Goal: Task Accomplishment & Management: Manage account settings

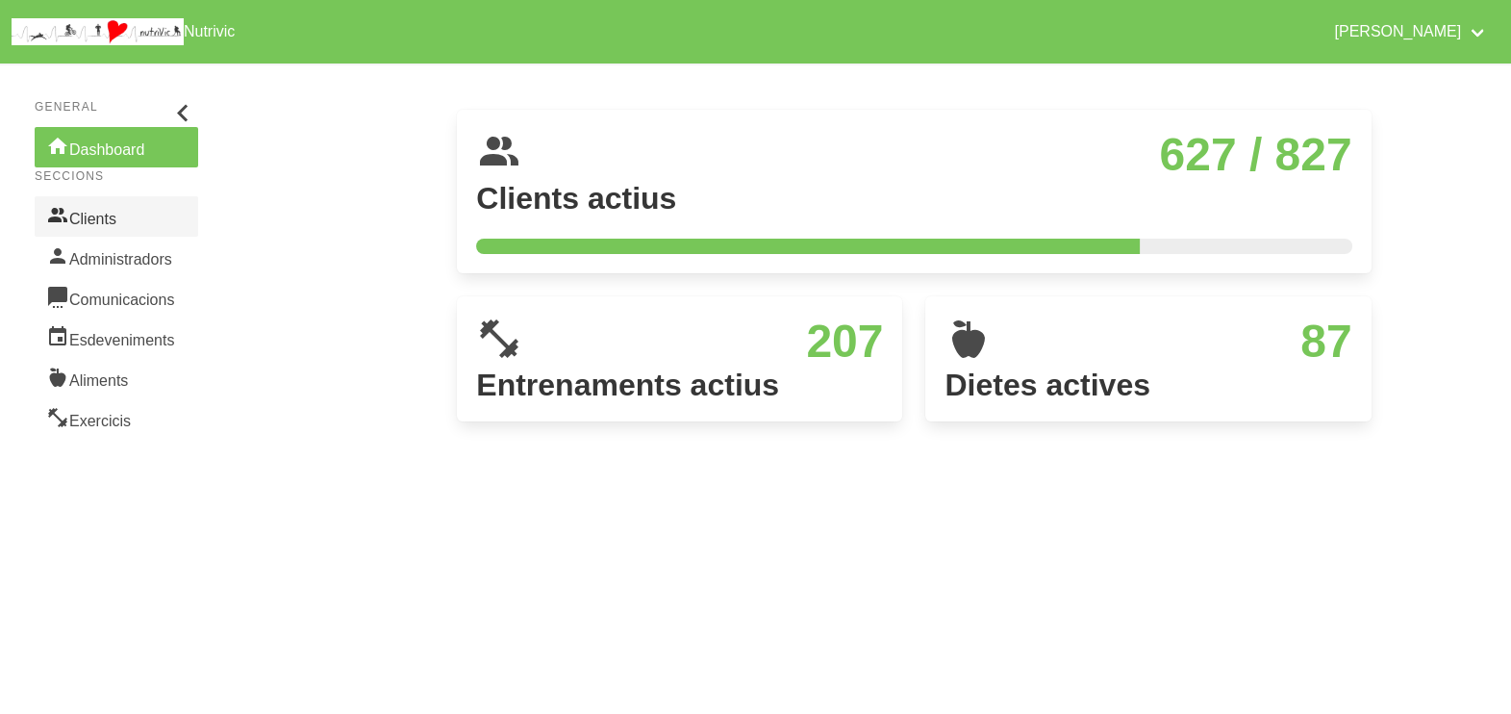
click at [111, 221] on link "Clients" at bounding box center [117, 216] width 164 height 40
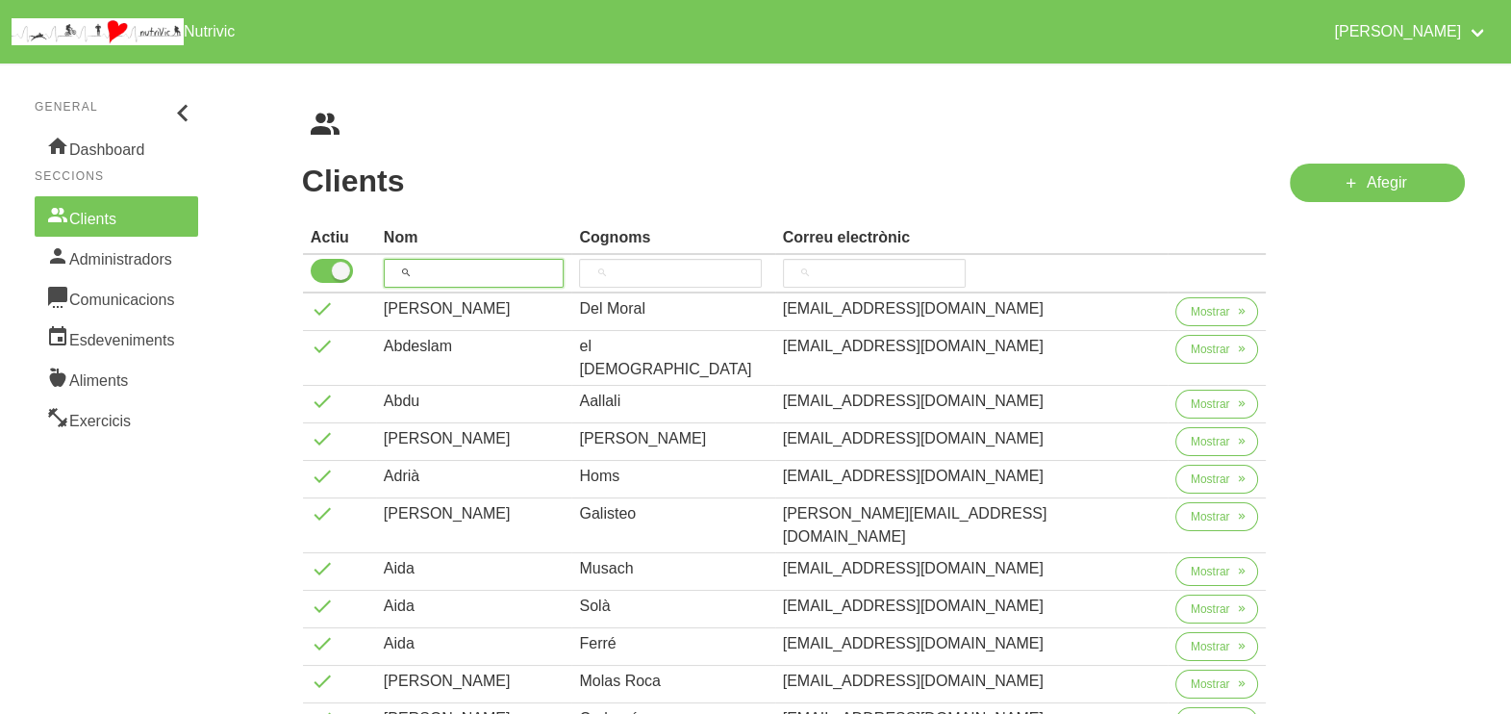
drag, startPoint x: 467, startPoint y: 268, endPoint x: 474, endPoint y: 240, distance: 28.9
click at [467, 263] on input "search" at bounding box center [474, 273] width 181 height 29
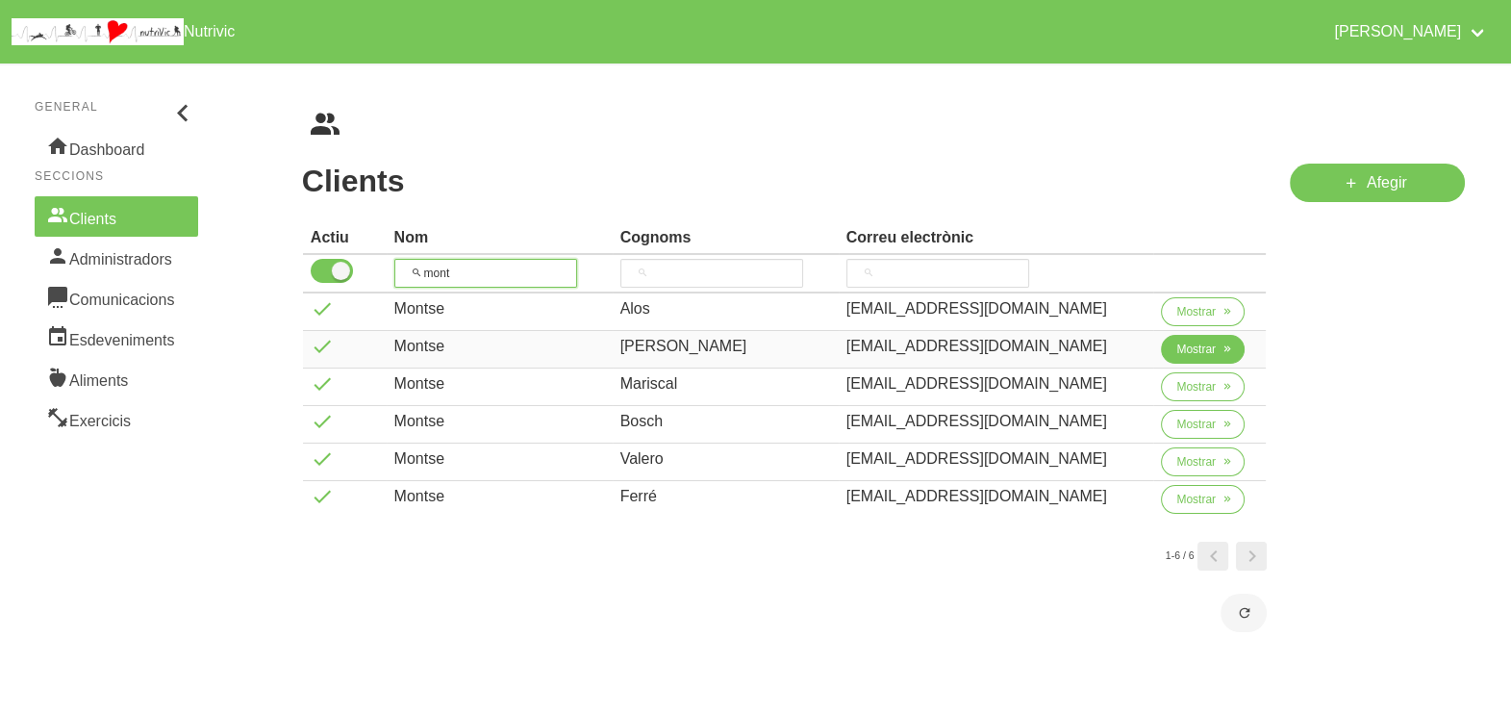
type input "mont"
click at [1176, 345] on span "Mostrar" at bounding box center [1195, 349] width 39 height 17
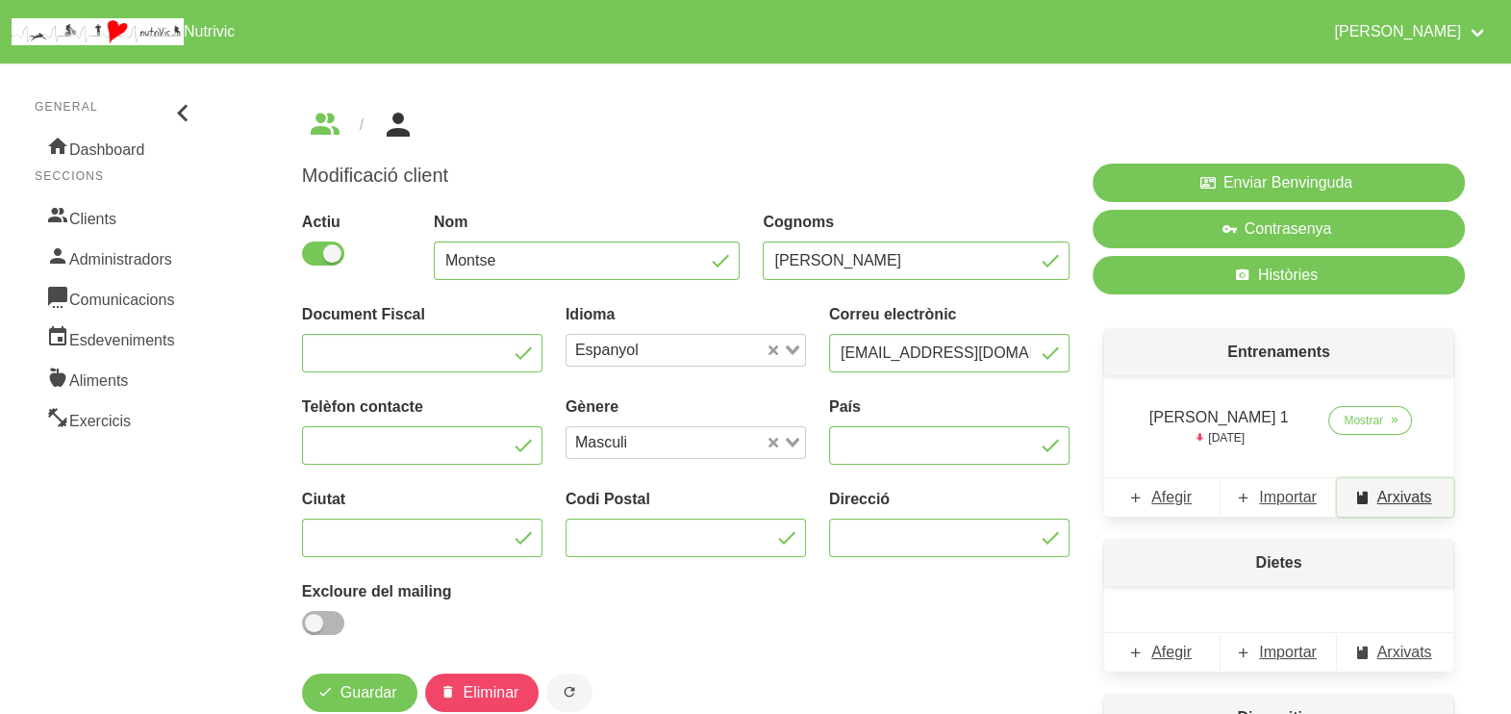
click at [1404, 492] on span "Arxivats" at bounding box center [1404, 497] width 55 height 23
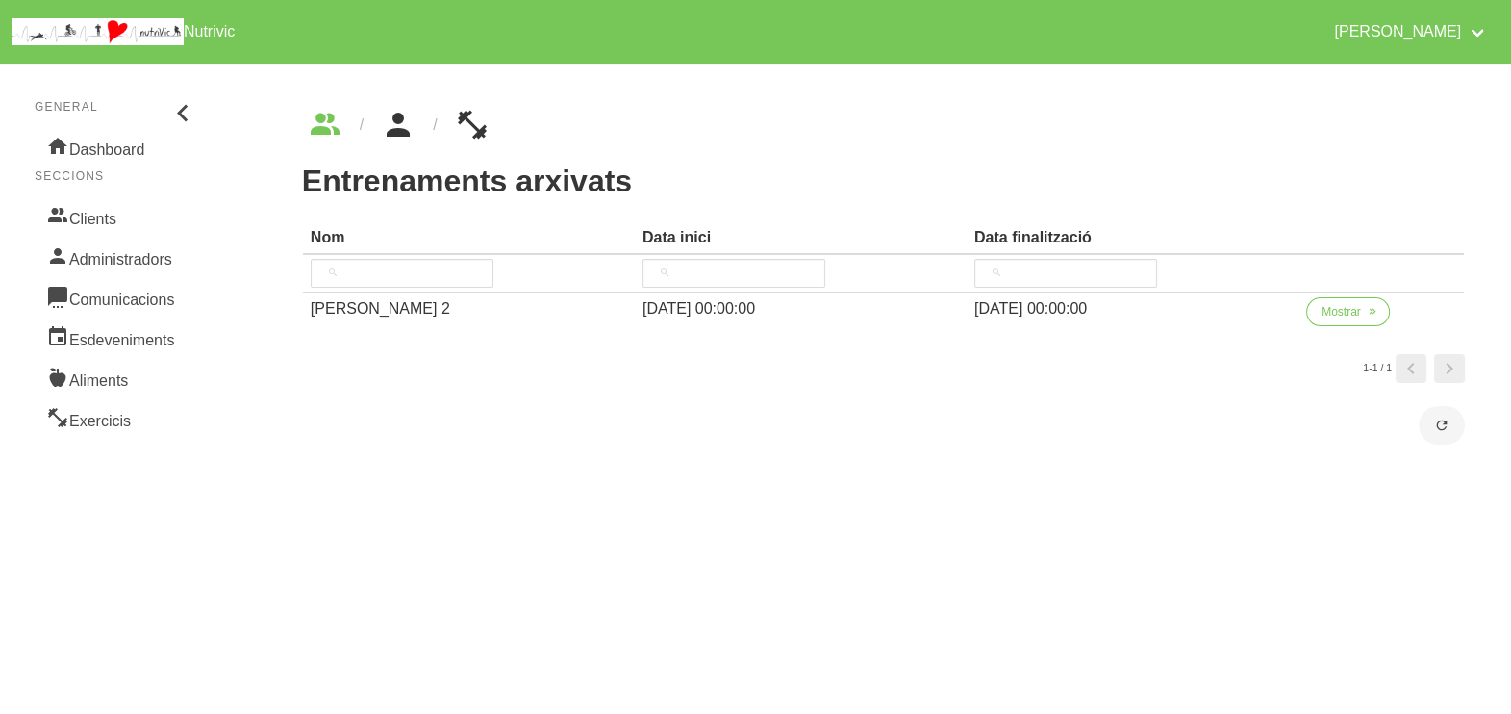
click at [408, 121] on icon "breadcrumbs" at bounding box center [398, 125] width 35 height 52
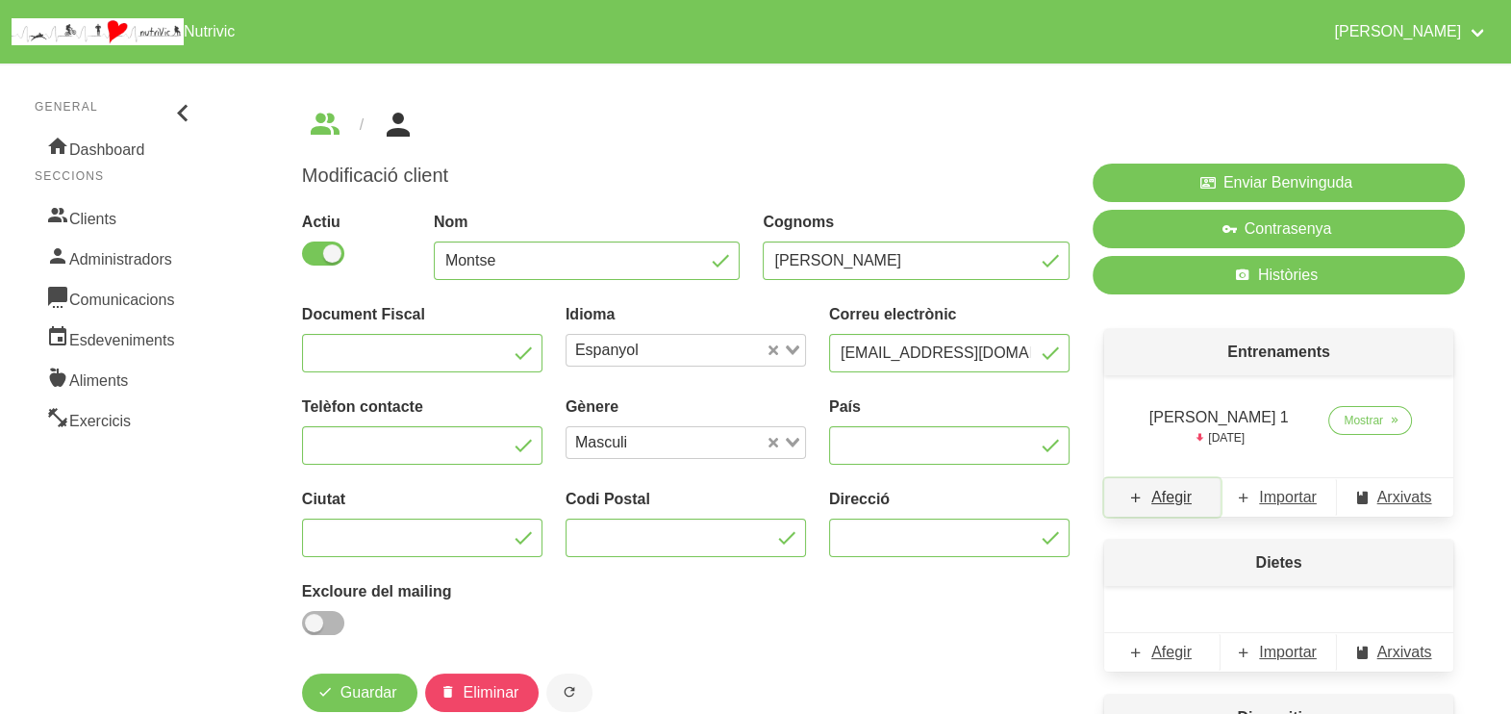
click at [1178, 494] on span "Afegir" at bounding box center [1171, 497] width 40 height 23
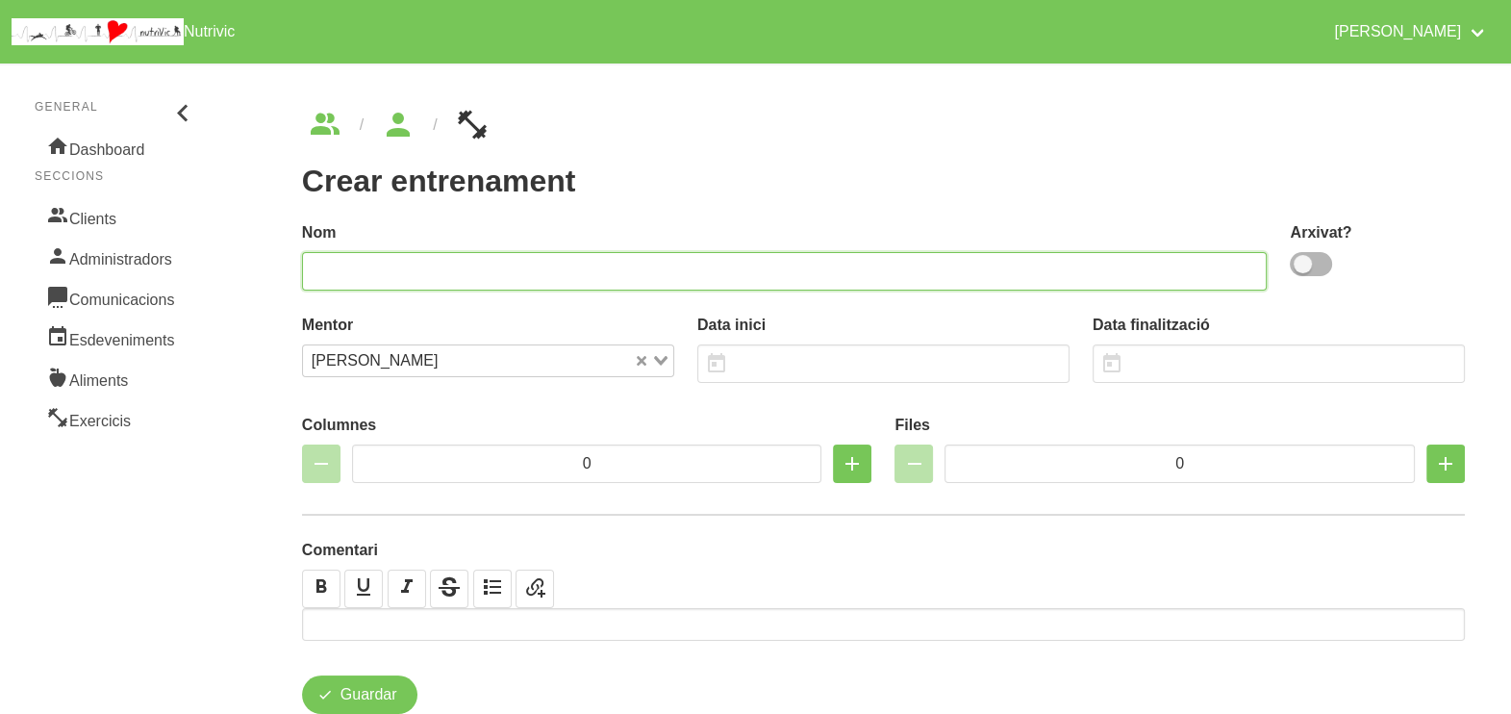
drag, startPoint x: 425, startPoint y: 274, endPoint x: 659, endPoint y: 205, distance: 243.8
click at [424, 272] on input "text" at bounding box center [785, 271] width 966 height 38
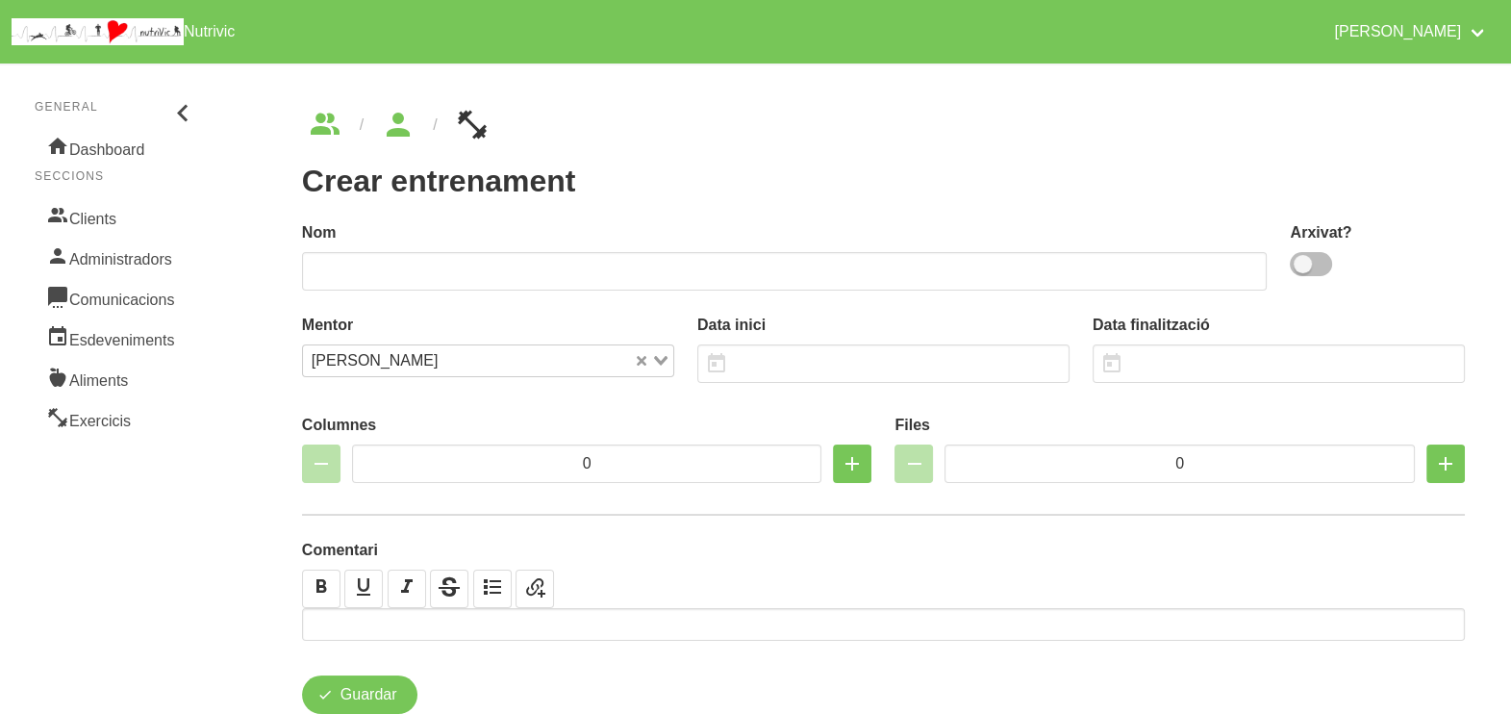
click at [1310, 270] on span at bounding box center [1311, 264] width 42 height 24
click at [1302, 270] on input "checkbox" at bounding box center [1296, 264] width 13 height 13
checkbox input "true"
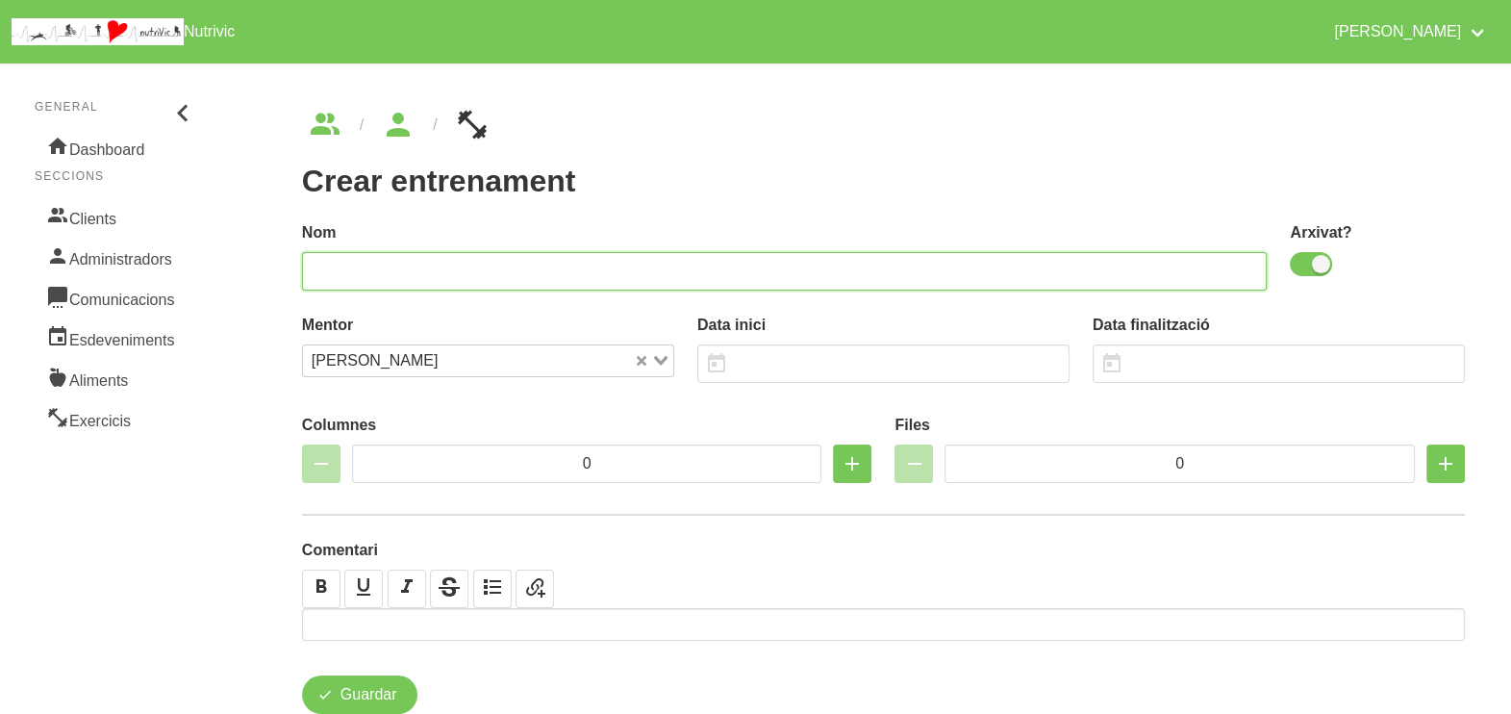
click at [623, 272] on input "text" at bounding box center [785, 271] width 966 height 38
type input "[PERSON_NAME] 3"
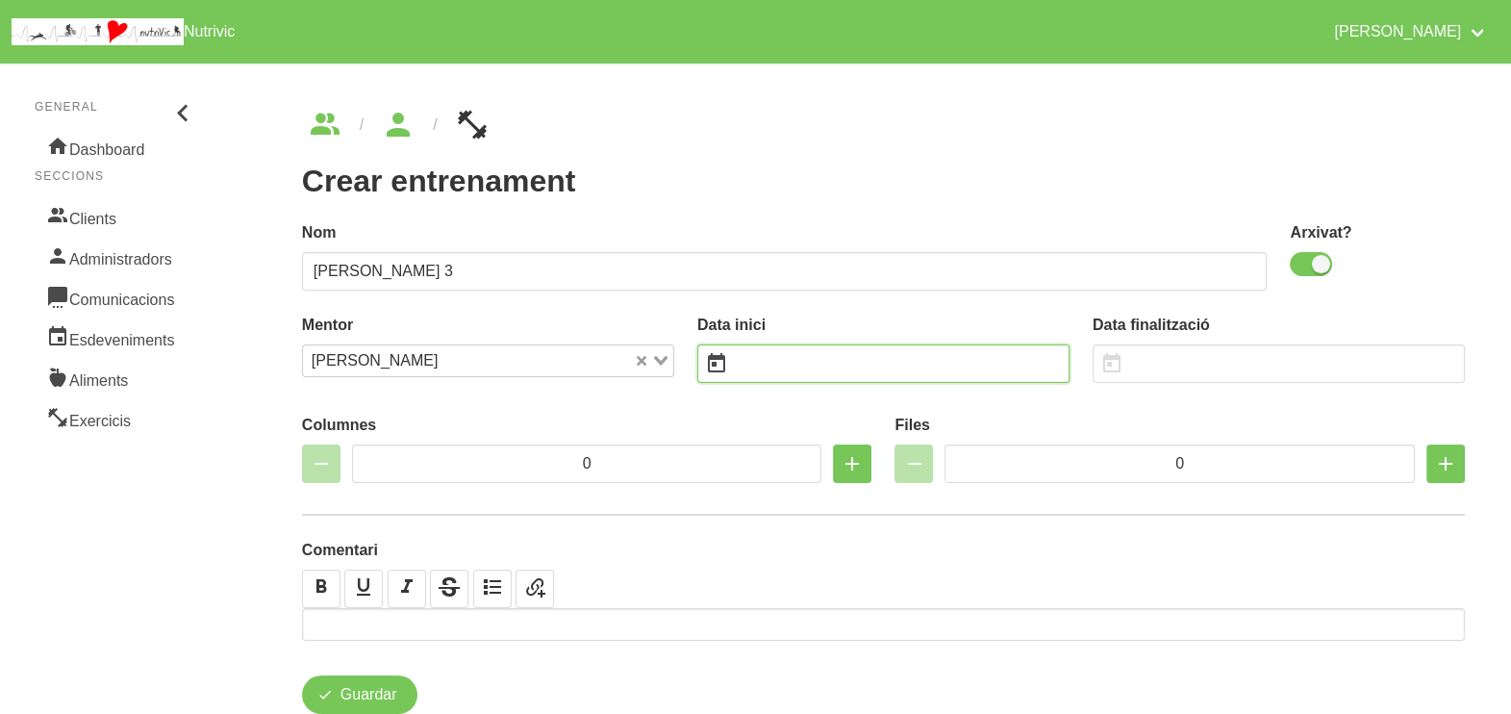
click at [789, 366] on input "text" at bounding box center [883, 363] width 372 height 38
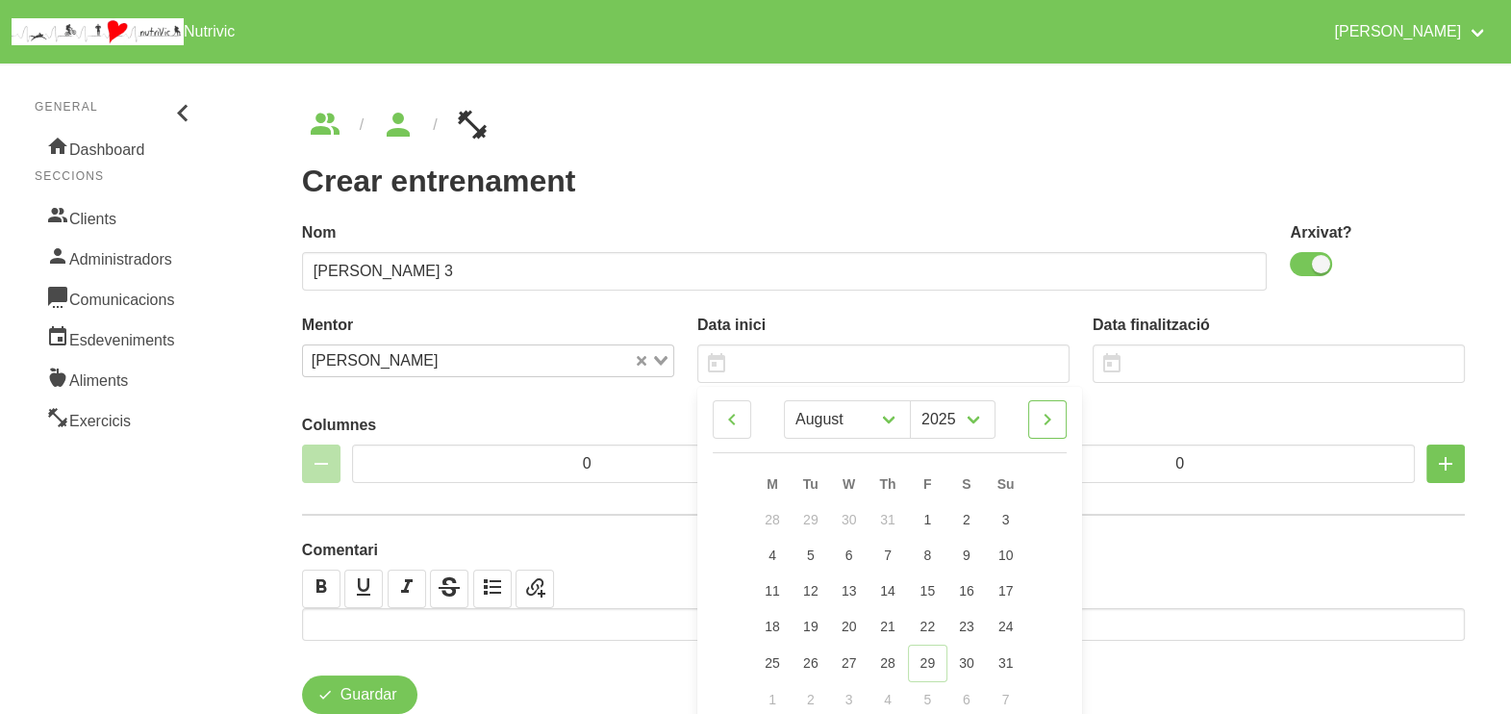
click at [1051, 418] on icon at bounding box center [1047, 419] width 23 height 35
click at [1049, 417] on icon at bounding box center [1047, 419] width 23 height 35
select select "9"
click at [1004, 553] on span "12" at bounding box center [1004, 554] width 15 height 15
type input "[DATE]"
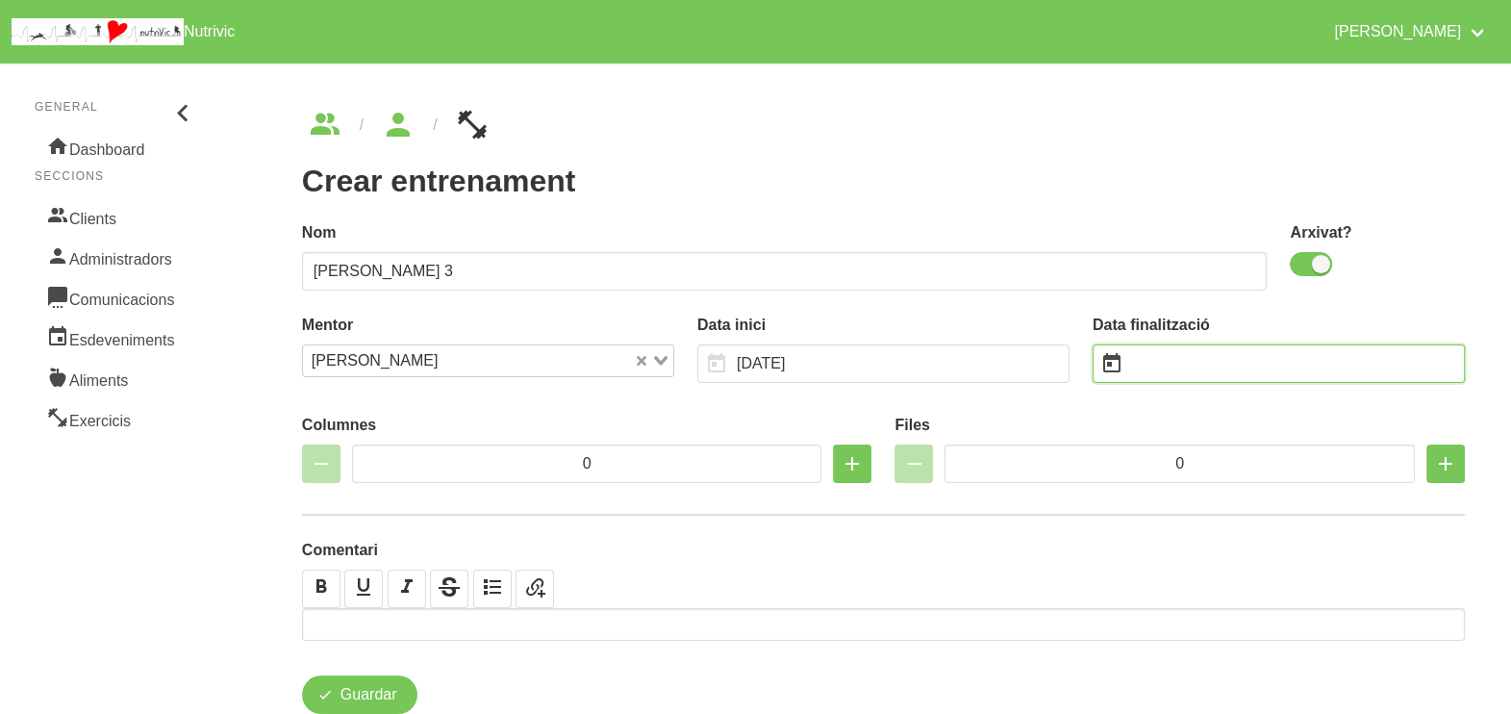
click at [1164, 365] on input "text" at bounding box center [1279, 363] width 372 height 38
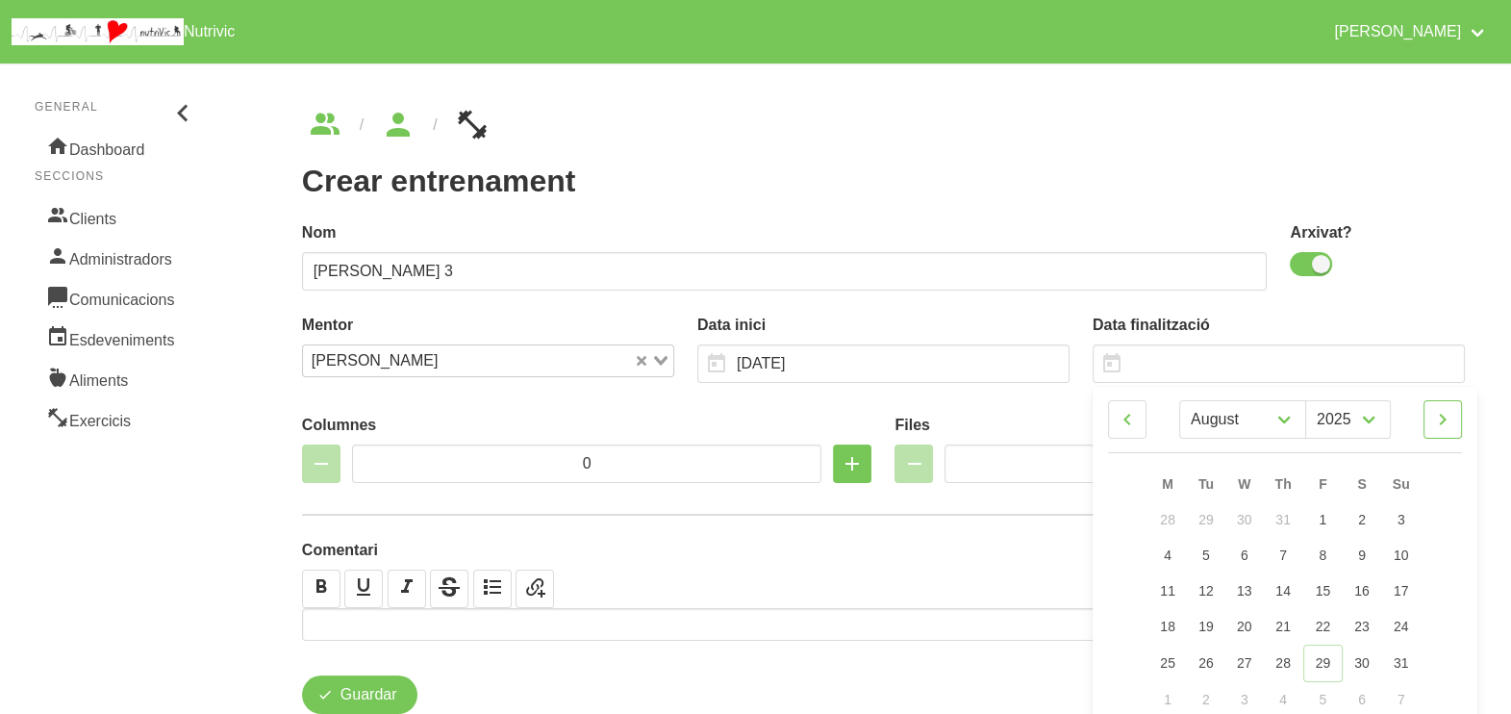
click at [1443, 422] on icon at bounding box center [1442, 419] width 23 height 35
click at [1442, 422] on icon at bounding box center [1442, 419] width 23 height 35
click at [1441, 422] on icon at bounding box center [1442, 419] width 23 height 35
select select "10"
click at [1401, 628] on span "23" at bounding box center [1400, 626] width 15 height 15
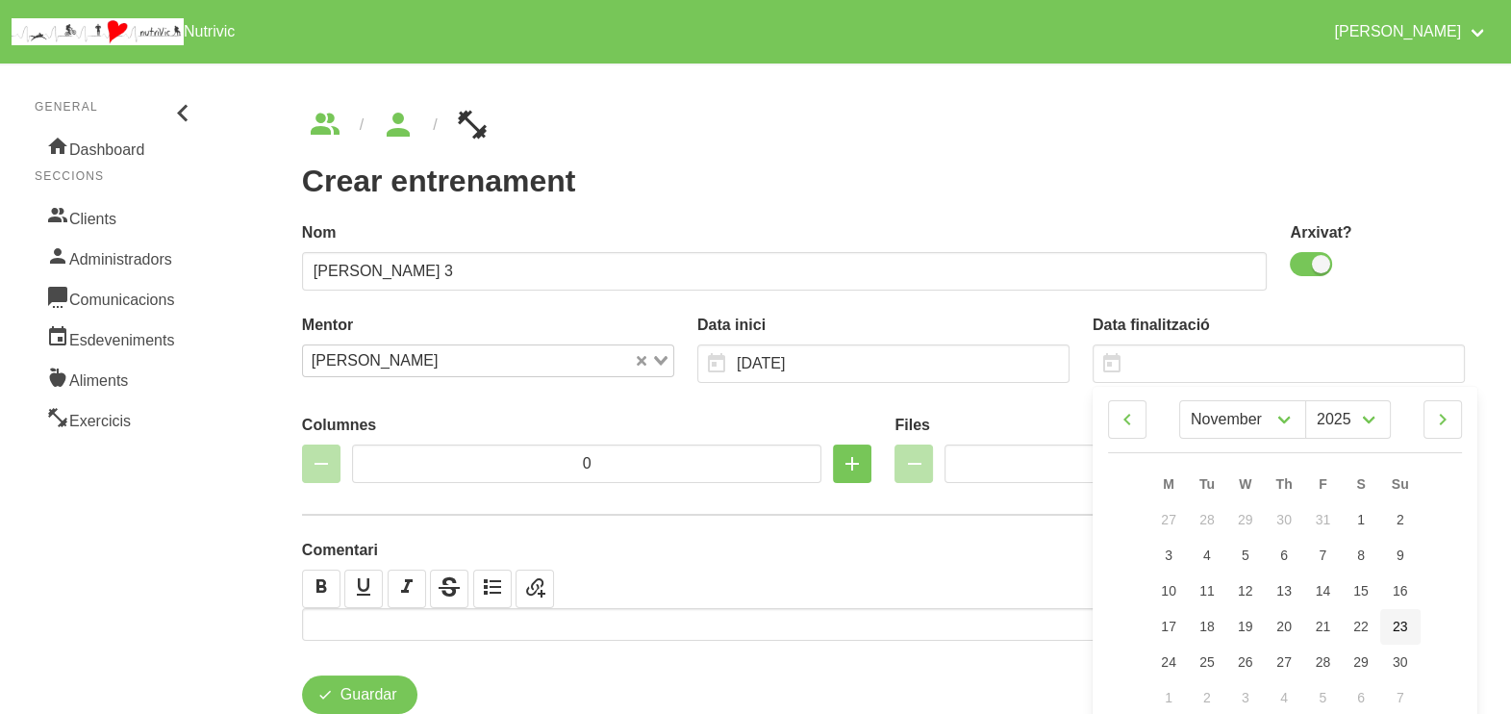
type input "[DATE]"
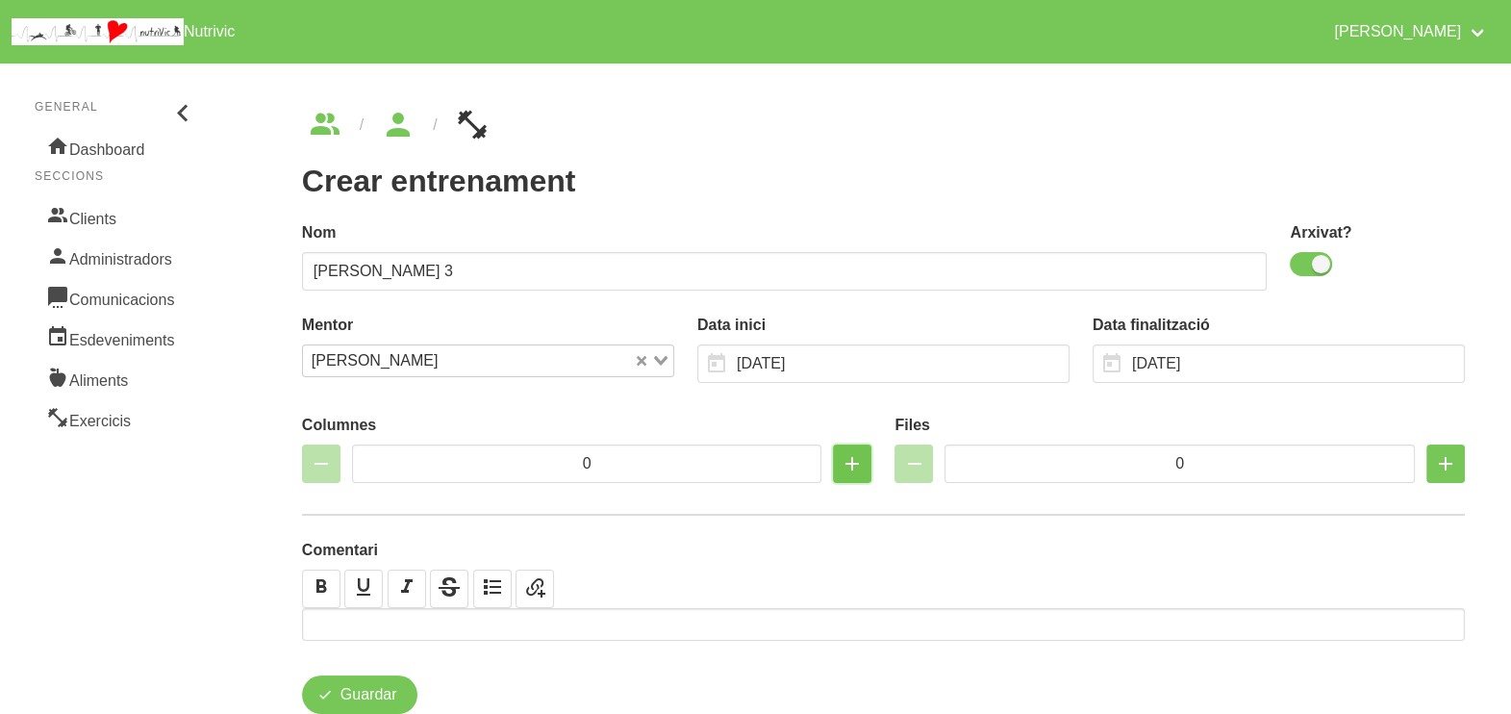
click at [854, 463] on icon "button" at bounding box center [852, 463] width 23 height 35
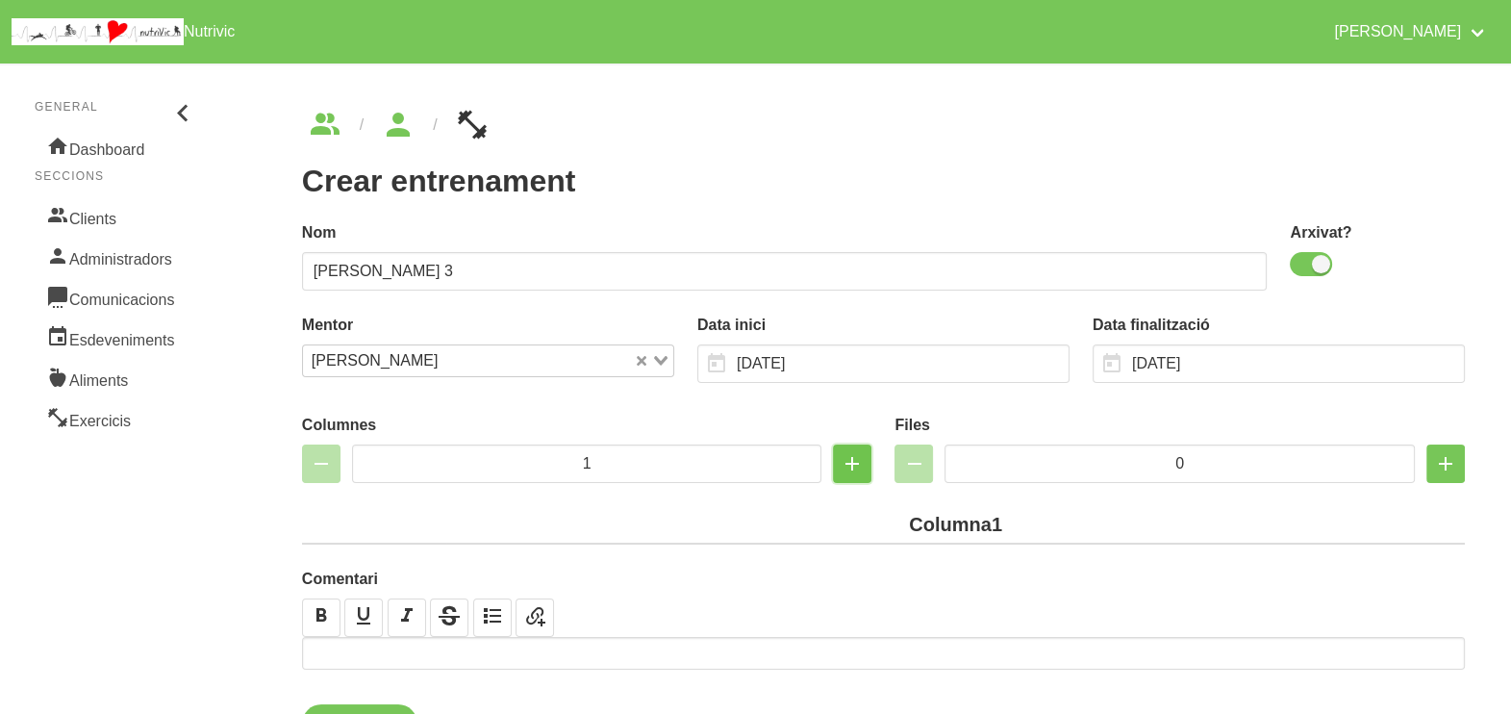
click at [854, 463] on icon "button" at bounding box center [852, 463] width 23 height 35
click at [854, 462] on icon "button" at bounding box center [852, 463] width 23 height 35
type input "3"
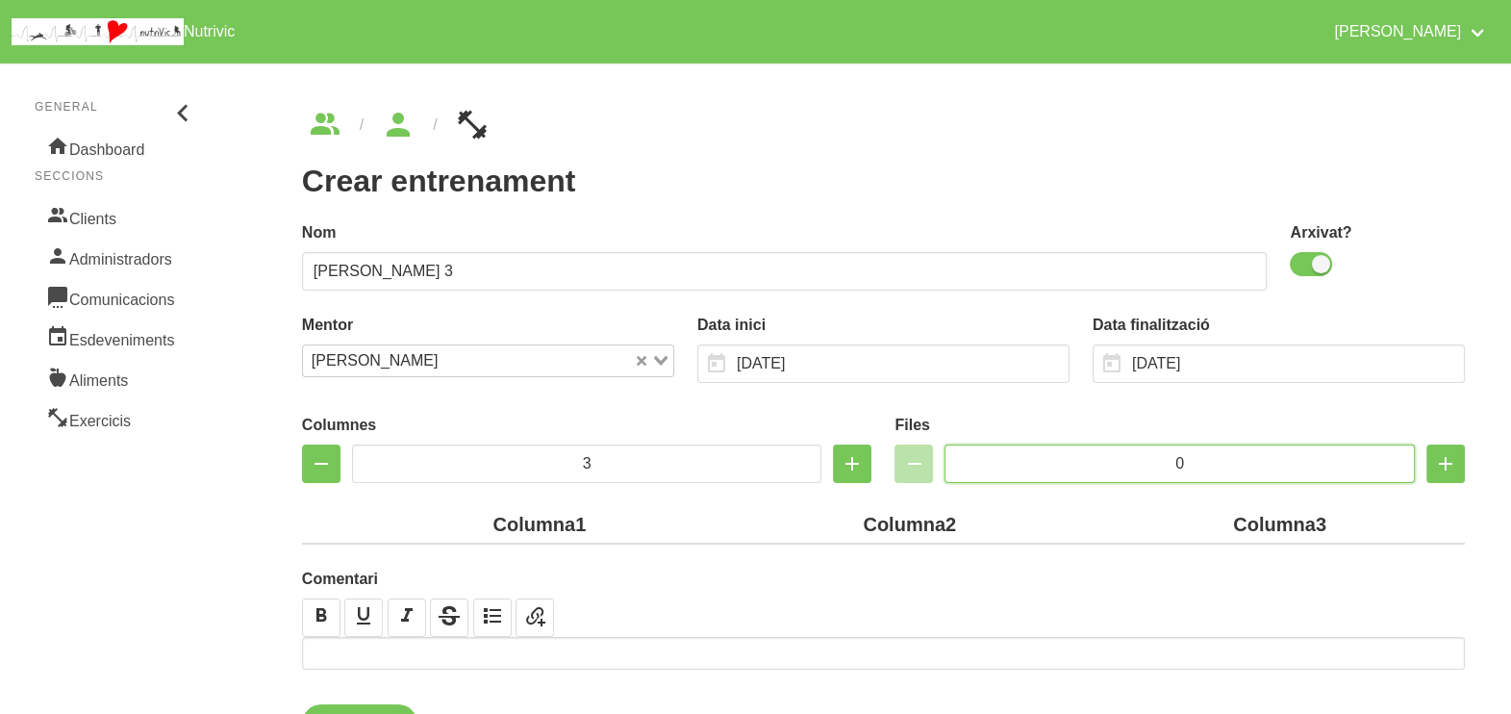
click at [1142, 457] on input "0" at bounding box center [1180, 463] width 470 height 38
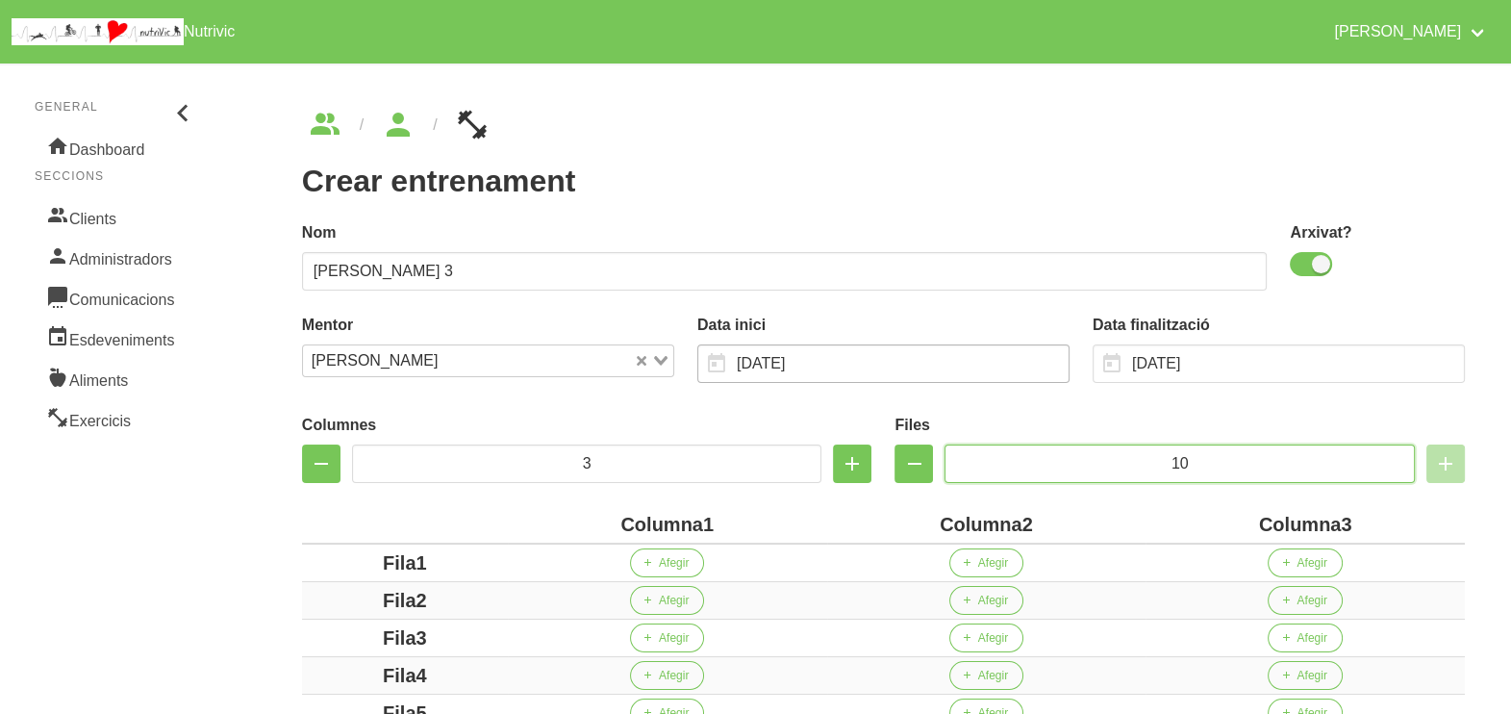
type input "10"
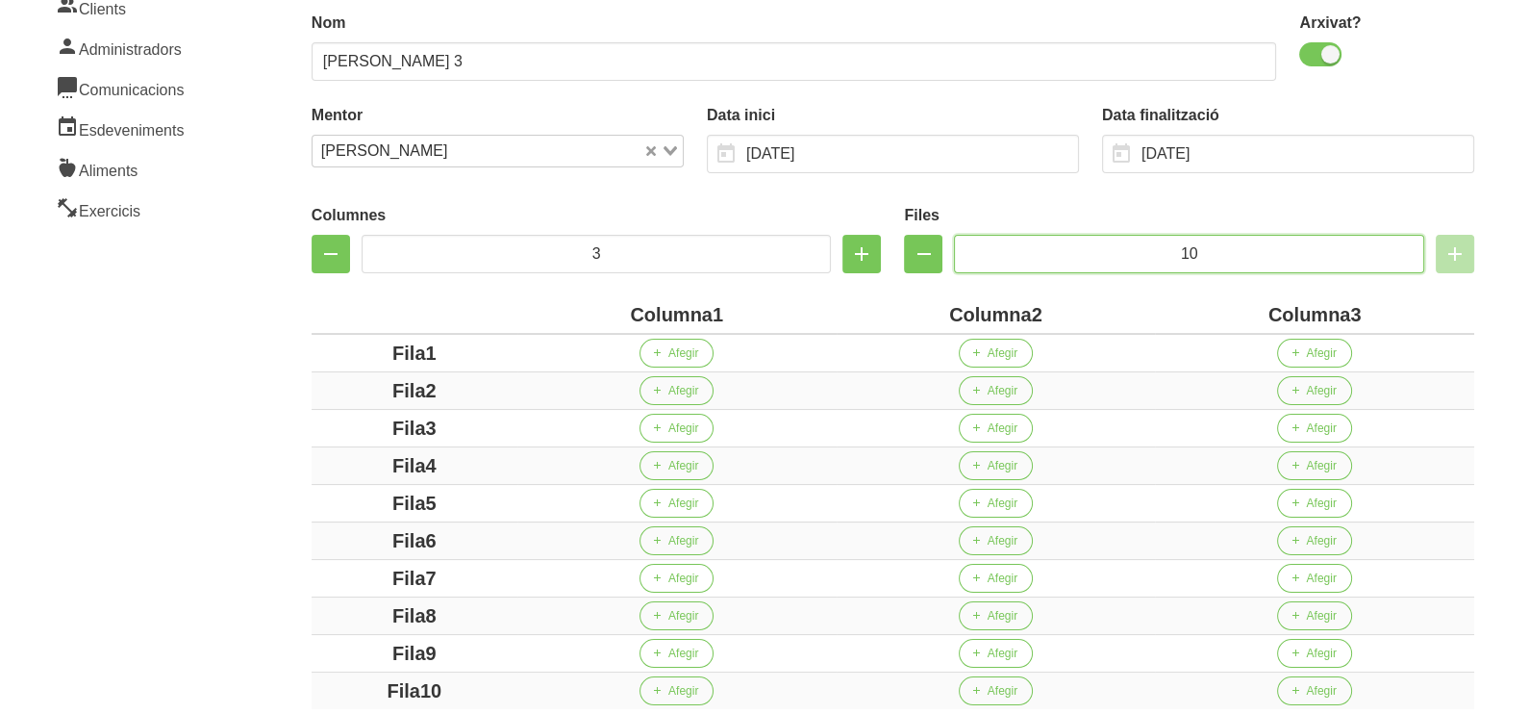
scroll to position [240, 0]
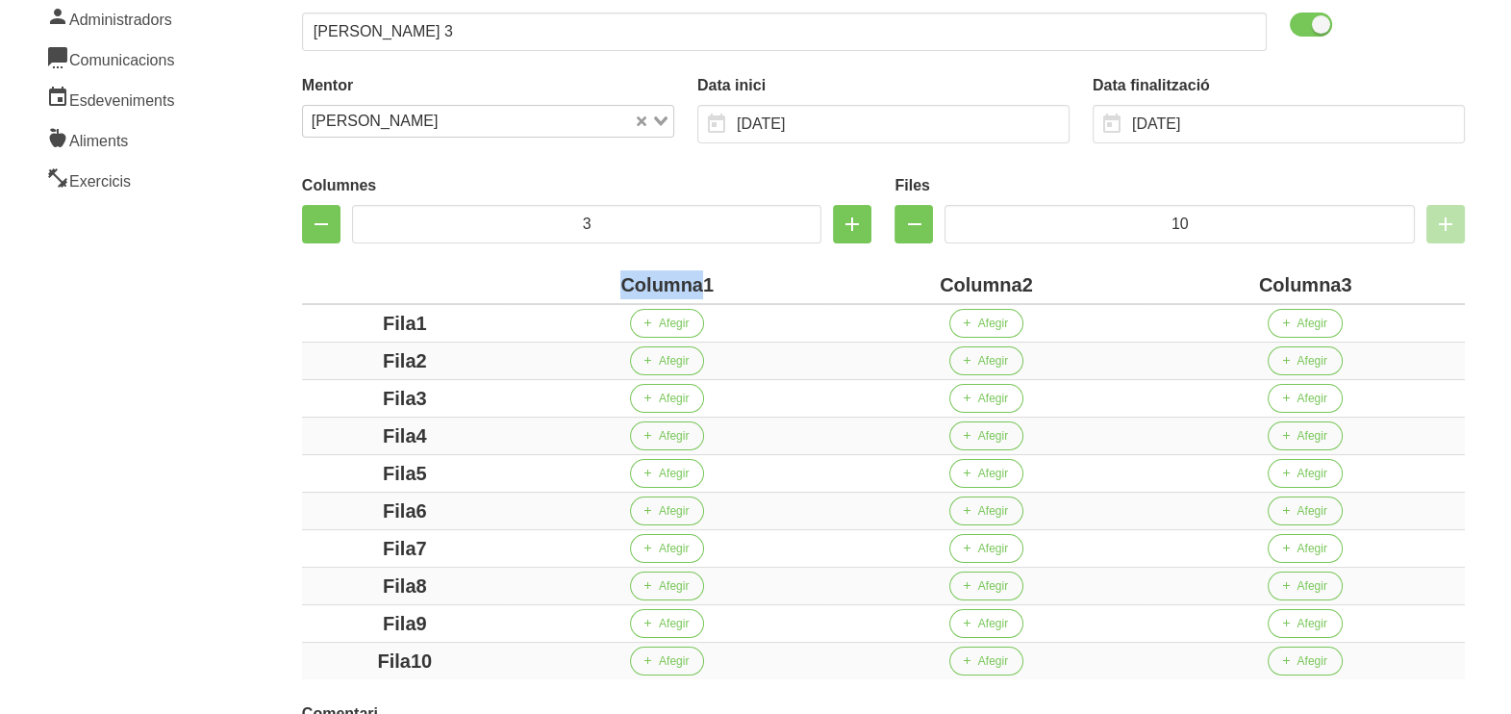
drag, startPoint x: 698, startPoint y: 280, endPoint x: 616, endPoint y: 275, distance: 82.9
click at [616, 275] on div "Columna1" at bounding box center [668, 284] width 304 height 29
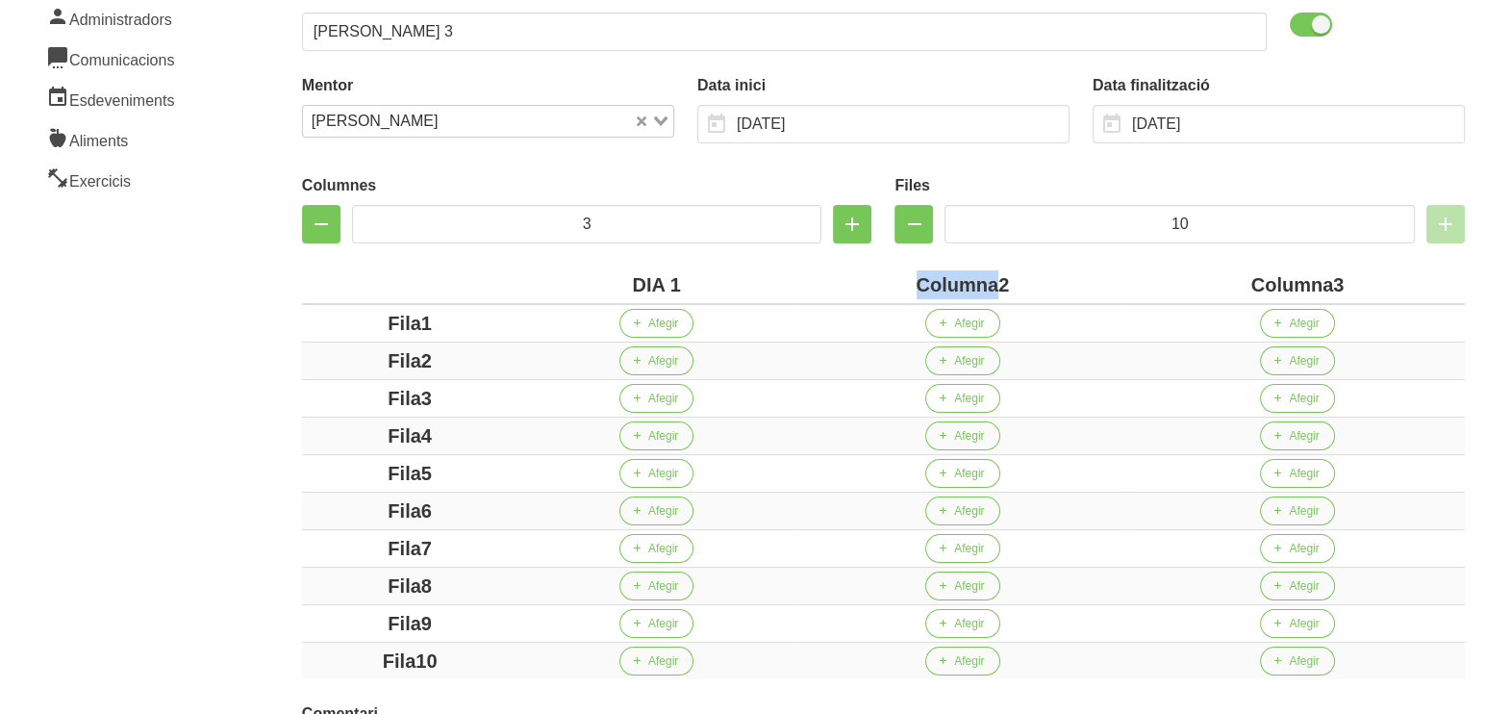
drag, startPoint x: 994, startPoint y: 286, endPoint x: 866, endPoint y: 277, distance: 128.2
click at [866, 277] on div "Columna2" at bounding box center [962, 284] width 319 height 29
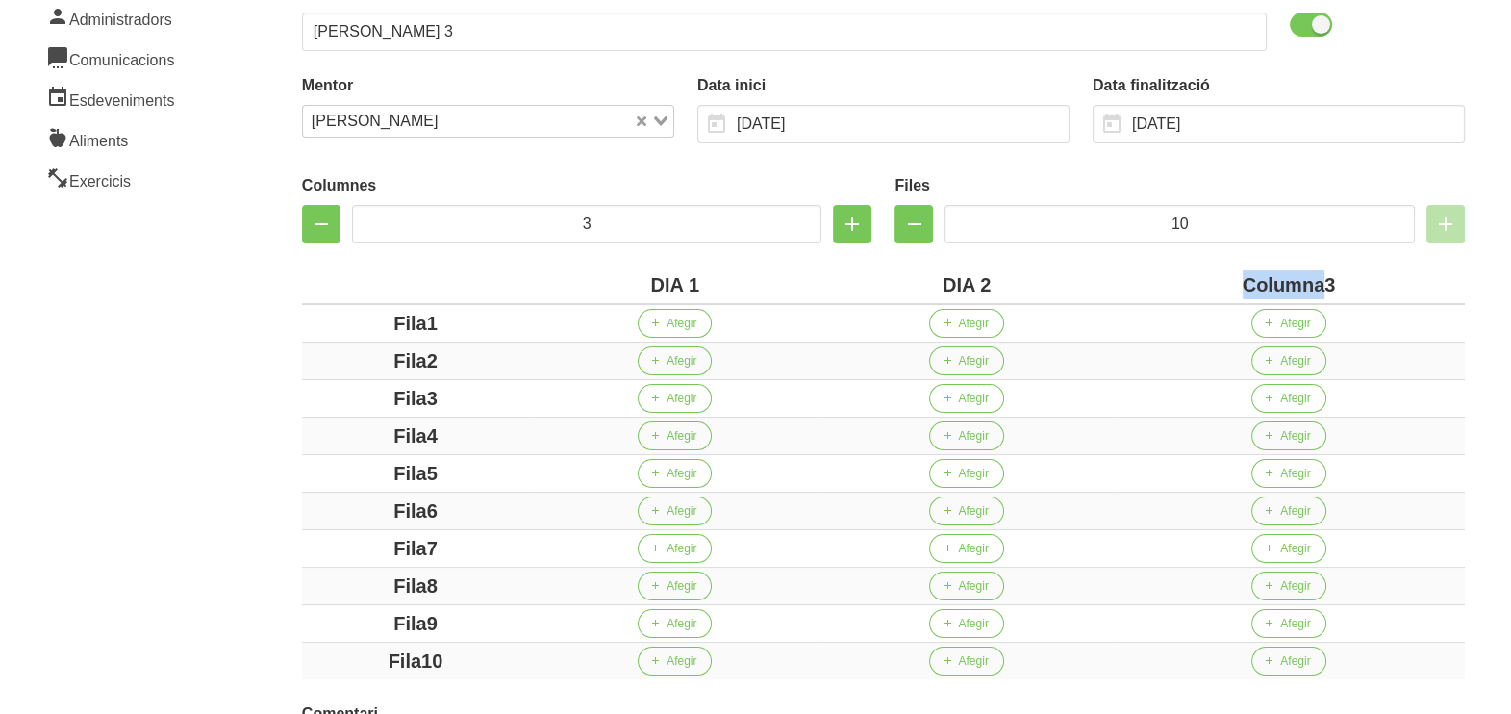
drag, startPoint x: 1323, startPoint y: 279, endPoint x: 1212, endPoint y: 270, distance: 111.0
click at [1212, 270] on div "Columna3" at bounding box center [1289, 284] width 337 height 29
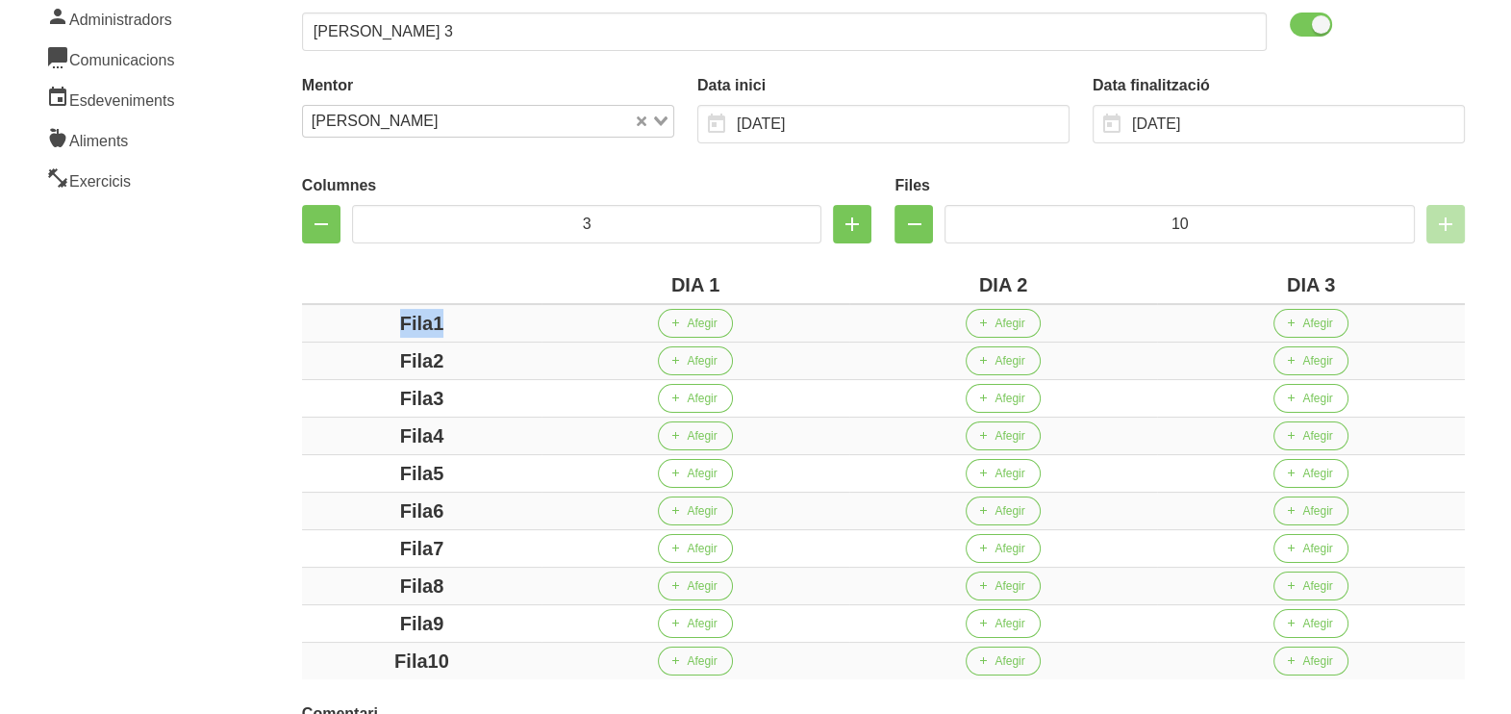
drag, startPoint x: 467, startPoint y: 323, endPoint x: 341, endPoint y: 323, distance: 125.0
click at [341, 323] on div "Fila1" at bounding box center [422, 323] width 224 height 29
click at [429, 327] on div "Fila1" at bounding box center [422, 323] width 224 height 29
drag, startPoint x: 429, startPoint y: 323, endPoint x: 330, endPoint y: 323, distance: 99.1
click at [330, 323] on div "Fila1" at bounding box center [422, 323] width 224 height 29
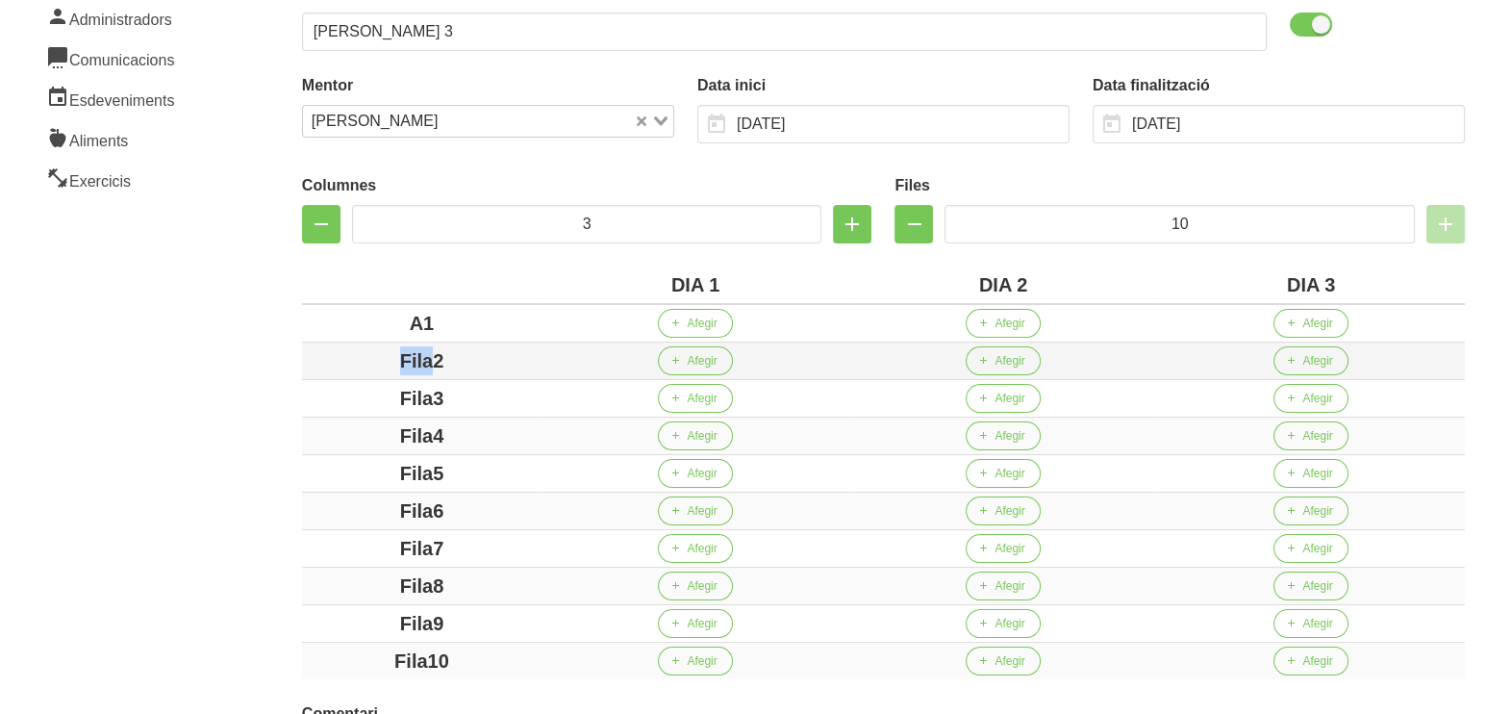
drag, startPoint x: 434, startPoint y: 359, endPoint x: 338, endPoint y: 359, distance: 96.2
click at [339, 358] on div "Fila2" at bounding box center [422, 360] width 224 height 29
drag, startPoint x: 450, startPoint y: 394, endPoint x: 332, endPoint y: 393, distance: 118.3
click at [327, 393] on div "Fila3" at bounding box center [422, 398] width 224 height 29
drag, startPoint x: 481, startPoint y: 438, endPoint x: 291, endPoint y: 412, distance: 191.3
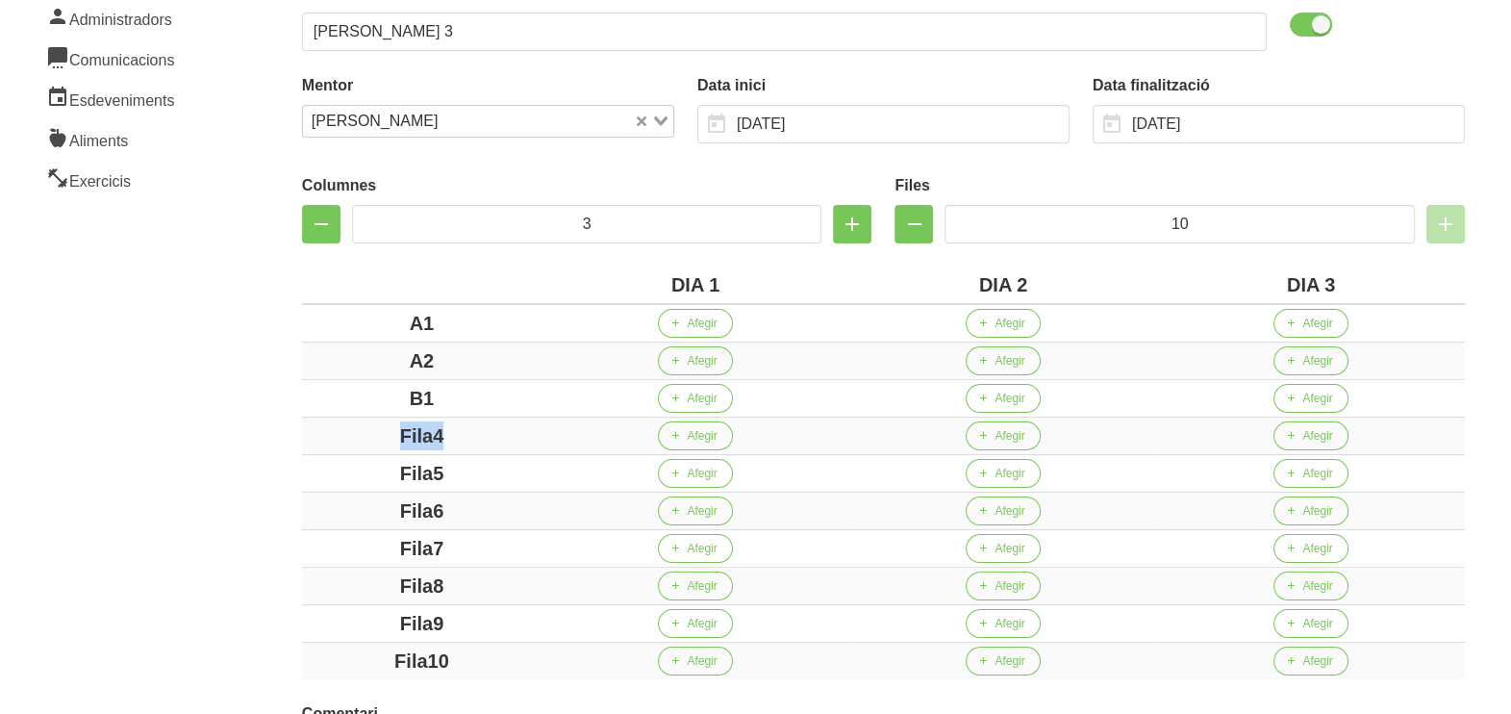
click at [291, 412] on div "Columnes 3 Files 10 DIA 1 DIA 2 DIA 3 A1 Afegir Afegir Afegir A2 Afegir Afegir …" at bounding box center [883, 423] width 1186 height 536
drag, startPoint x: 475, startPoint y: 465, endPoint x: 374, endPoint y: 471, distance: 101.2
click at [370, 470] on div "Fila5" at bounding box center [422, 473] width 224 height 29
drag, startPoint x: 357, startPoint y: 502, endPoint x: 341, endPoint y: 504, distance: 15.5
click at [341, 504] on div "Fila6" at bounding box center [422, 510] width 224 height 29
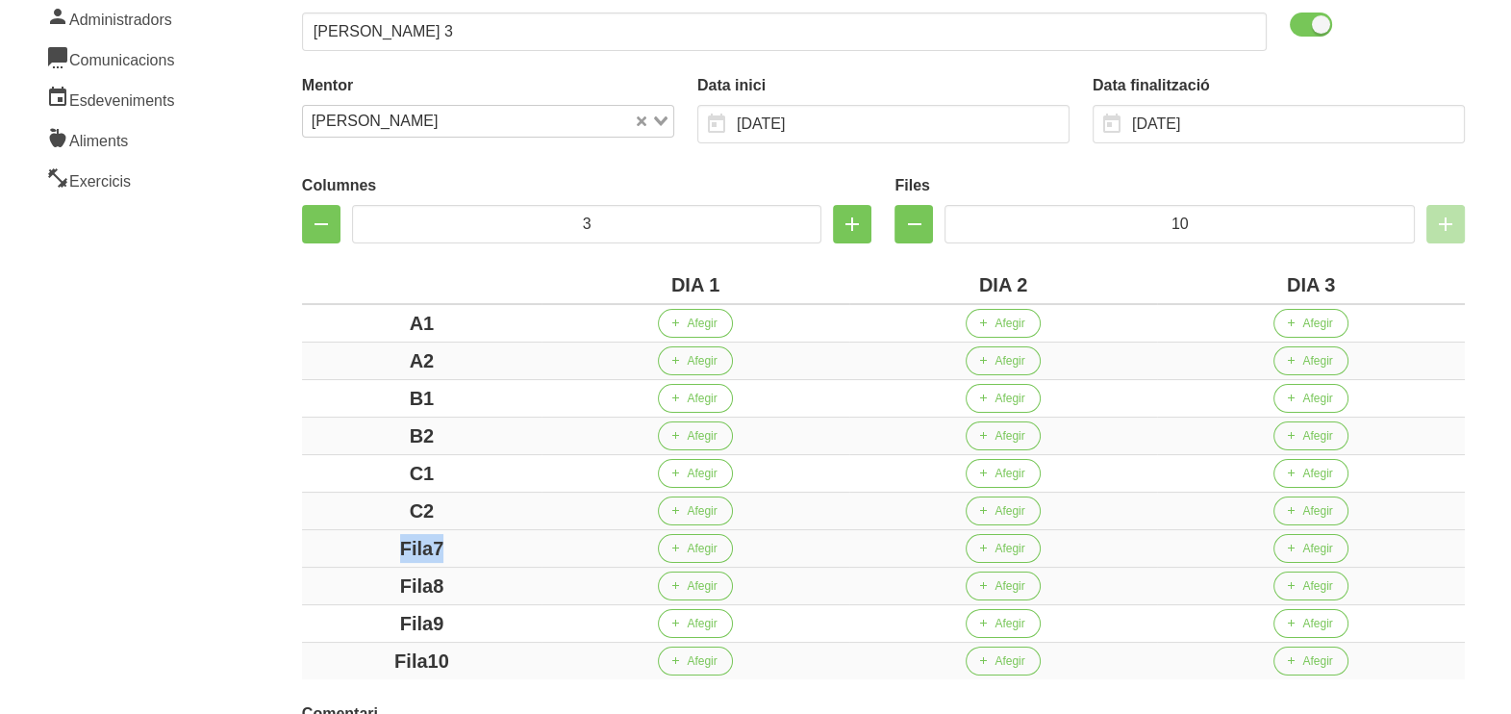
drag, startPoint x: 508, startPoint y: 549, endPoint x: 368, endPoint y: 539, distance: 139.9
click at [368, 539] on div "Fila7" at bounding box center [422, 548] width 224 height 29
drag, startPoint x: 467, startPoint y: 581, endPoint x: 332, endPoint y: 575, distance: 135.8
click at [332, 575] on div "Fila8" at bounding box center [422, 585] width 224 height 29
drag, startPoint x: 459, startPoint y: 620, endPoint x: 303, endPoint y: 603, distance: 156.8
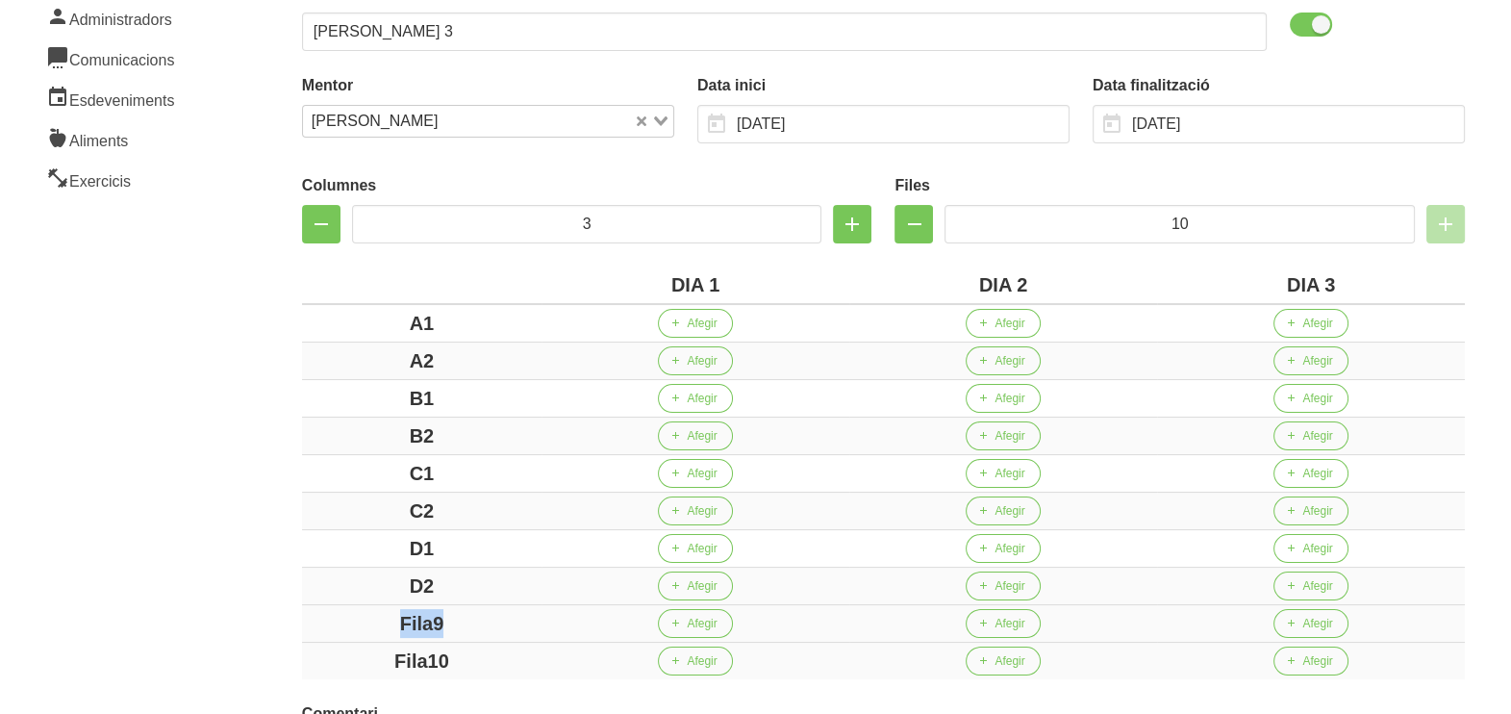
click at [303, 605] on td "Fila9" at bounding box center [422, 624] width 240 height 38
drag, startPoint x: 356, startPoint y: 637, endPoint x: 331, endPoint y: 635, distance: 25.1
click at [340, 636] on tbody "A1 Afegir Afegir Afegir A2 Afegir Afegir Afegir B1 Afegir Afegir Afegir B2 Afeg…" at bounding box center [883, 491] width 1163 height 375
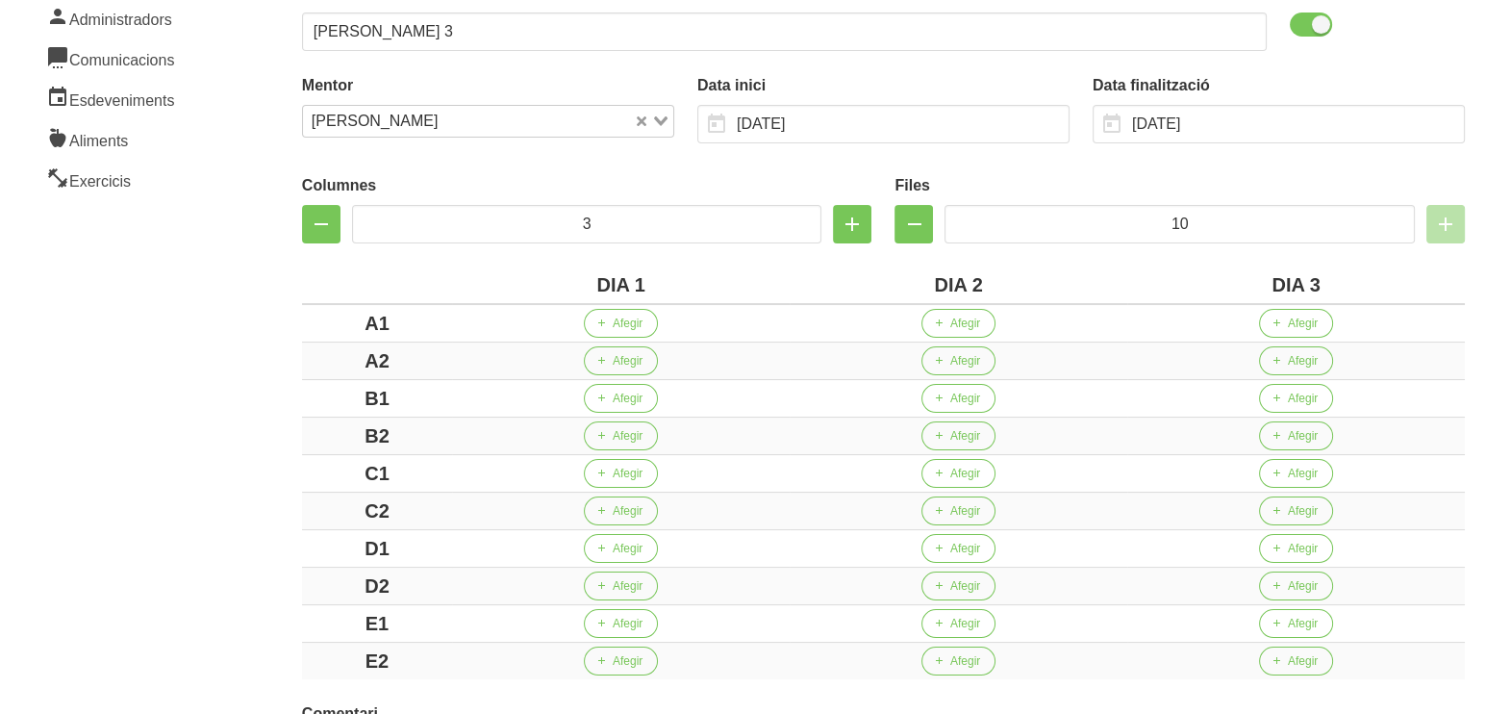
drag, startPoint x: 221, startPoint y: 549, endPoint x: 215, endPoint y: 515, distance: 35.3
click at [216, 529] on aside "General Dashboard Seccions Clients Administradors Comunicacions Esdeveniments A…" at bounding box center [116, 373] width 256 height 1123
click at [619, 311] on button "Afegir" at bounding box center [621, 323] width 74 height 29
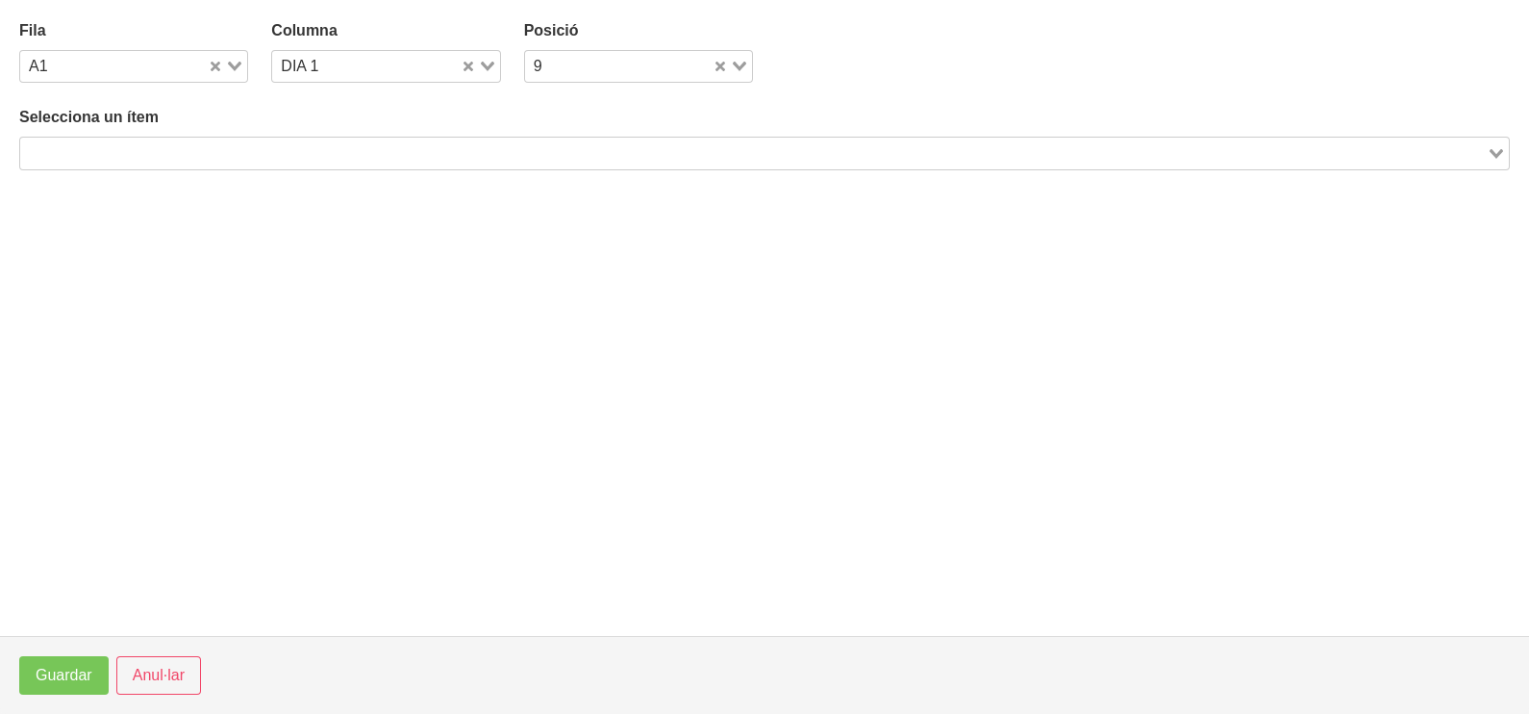
click at [346, 145] on input "Search for option" at bounding box center [753, 152] width 1463 height 23
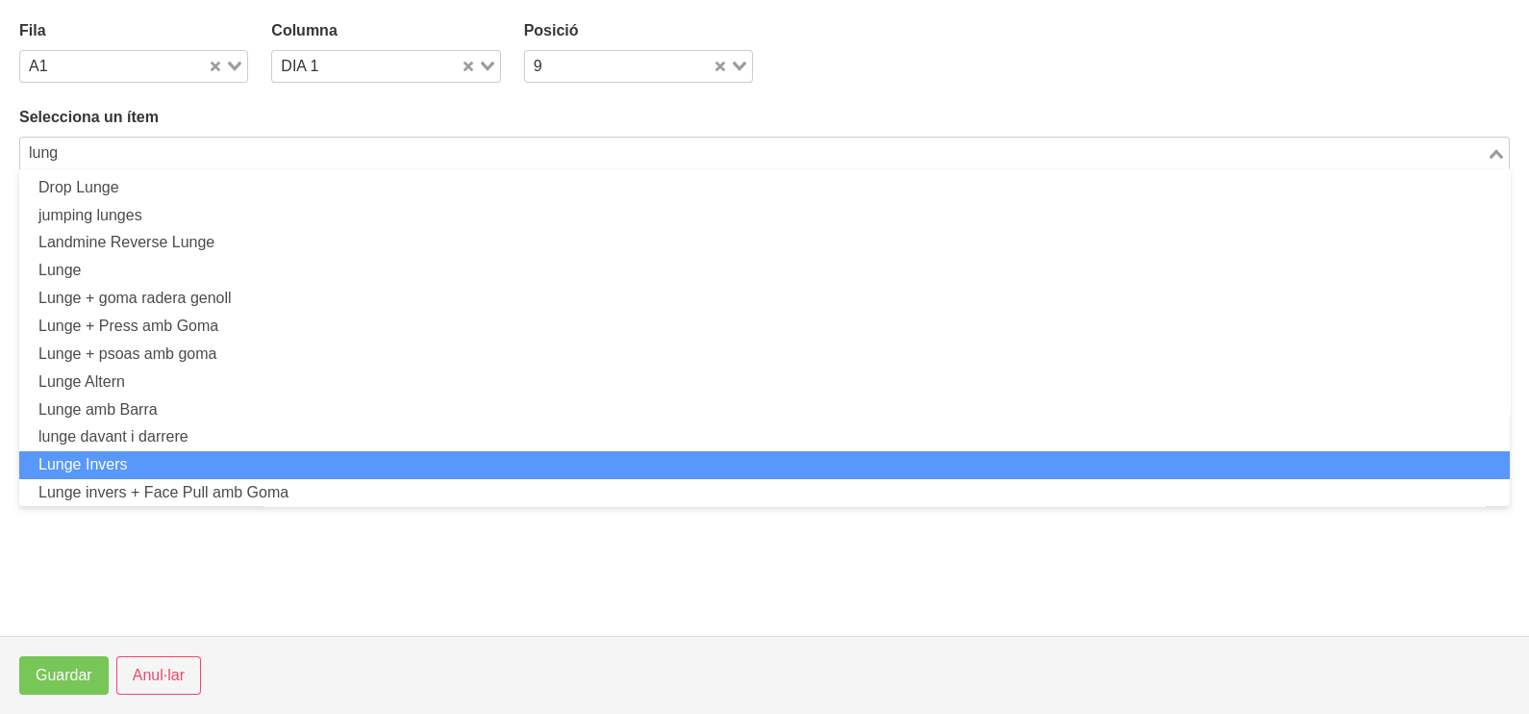
click at [221, 452] on li "Lunge Invers" at bounding box center [764, 465] width 1491 height 28
type input "lung"
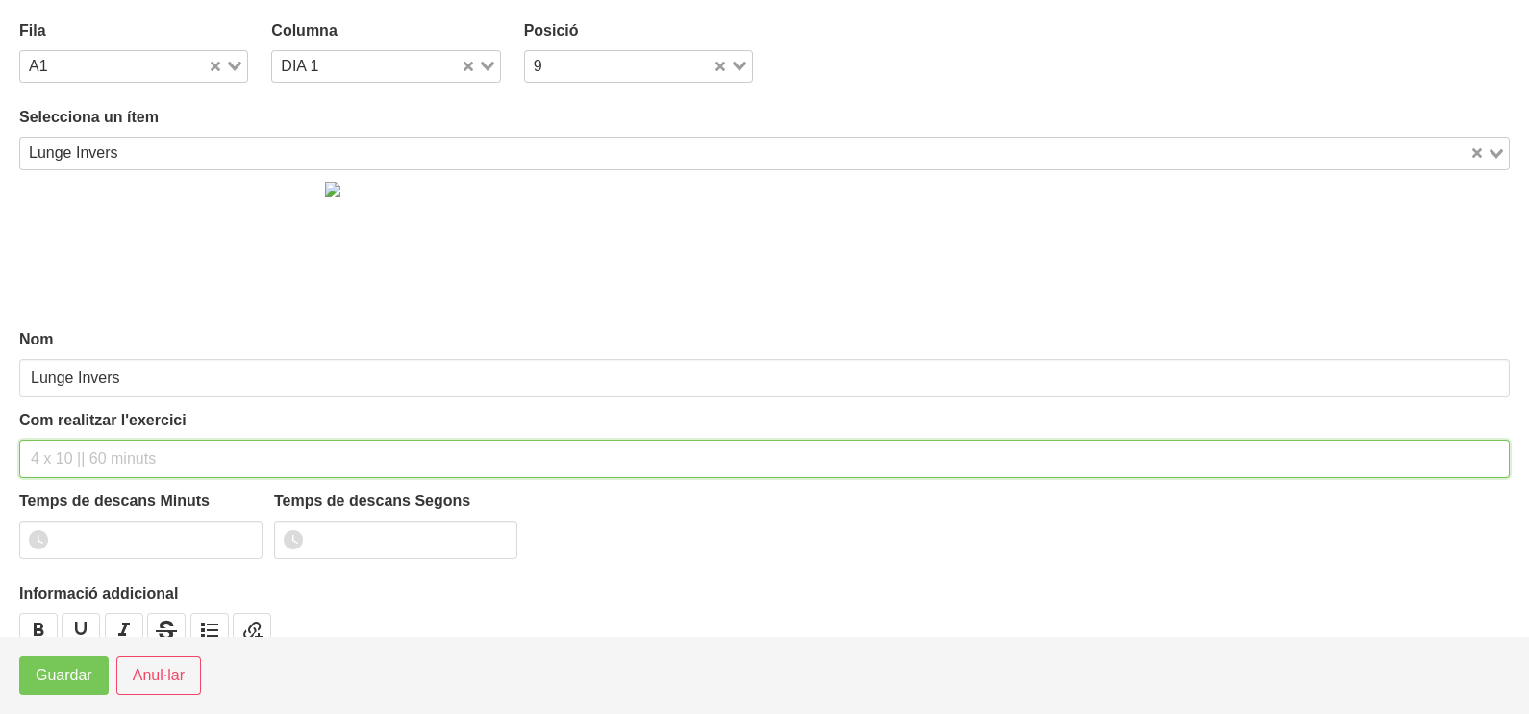
drag, startPoint x: 101, startPoint y: 457, endPoint x: 92, endPoint y: 441, distance: 18.5
click at [96, 450] on input "text" at bounding box center [764, 459] width 1491 height 38
type input "3 x 8-10 45""
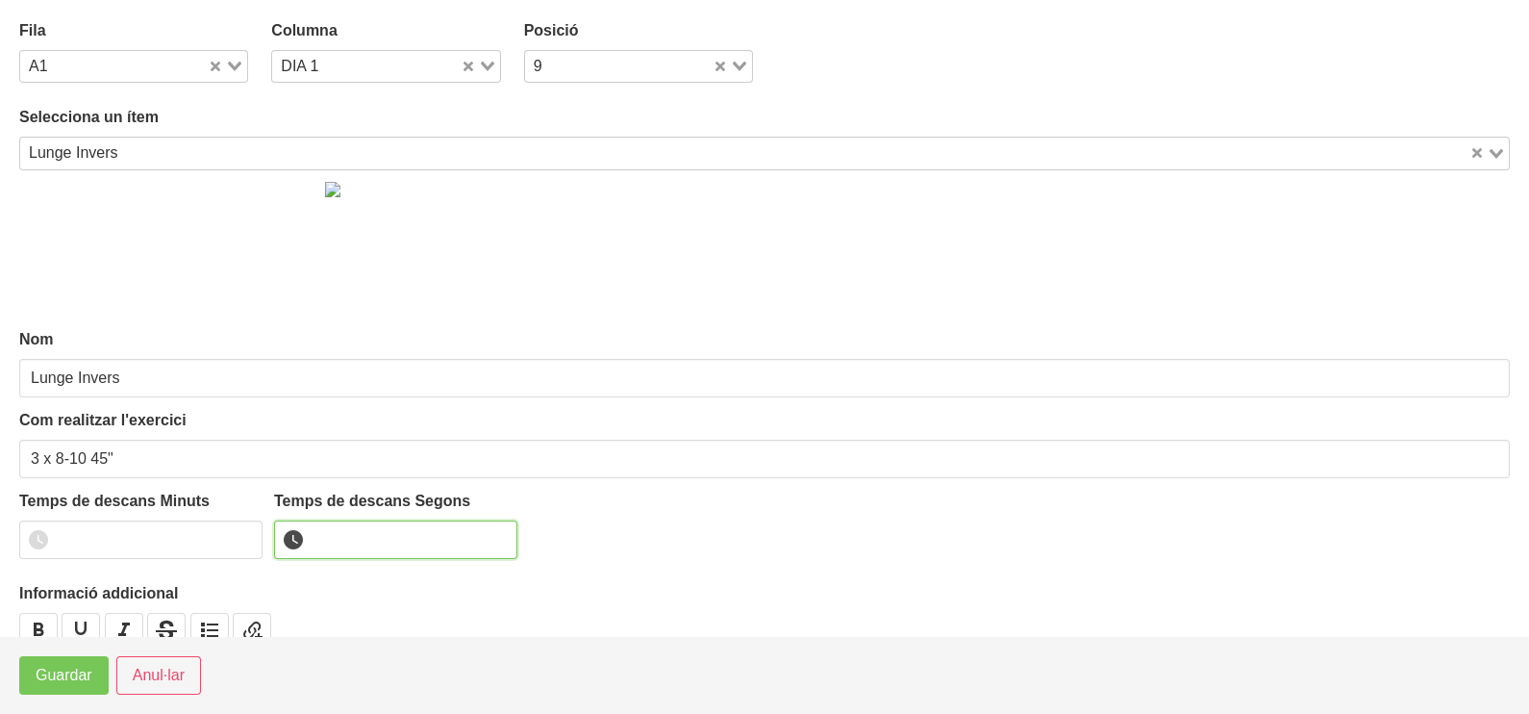
click at [390, 548] on input "number" at bounding box center [395, 539] width 243 height 38
type input "45"
drag, startPoint x: 63, startPoint y: 683, endPoint x: 108, endPoint y: 609, distance: 86.8
click at [62, 683] on span "Guardar" at bounding box center [64, 675] width 57 height 23
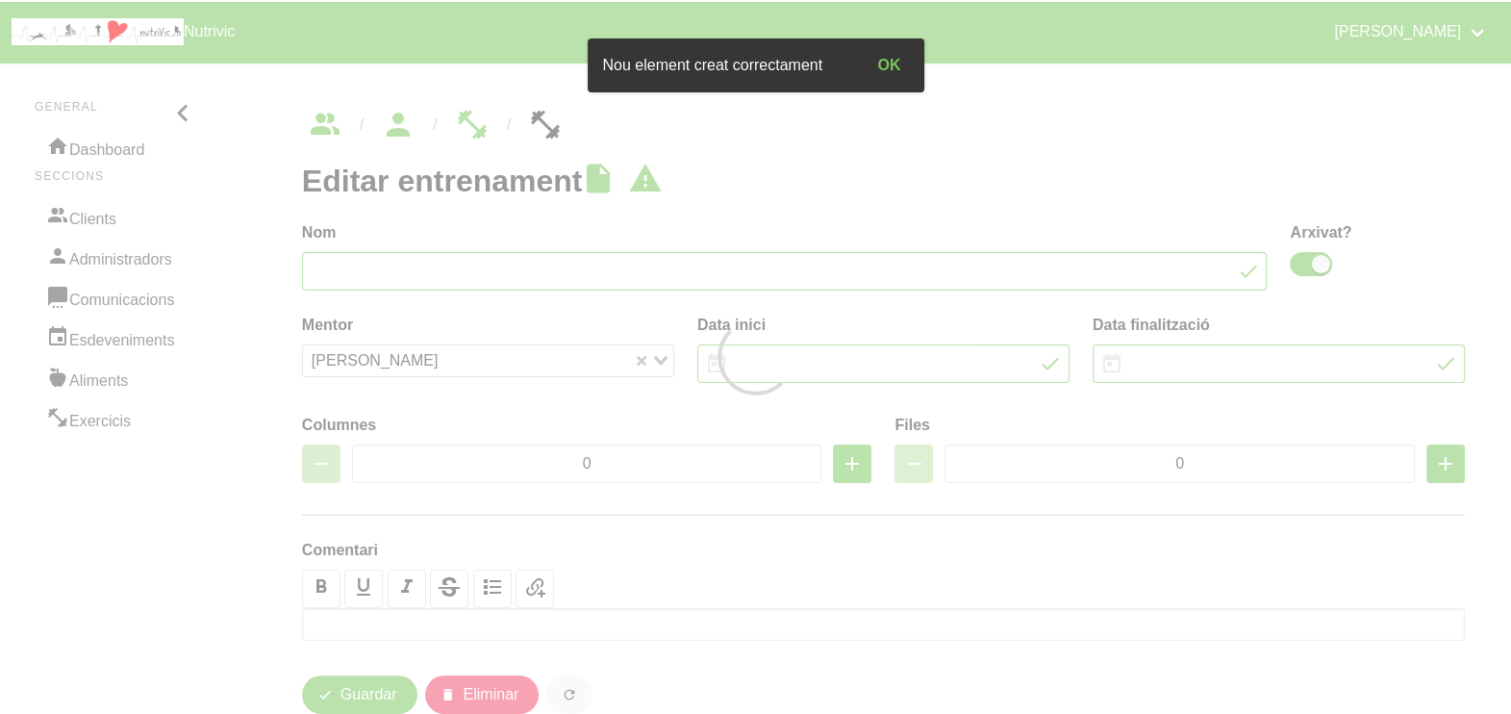
type input "[PERSON_NAME] 3"
checkbox input "true"
type input "[DATE]"
type input "3"
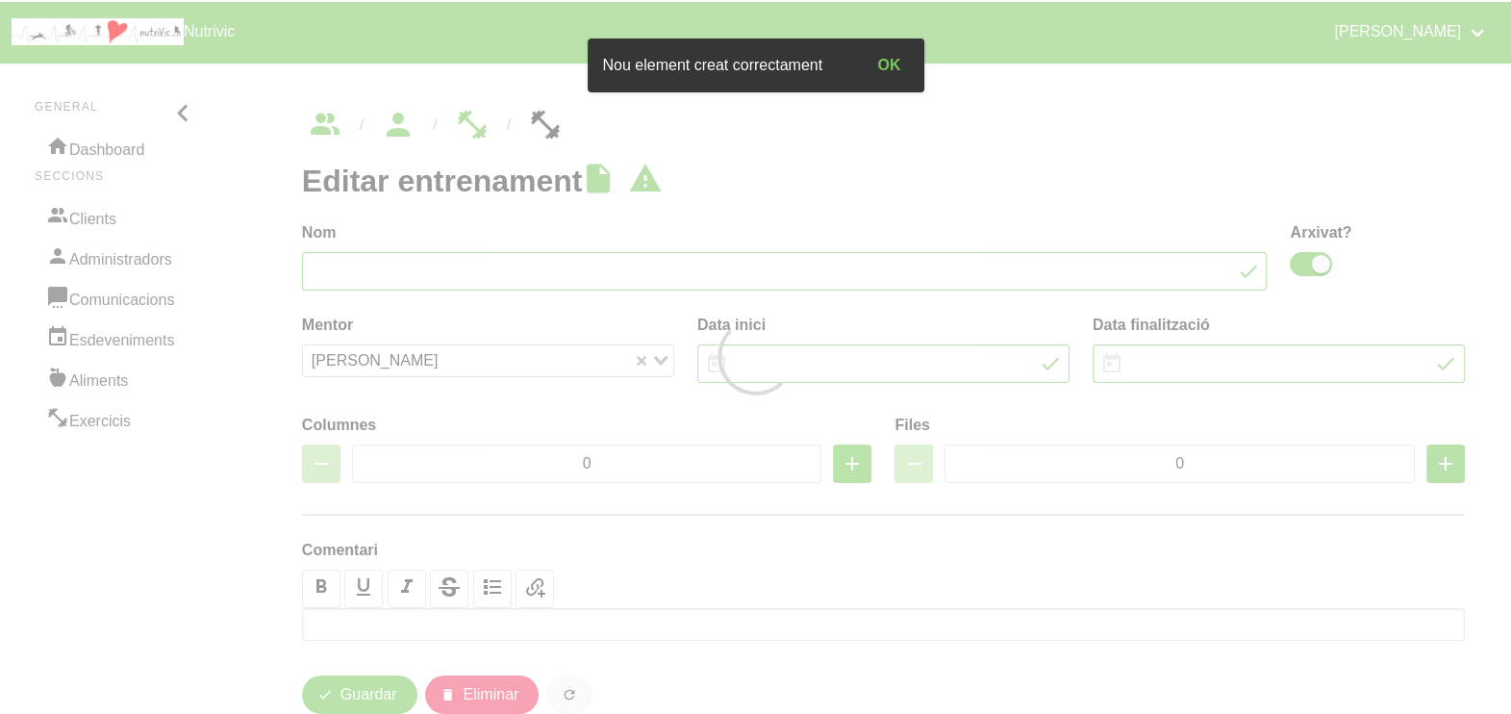
type input "10"
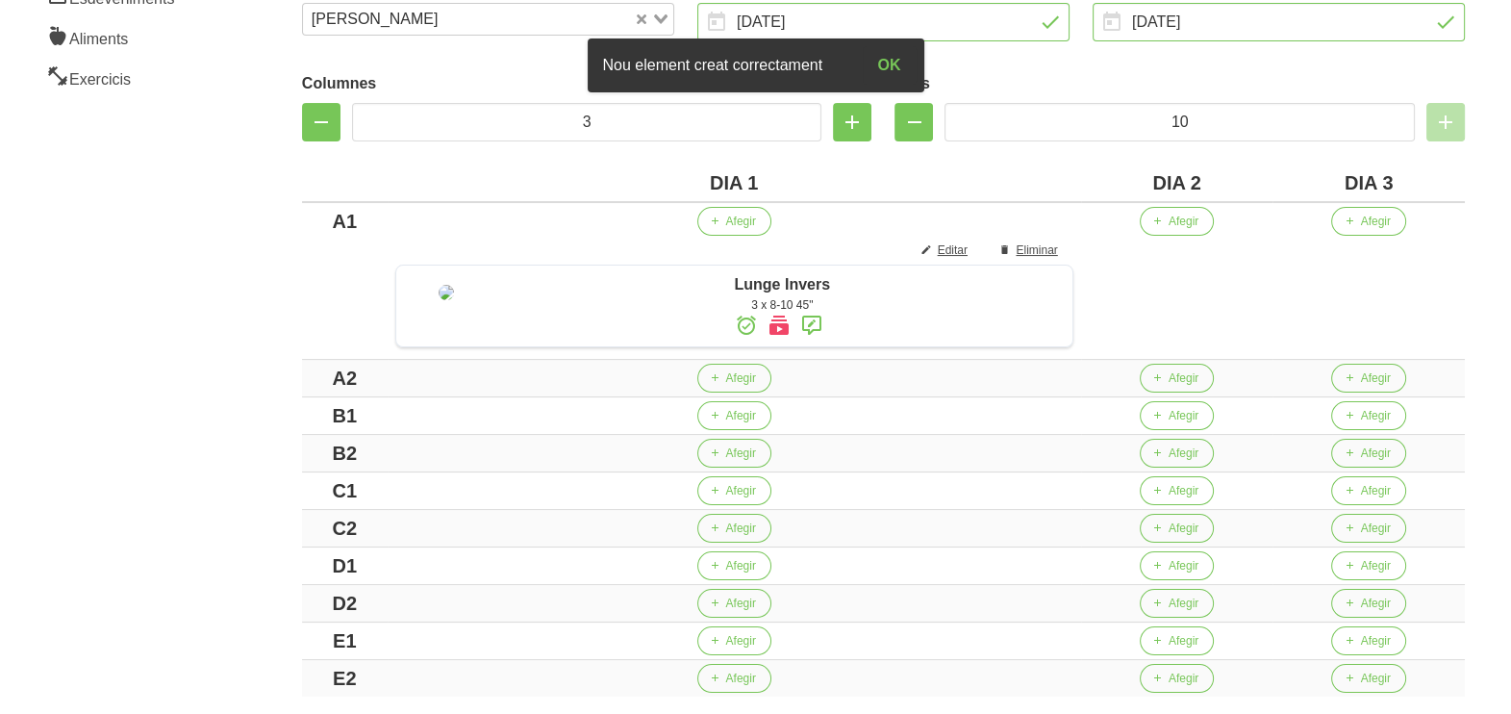
scroll to position [361, 0]
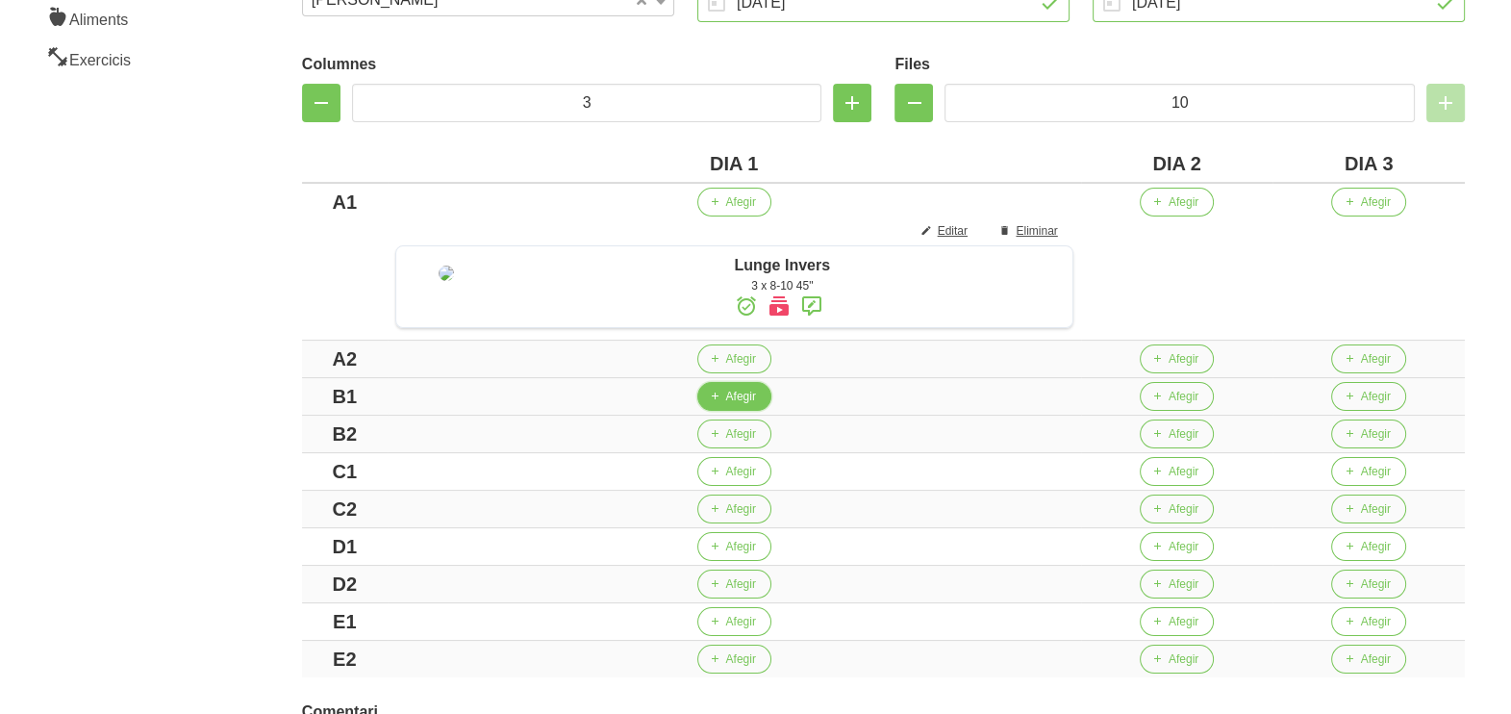
click at [731, 411] on button "Afegir" at bounding box center [734, 396] width 74 height 29
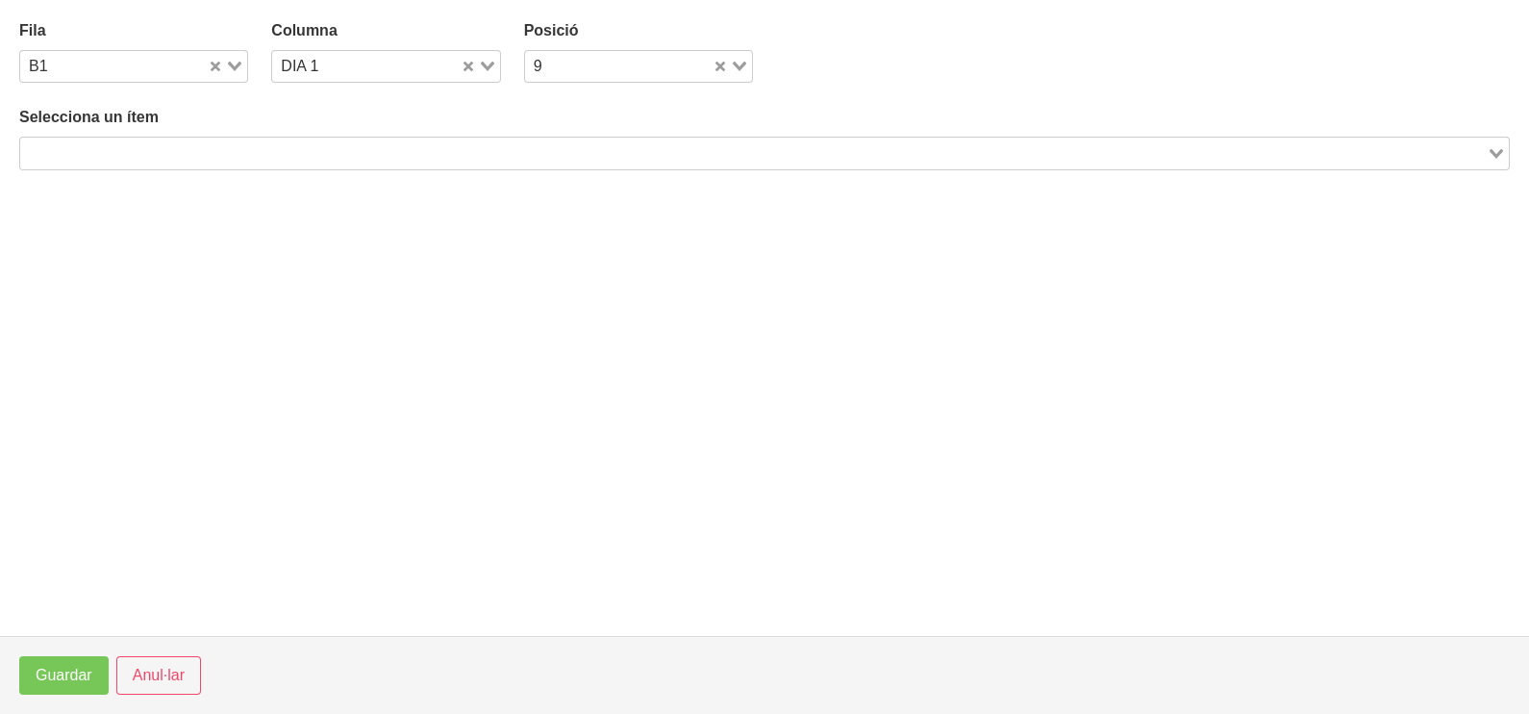
click at [260, 154] on input "Search for option" at bounding box center [753, 152] width 1463 height 23
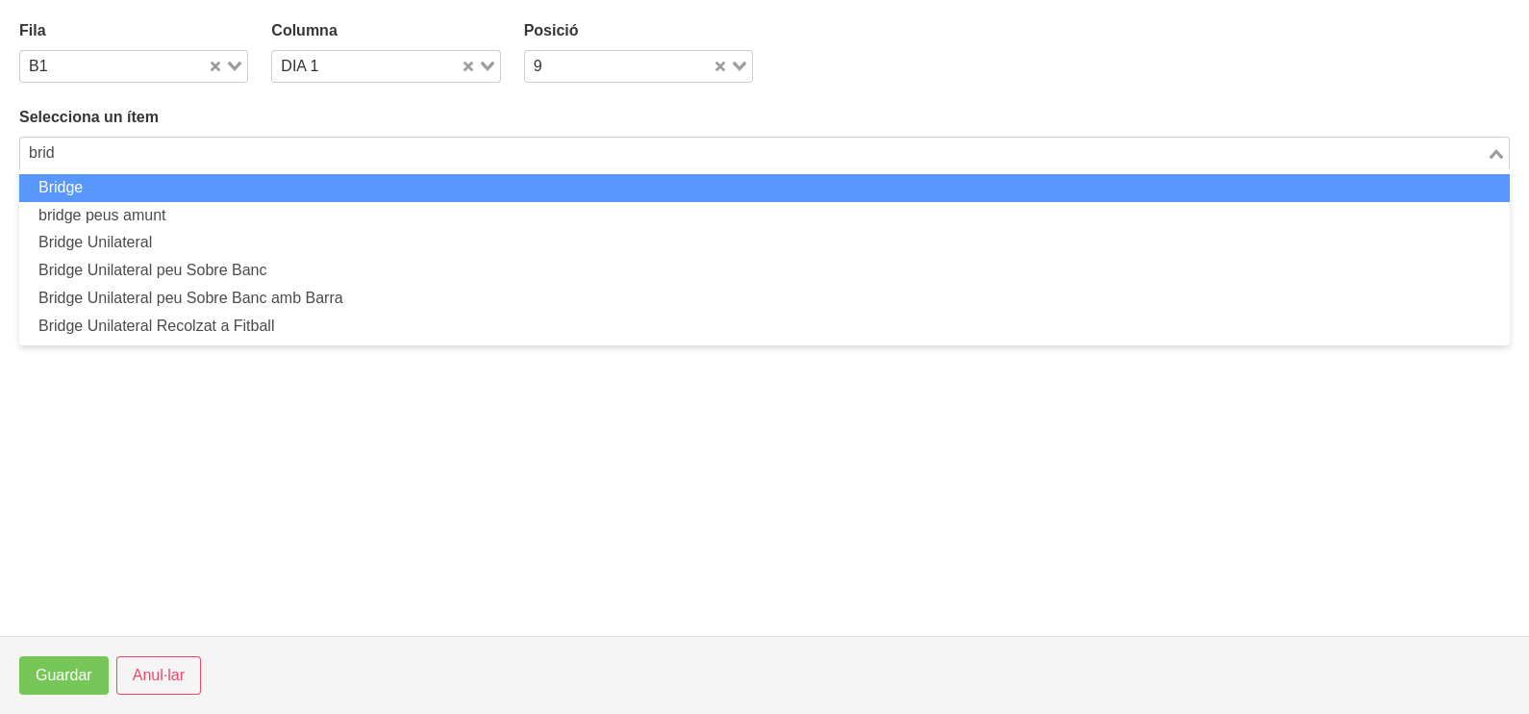
click at [258, 183] on li "Bridge" at bounding box center [764, 188] width 1491 height 28
type input "brid"
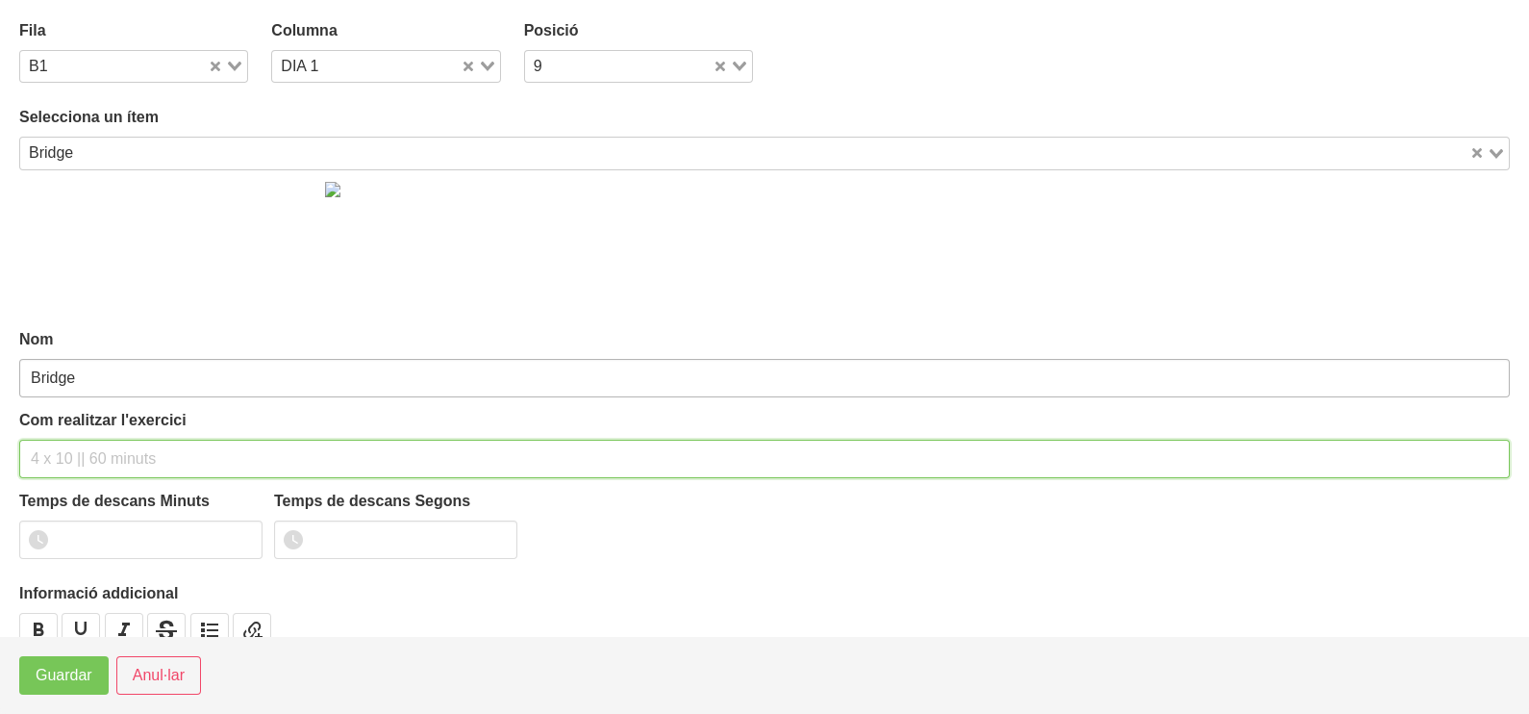
drag, startPoint x: 61, startPoint y: 463, endPoint x: 73, endPoint y: 381, distance: 82.7
click at [63, 457] on input "text" at bounding box center [764, 459] width 1491 height 38
type input "3 x 8-10 45""
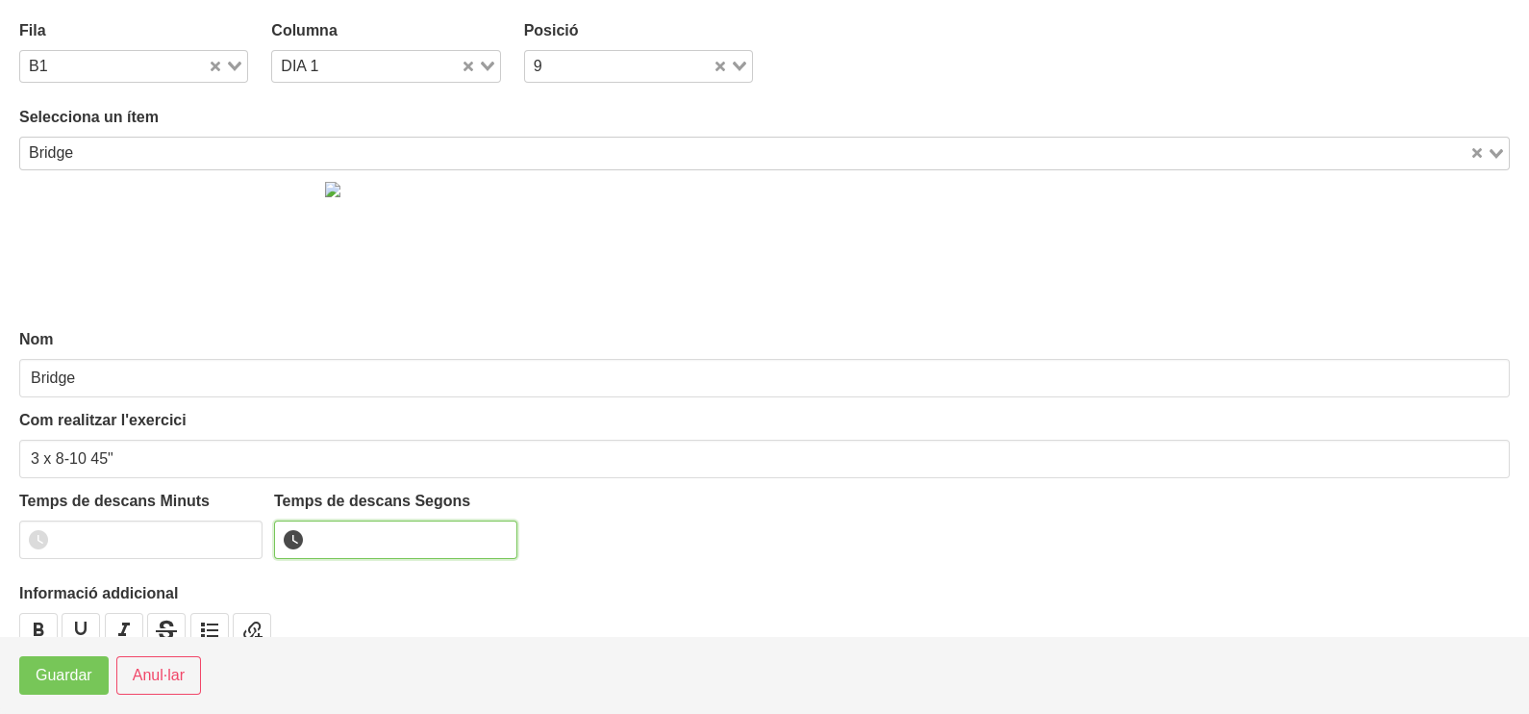
click at [353, 538] on input "number" at bounding box center [395, 539] width 243 height 38
type input "45"
click at [77, 677] on span "Guardar" at bounding box center [64, 675] width 57 height 23
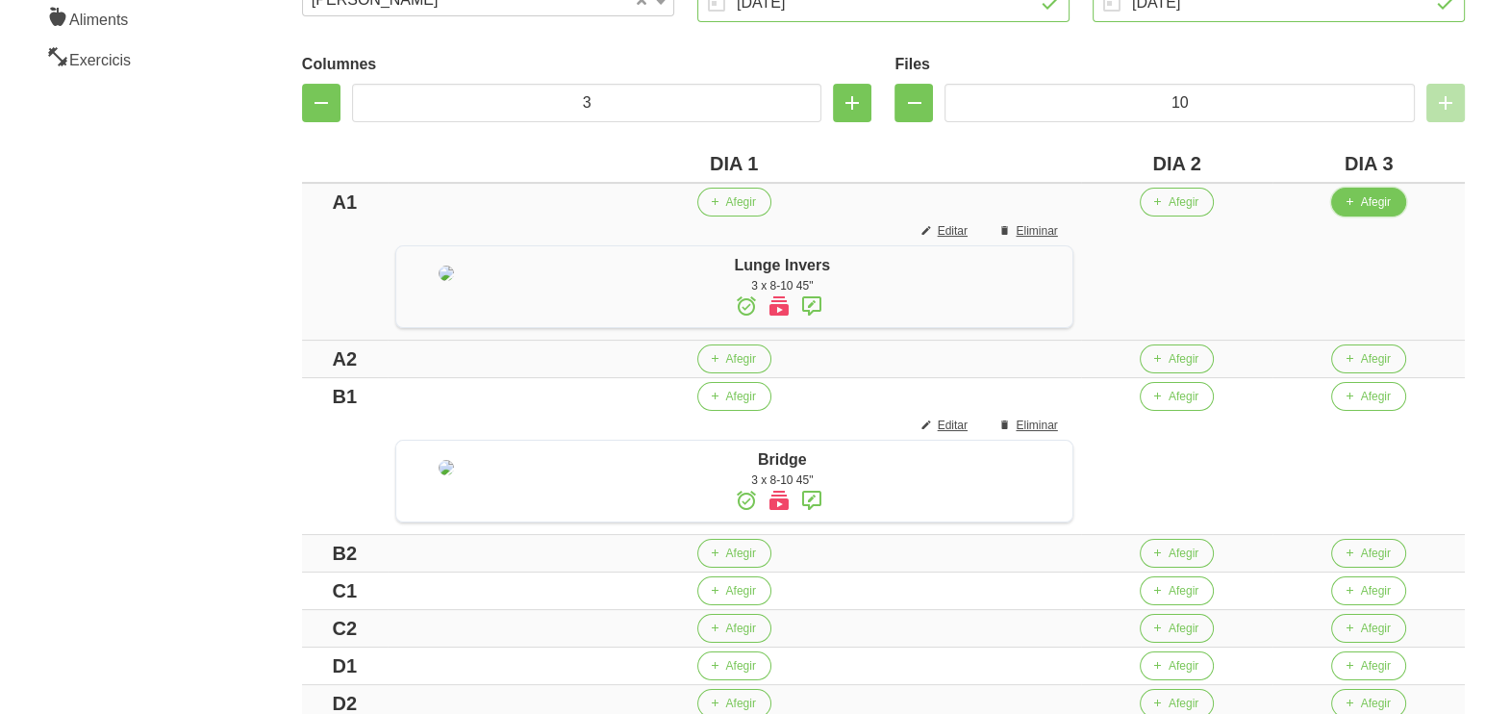
click at [1386, 212] on button "Afegir" at bounding box center [1368, 202] width 74 height 29
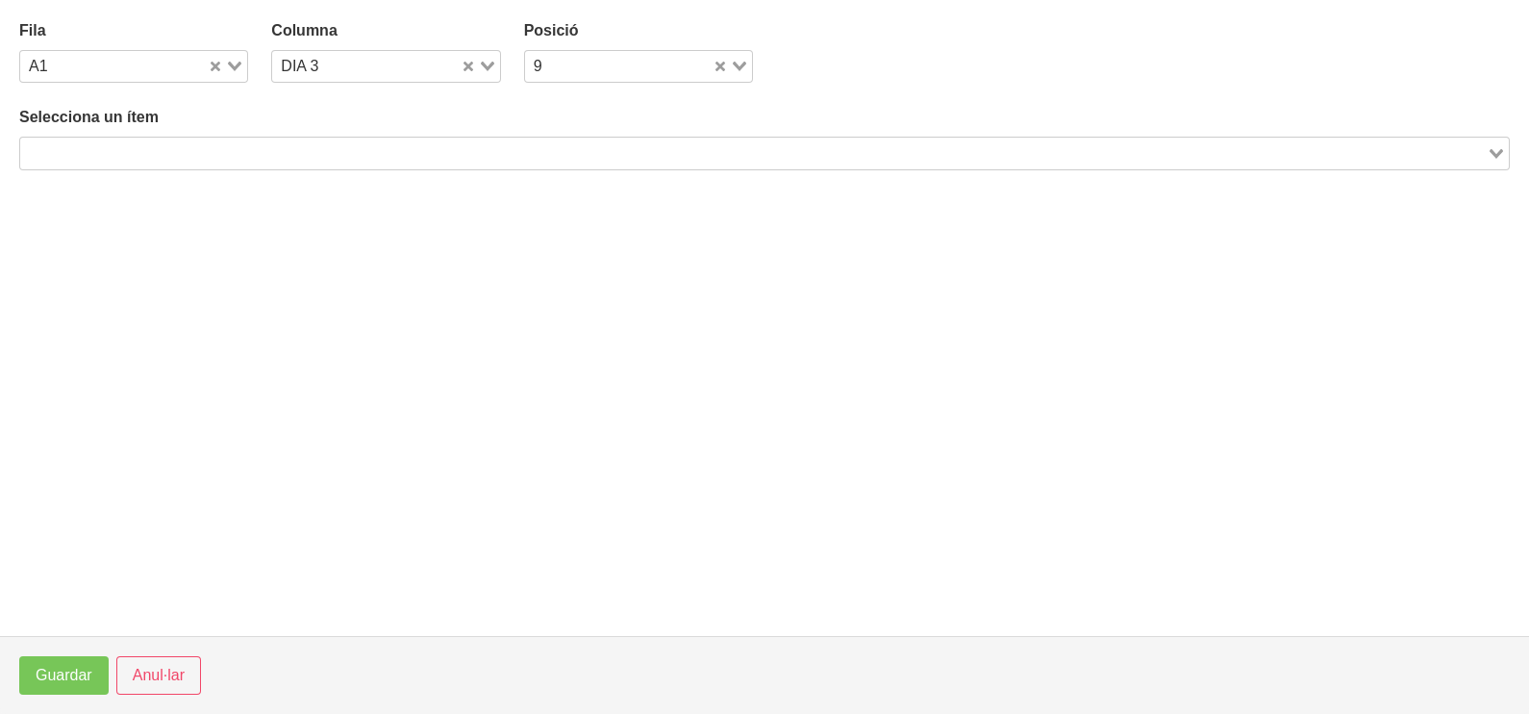
click at [402, 147] on input "Search for option" at bounding box center [753, 152] width 1463 height 23
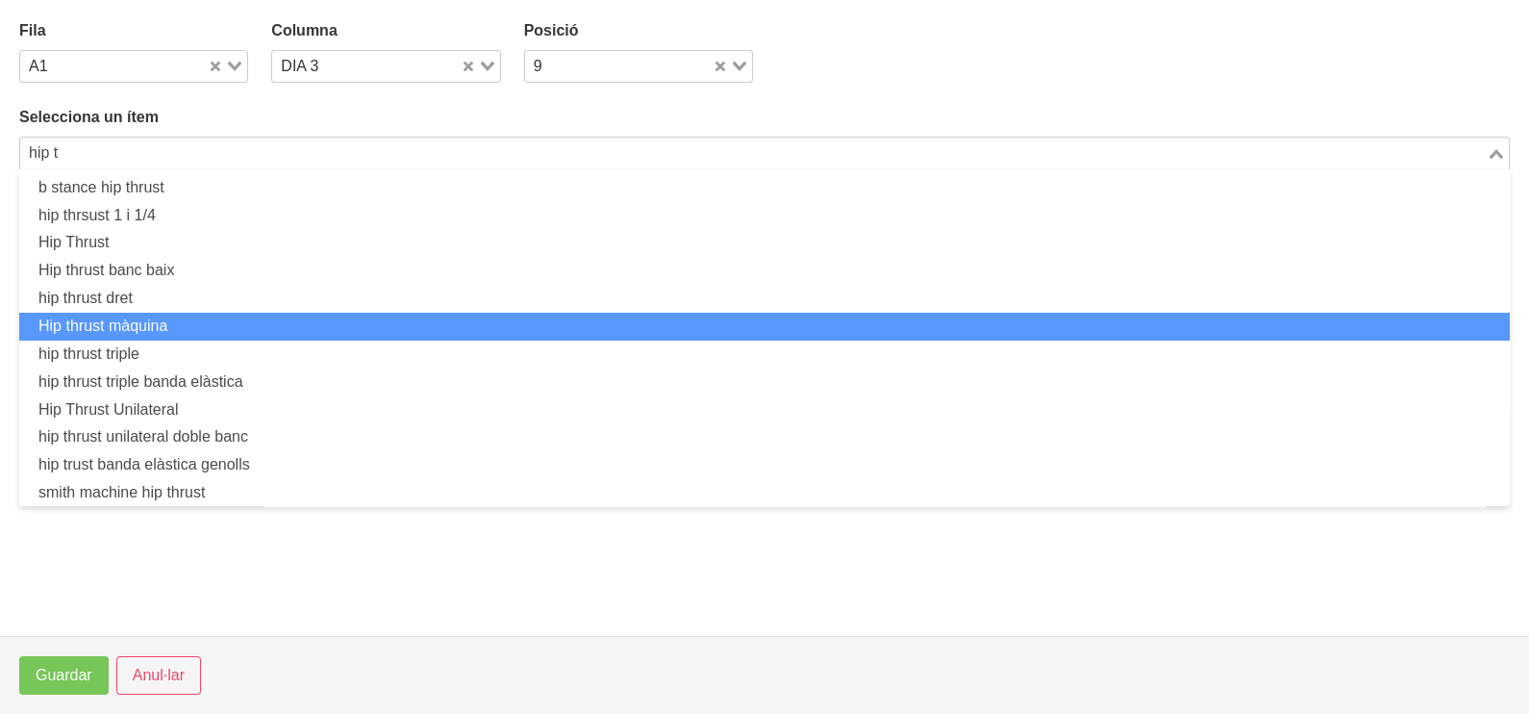
click at [209, 335] on li "Hip thrust màquina" at bounding box center [764, 327] width 1491 height 28
type input "hip t"
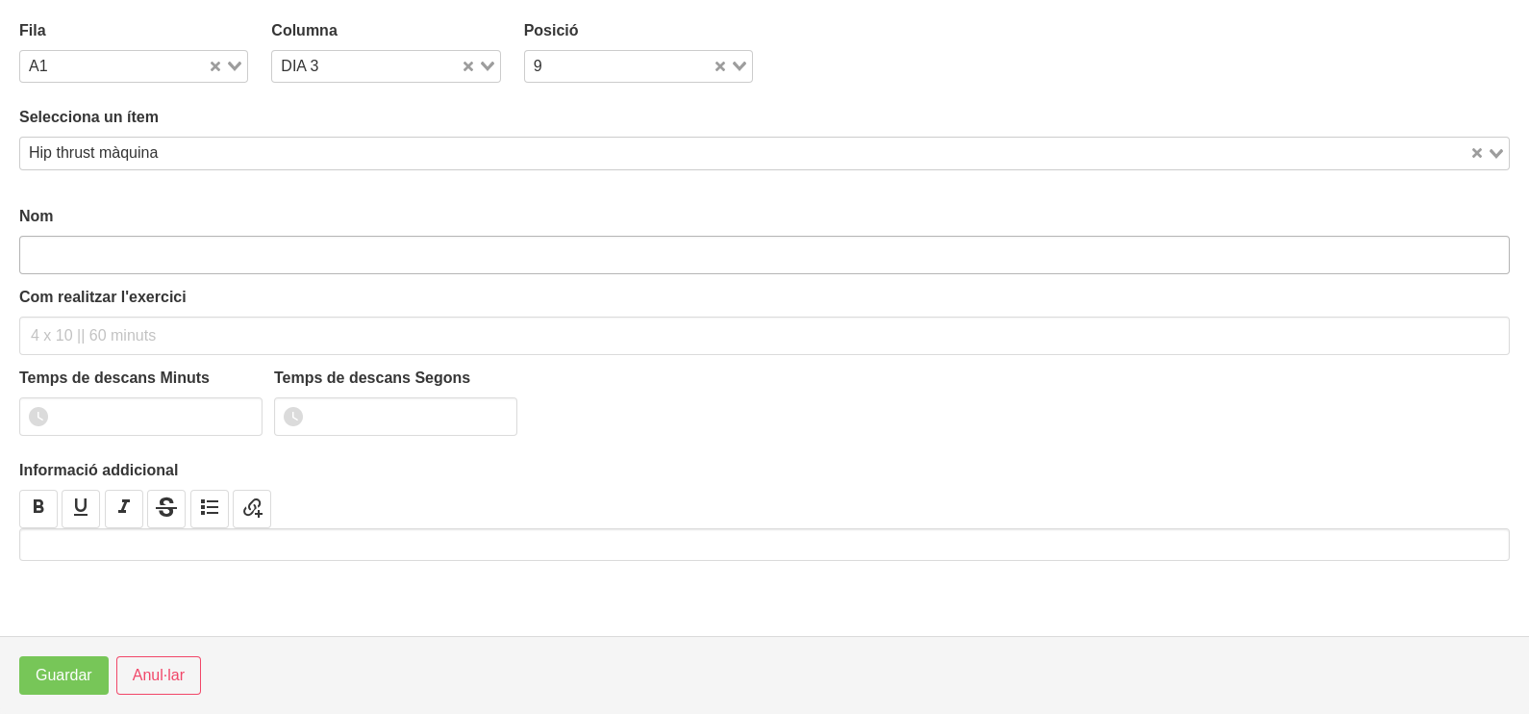
type input "Hip thrust màquina"
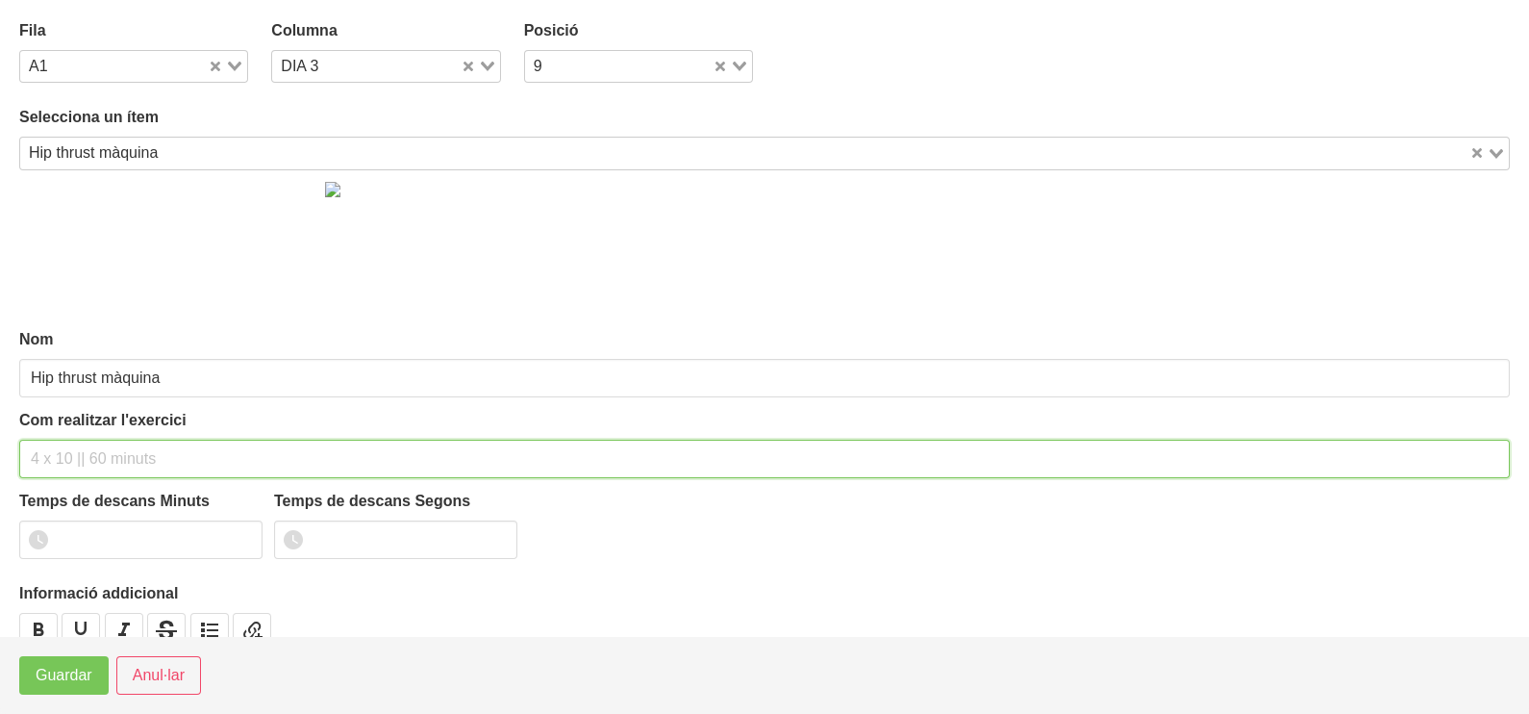
click at [97, 463] on input "text" at bounding box center [764, 459] width 1491 height 38
type input "3 x 6-8 45""
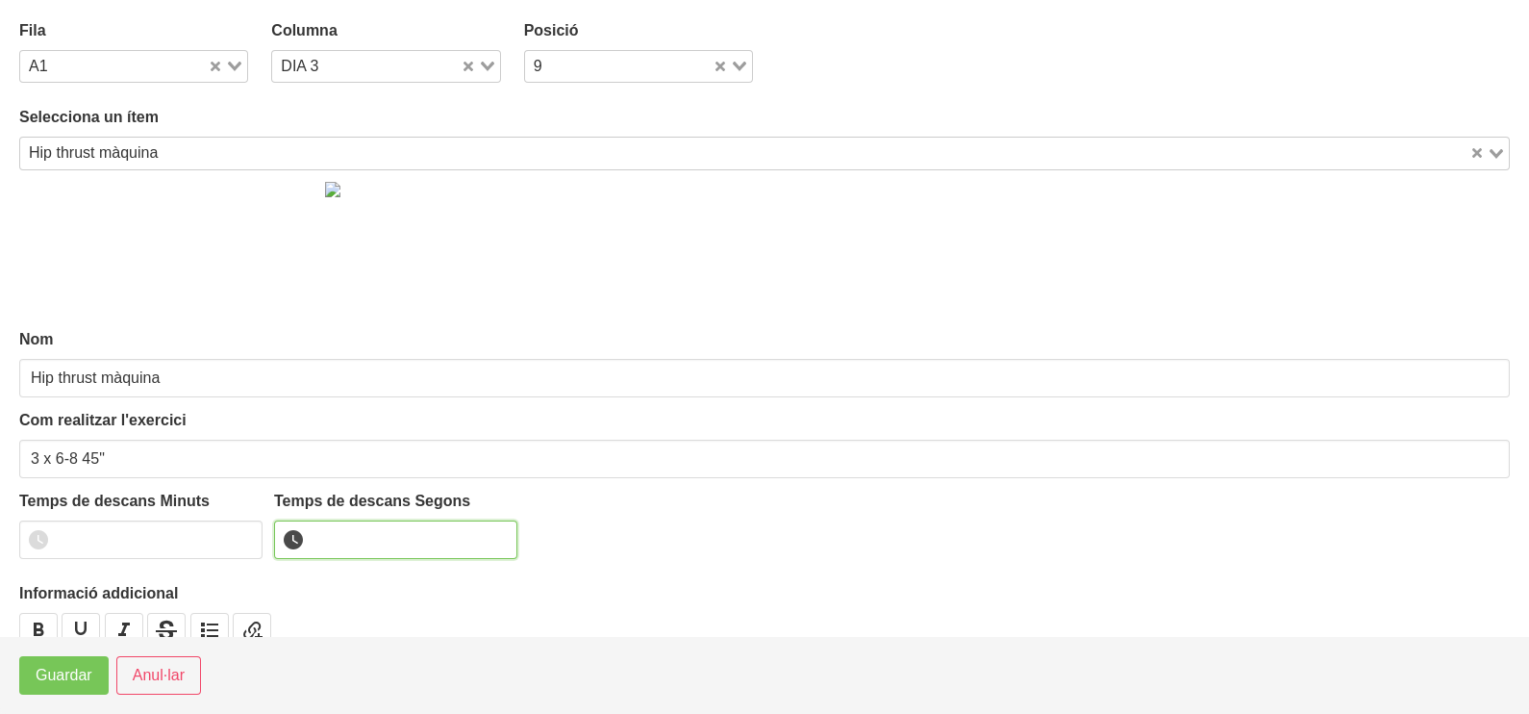
click at [387, 533] on input "number" at bounding box center [395, 539] width 243 height 38
type input "45"
click at [72, 684] on span "Guardar" at bounding box center [64, 675] width 57 height 23
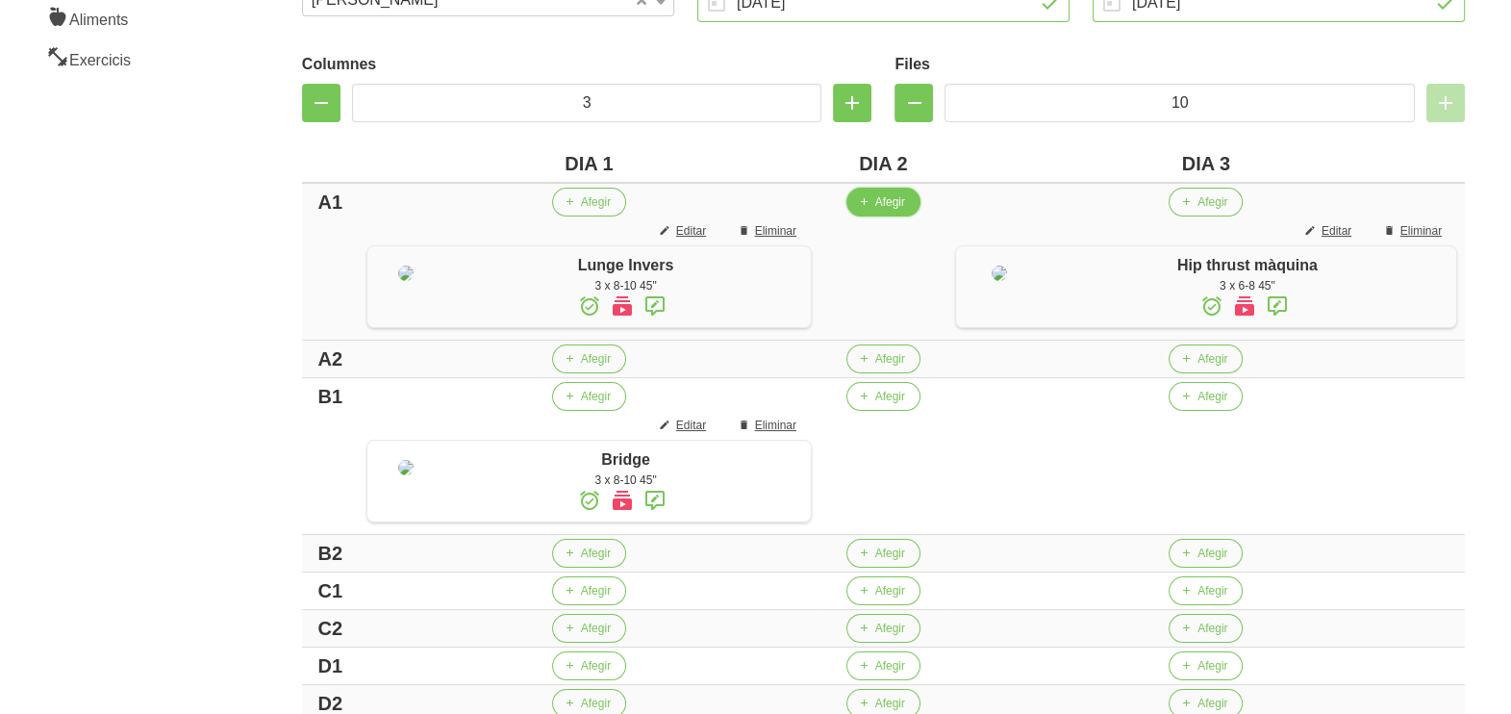
click at [877, 204] on span "Afegir" at bounding box center [890, 201] width 30 height 17
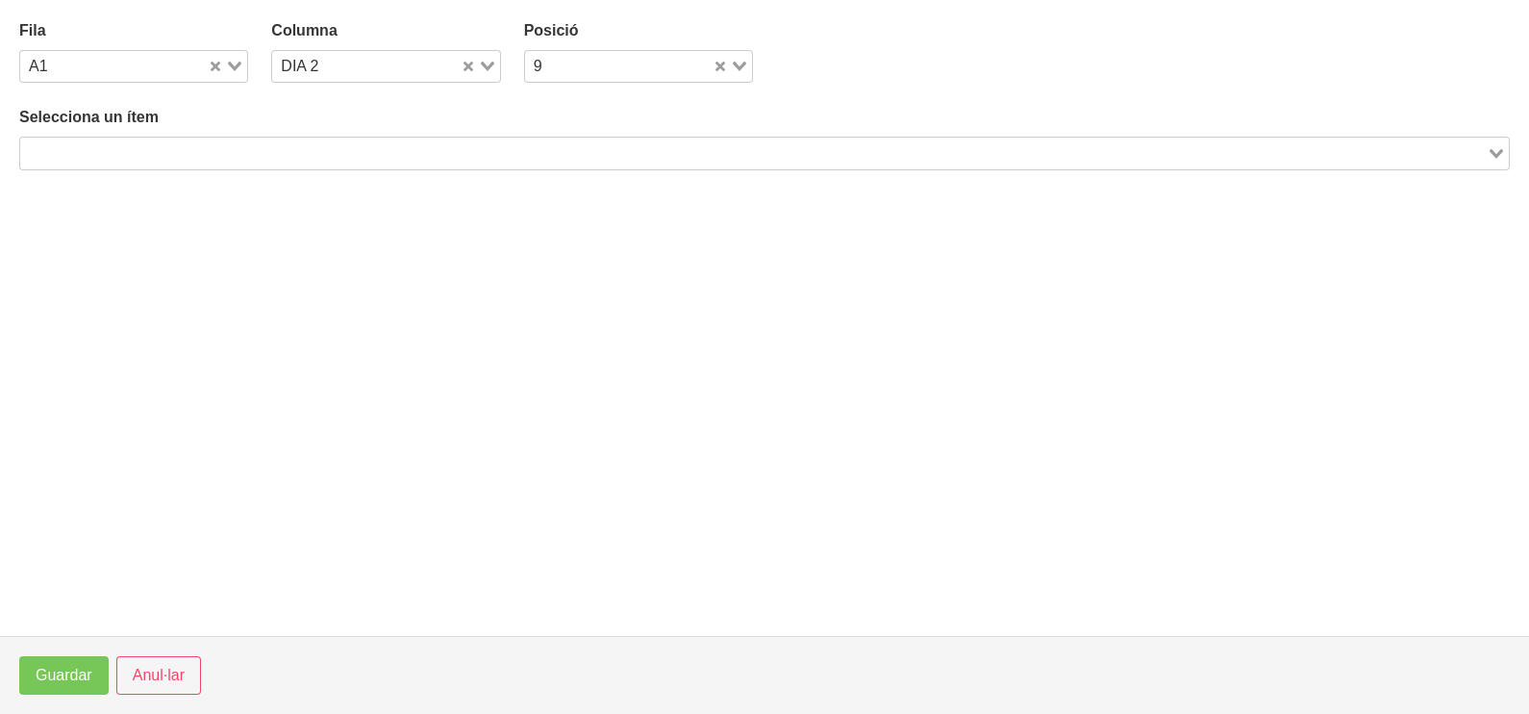
drag, startPoint x: 481, startPoint y: 155, endPoint x: 492, endPoint y: 112, distance: 44.8
click at [483, 145] on input "Search for option" at bounding box center [753, 152] width 1463 height 23
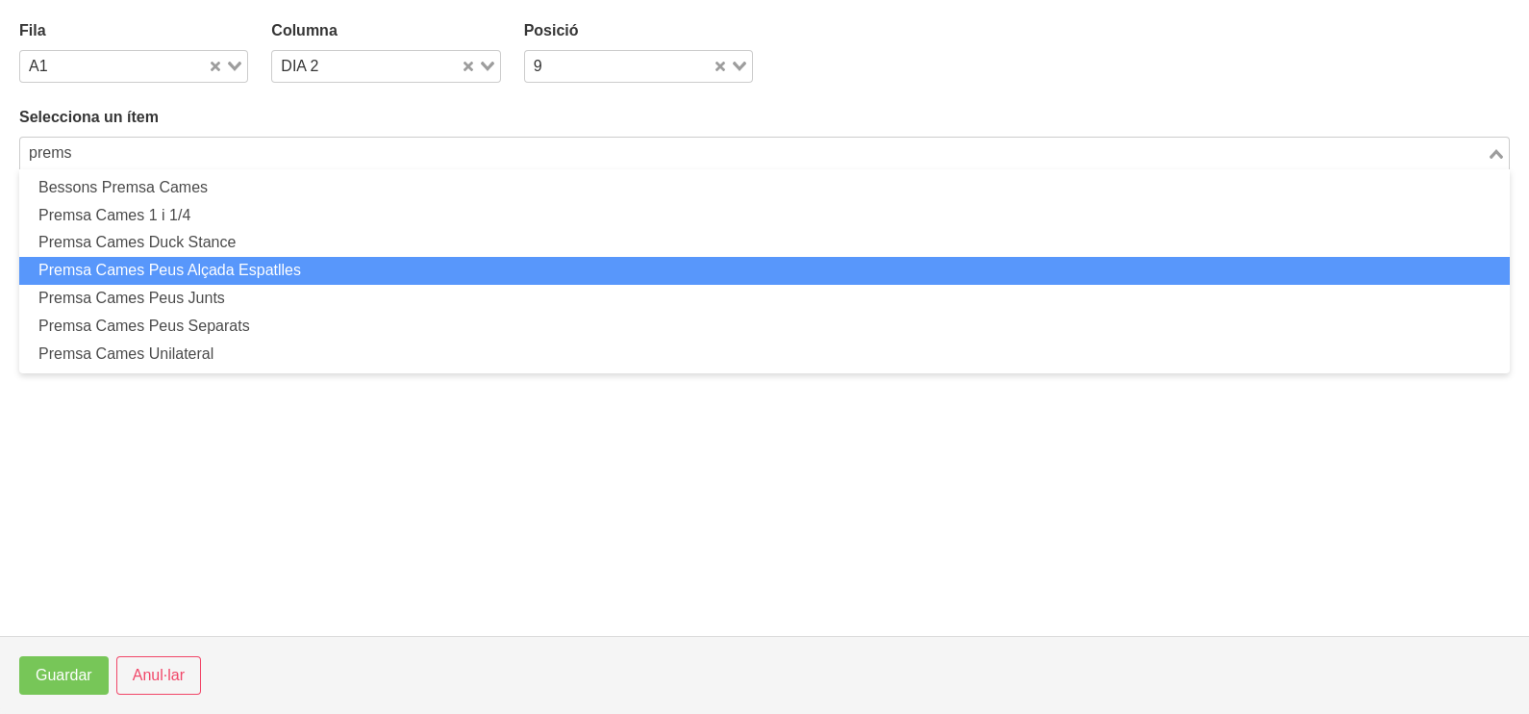
click at [208, 266] on li "Premsa Cames Peus Alçada Espatlles" at bounding box center [764, 271] width 1491 height 28
type input "prems"
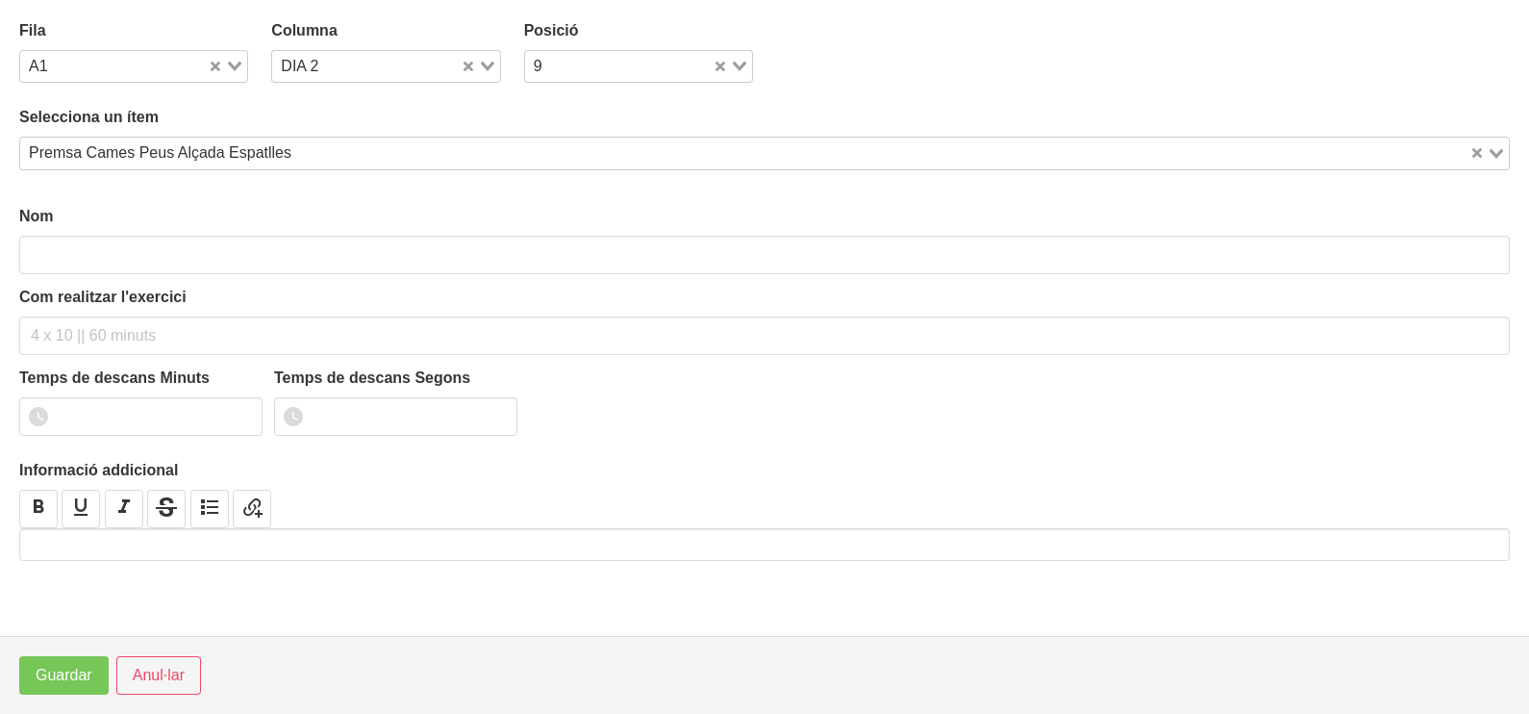
type input "Premsa Cames Peus Alçada Espatlles"
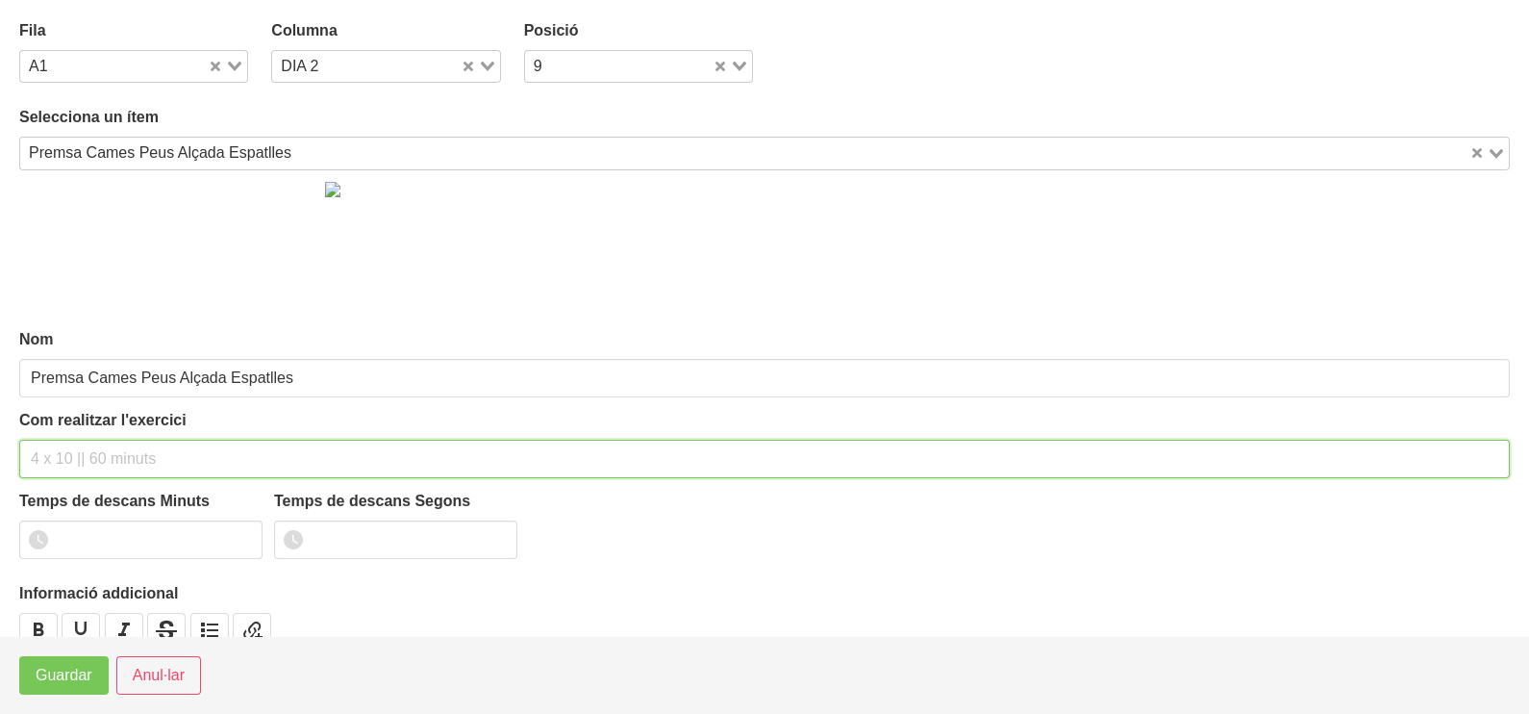
drag, startPoint x: 91, startPoint y: 467, endPoint x: 150, endPoint y: 322, distance: 155.8
click at [97, 443] on input "text" at bounding box center [764, 459] width 1491 height 38
type input "3 x 8-10 45""
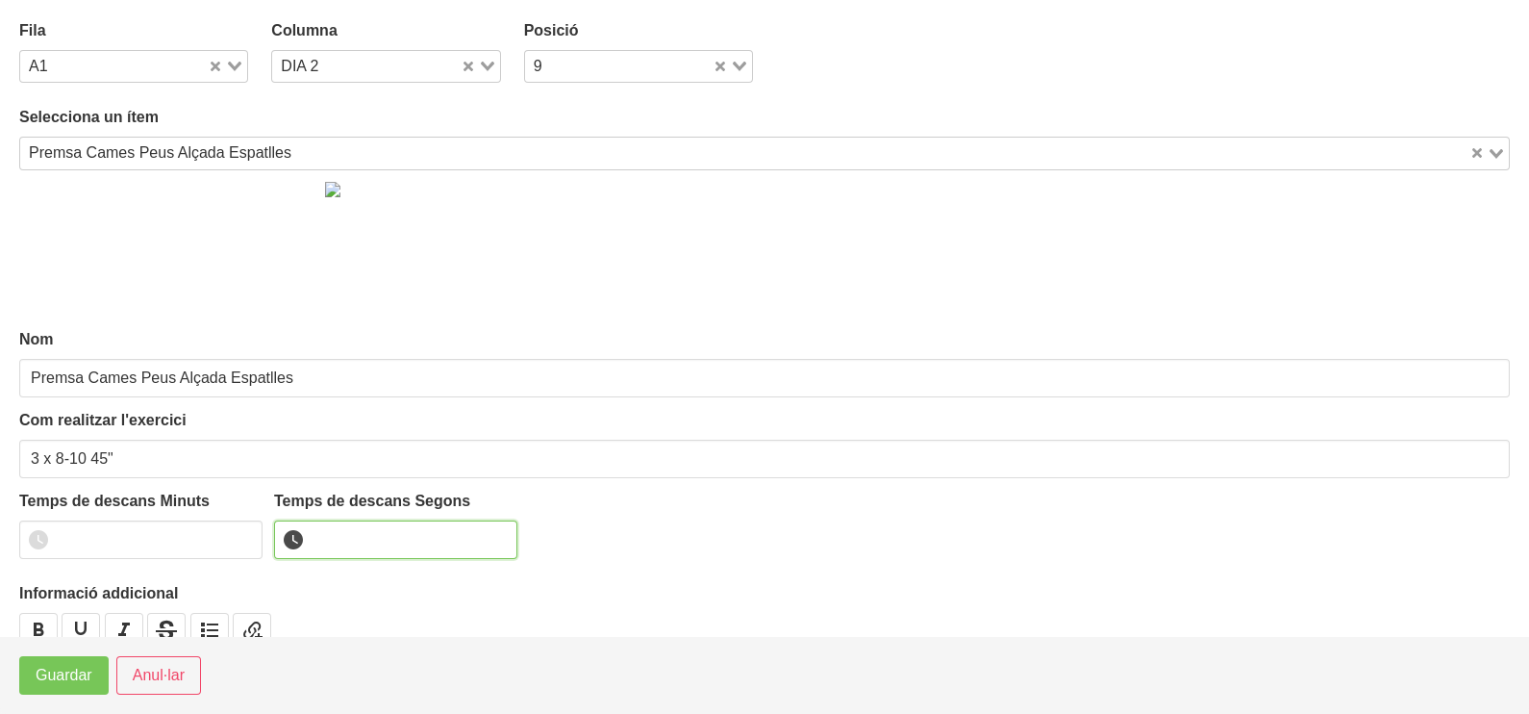
click at [346, 528] on input "number" at bounding box center [395, 539] width 243 height 38
type input "45"
click at [74, 678] on span "Guardar" at bounding box center [64, 675] width 57 height 23
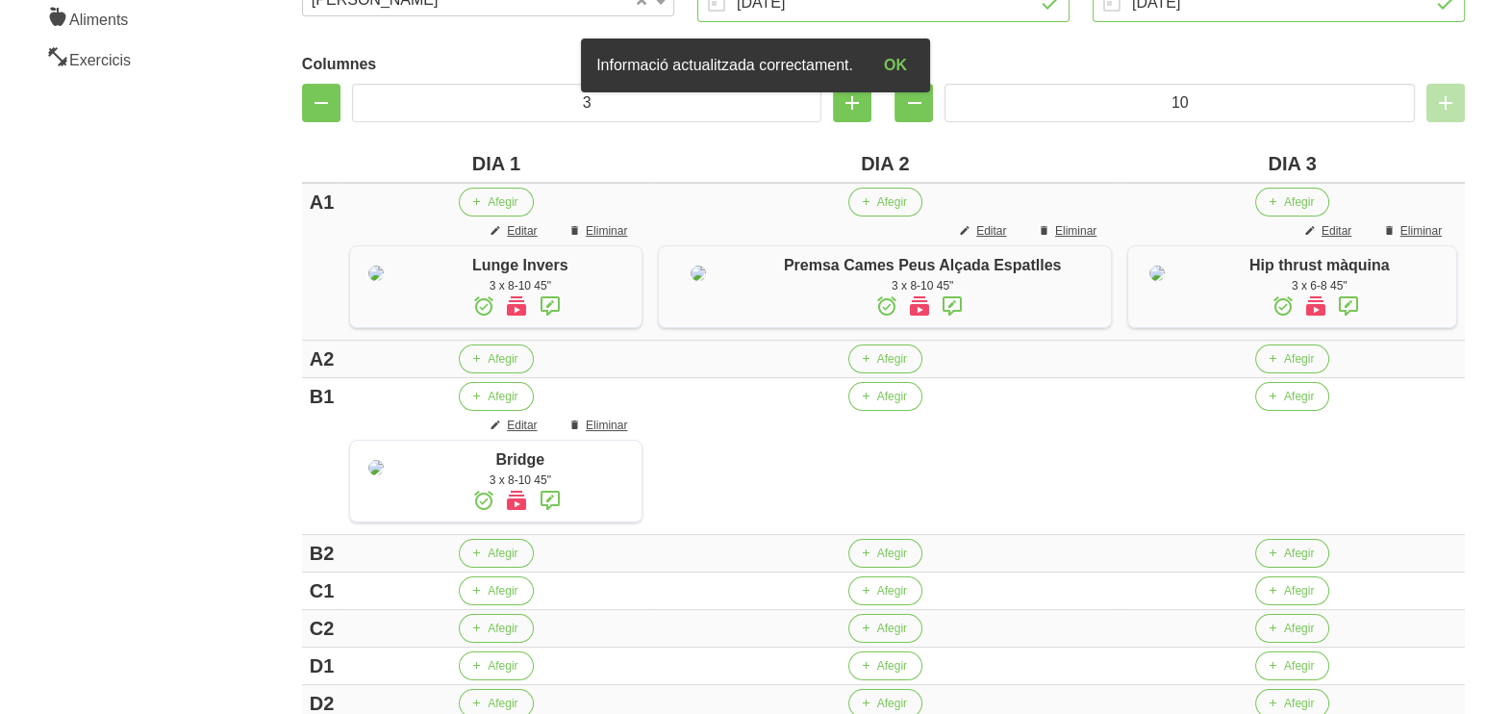
click at [956, 304] on icon at bounding box center [952, 306] width 23 height 35
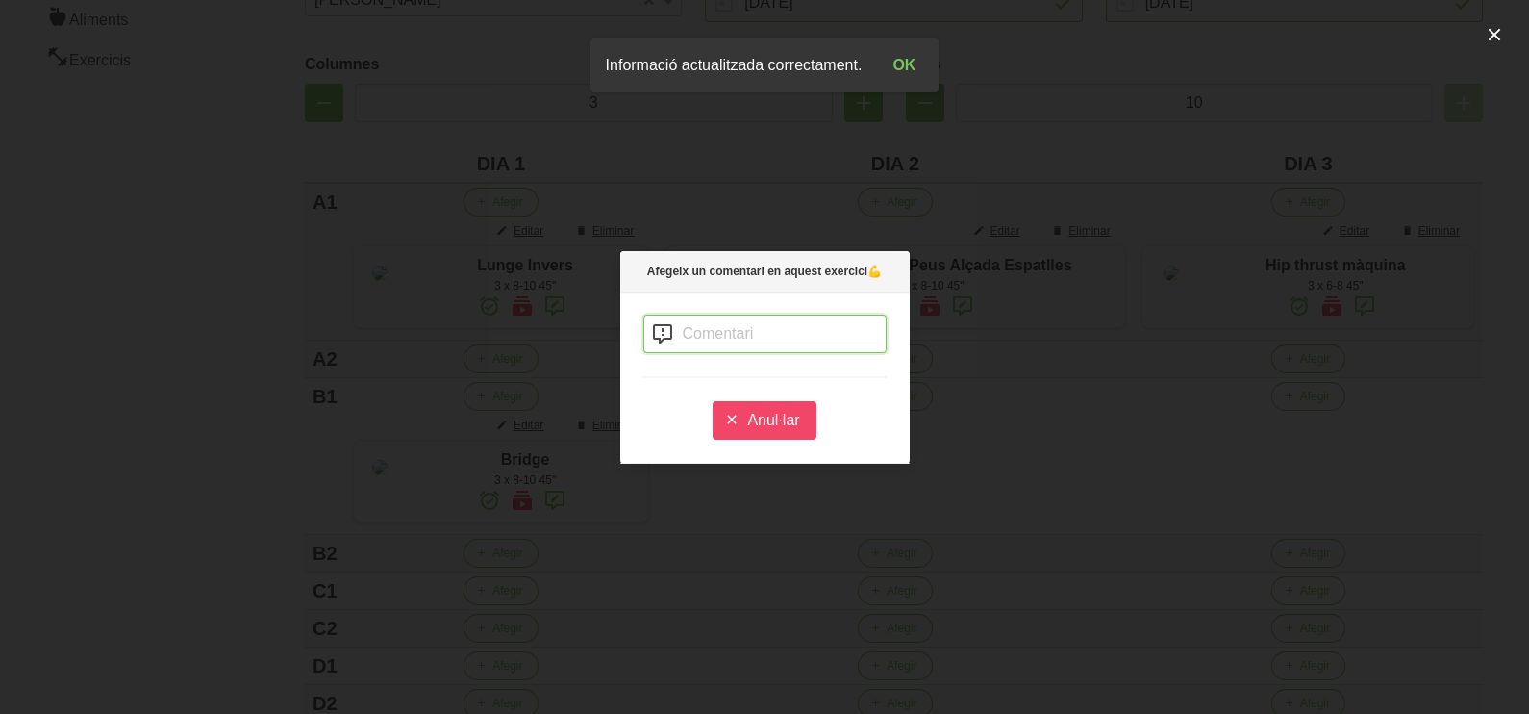
click at [697, 332] on input "text" at bounding box center [765, 334] width 243 height 38
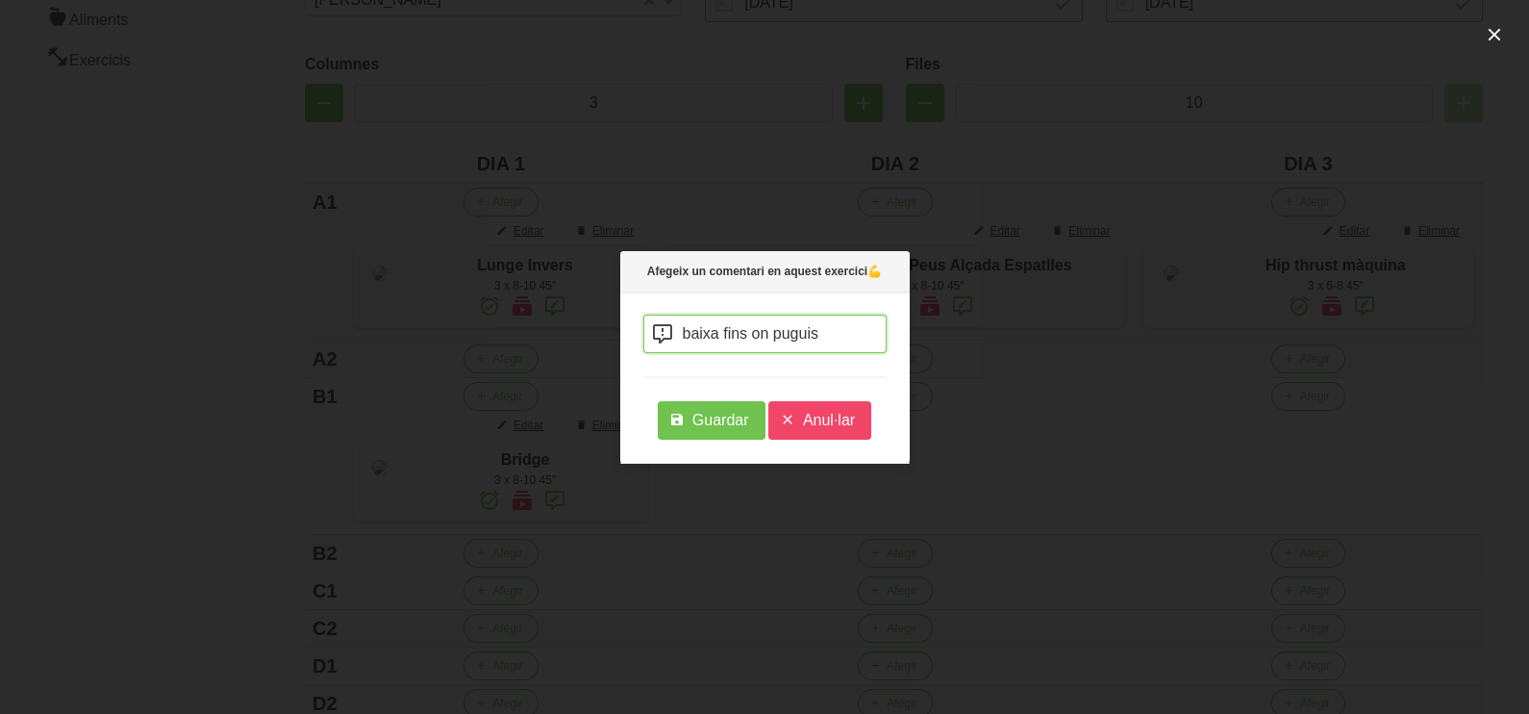
type input "baixa fins on puguis"
click at [728, 423] on span "Guardar" at bounding box center [721, 420] width 57 height 23
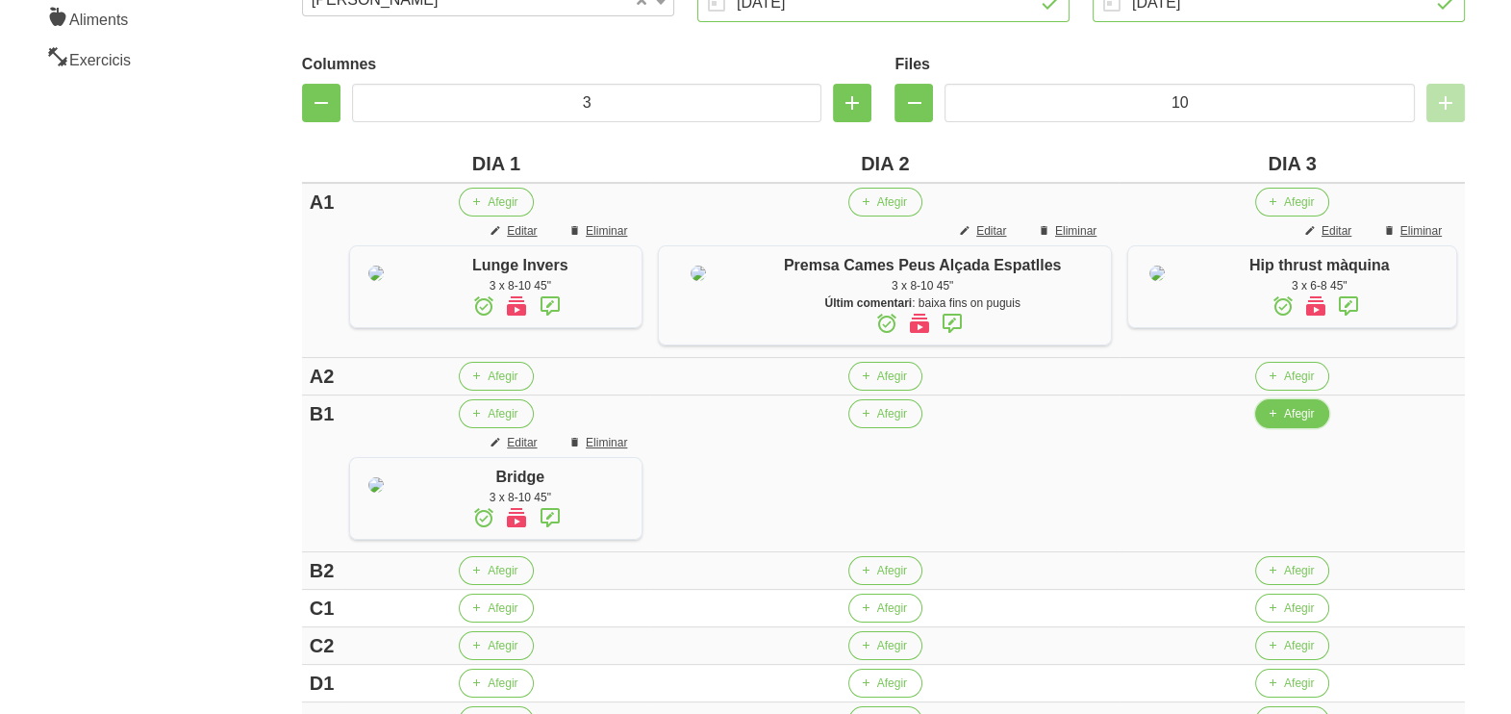
click at [1285, 422] on span "Afegir" at bounding box center [1299, 413] width 30 height 17
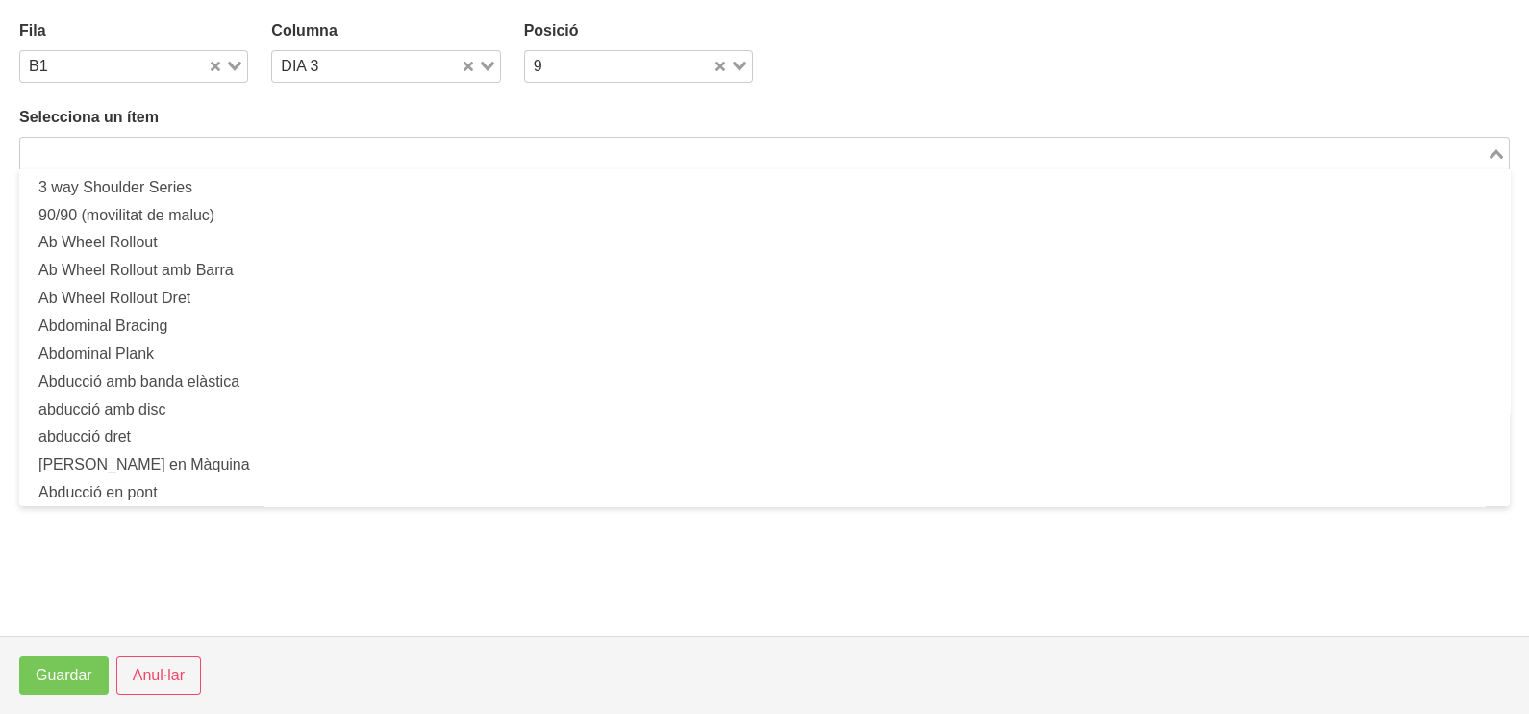
click at [406, 157] on input "Search for option" at bounding box center [753, 152] width 1463 height 23
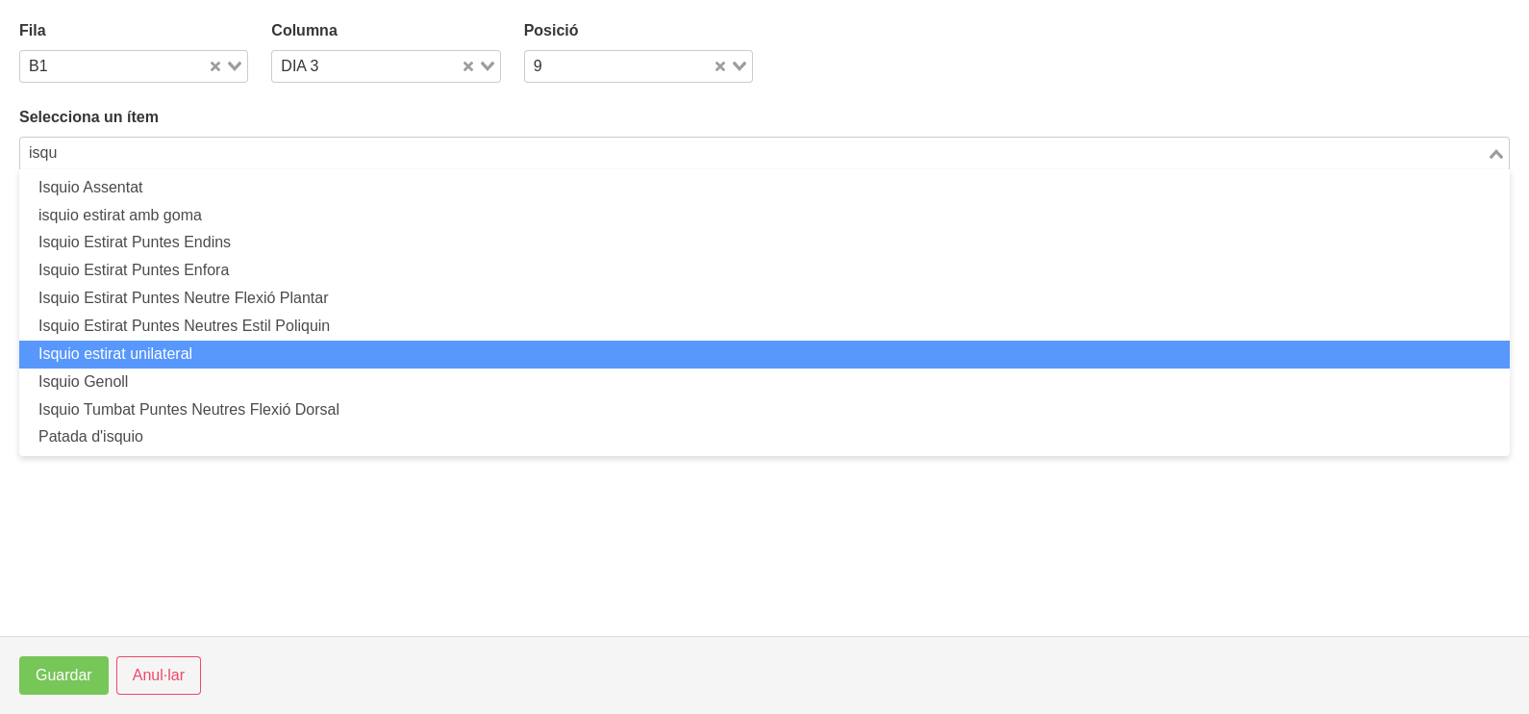
click at [179, 351] on li "Isquio estirat unilateral" at bounding box center [764, 355] width 1491 height 28
type input "isqu"
type input "Isquio estirat unilateral"
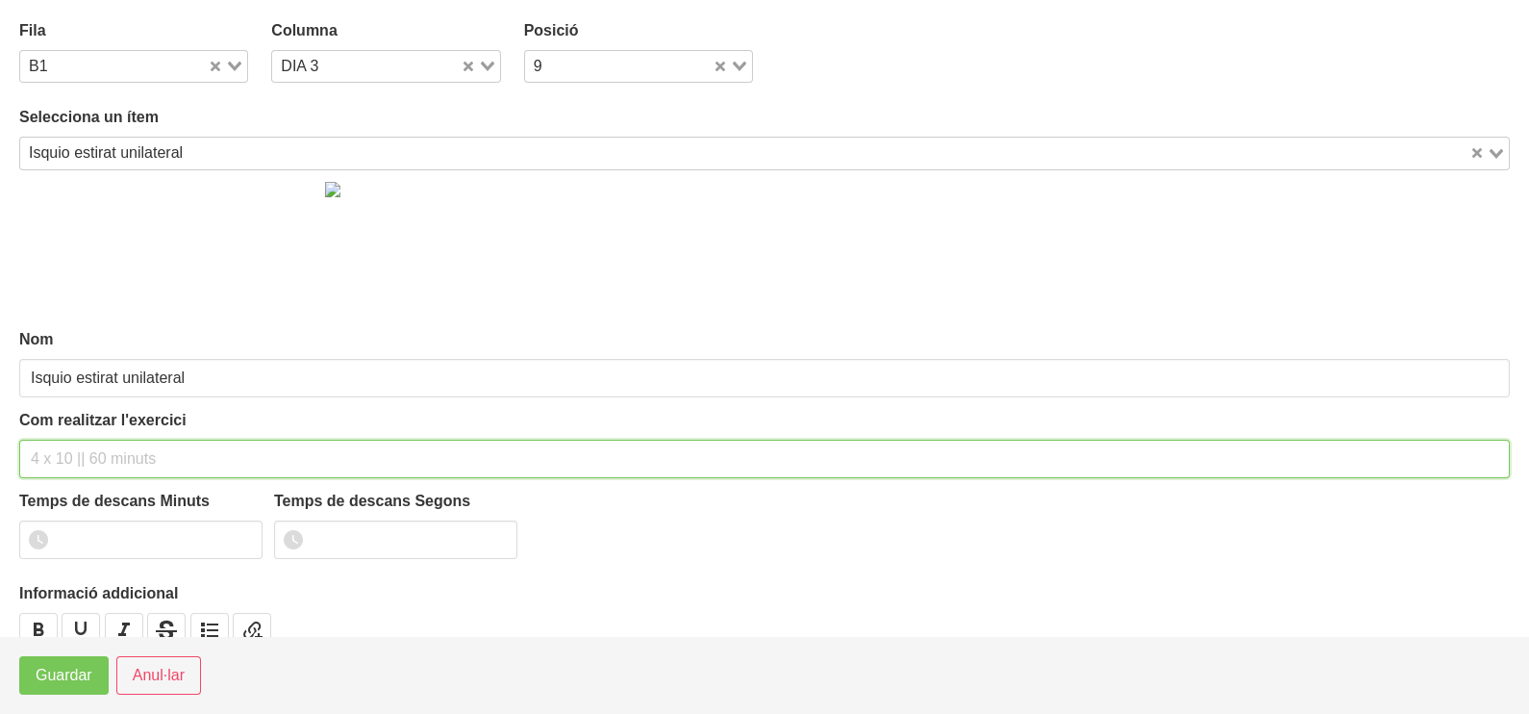
drag, startPoint x: 117, startPoint y: 440, endPoint x: 128, endPoint y: 418, distance: 23.7
click at [122, 432] on div "Com realitzar l'exercici" at bounding box center [764, 443] width 1491 height 69
type input "3 x 6-8 45""
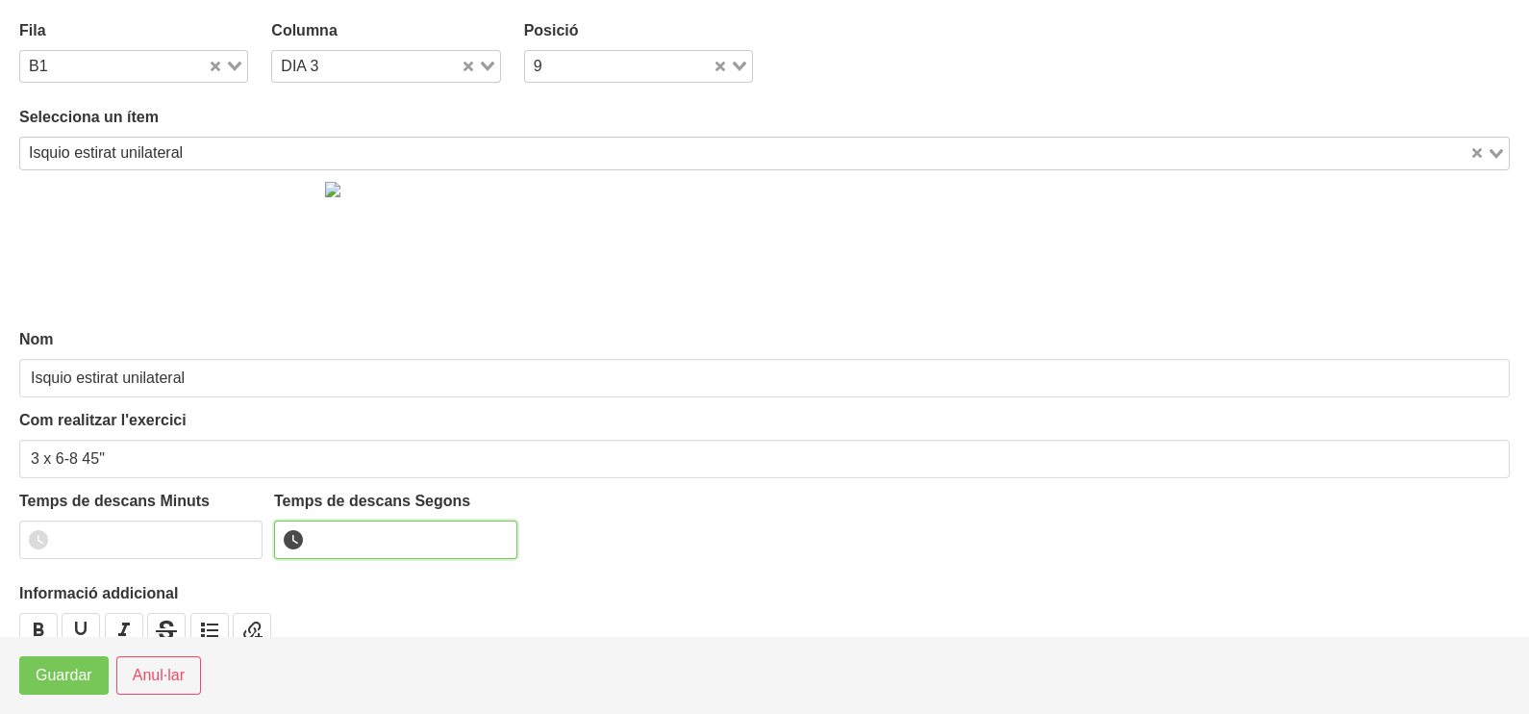
click at [360, 533] on input "number" at bounding box center [395, 539] width 243 height 38
type input "45"
click at [76, 669] on span "Guardar" at bounding box center [64, 675] width 57 height 23
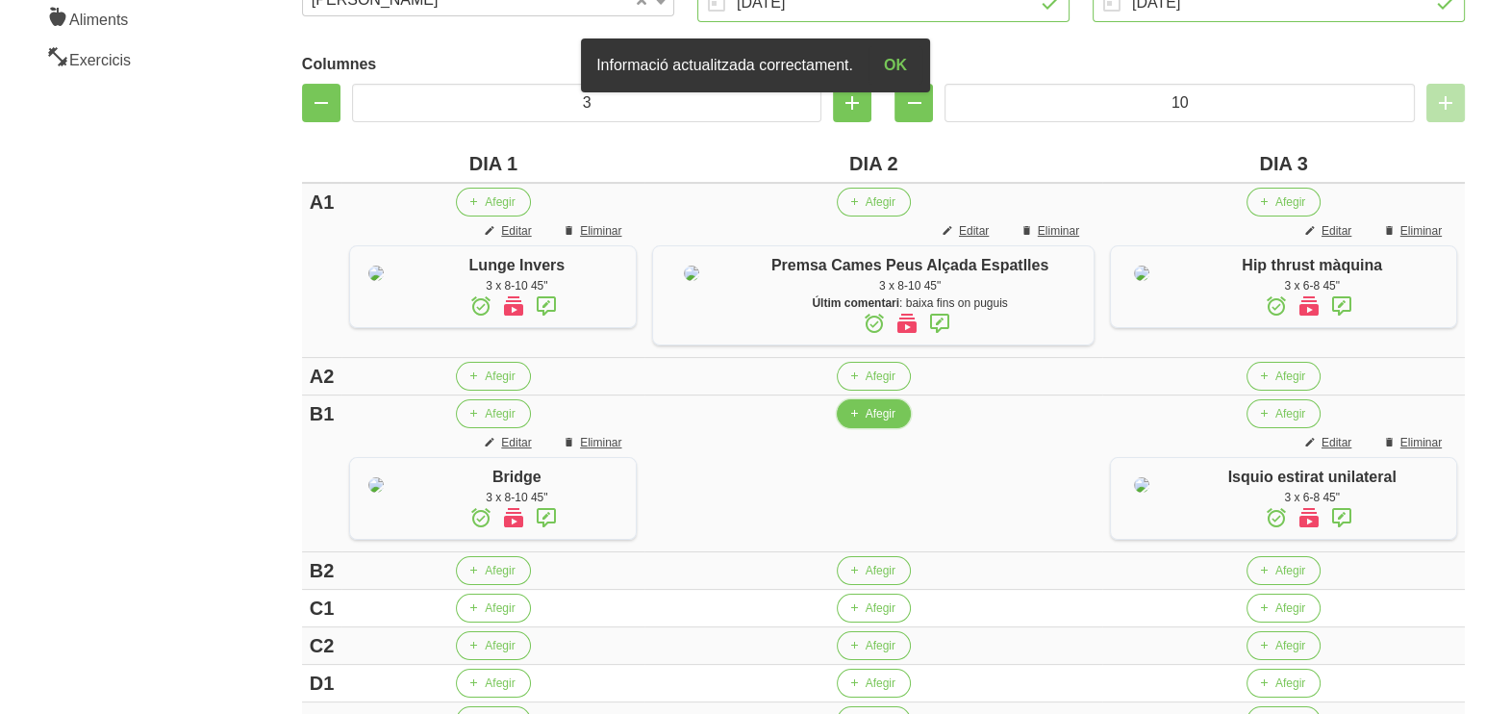
click at [866, 428] on button "Afegir" at bounding box center [874, 413] width 74 height 29
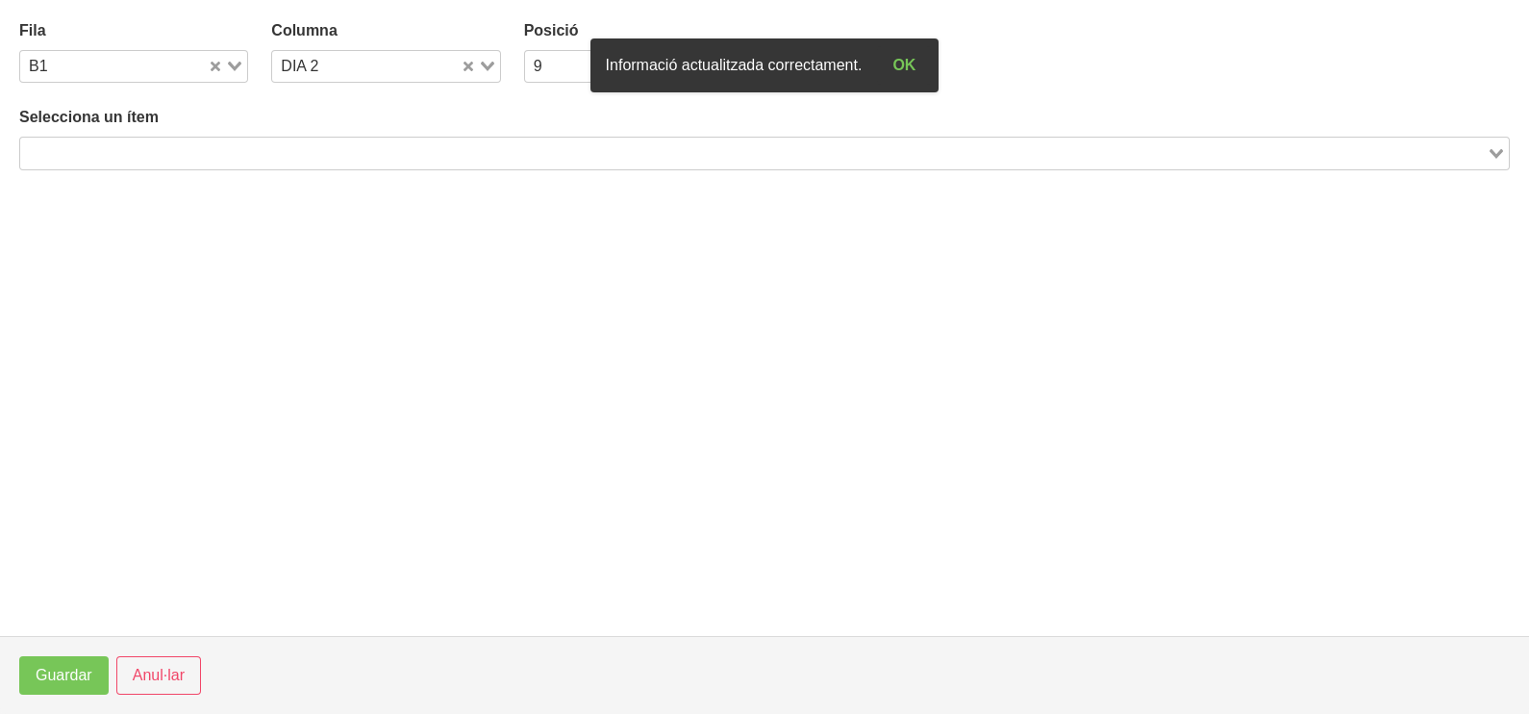
drag, startPoint x: 139, startPoint y: 149, endPoint x: 173, endPoint y: 139, distance: 35.0
click at [139, 149] on input "Search for option" at bounding box center [753, 152] width 1463 height 23
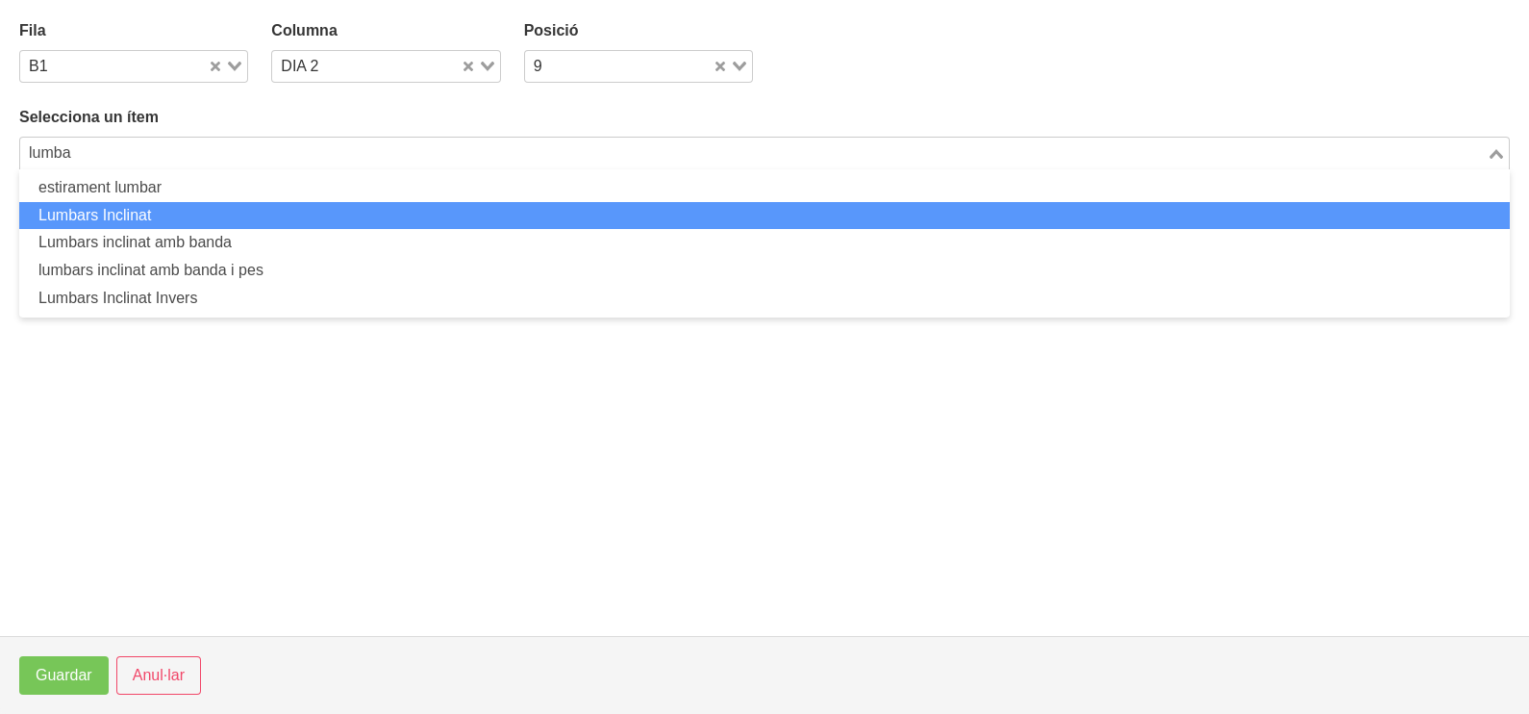
click at [112, 223] on li "Lumbars Inclinat" at bounding box center [764, 216] width 1491 height 28
type input "lumba"
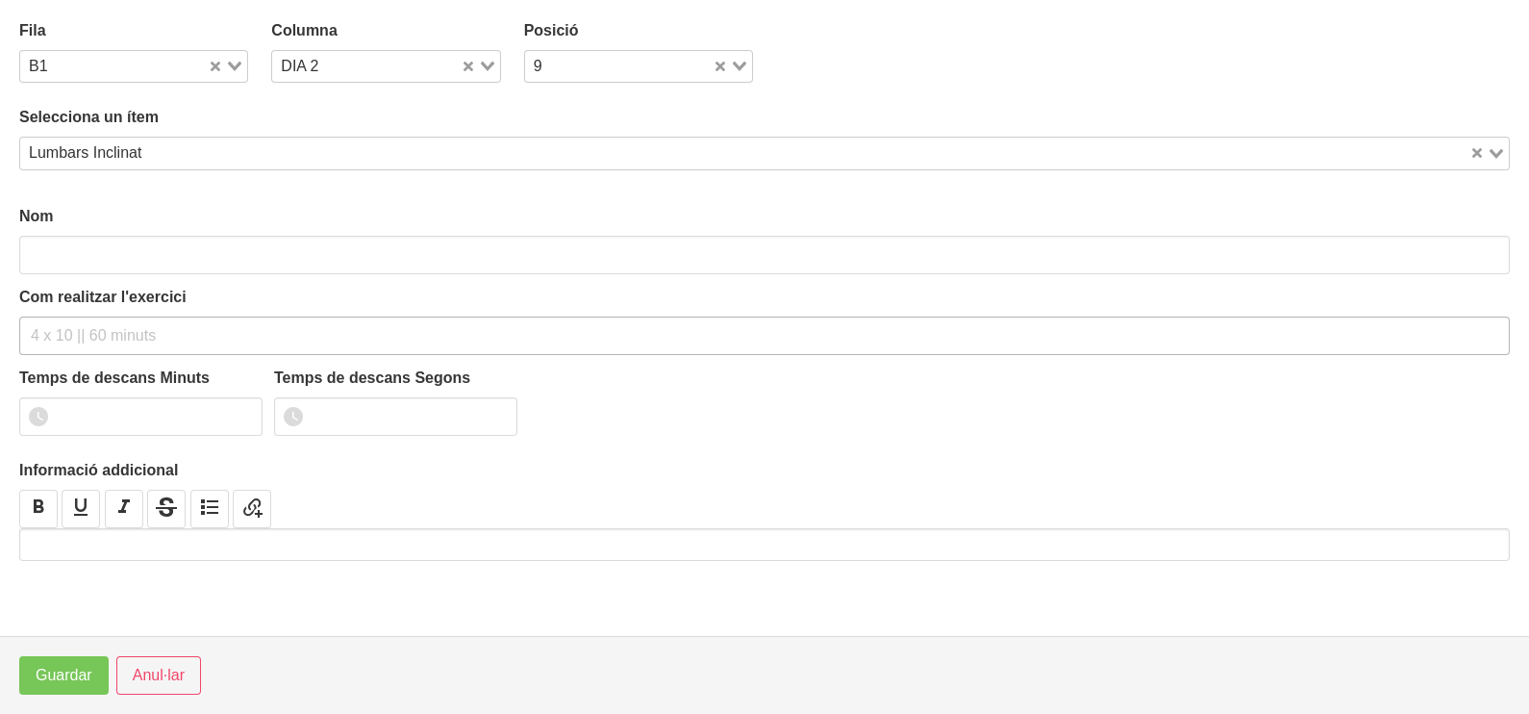
type input "Lumbars Inclinat"
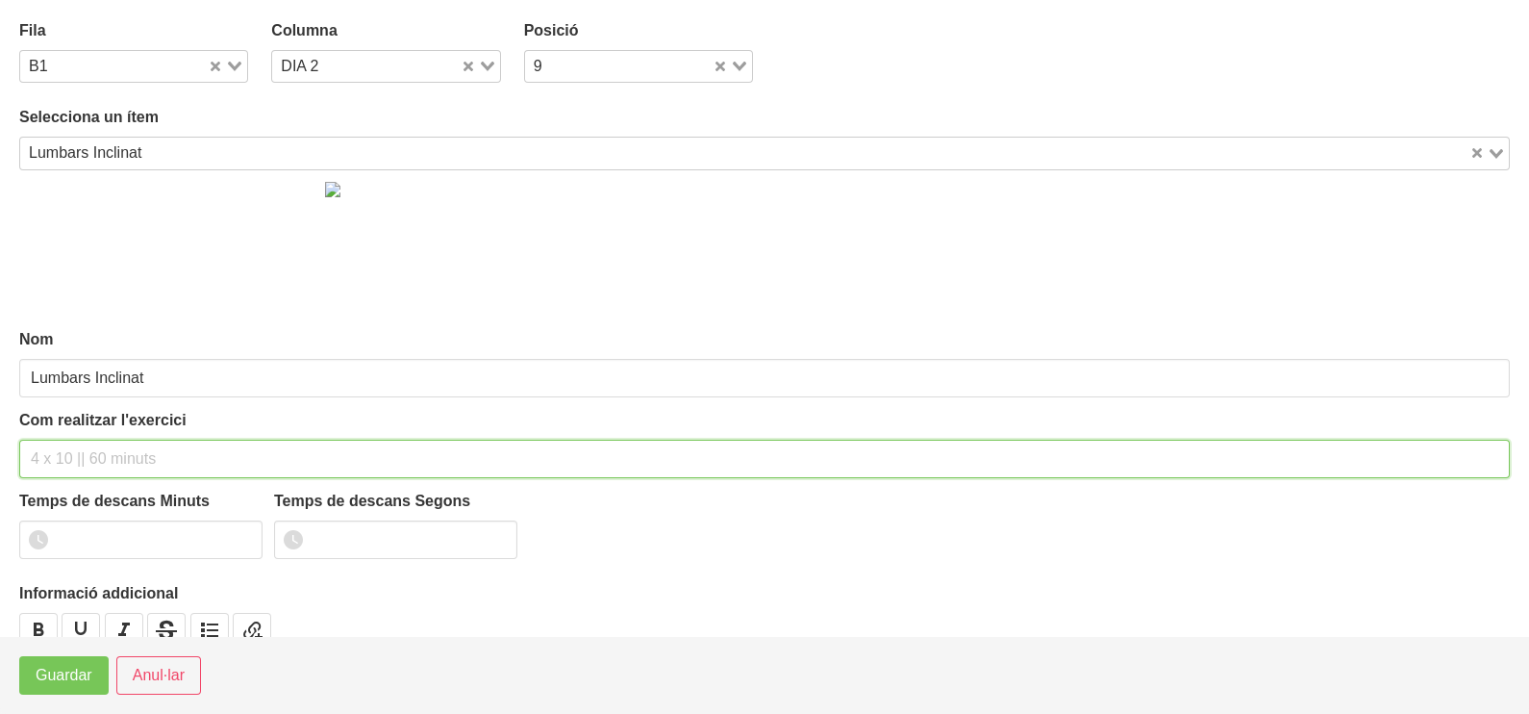
click at [51, 456] on input "text" at bounding box center [764, 459] width 1491 height 38
type input "3 x 8-10 45""
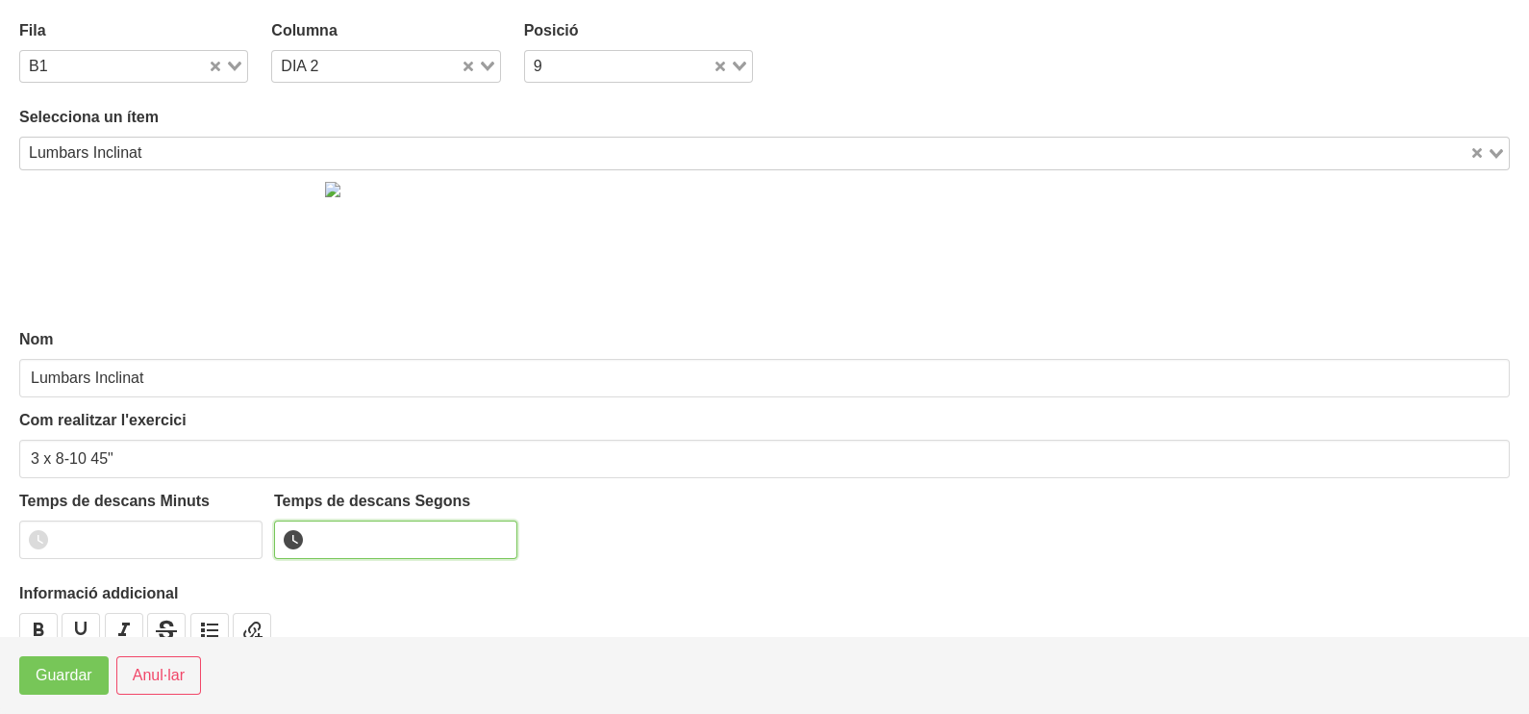
click at [341, 548] on input "number" at bounding box center [395, 539] width 243 height 38
type input "45"
click at [79, 683] on span "Guardar" at bounding box center [64, 675] width 57 height 23
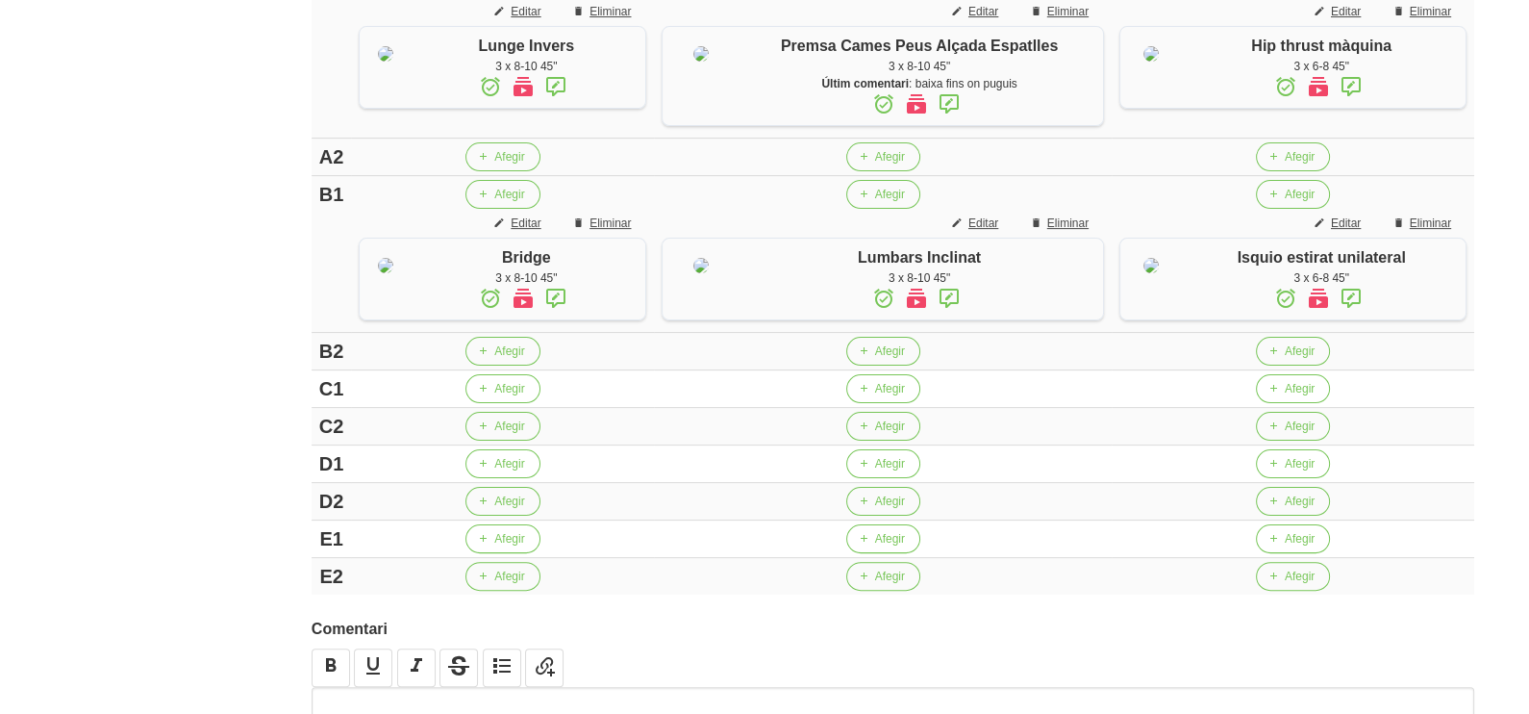
scroll to position [601, 0]
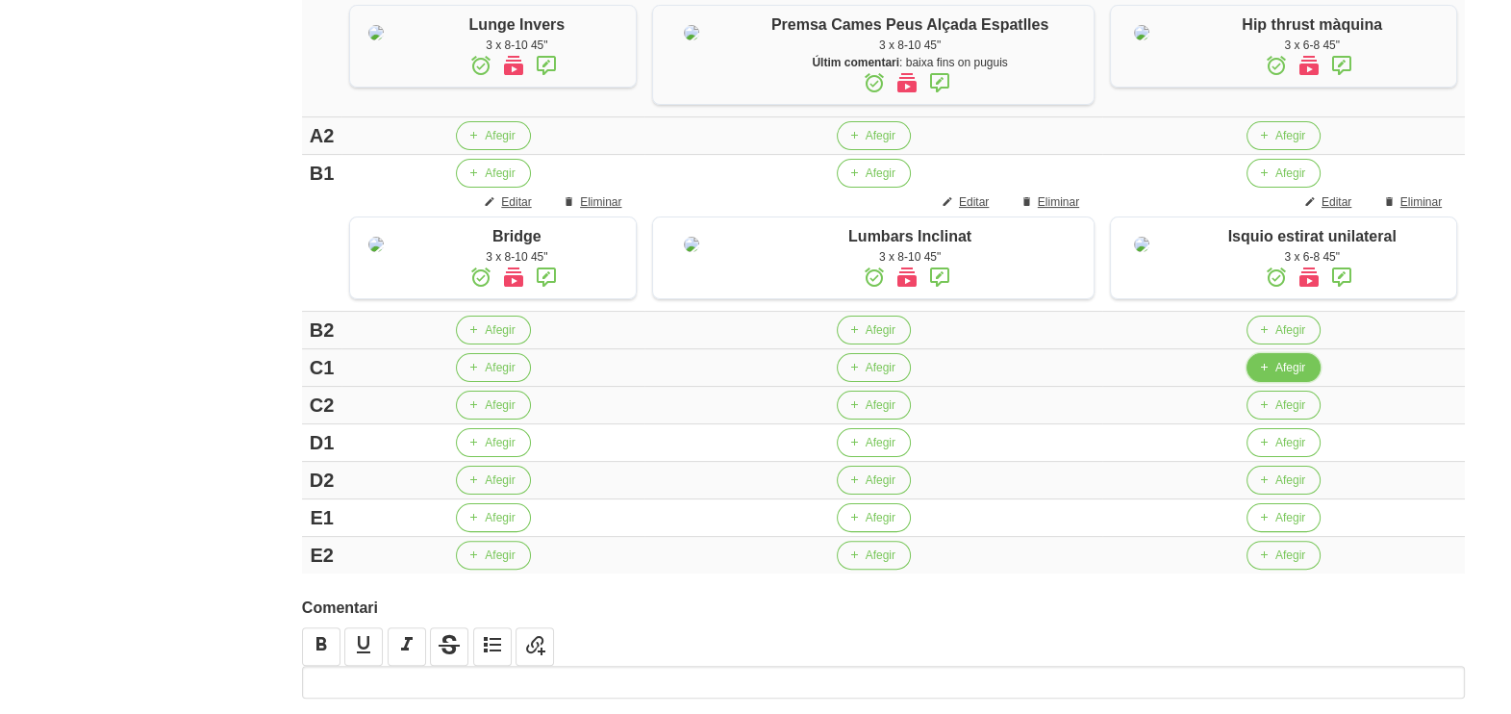
click at [1275, 376] on span "Afegir" at bounding box center [1290, 367] width 30 height 17
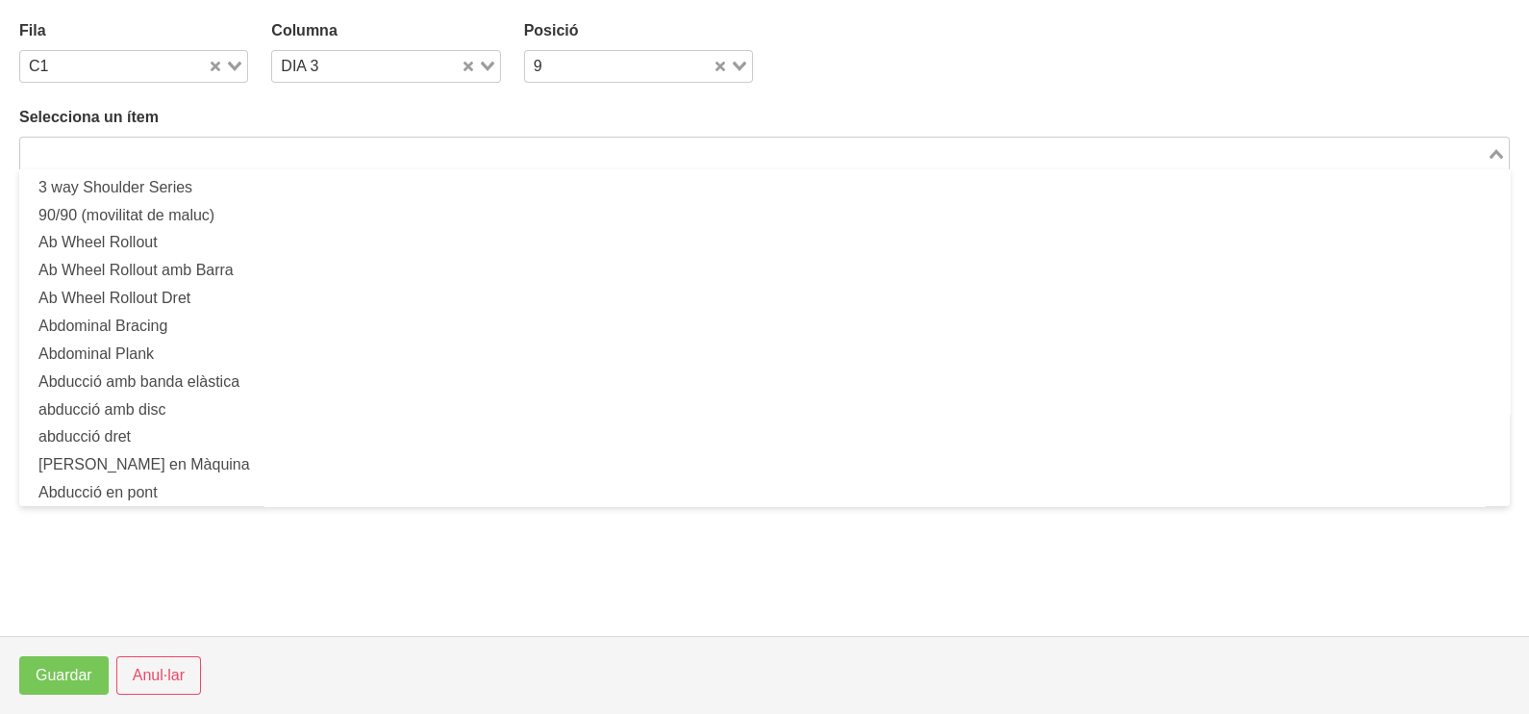
click at [362, 144] on input "Search for option" at bounding box center [753, 152] width 1463 height 23
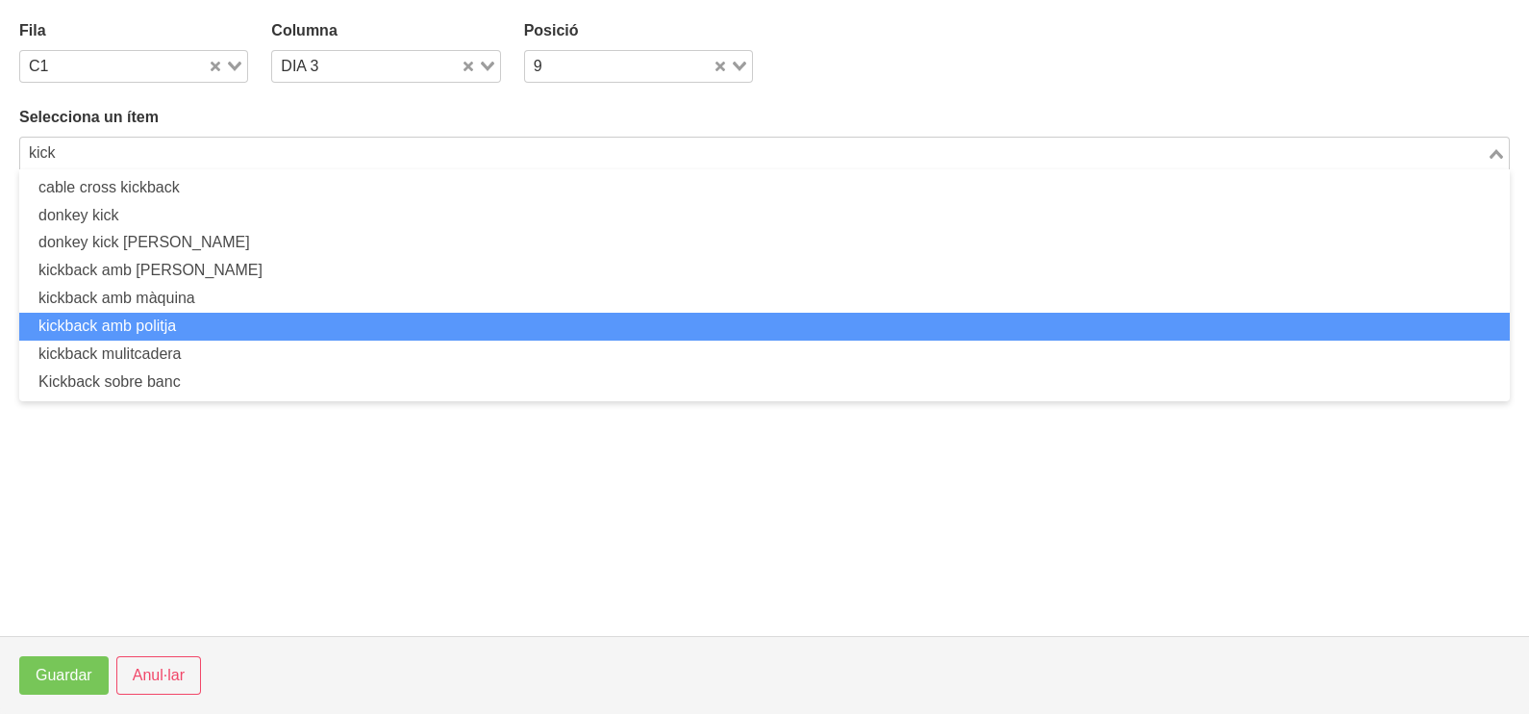
click at [190, 317] on li "kickback amb politja" at bounding box center [764, 327] width 1491 height 28
type input "kick"
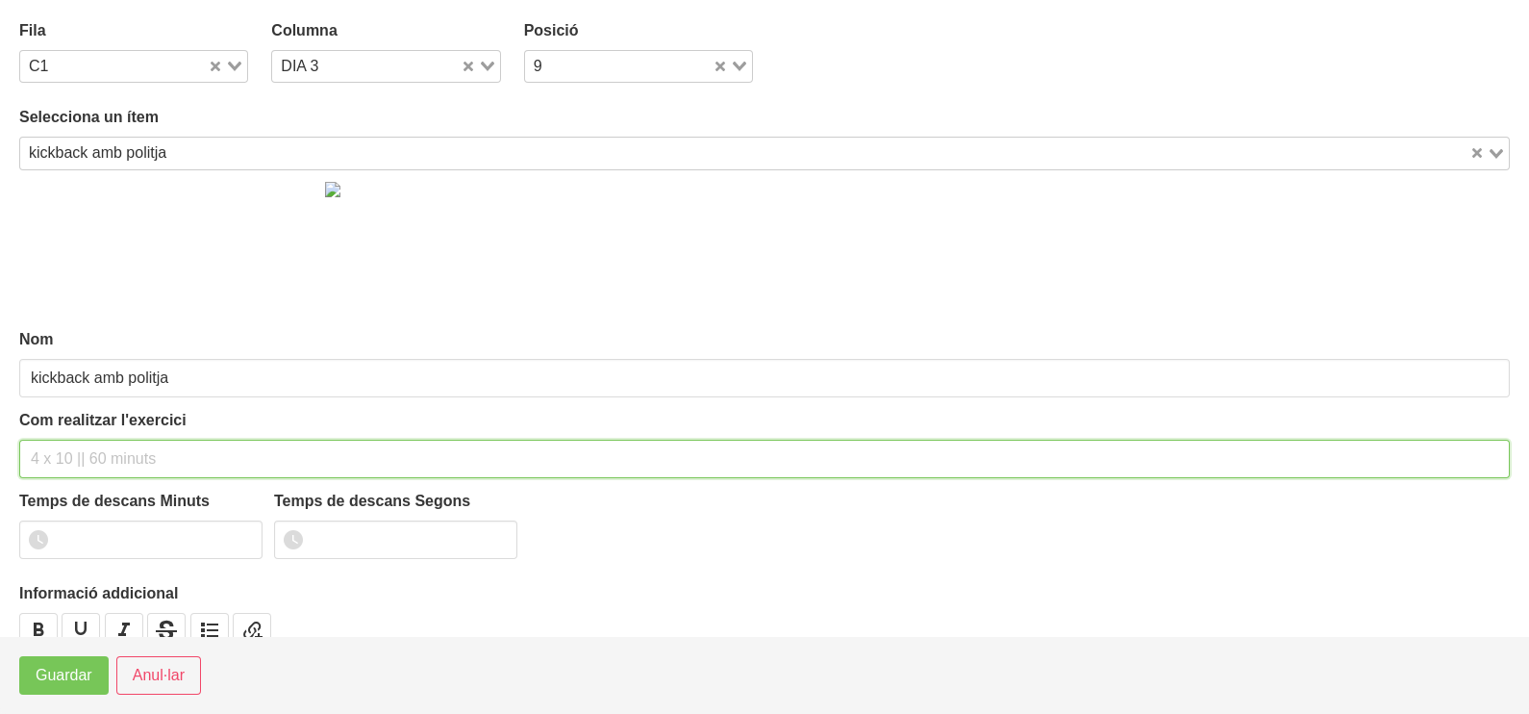
click at [78, 447] on input "text" at bounding box center [764, 459] width 1491 height 38
type input "3 x 10-12 45""
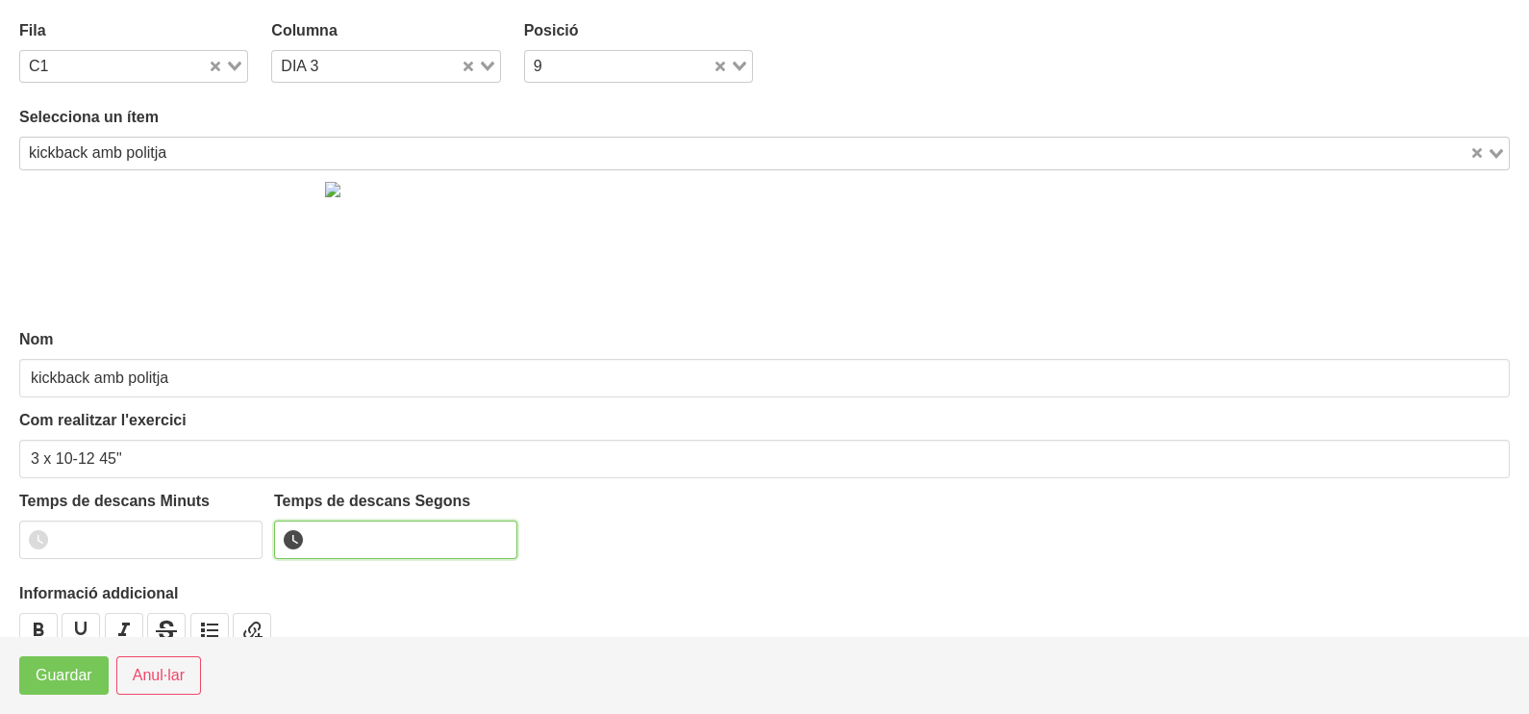
click at [342, 540] on input "number" at bounding box center [395, 539] width 243 height 38
type input "45"
click at [66, 680] on span "Guardar" at bounding box center [64, 675] width 57 height 23
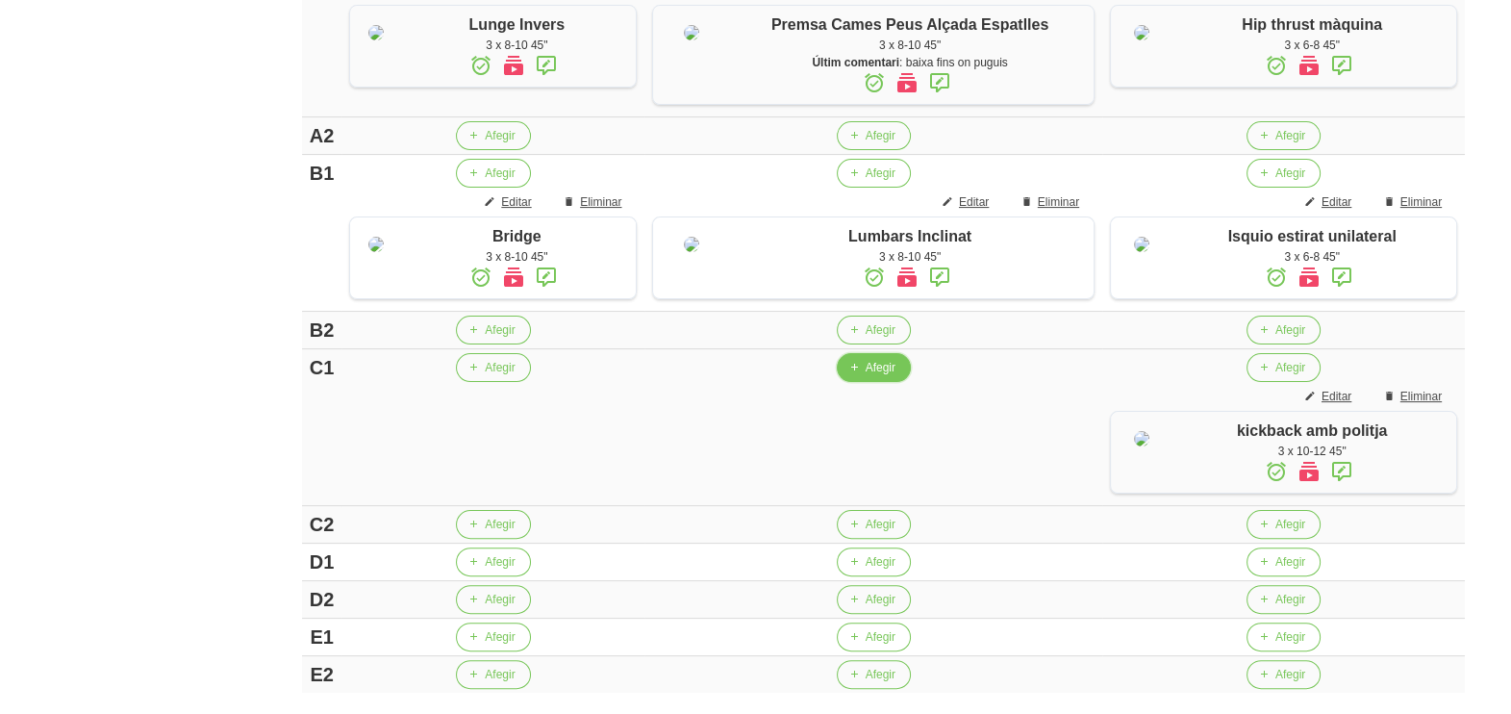
click at [868, 376] on span "Afegir" at bounding box center [881, 367] width 30 height 17
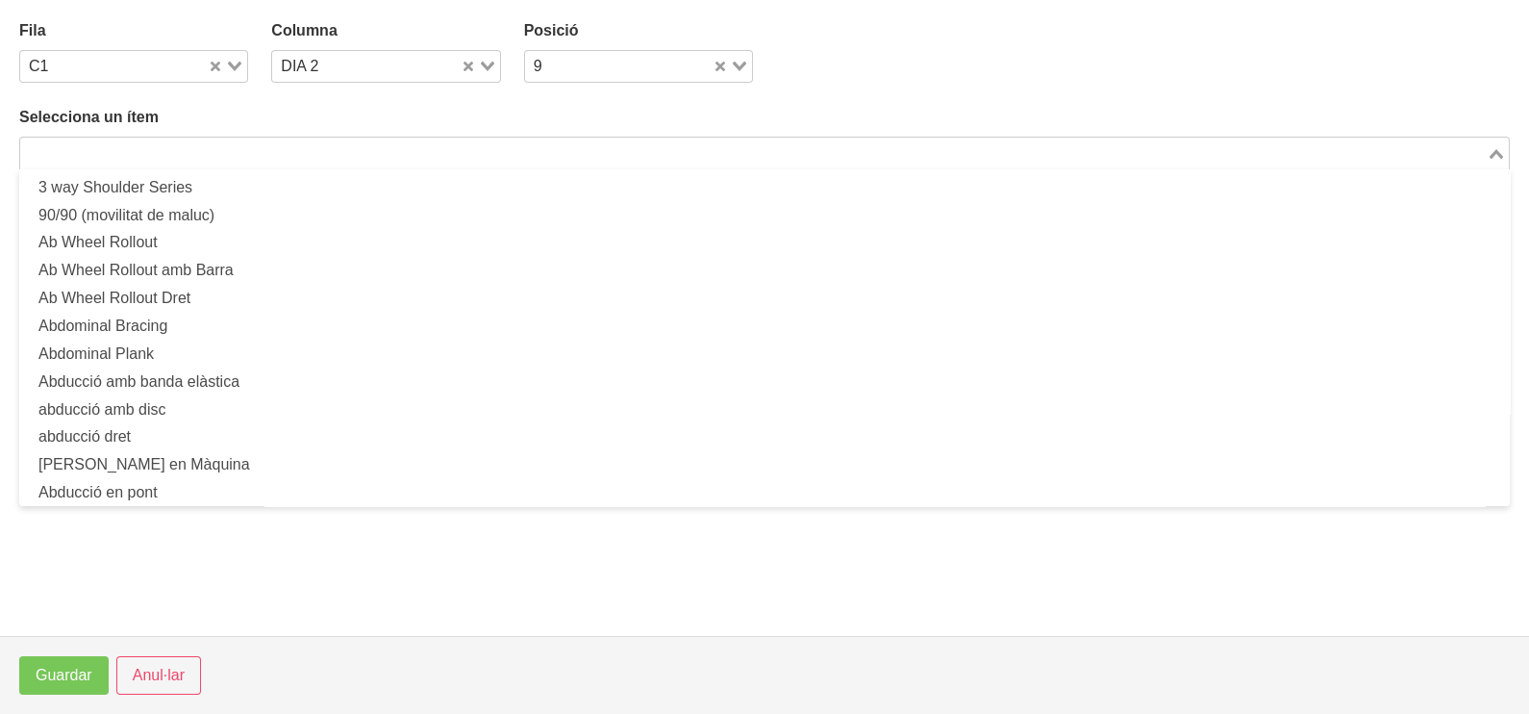
click at [114, 148] on input "Search for option" at bounding box center [753, 152] width 1463 height 23
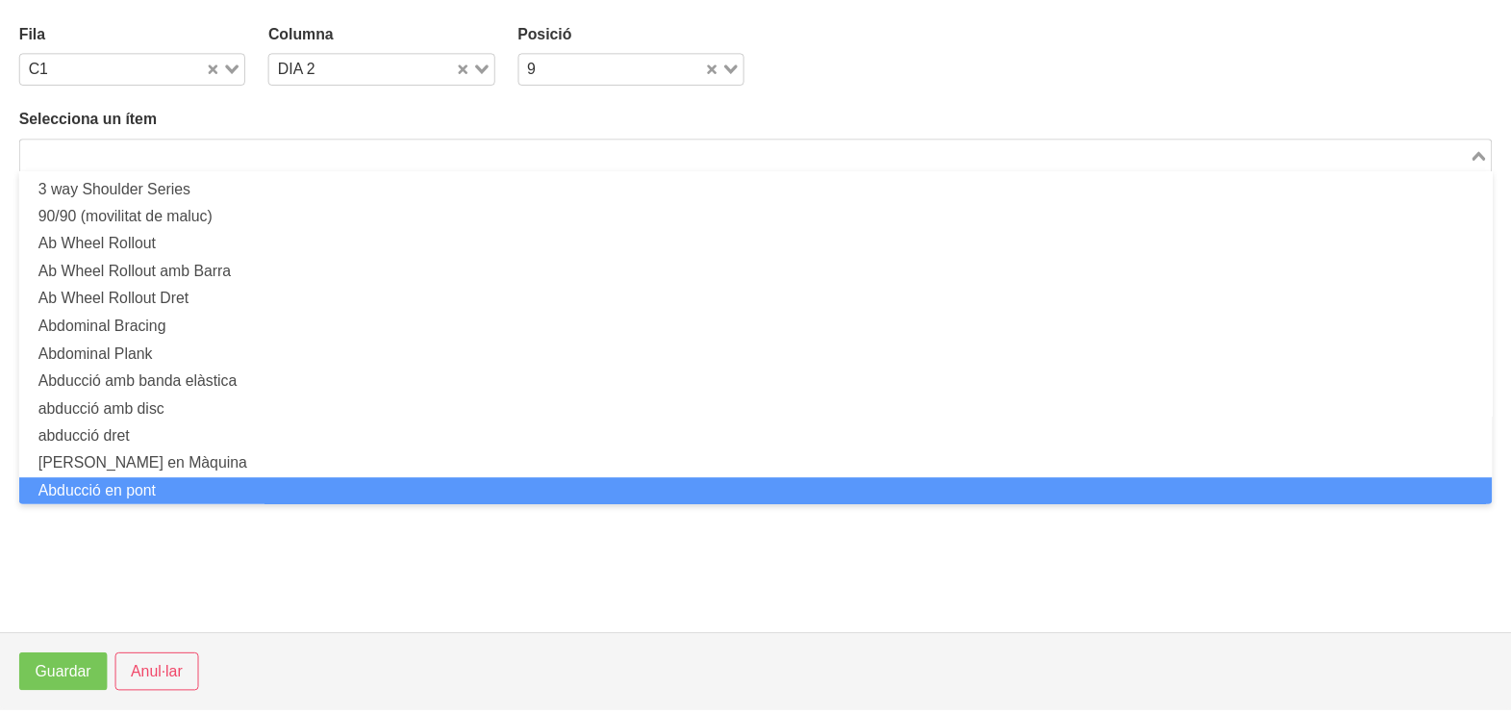
scroll to position [0, 0]
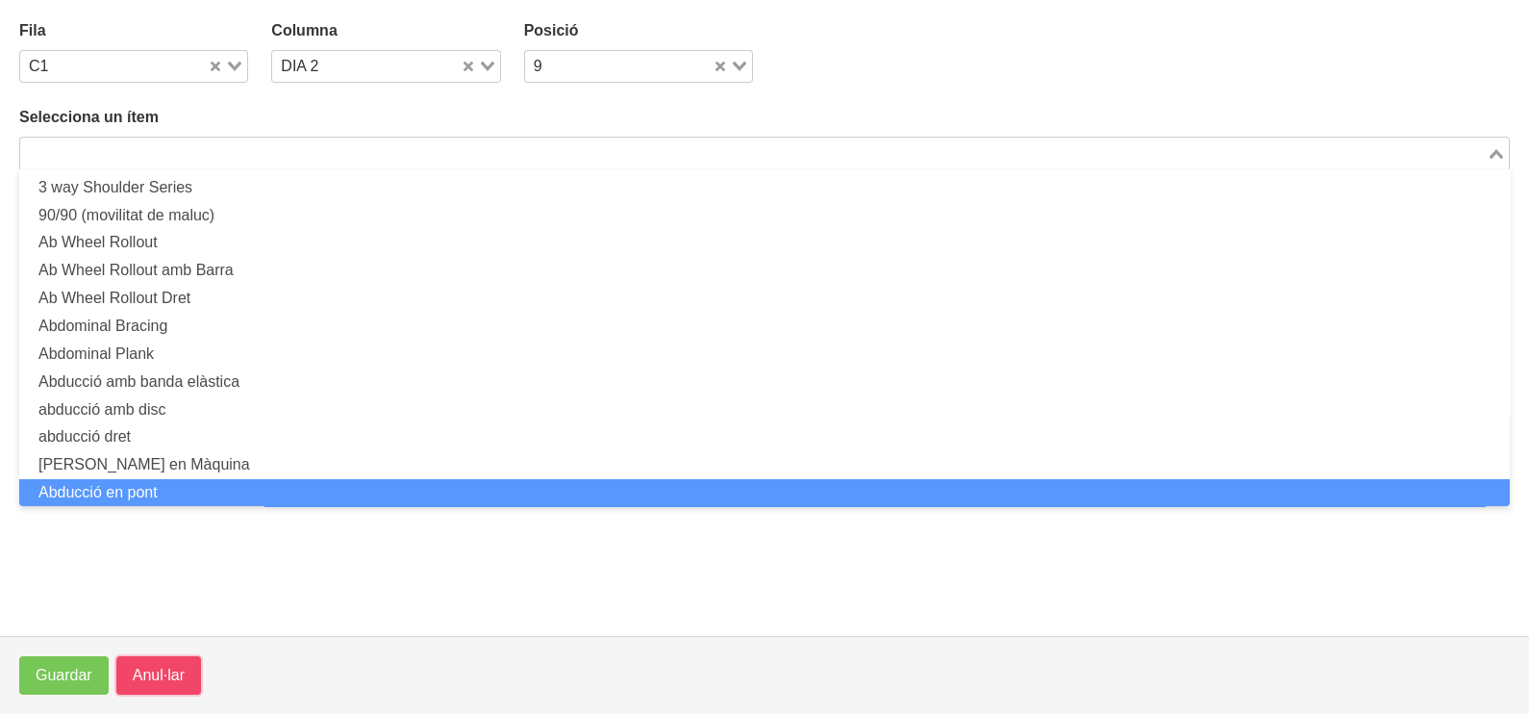
click at [163, 677] on span "Anul·lar" at bounding box center [159, 675] width 52 height 23
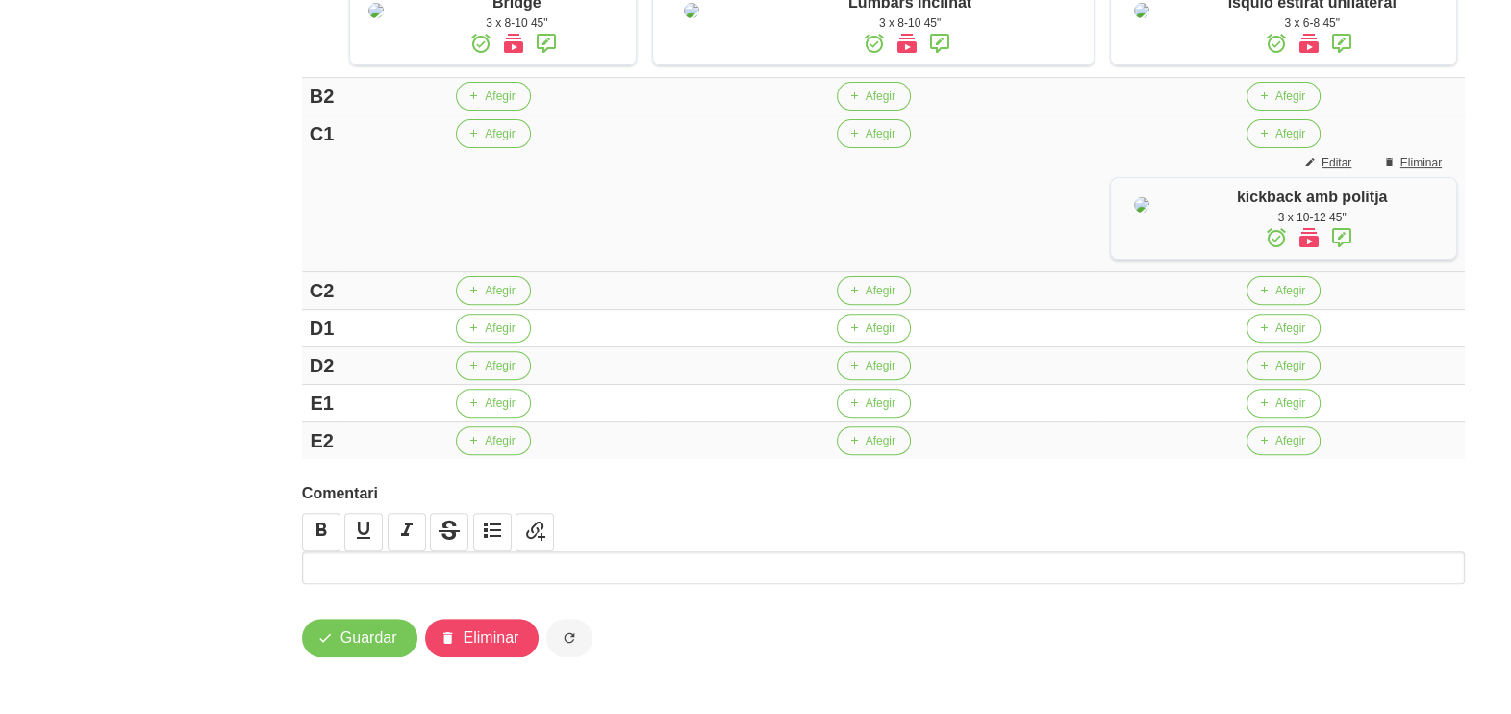
scroll to position [841, 0]
click at [858, 141] on icon "button" at bounding box center [854, 132] width 12 height 17
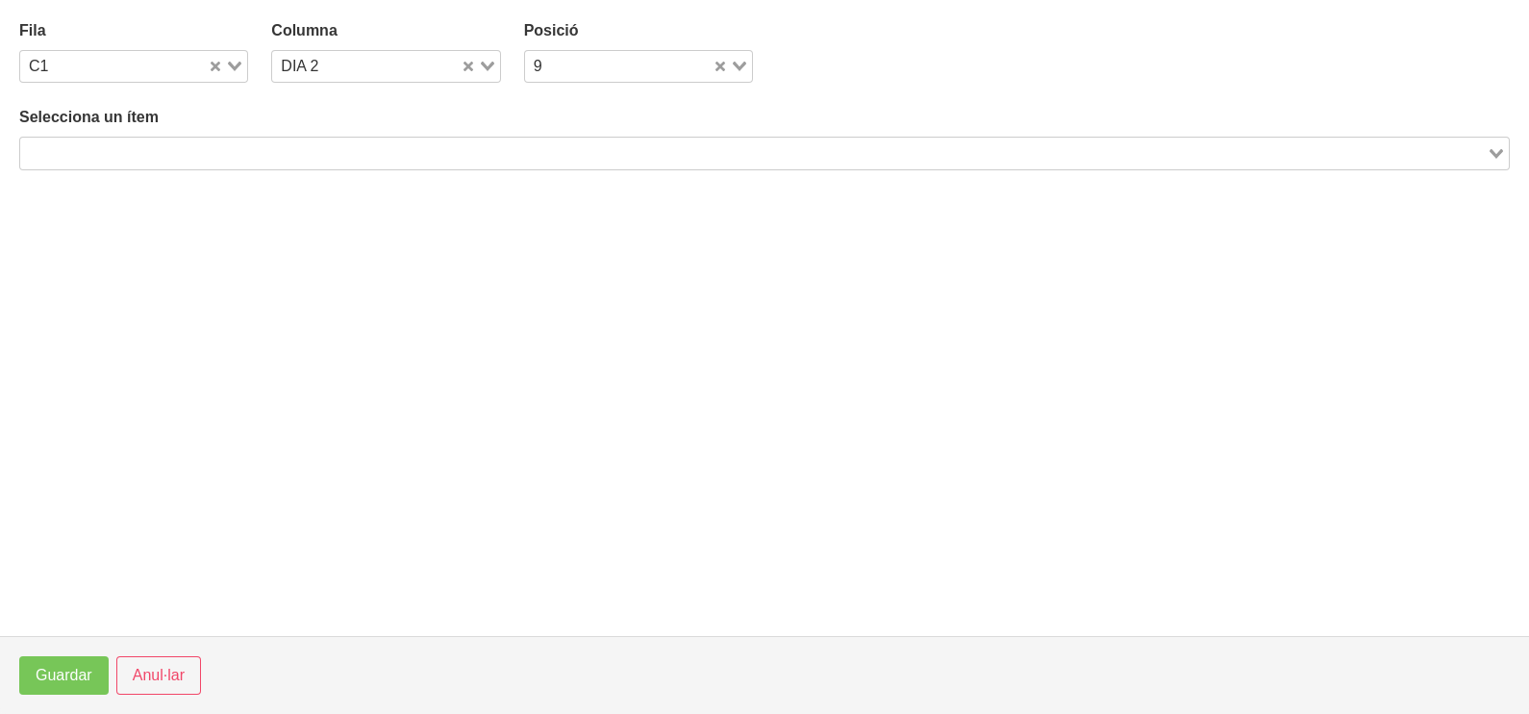
click at [280, 159] on input "Search for option" at bounding box center [753, 152] width 1463 height 23
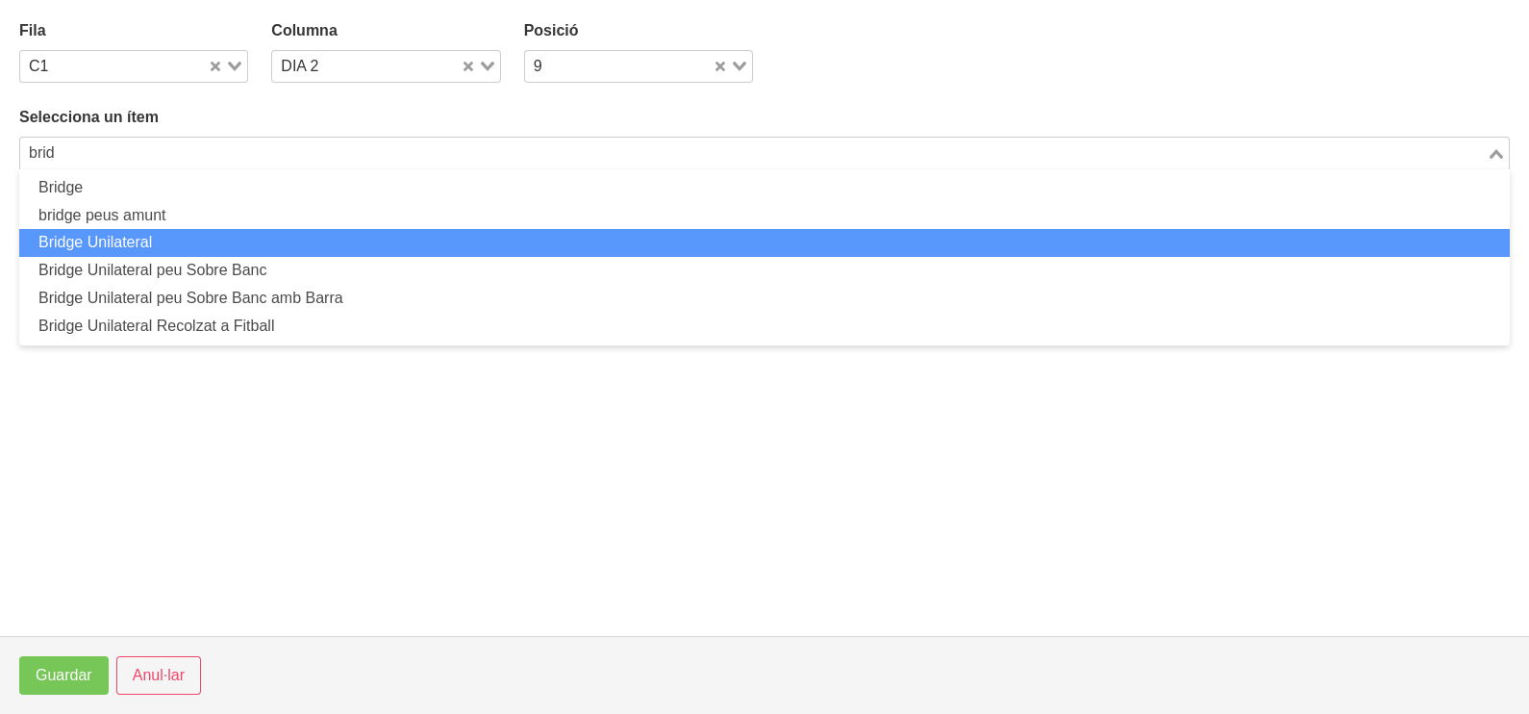
click at [253, 247] on li "Bridge Unilateral" at bounding box center [764, 243] width 1491 height 28
type input "brid"
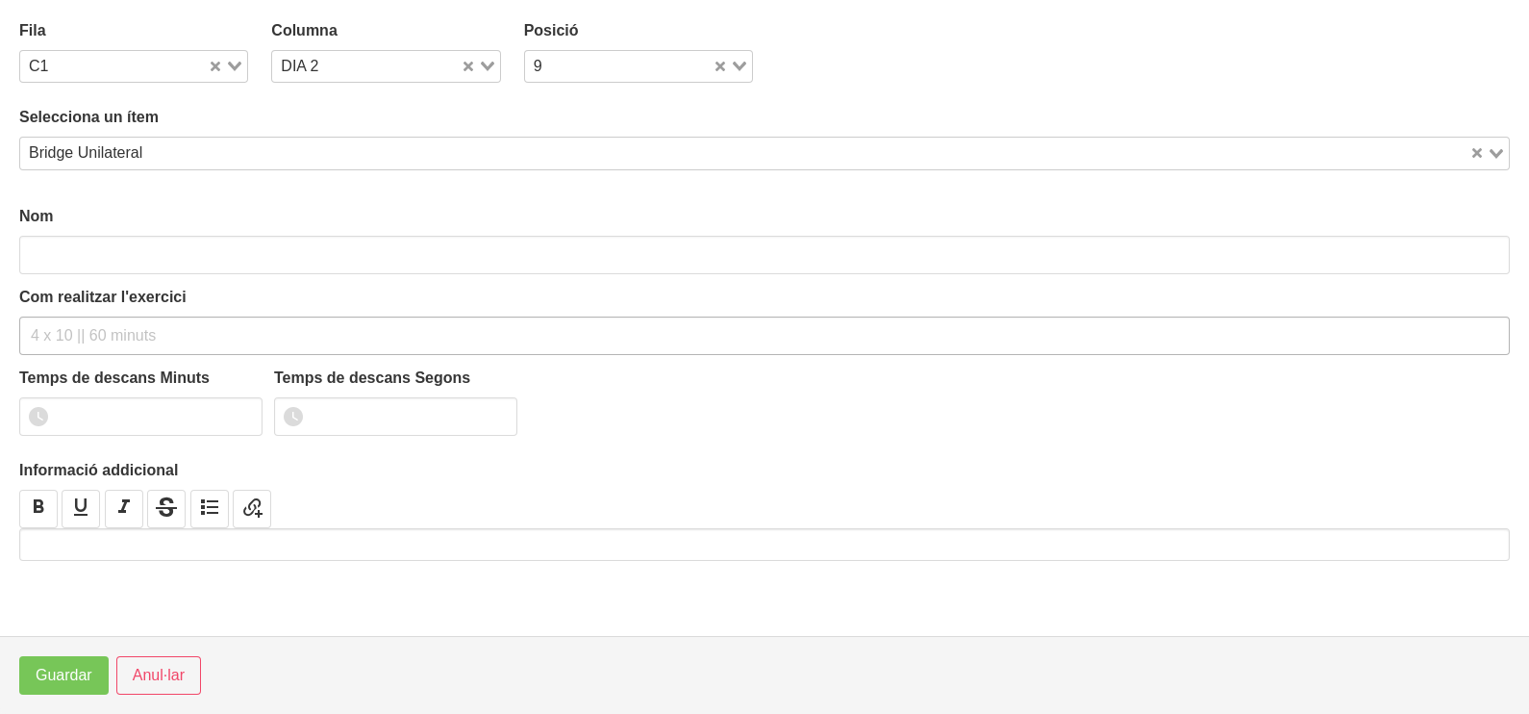
type input "Bridge Unilateral"
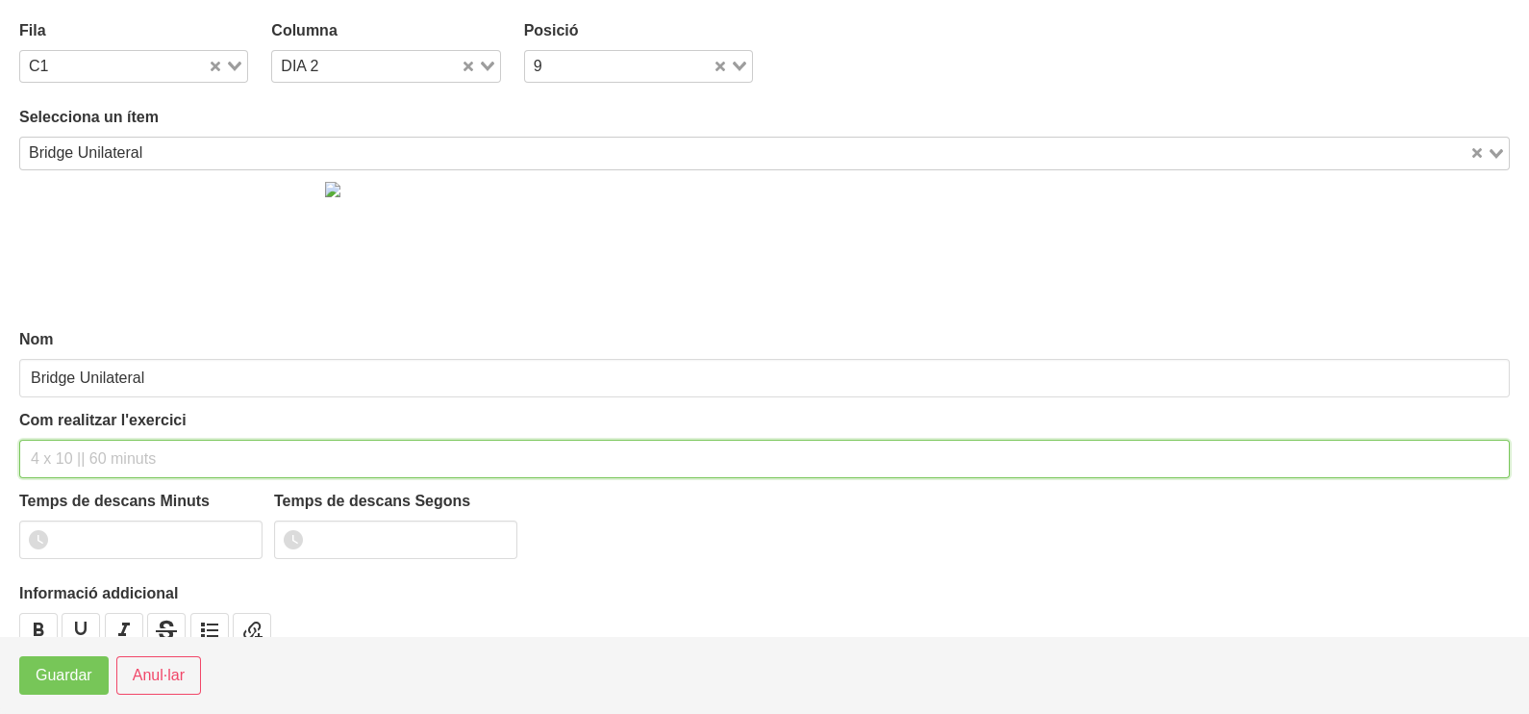
click at [79, 442] on input "text" at bounding box center [764, 459] width 1491 height 38
type input "3 x 8-10 45""
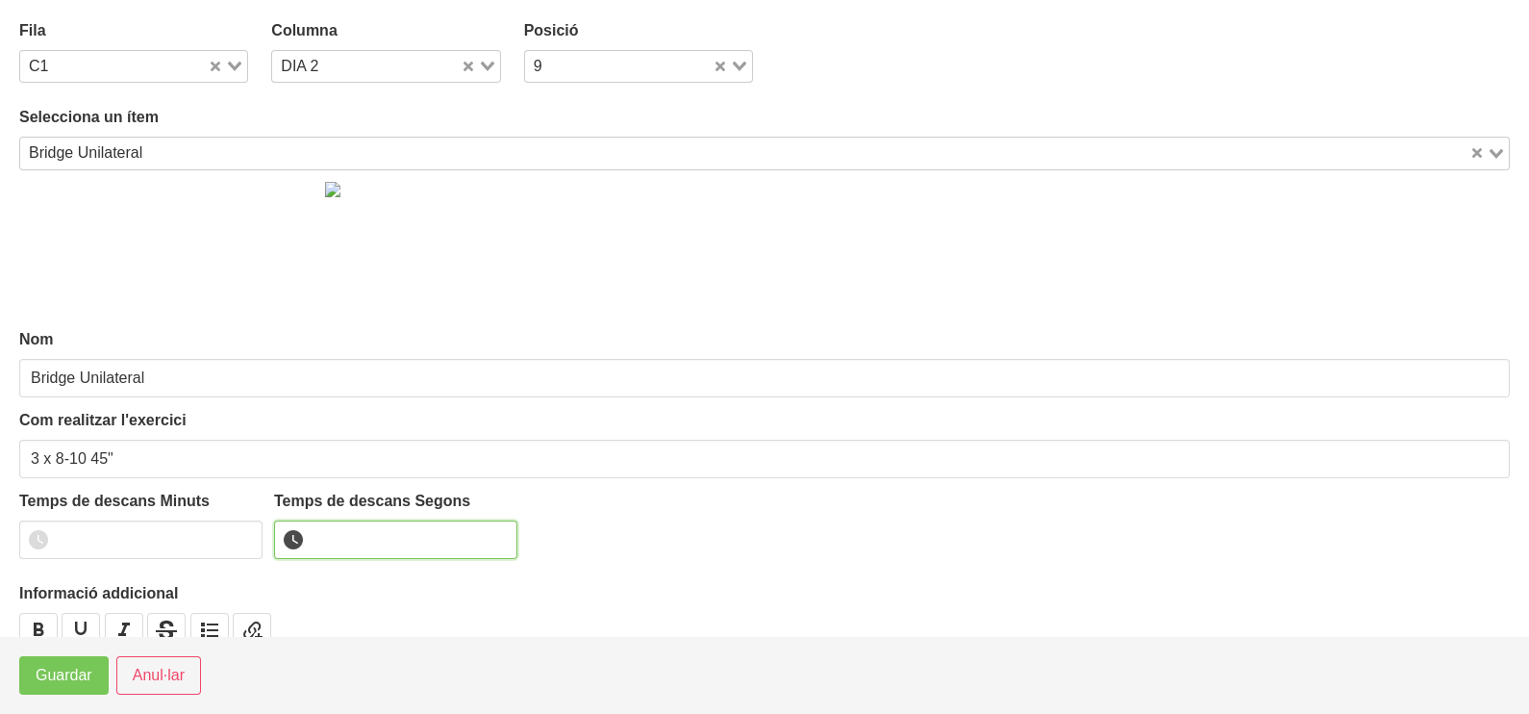
click at [356, 528] on input "number" at bounding box center [395, 539] width 243 height 38
type input "45"
click at [51, 669] on span "Guardar" at bounding box center [64, 675] width 57 height 23
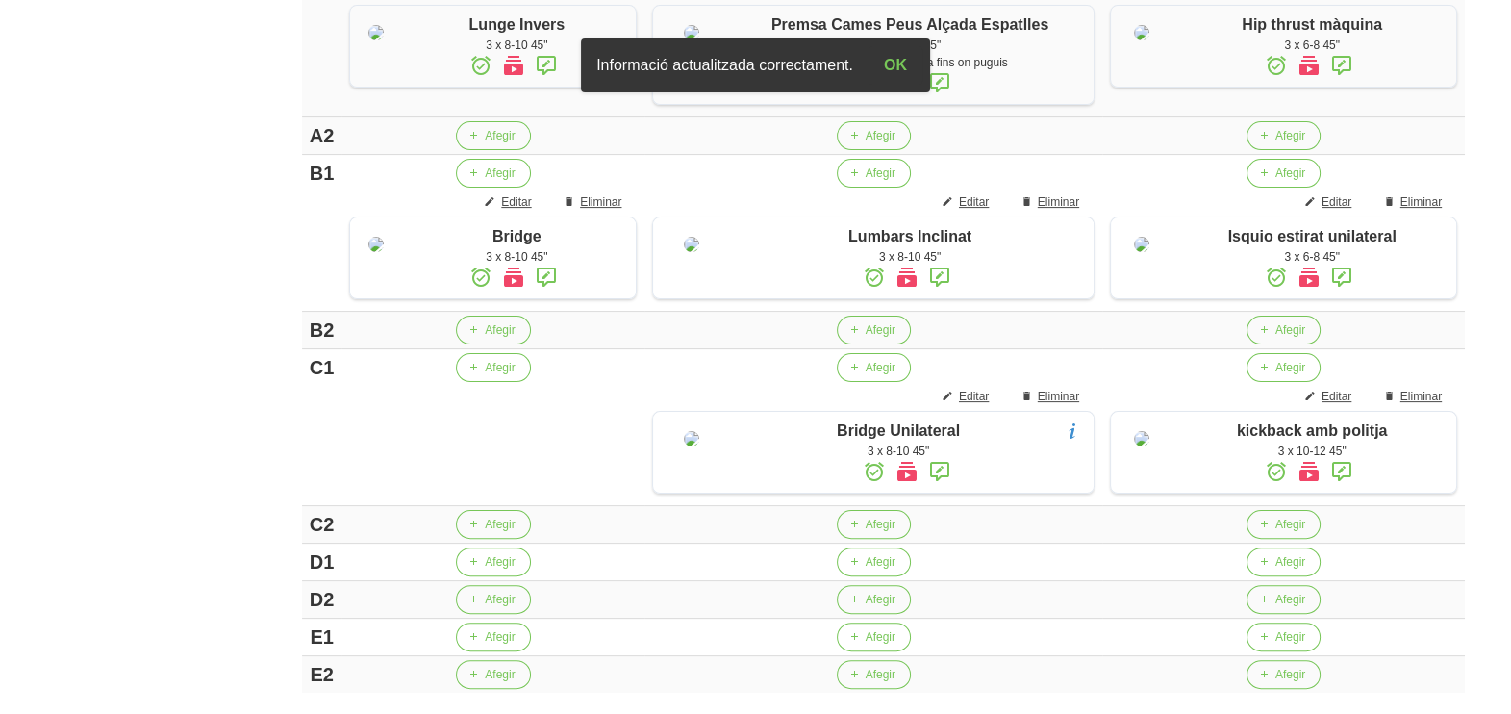
scroll to position [601, 0]
click at [479, 376] on icon "button" at bounding box center [473, 367] width 12 height 17
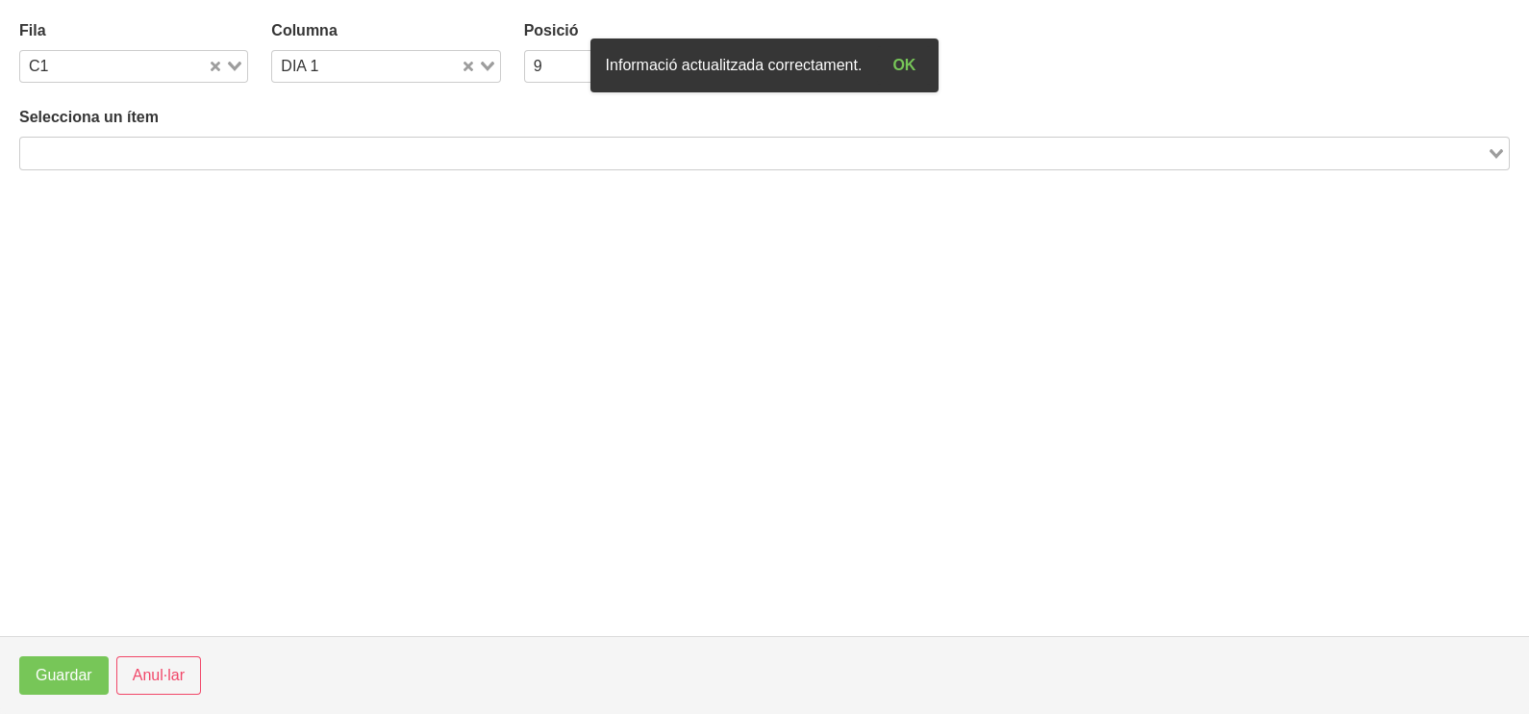
click at [178, 153] on input "Search for option" at bounding box center [753, 152] width 1463 height 23
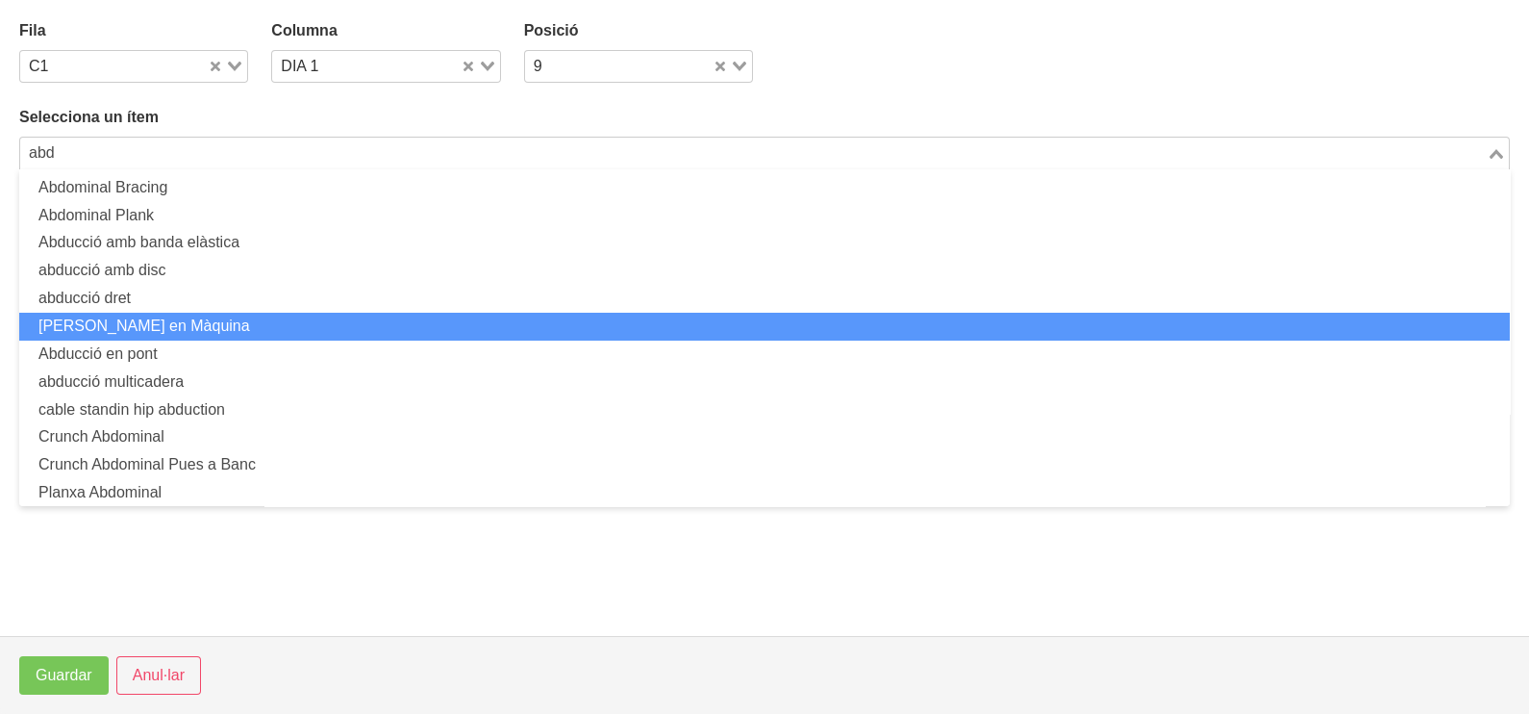
click at [164, 329] on li "[PERSON_NAME] en Màquina" at bounding box center [764, 327] width 1491 height 28
type input "abd"
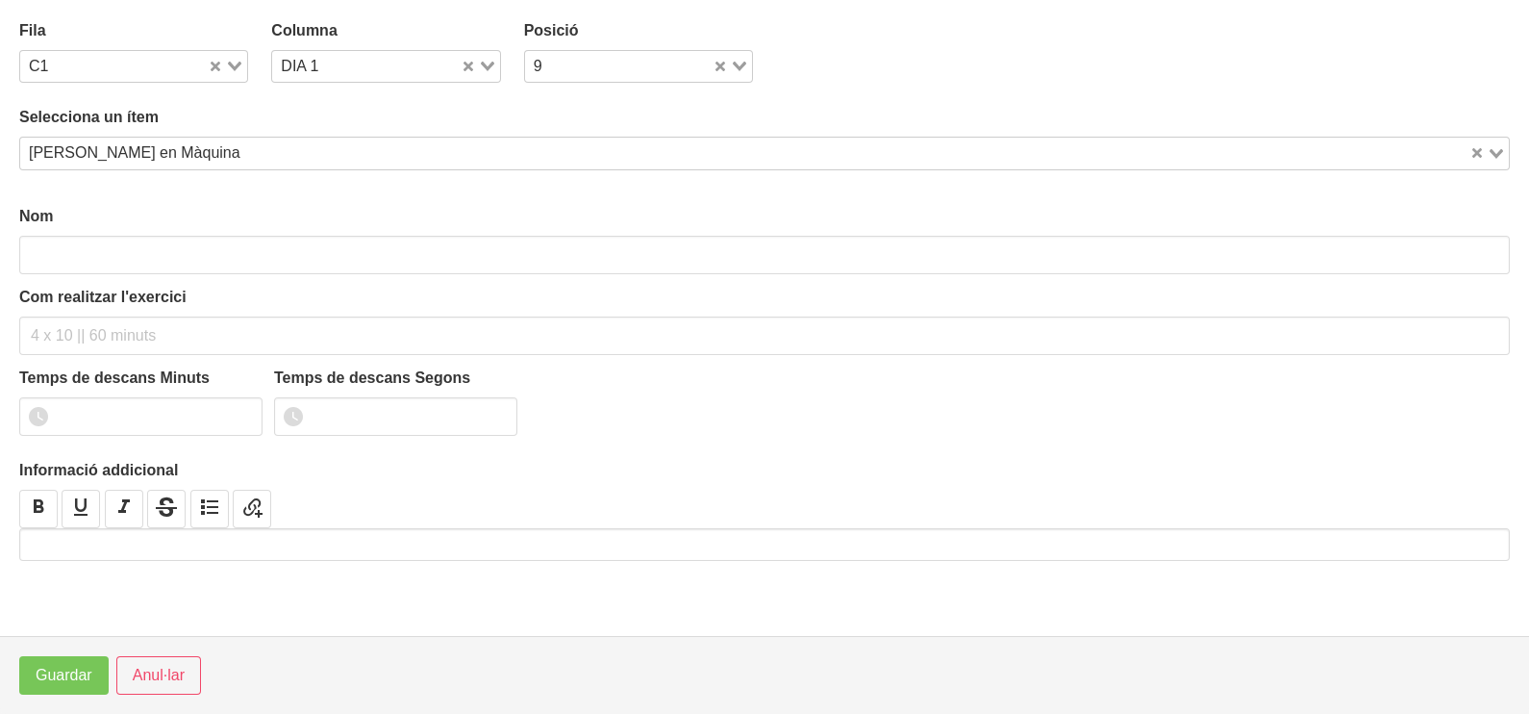
type input "[PERSON_NAME] en Màquina"
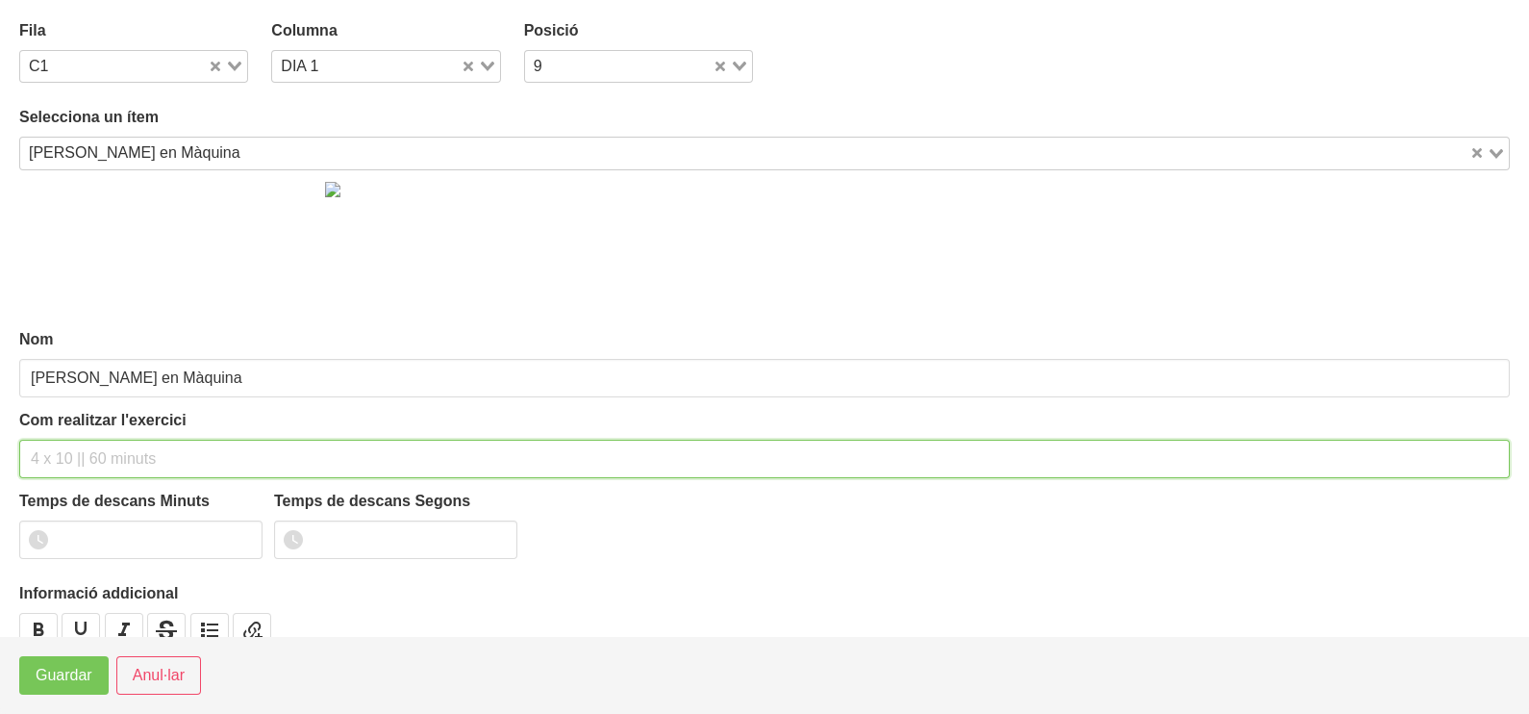
drag, startPoint x: 88, startPoint y: 459, endPoint x: 68, endPoint y: 454, distance: 19.8
click at [86, 457] on input "text" at bounding box center [764, 459] width 1491 height 38
type input "3 x 10-12 45""
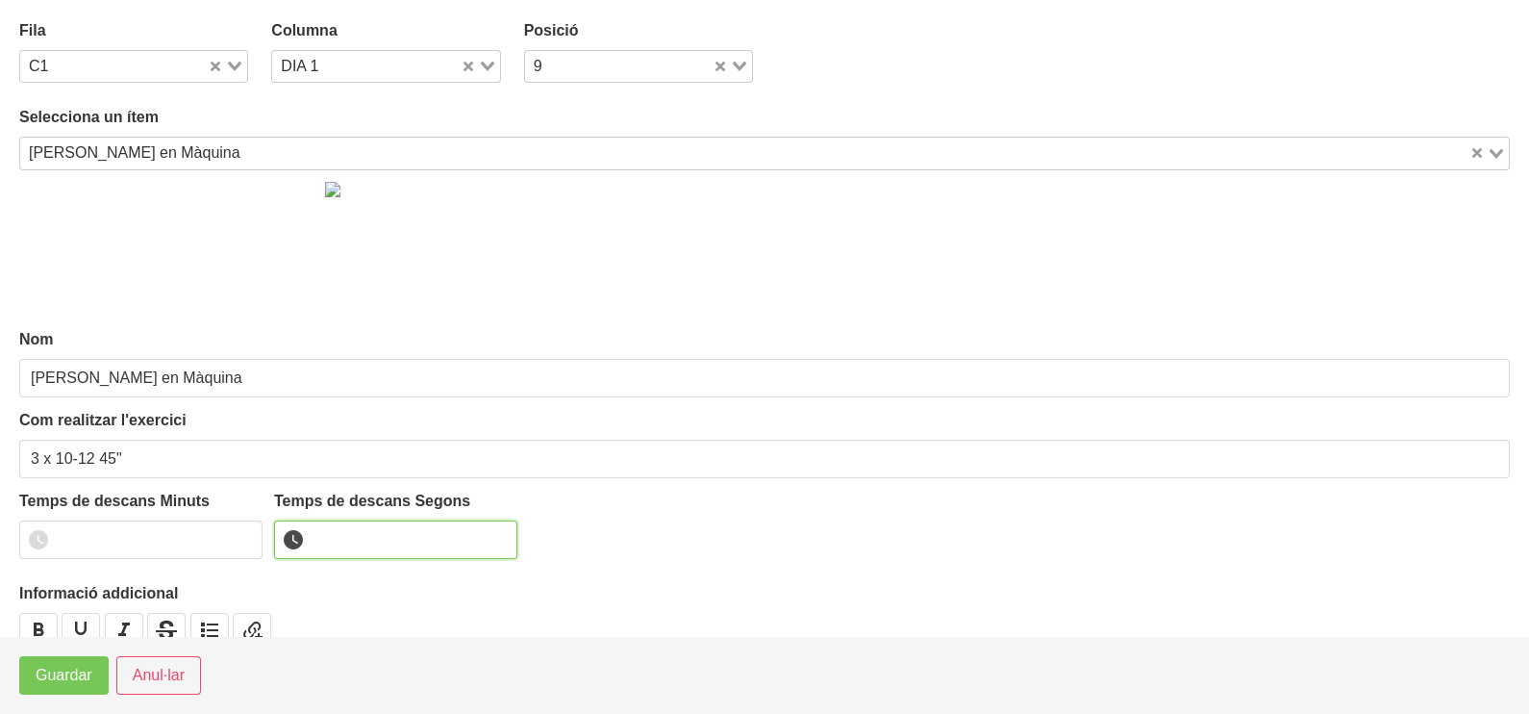
click at [346, 537] on input "number" at bounding box center [395, 539] width 243 height 38
type input "45"
click at [63, 688] on button "Guardar" at bounding box center [63, 675] width 89 height 38
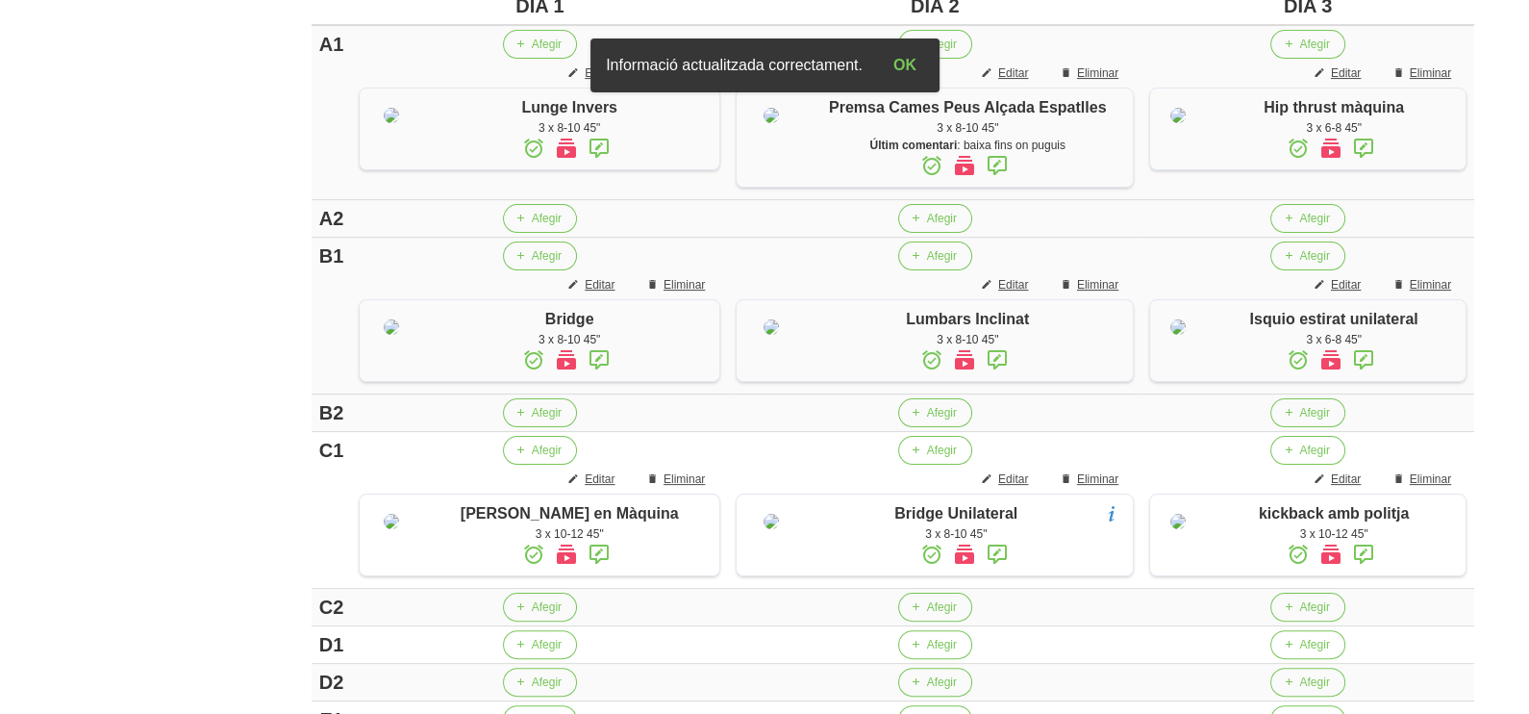
scroll to position [480, 0]
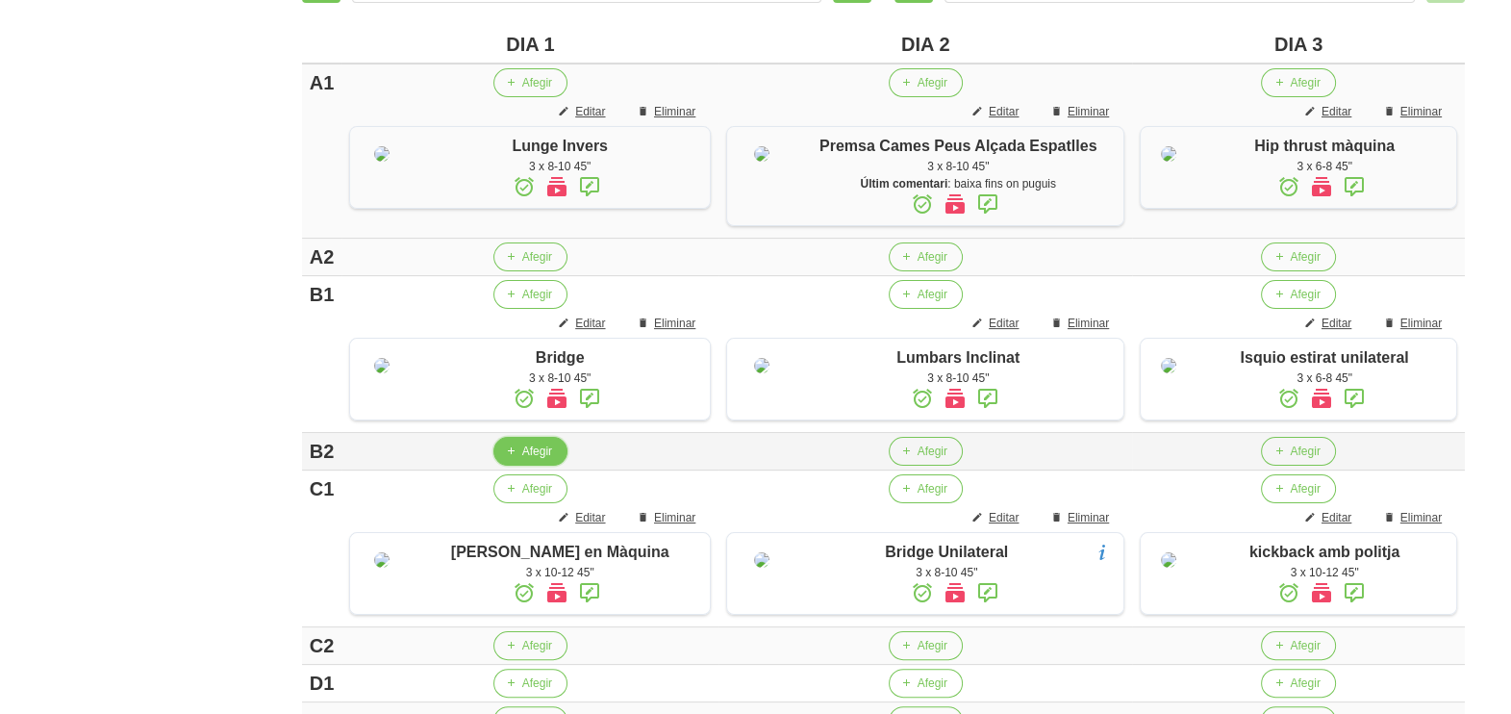
click at [502, 460] on span "button" at bounding box center [510, 450] width 17 height 17
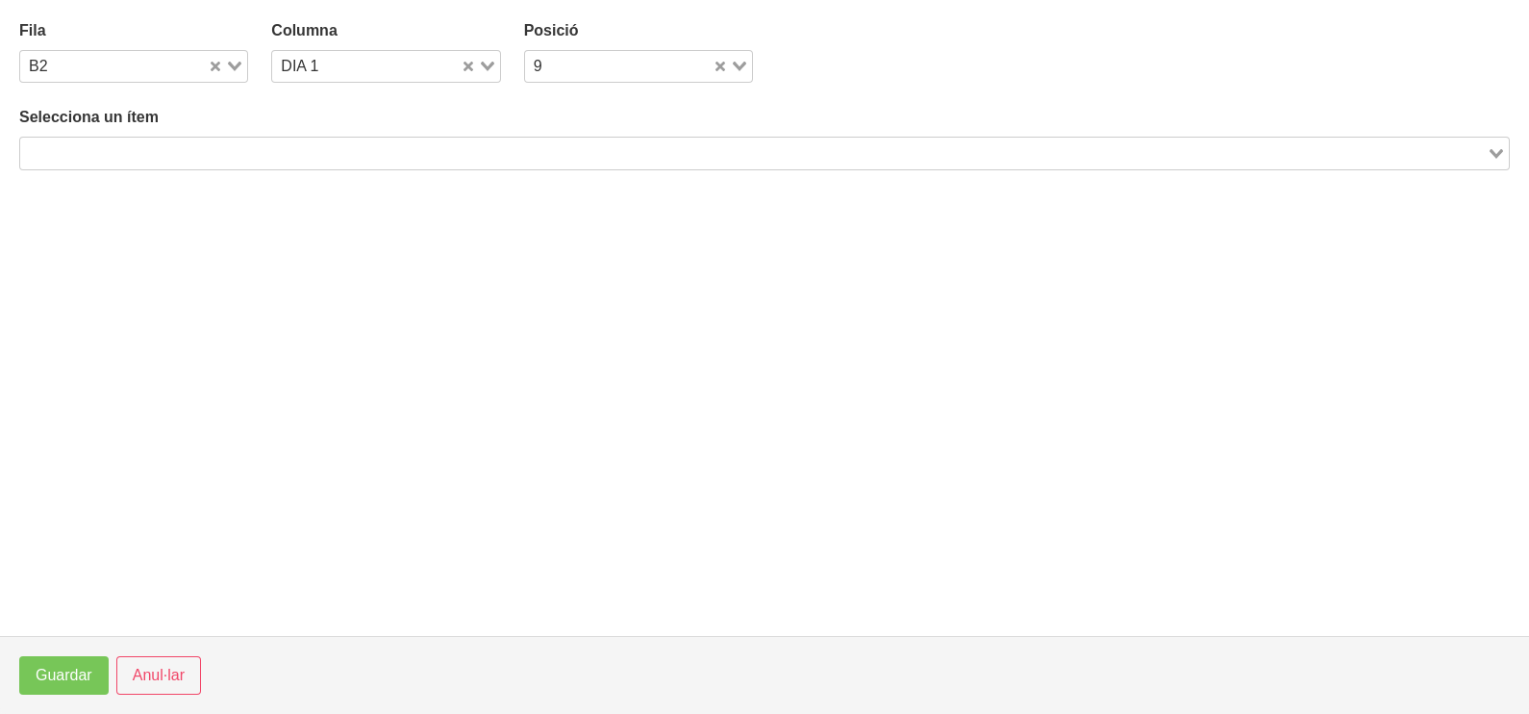
click at [215, 145] on input "Search for option" at bounding box center [753, 152] width 1463 height 23
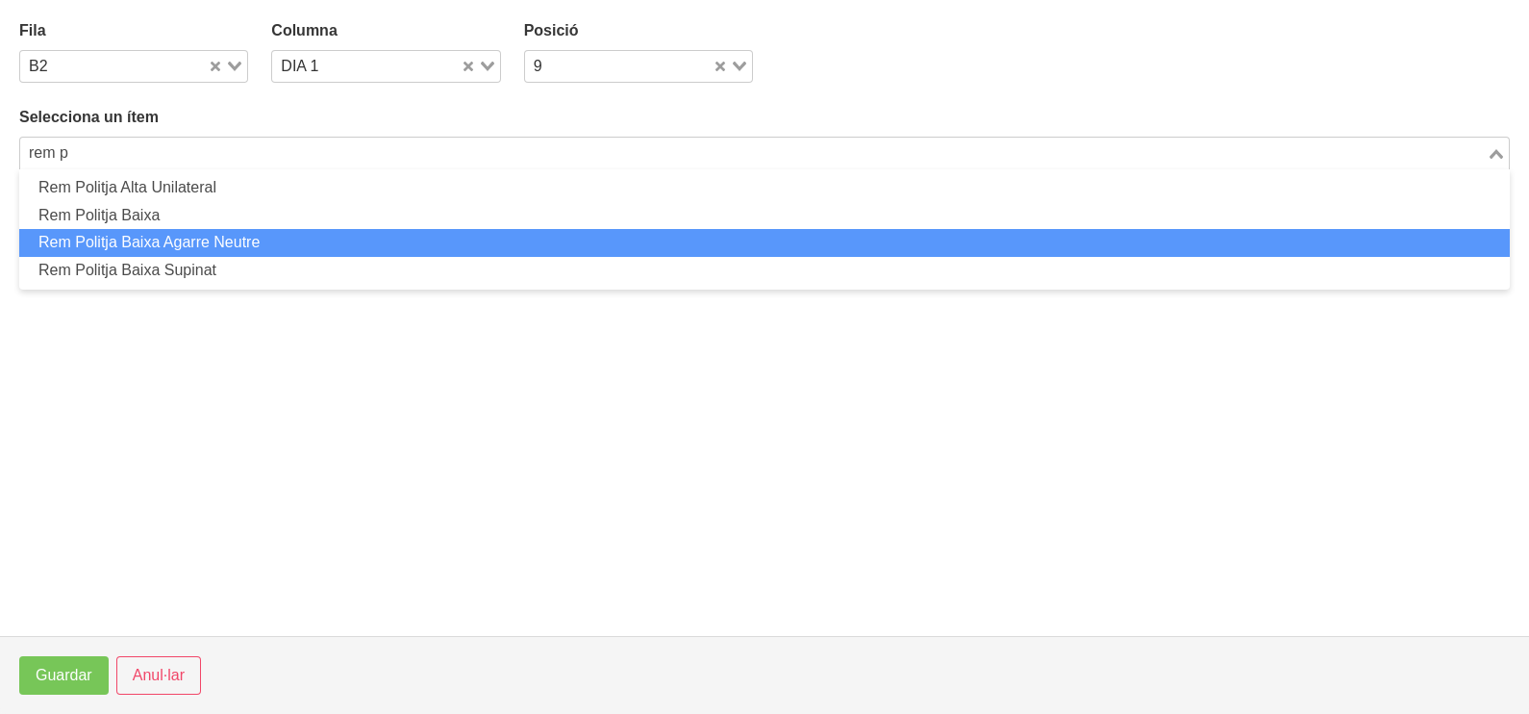
click at [188, 241] on li "Rem Politja Baixa Agarre Neutre" at bounding box center [764, 243] width 1491 height 28
type input "rem p"
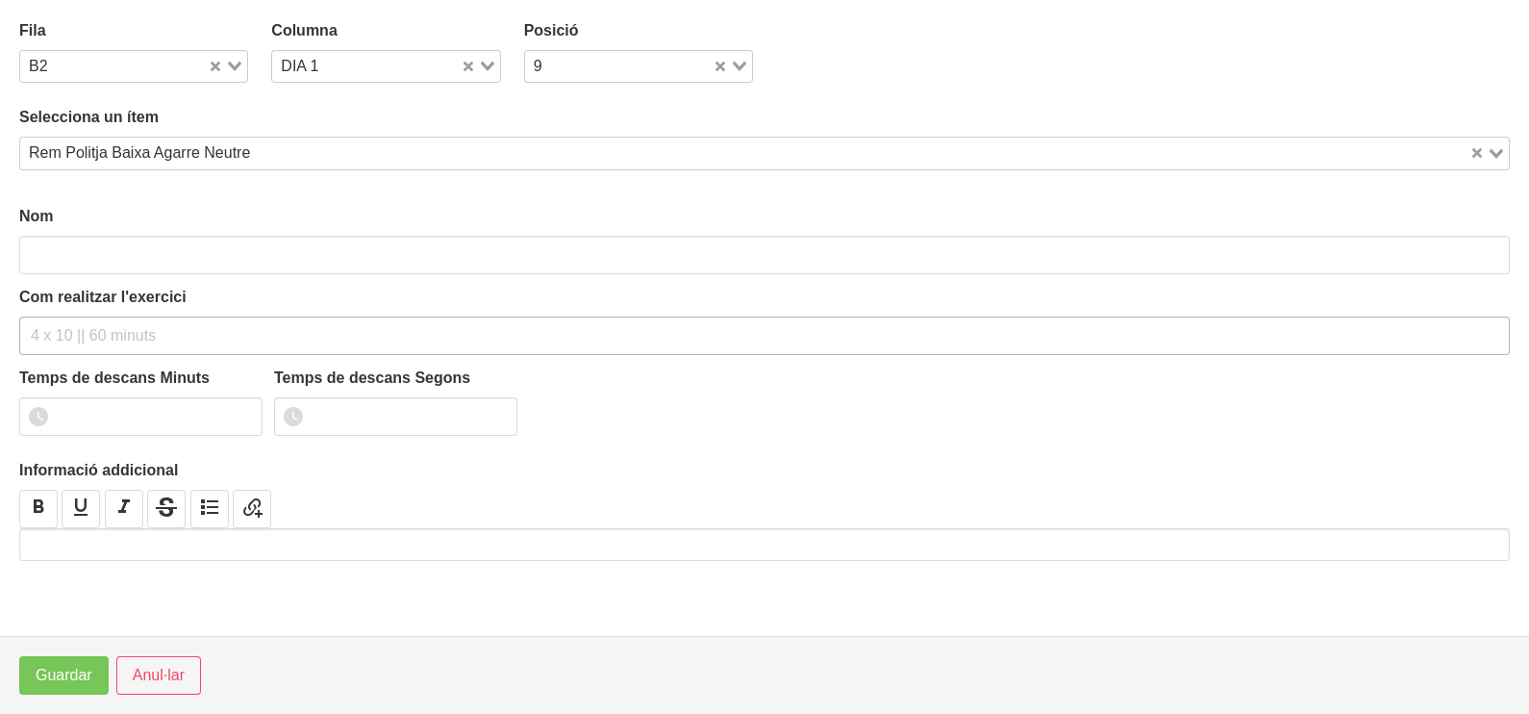
type input "Rem Politja Baixa Agarre Neutre"
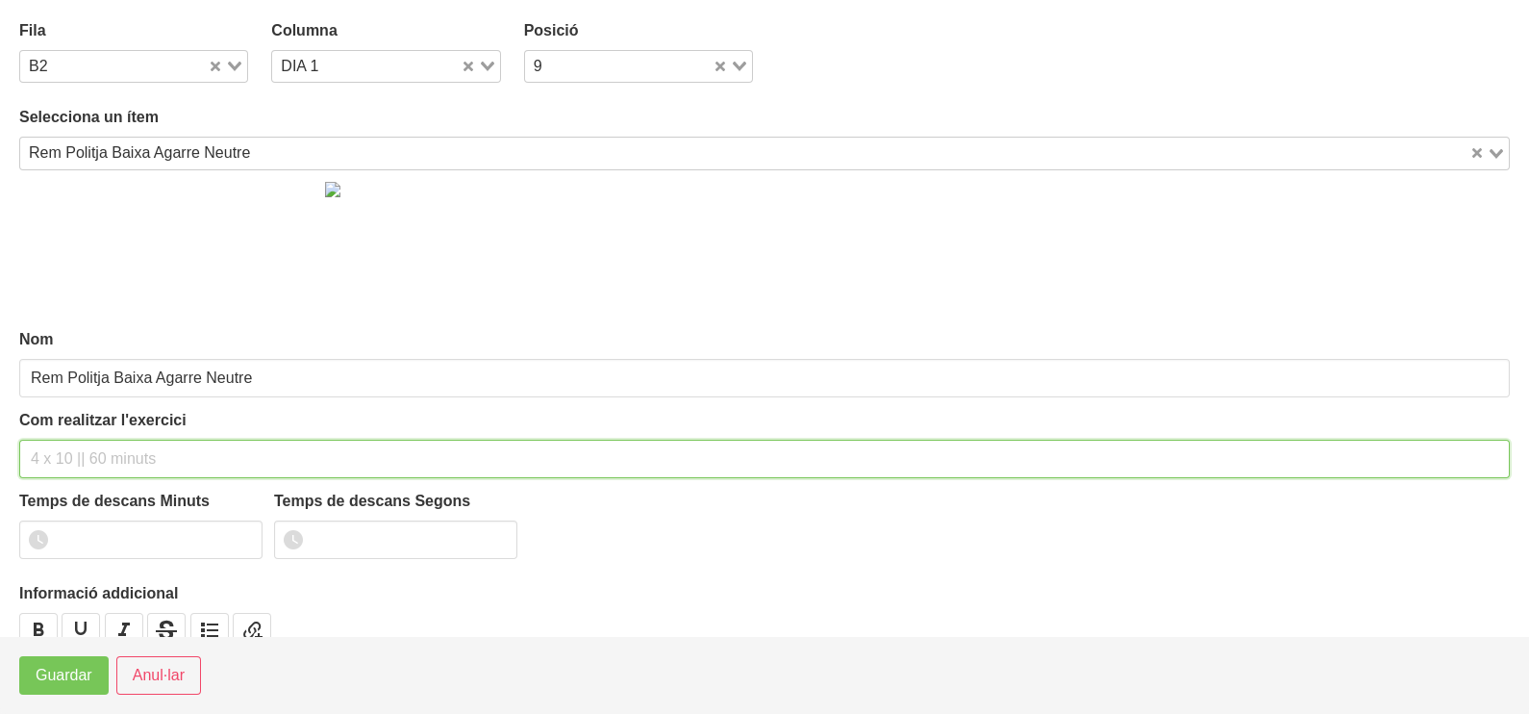
drag, startPoint x: 76, startPoint y: 447, endPoint x: 62, endPoint y: 453, distance: 15.5
click at [70, 448] on input "text" at bounding box center [764, 459] width 1491 height 38
type input "3 x 6-8 45""
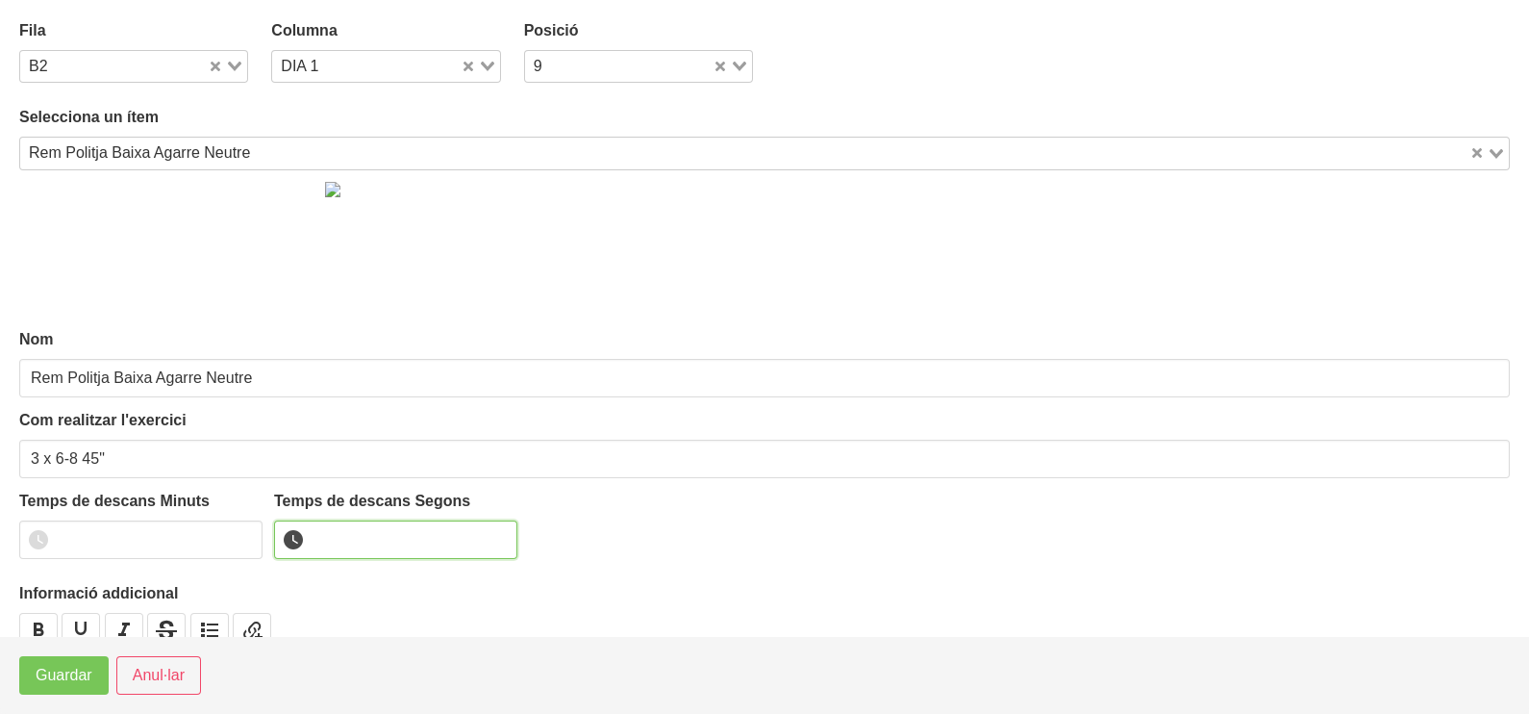
click at [341, 540] on input "number" at bounding box center [395, 539] width 243 height 38
type input "45"
click at [77, 674] on span "Guardar" at bounding box center [64, 675] width 57 height 23
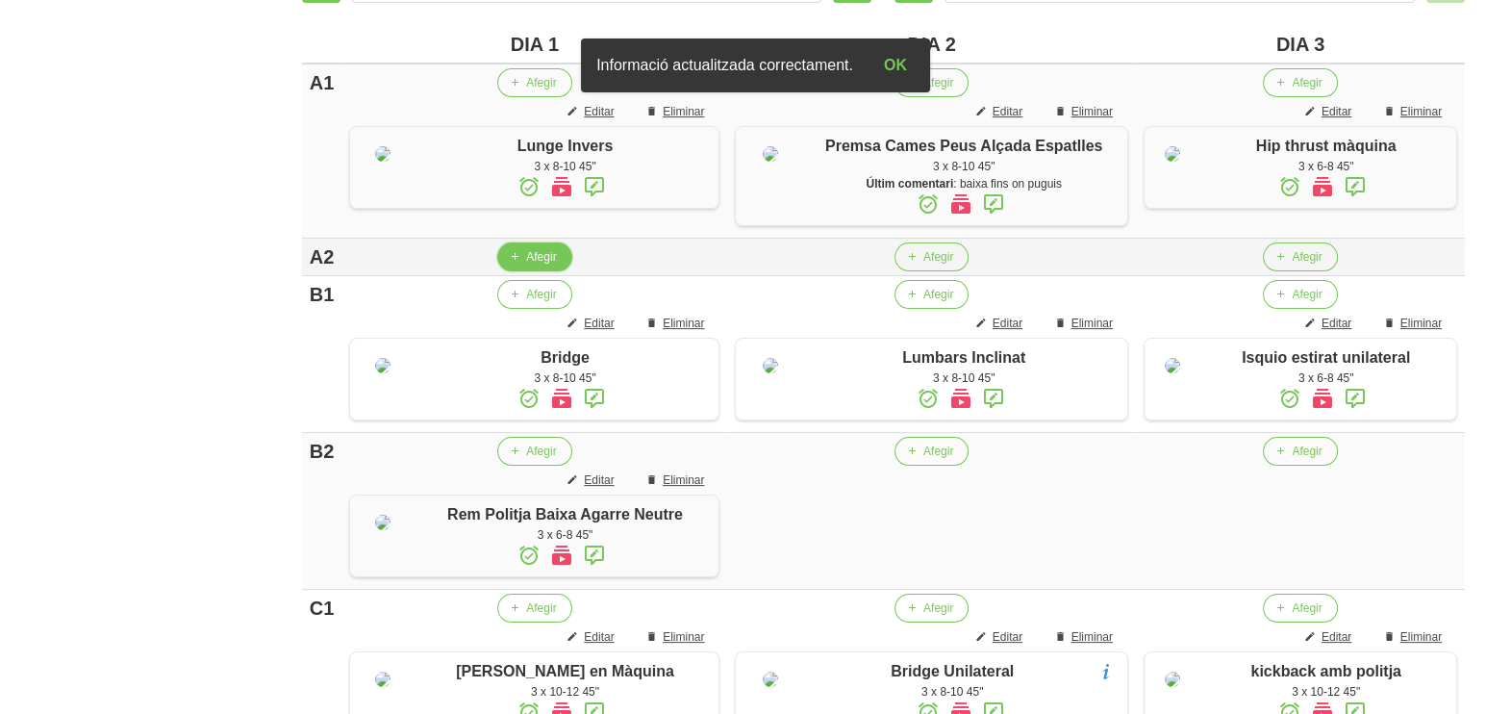
click at [515, 265] on span "button" at bounding box center [514, 256] width 17 height 17
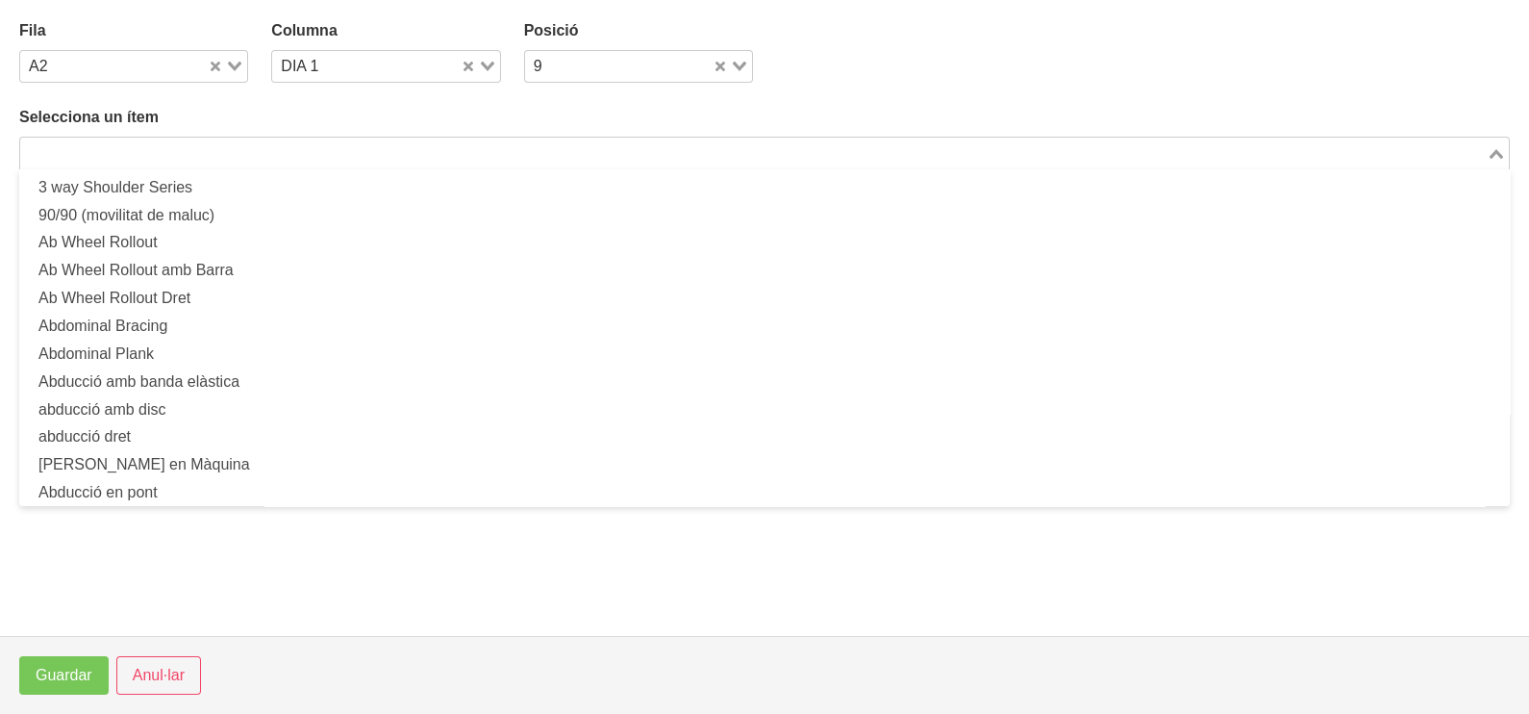
click at [192, 150] on input "Search for option" at bounding box center [753, 152] width 1463 height 23
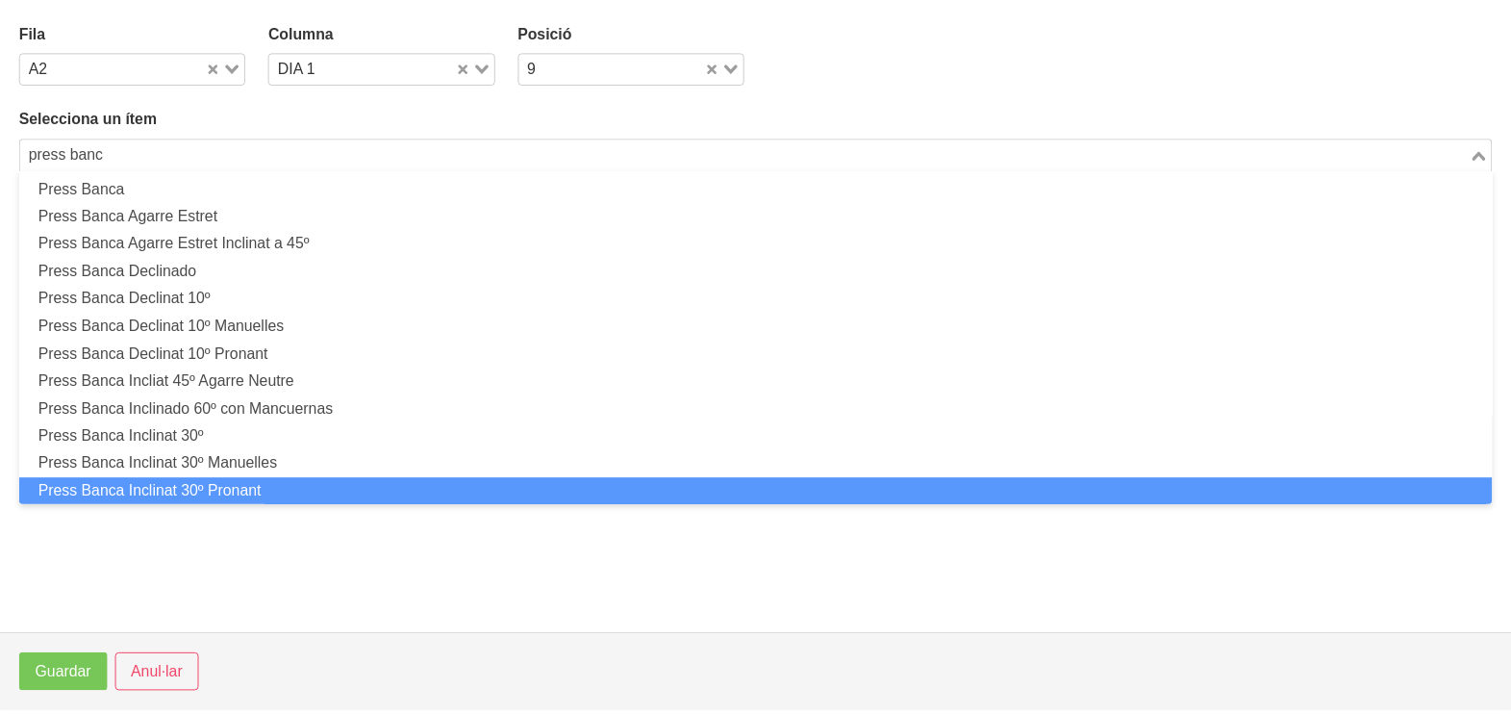
scroll to position [0, 0]
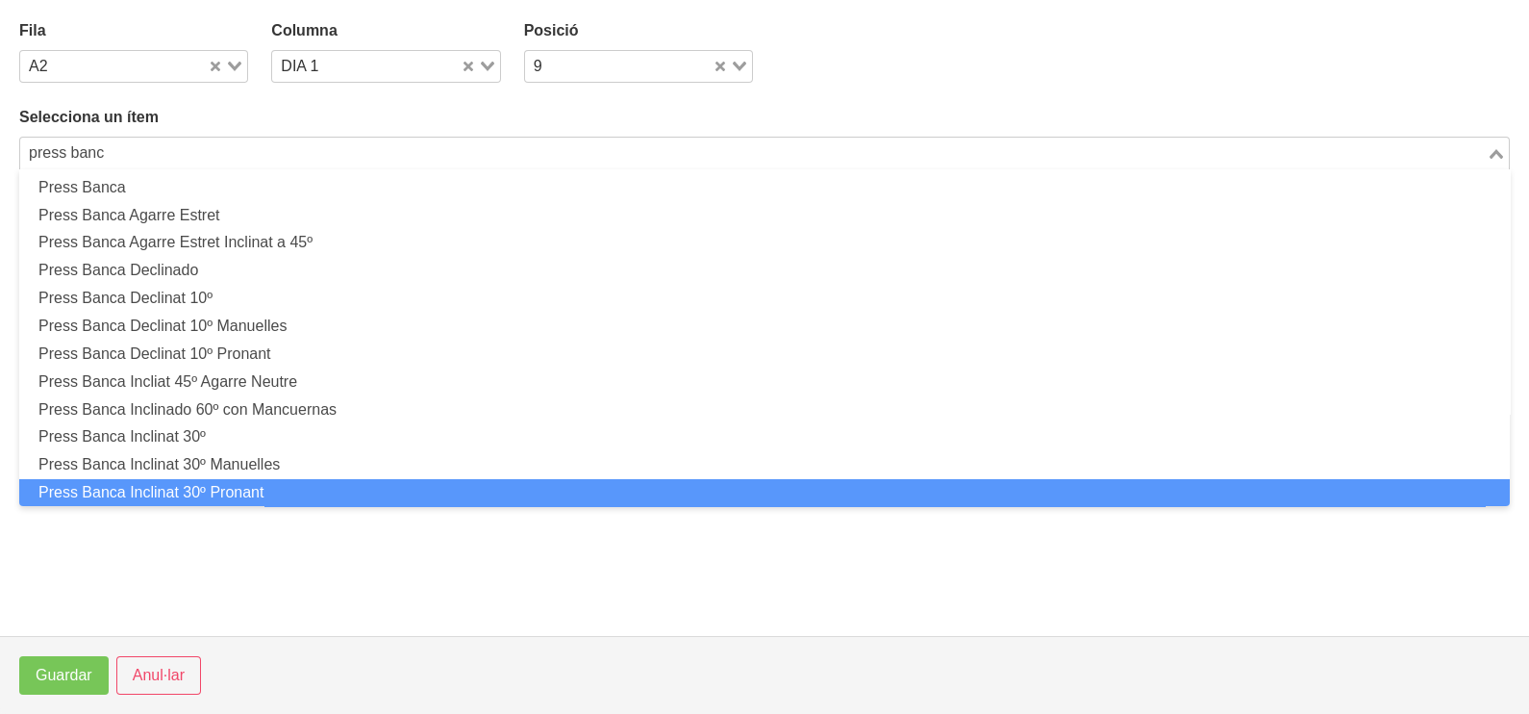
click at [222, 486] on li "Press Banca Inclinat 30º Pronant" at bounding box center [764, 493] width 1491 height 28
type input "press banc"
type input "Press Banca Inclinat 30º Pronant"
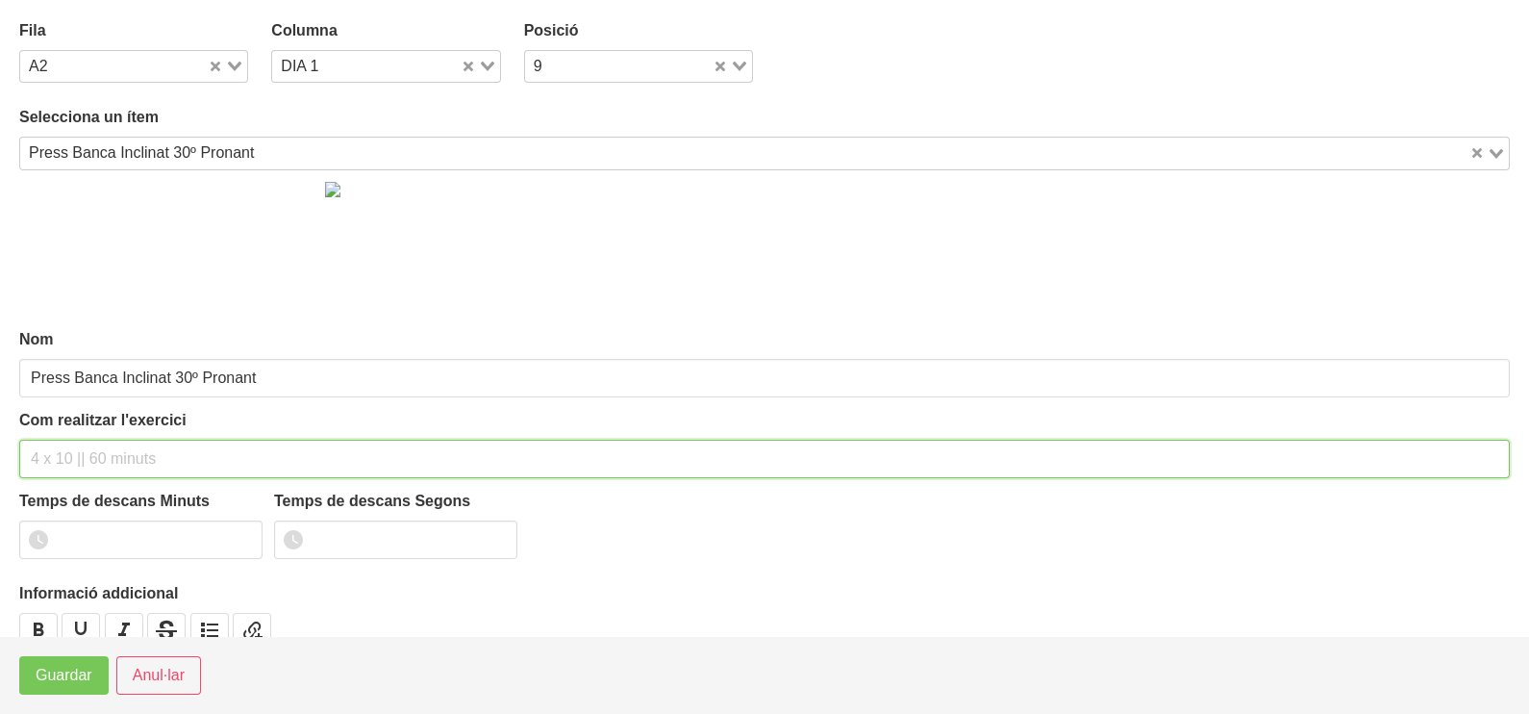
click at [101, 454] on input "text" at bounding box center [764, 459] width 1491 height 38
type input "3 x 8-10 45""
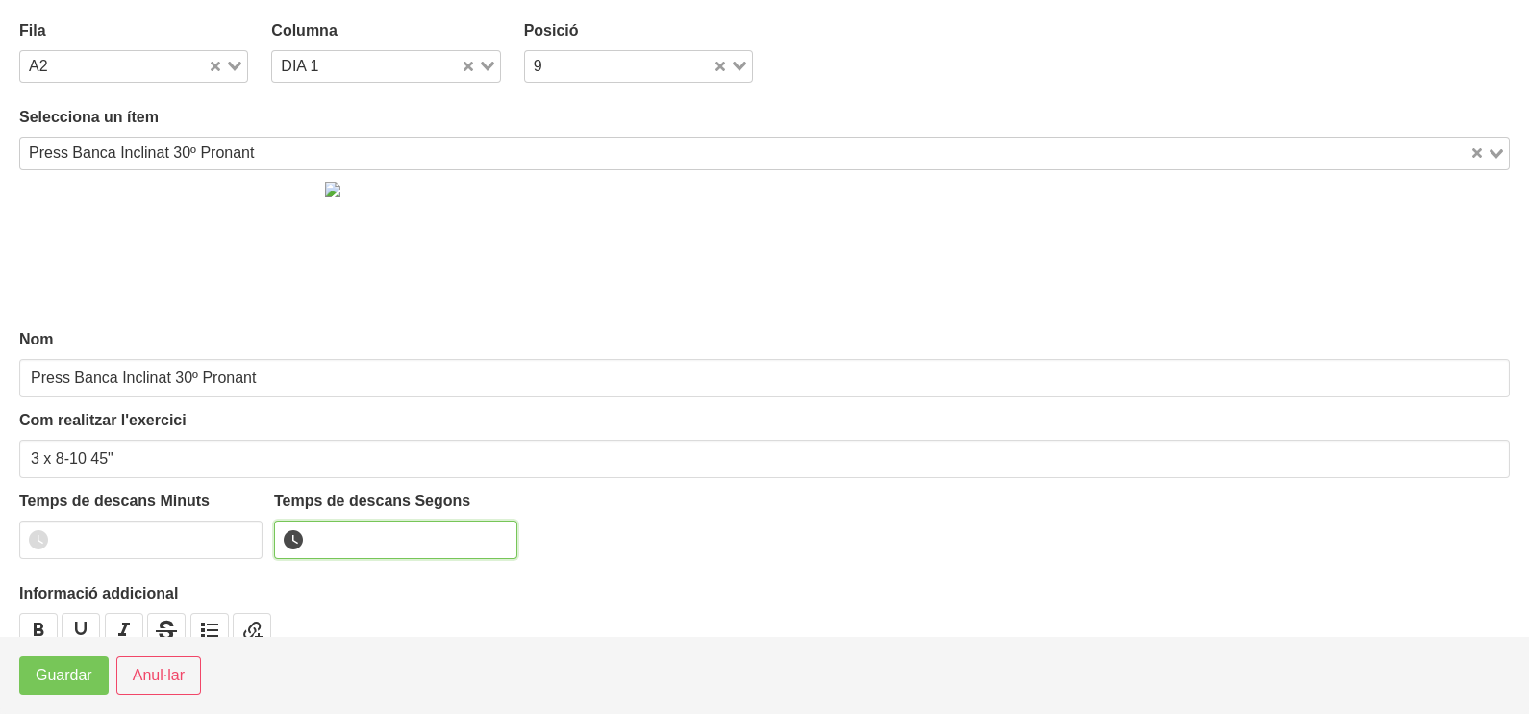
click at [341, 531] on input "number" at bounding box center [395, 539] width 243 height 38
type input "45"
click at [79, 668] on span "Guardar" at bounding box center [64, 675] width 57 height 23
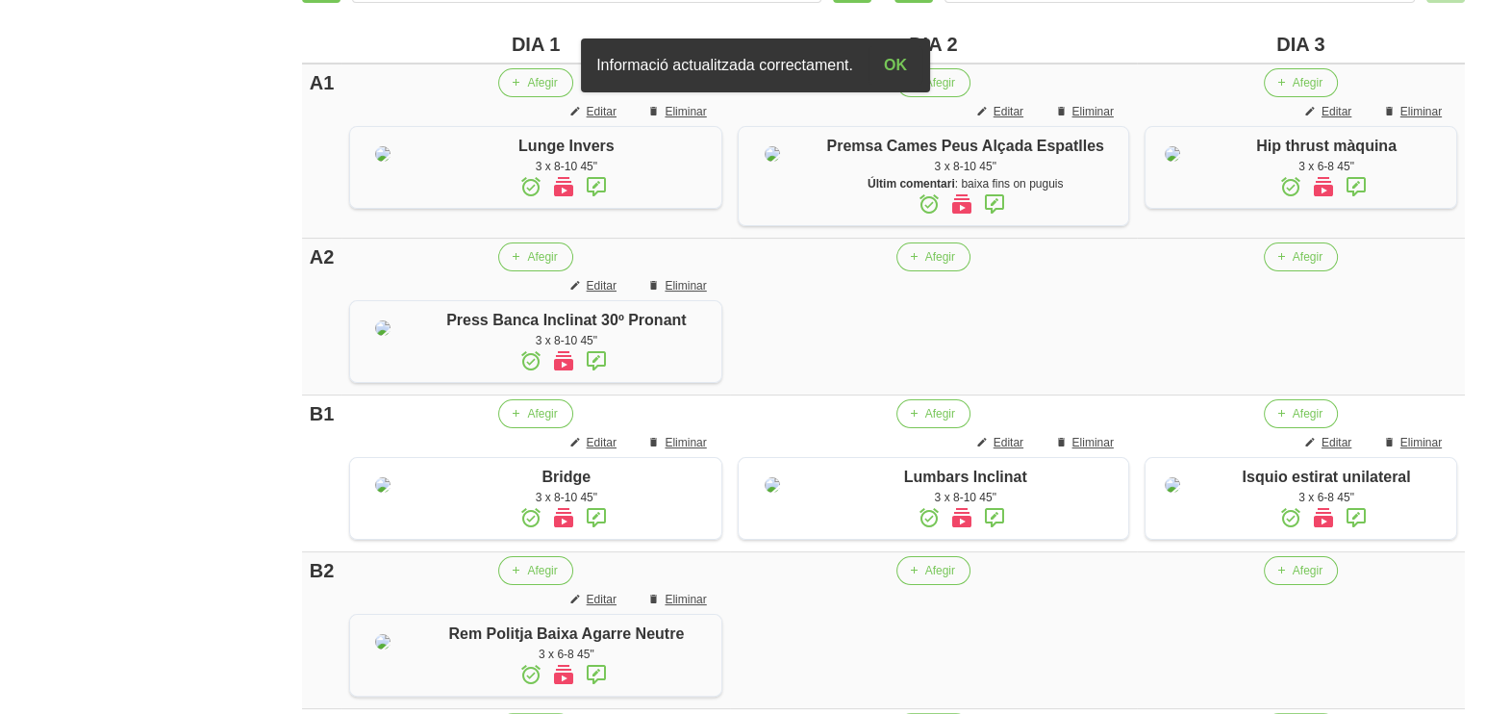
scroll to position [601, 0]
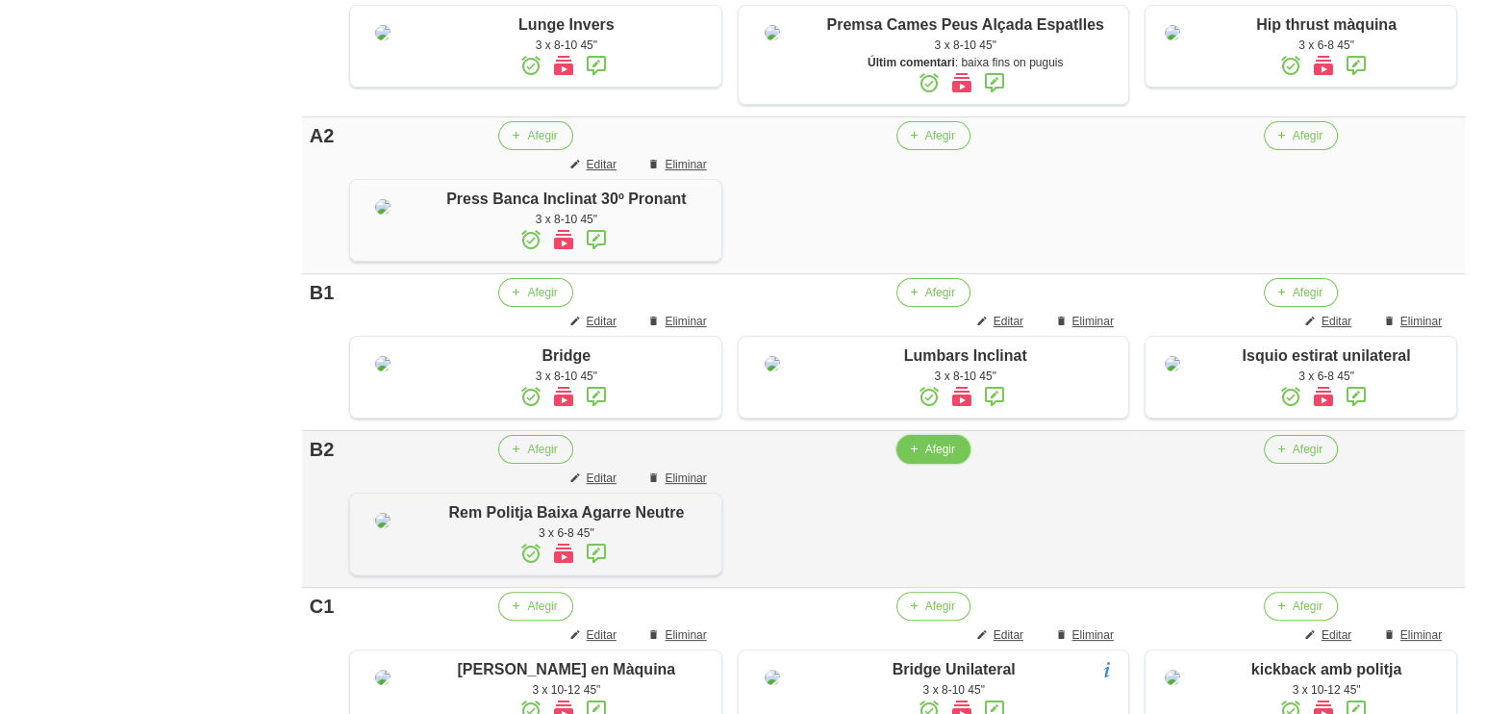
click at [925, 458] on span "Afegir" at bounding box center [940, 449] width 30 height 17
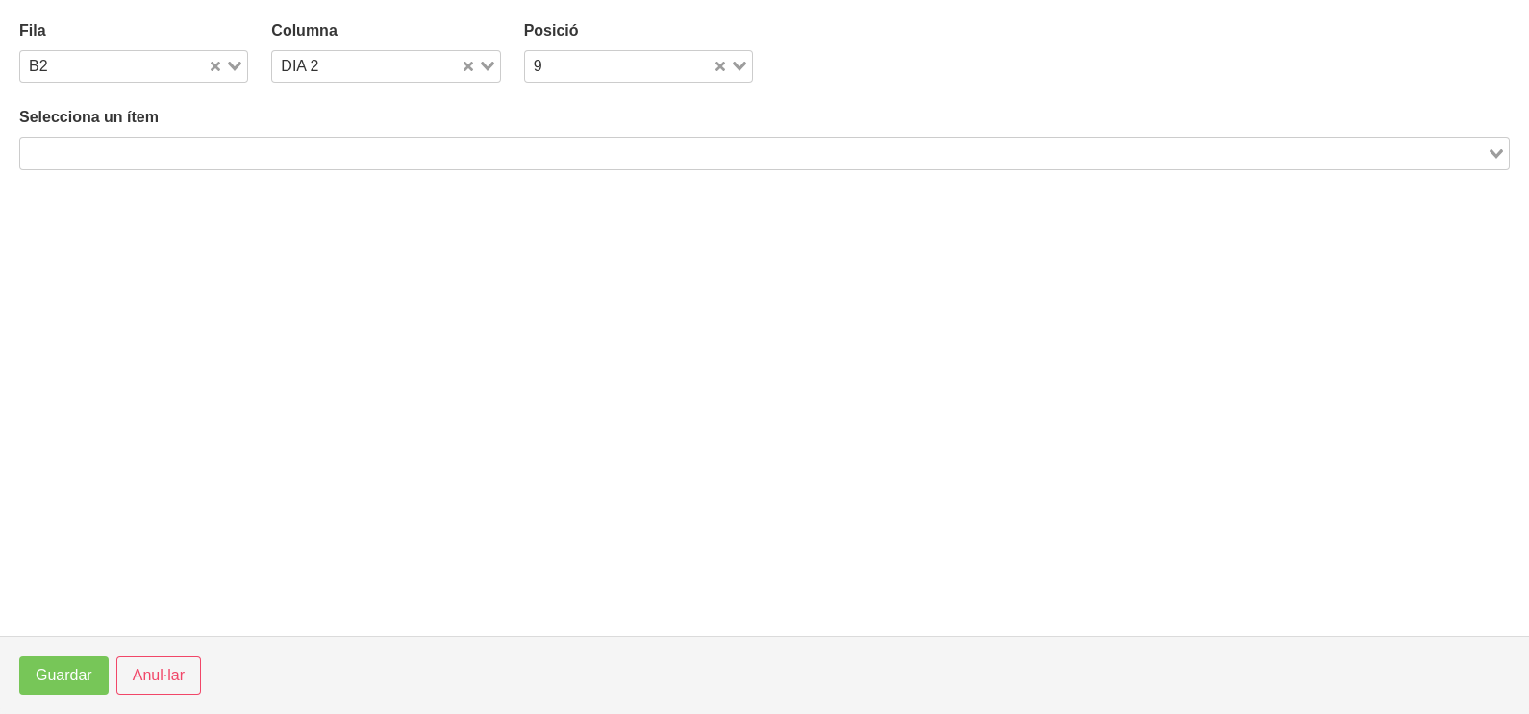
click at [336, 144] on input "Search for option" at bounding box center [753, 152] width 1463 height 23
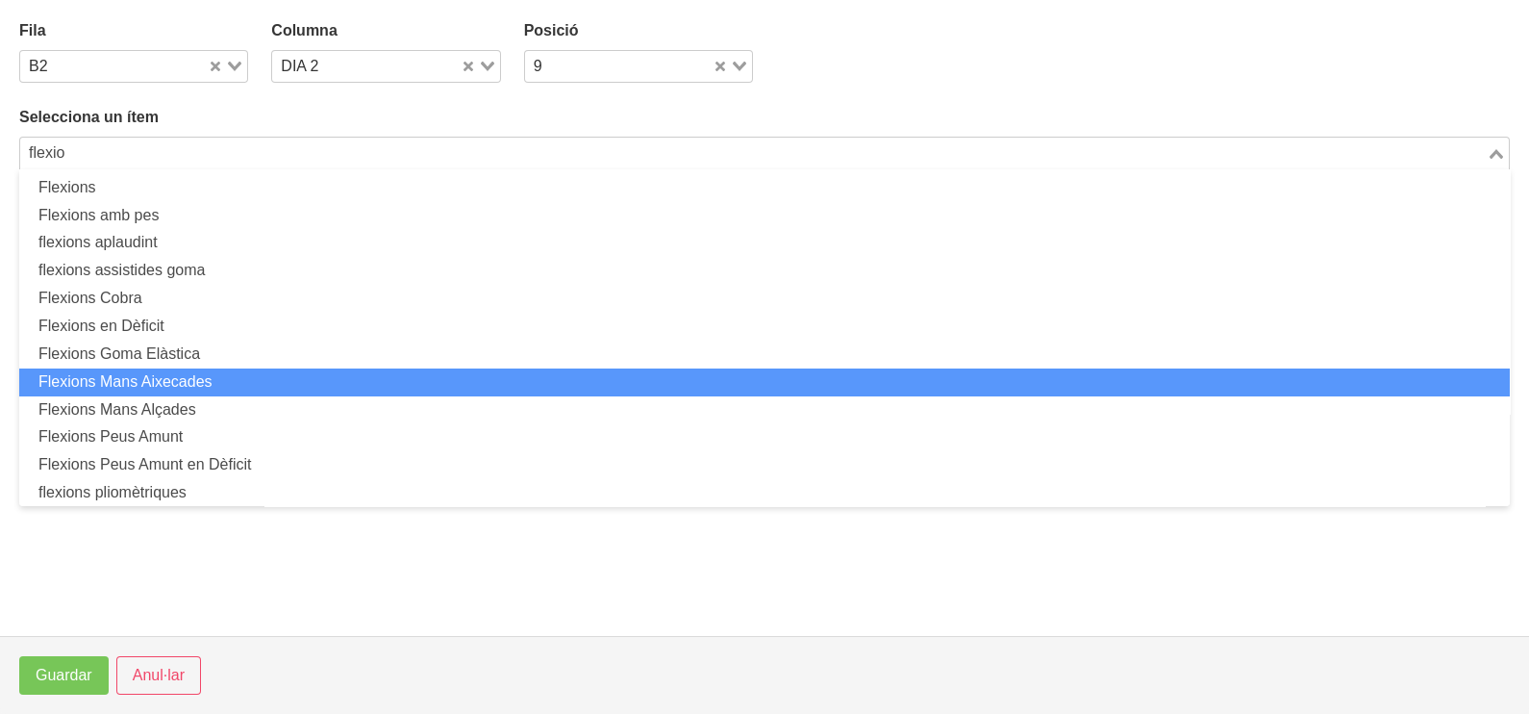
click at [229, 376] on li "Flexions Mans Aixecades" at bounding box center [764, 382] width 1491 height 28
type input "flexio"
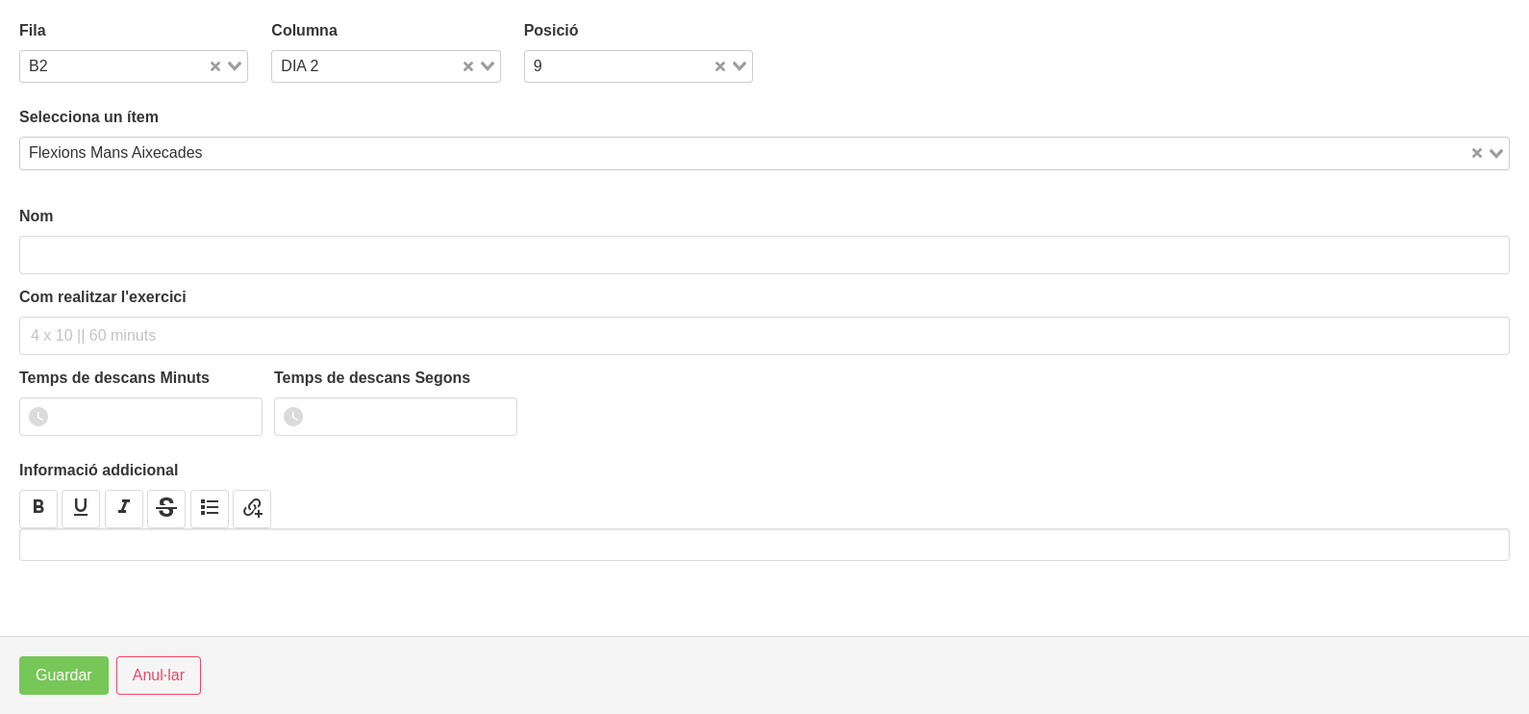
type input "Flexions Mans Aixecades"
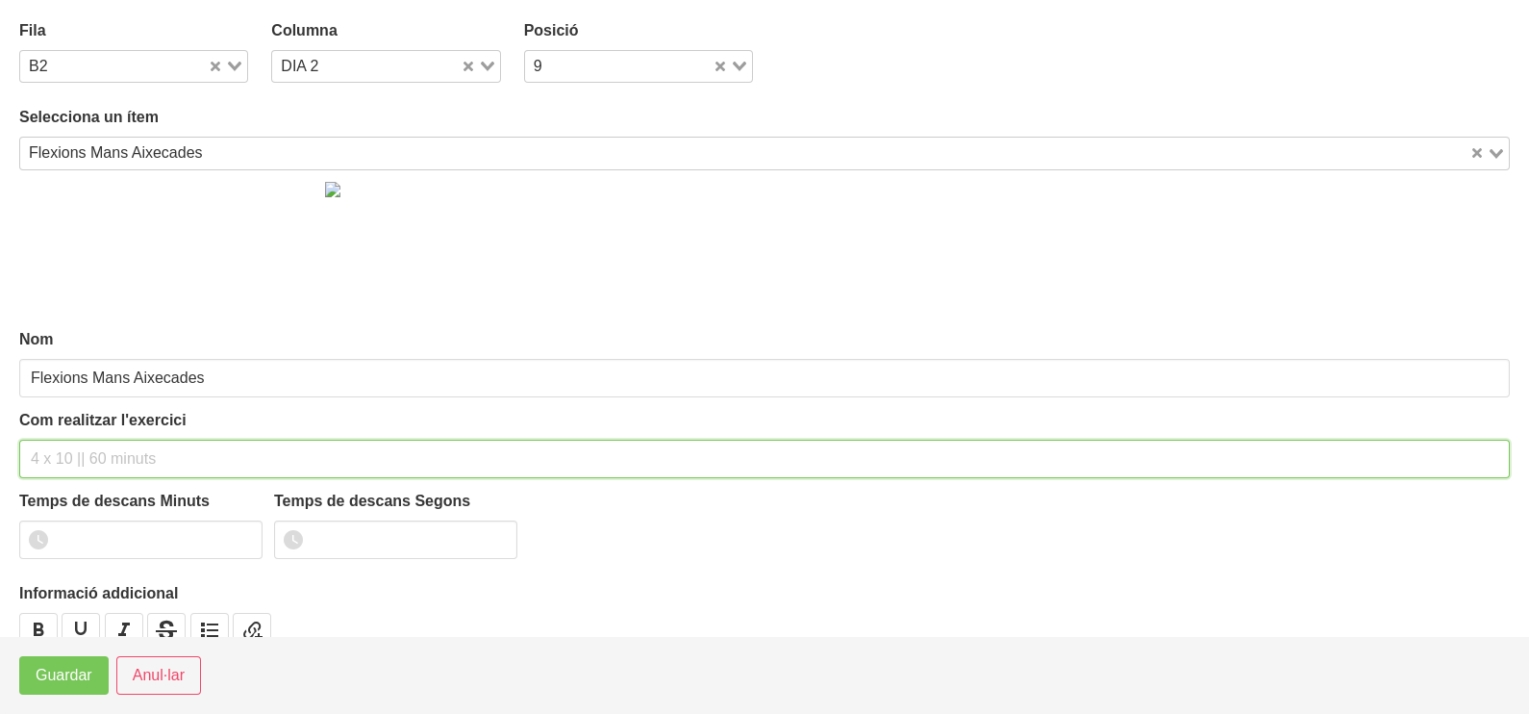
click at [111, 457] on input "text" at bounding box center [764, 459] width 1491 height 38
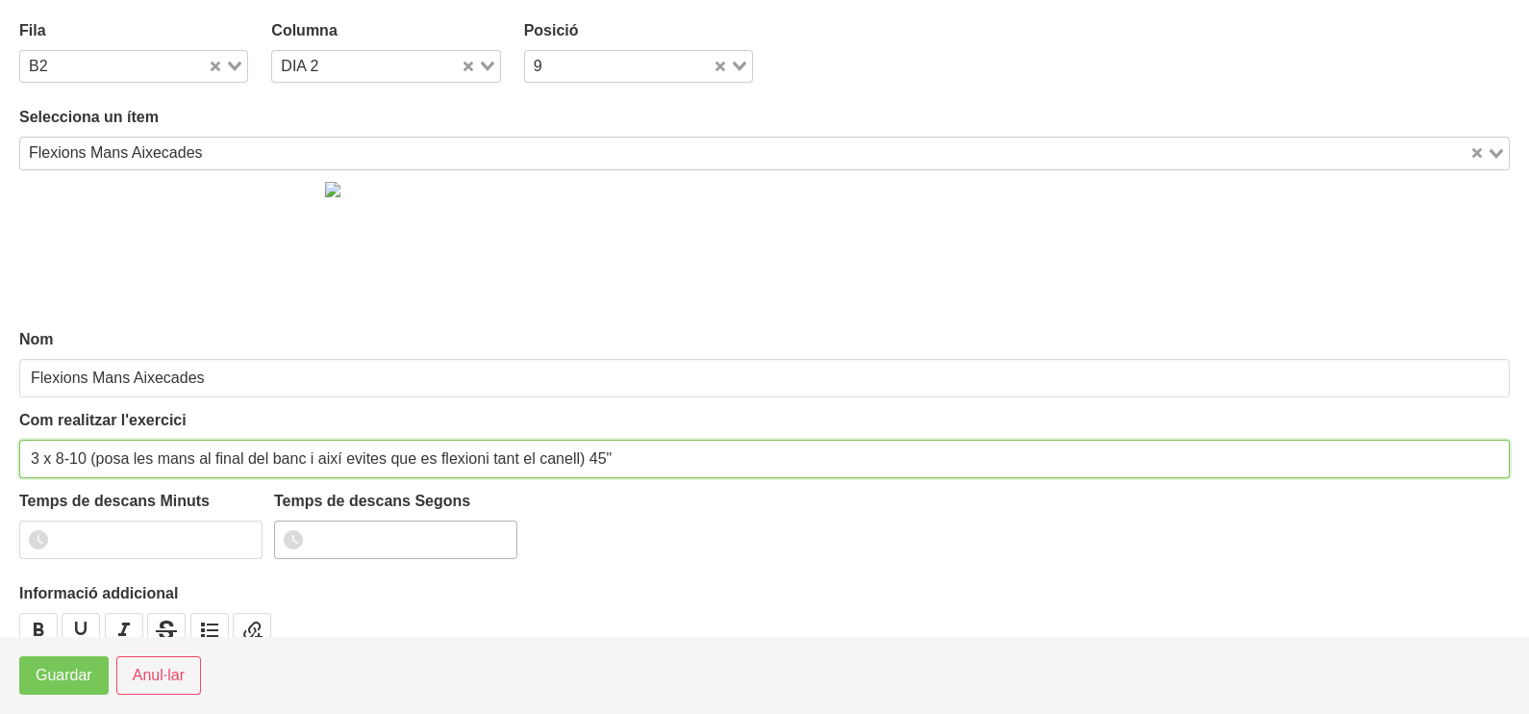
type input "3 x 8-10 (posa les mans al final del banc i així evites que es flexioni tant el…"
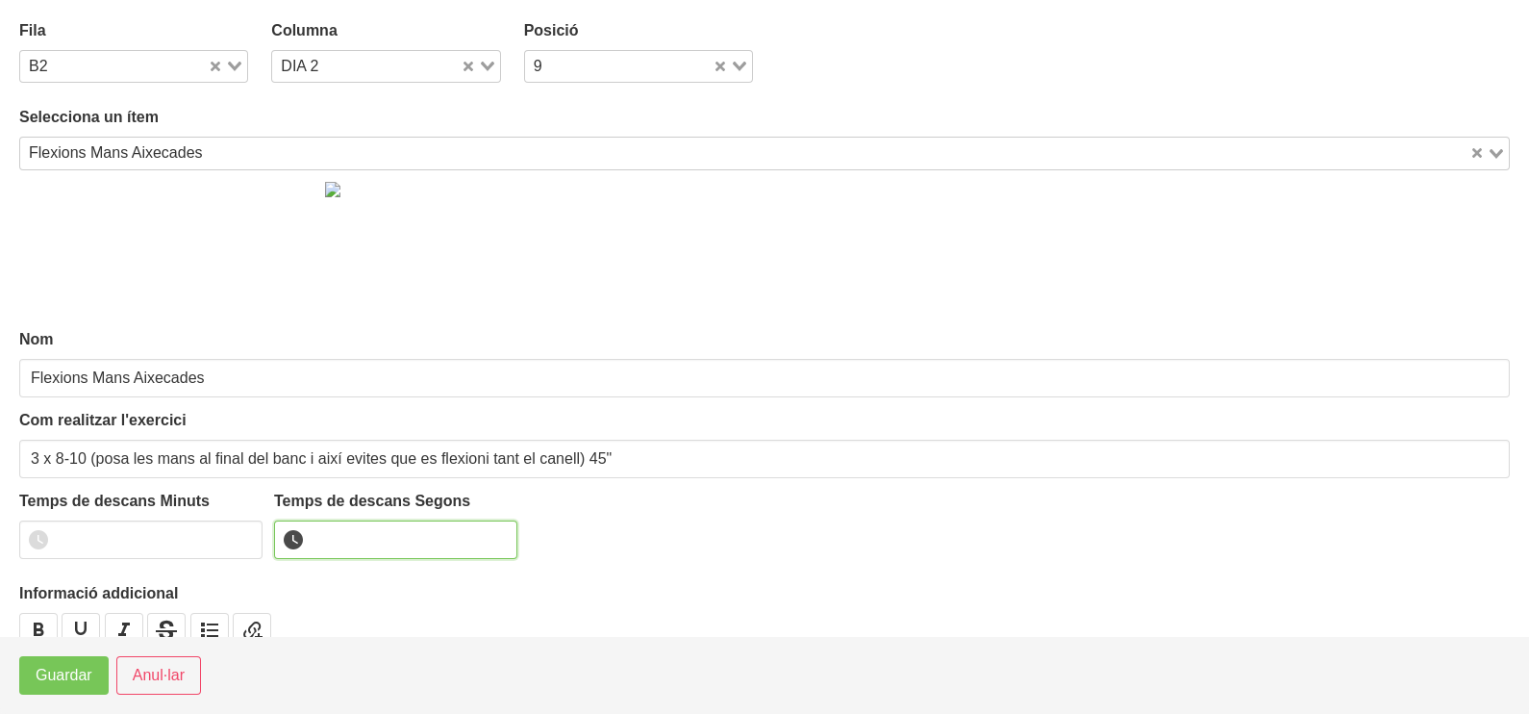
click at [339, 533] on input "number" at bounding box center [395, 539] width 243 height 38
type input "45"
click at [84, 684] on span "Guardar" at bounding box center [64, 675] width 57 height 23
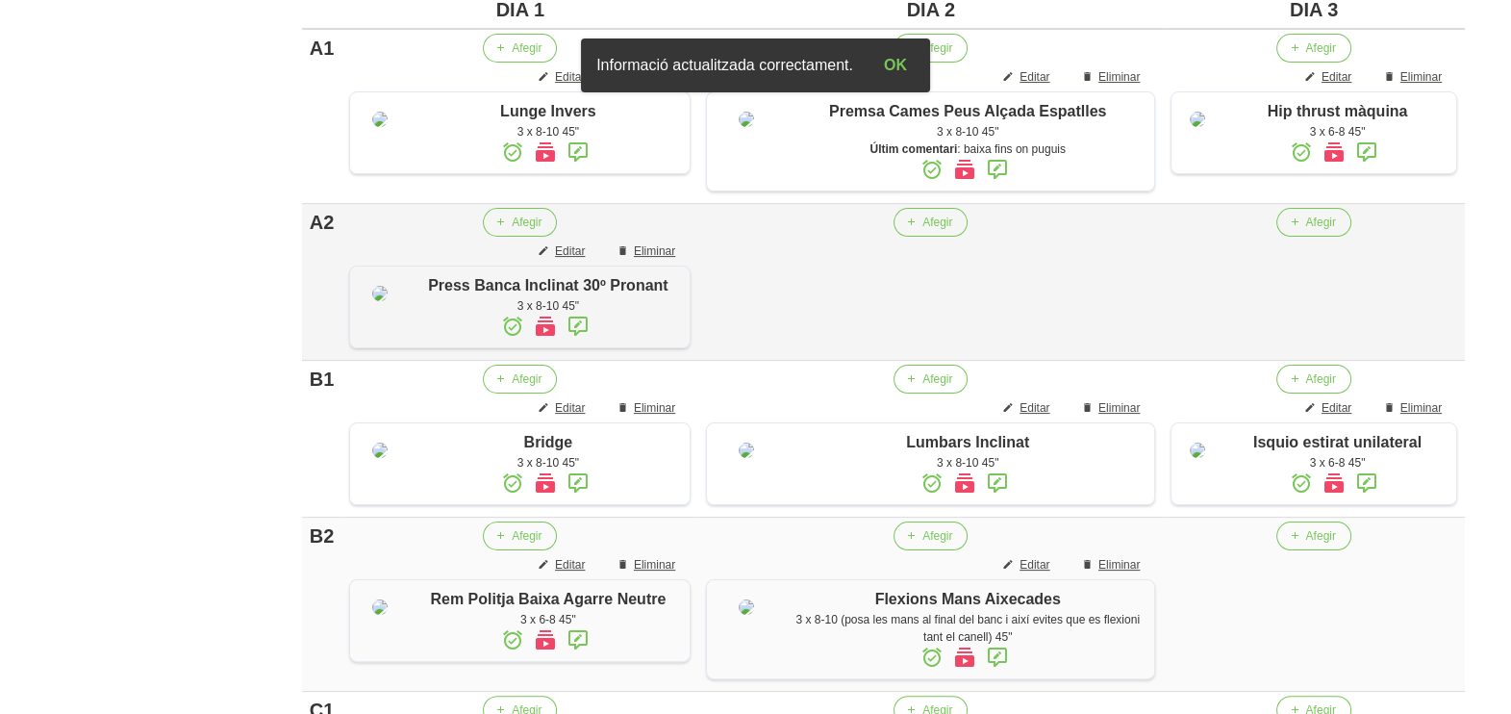
scroll to position [480, 0]
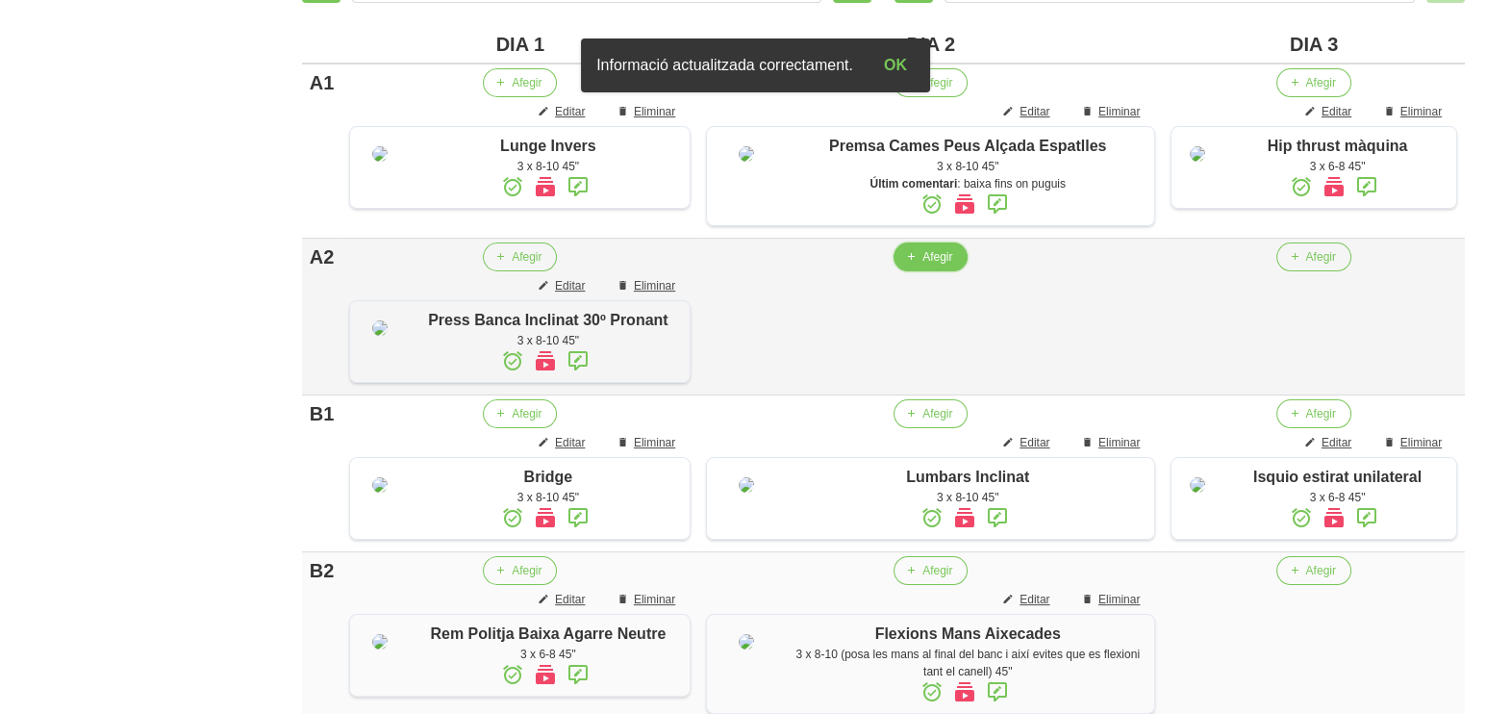
click at [922, 265] on span "Afegir" at bounding box center [937, 256] width 30 height 17
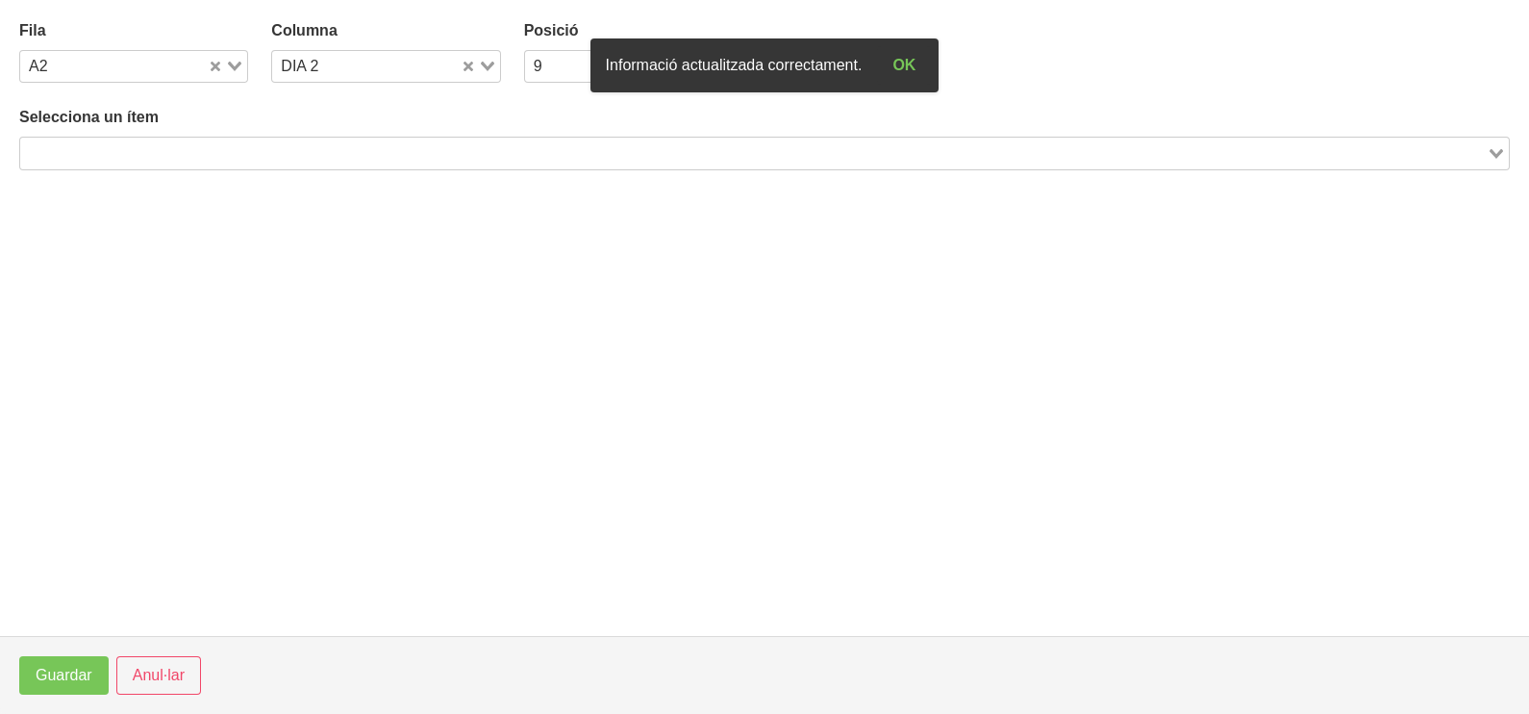
click at [311, 155] on input "Search for option" at bounding box center [753, 152] width 1463 height 23
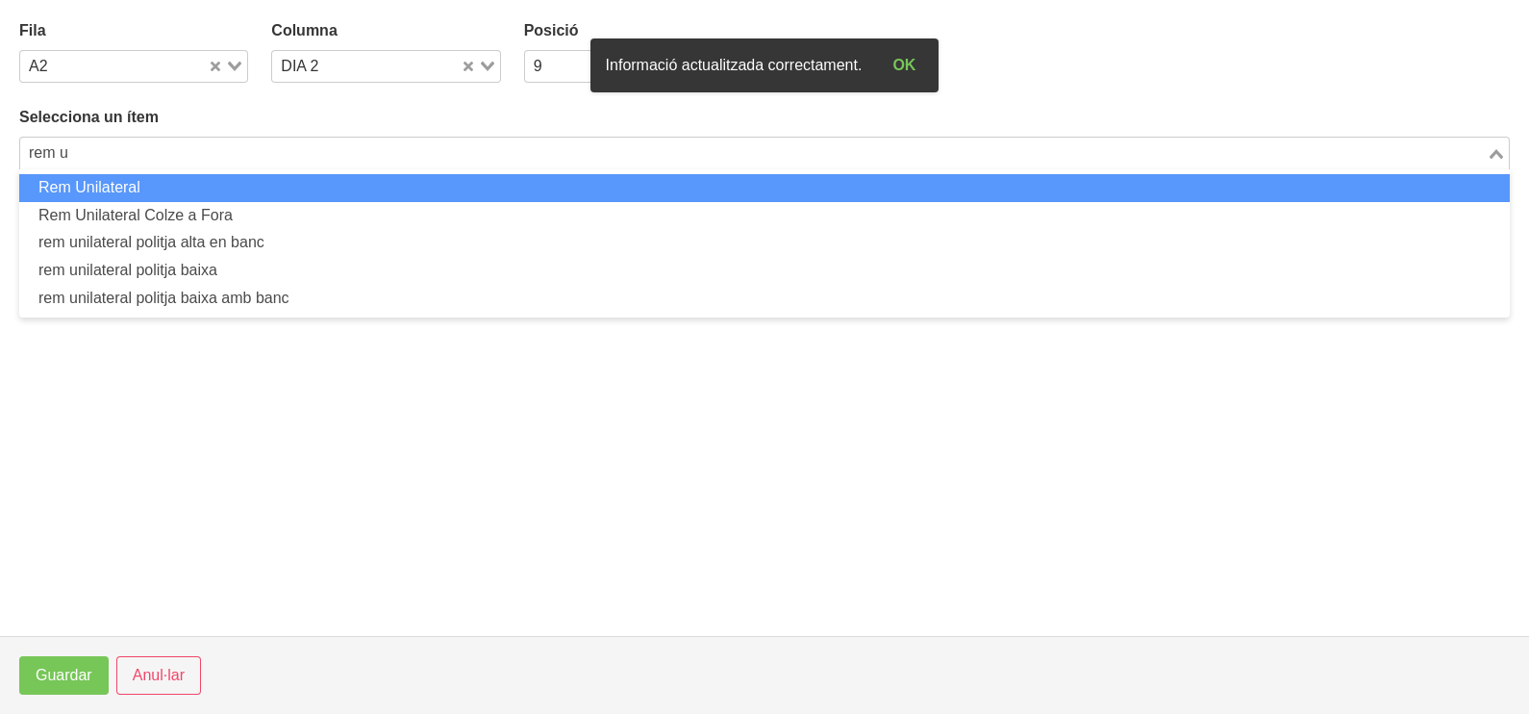
click at [207, 188] on li "Rem Unilateral" at bounding box center [764, 188] width 1491 height 28
type input "rem u"
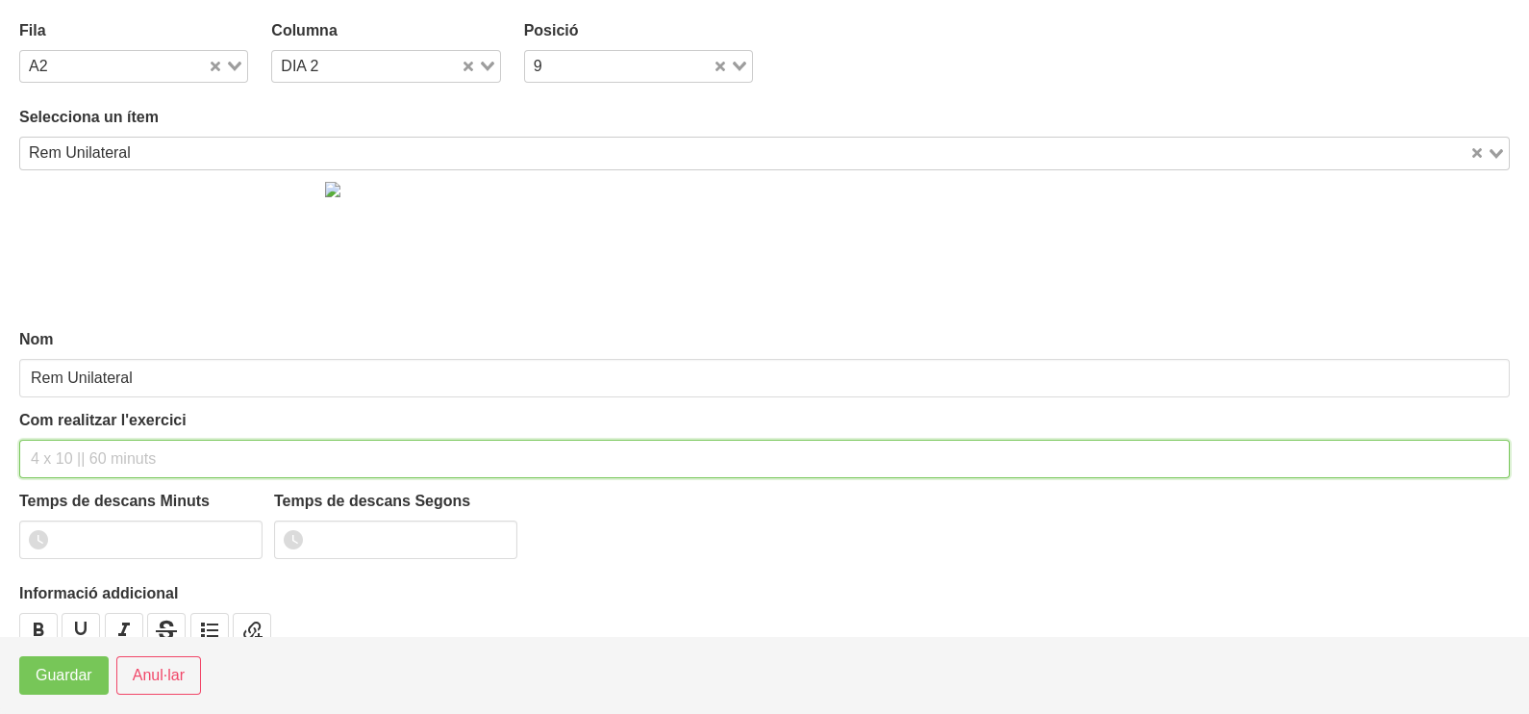
click at [102, 449] on input "text" at bounding box center [764, 459] width 1491 height 38
type input "3 x 6-8 45""
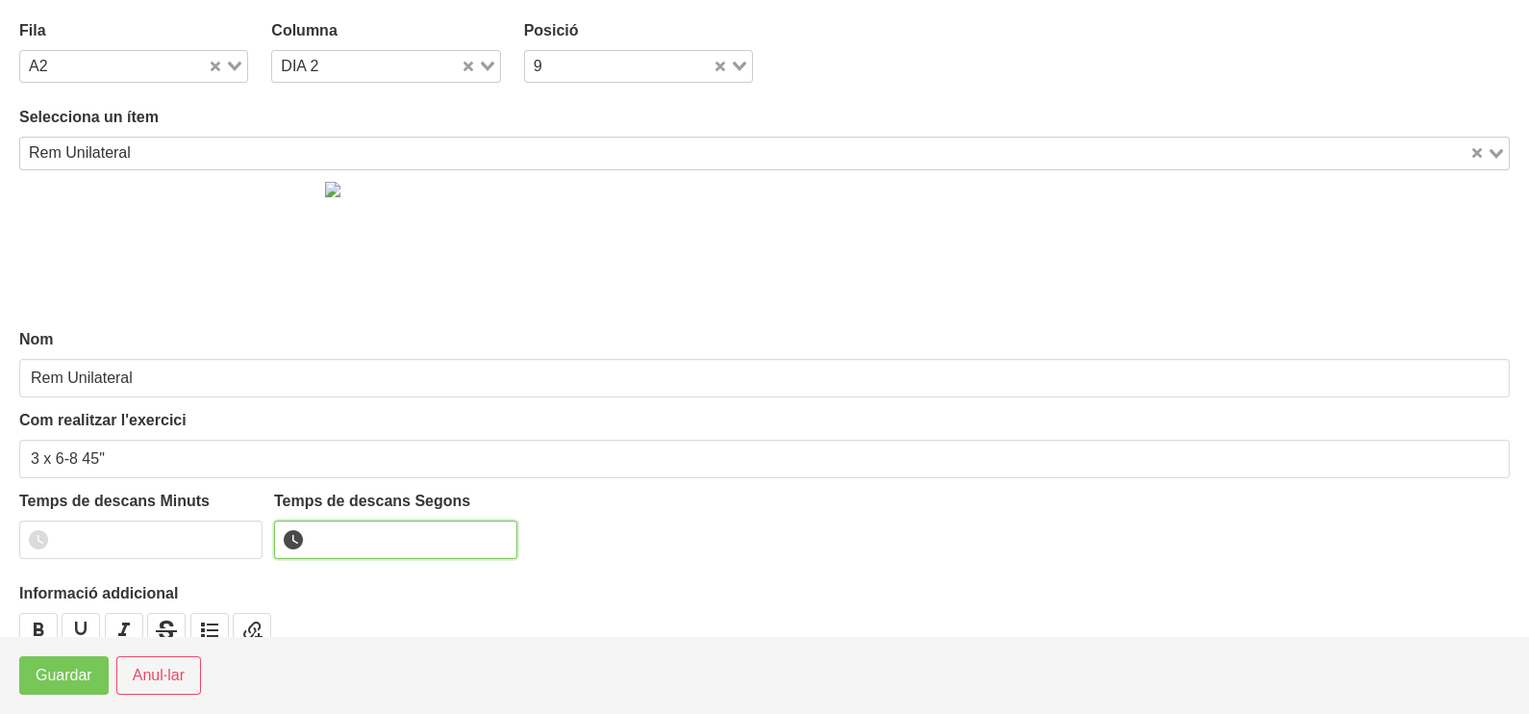
click at [346, 529] on input "number" at bounding box center [395, 539] width 243 height 38
type input "45"
click at [88, 676] on span "Guardar" at bounding box center [64, 675] width 57 height 23
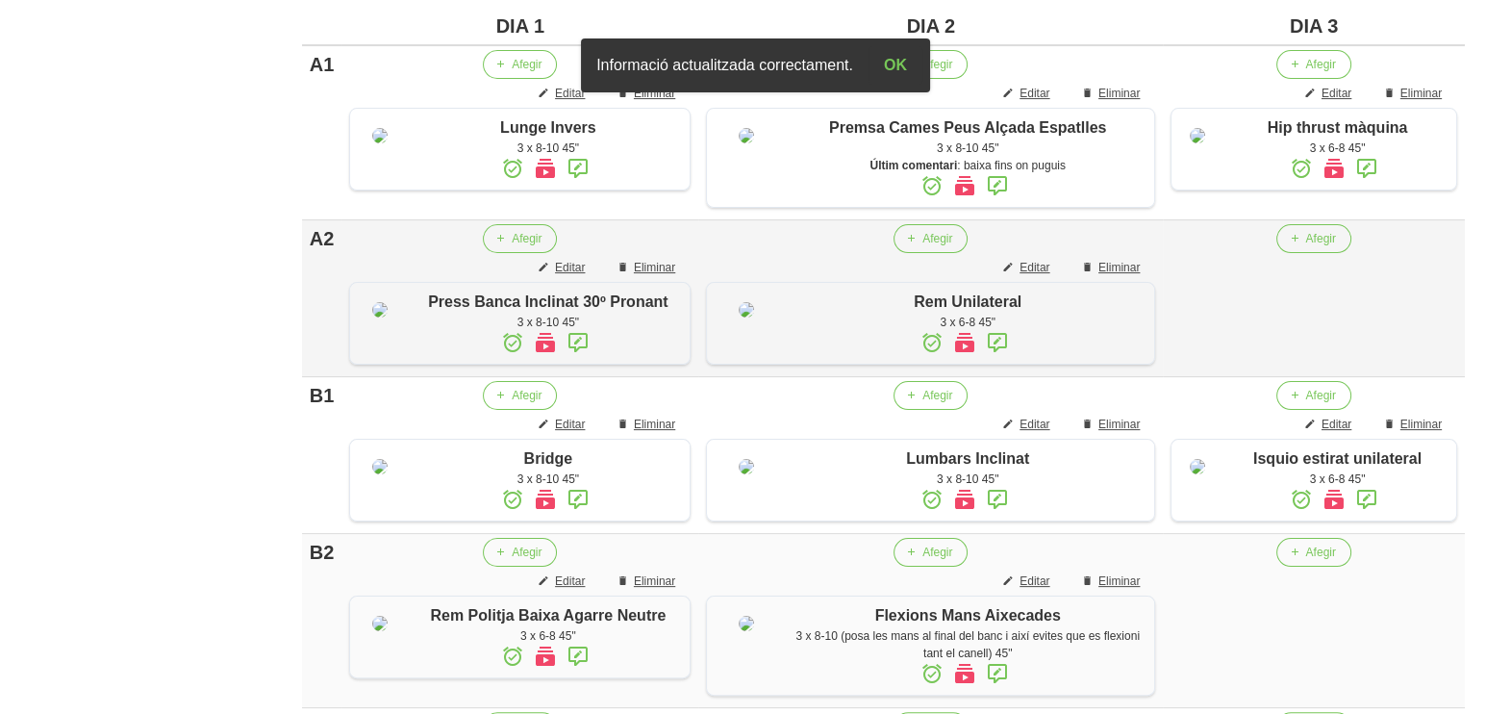
scroll to position [721, 0]
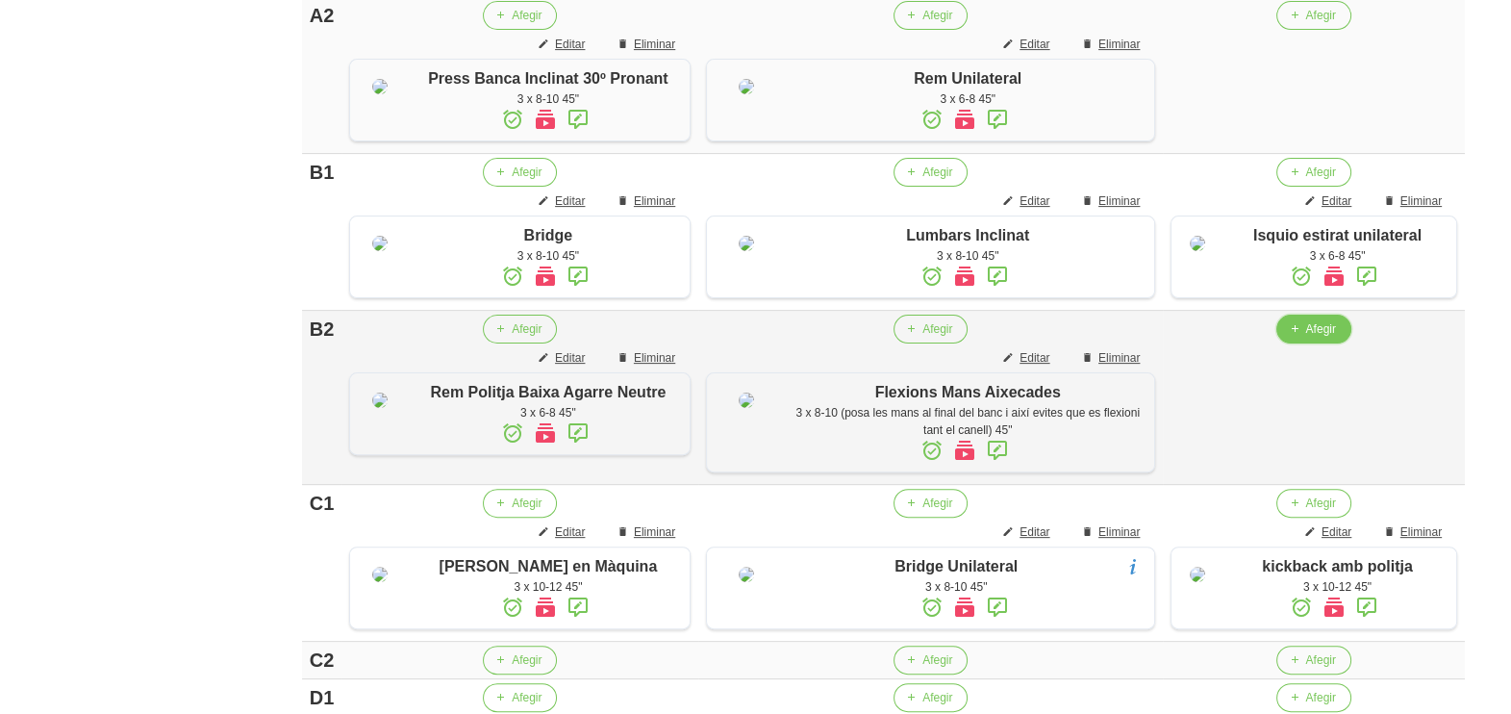
click at [1294, 343] on button "Afegir" at bounding box center [1313, 329] width 74 height 29
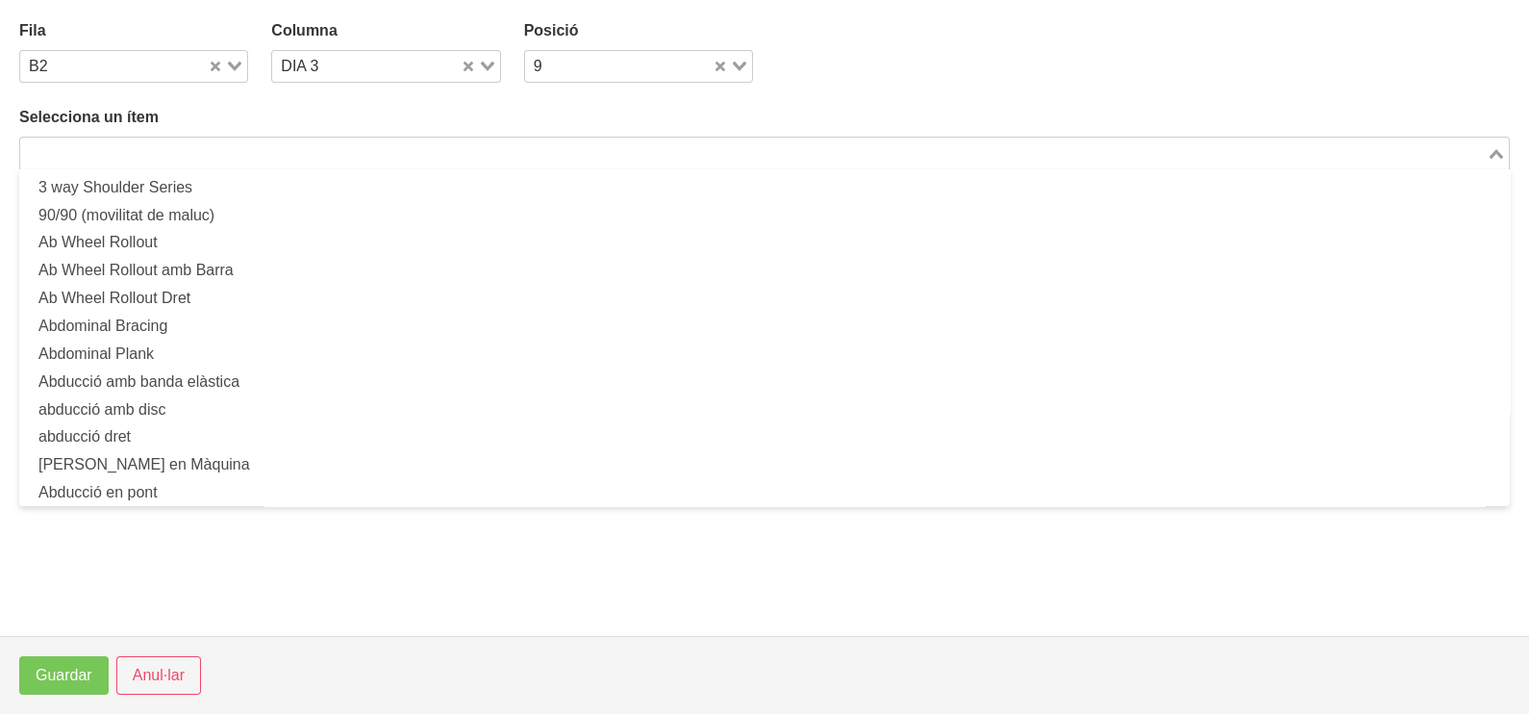
click at [485, 154] on input "Search for option" at bounding box center [753, 152] width 1463 height 23
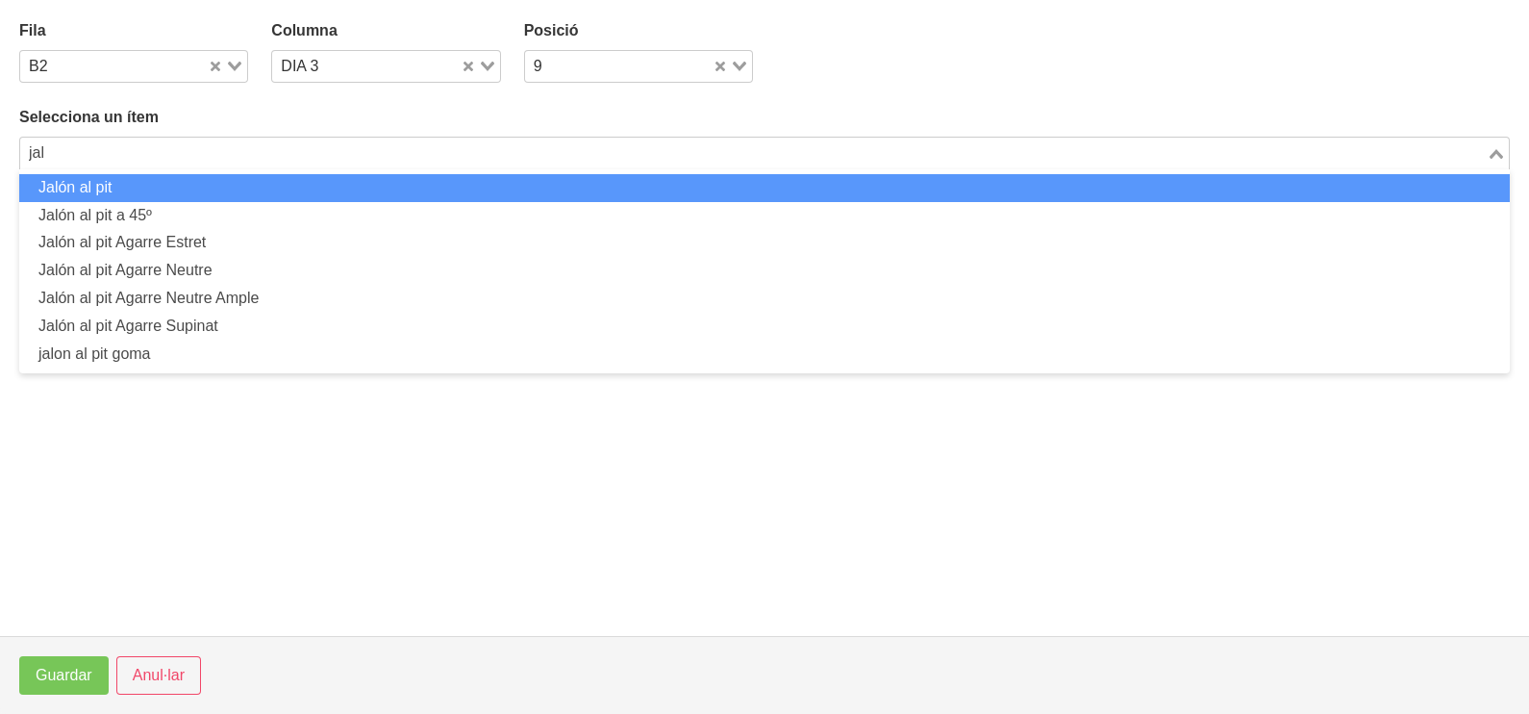
click at [469, 188] on li "Jalón al pit" at bounding box center [764, 188] width 1491 height 28
type input "jal"
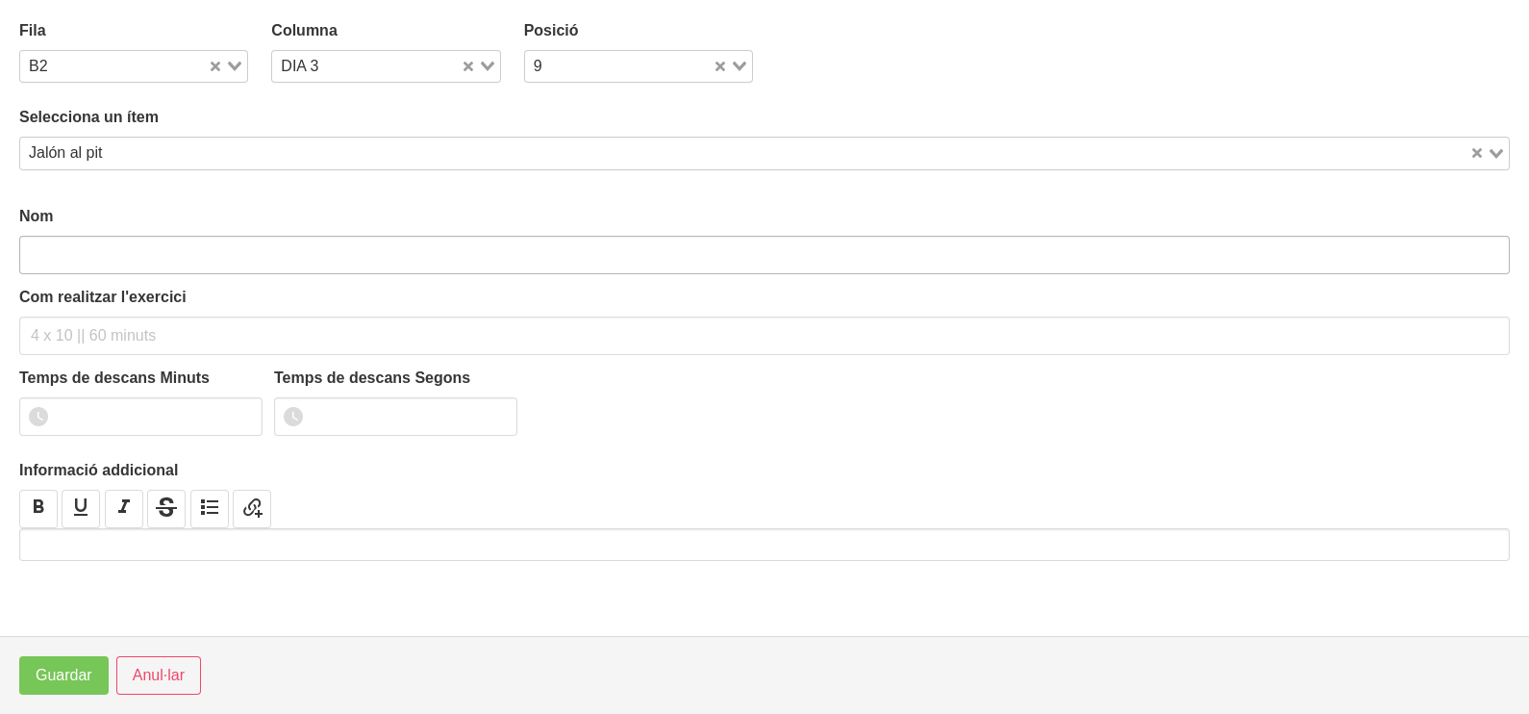
type input "Jalón al pit"
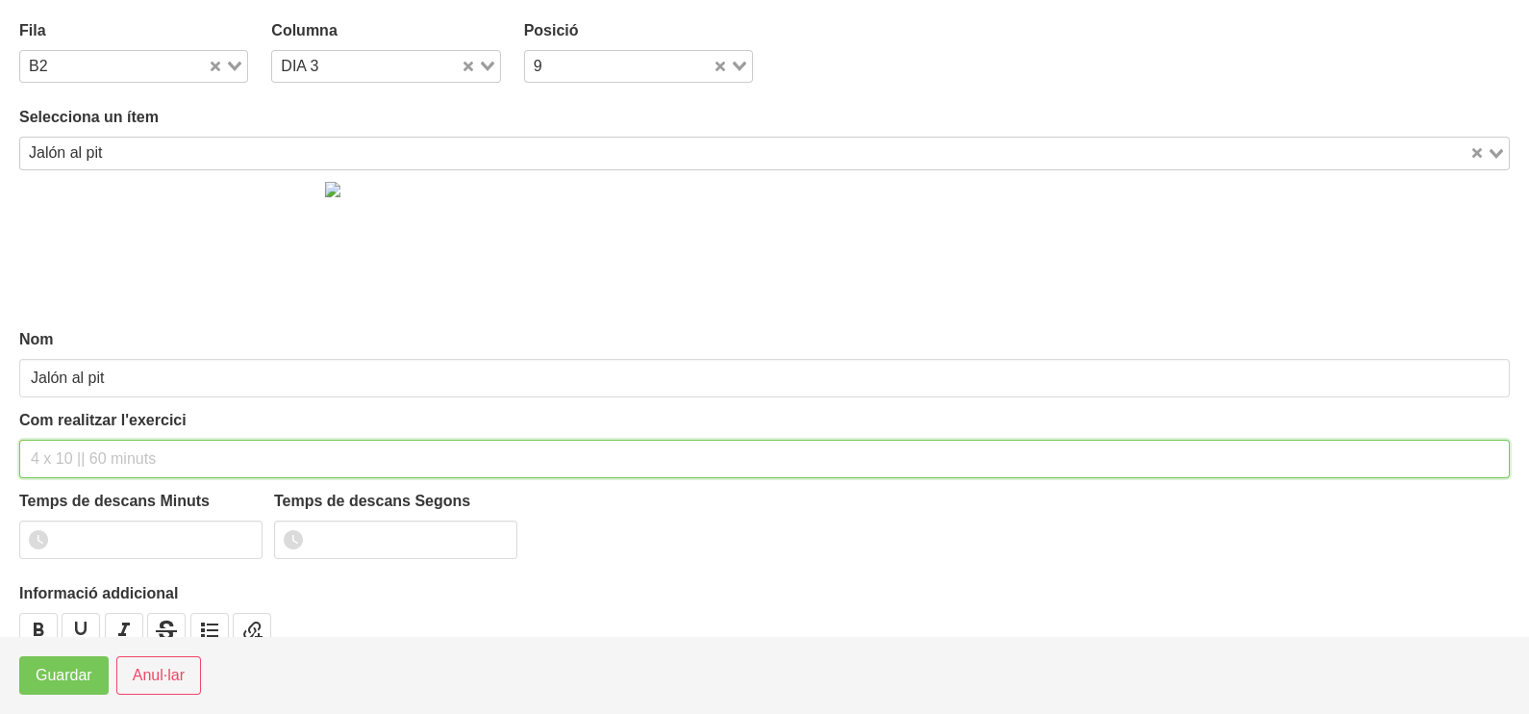
click at [93, 451] on input "text" at bounding box center [764, 459] width 1491 height 38
type input "3 x 6-8 a 3010 45""
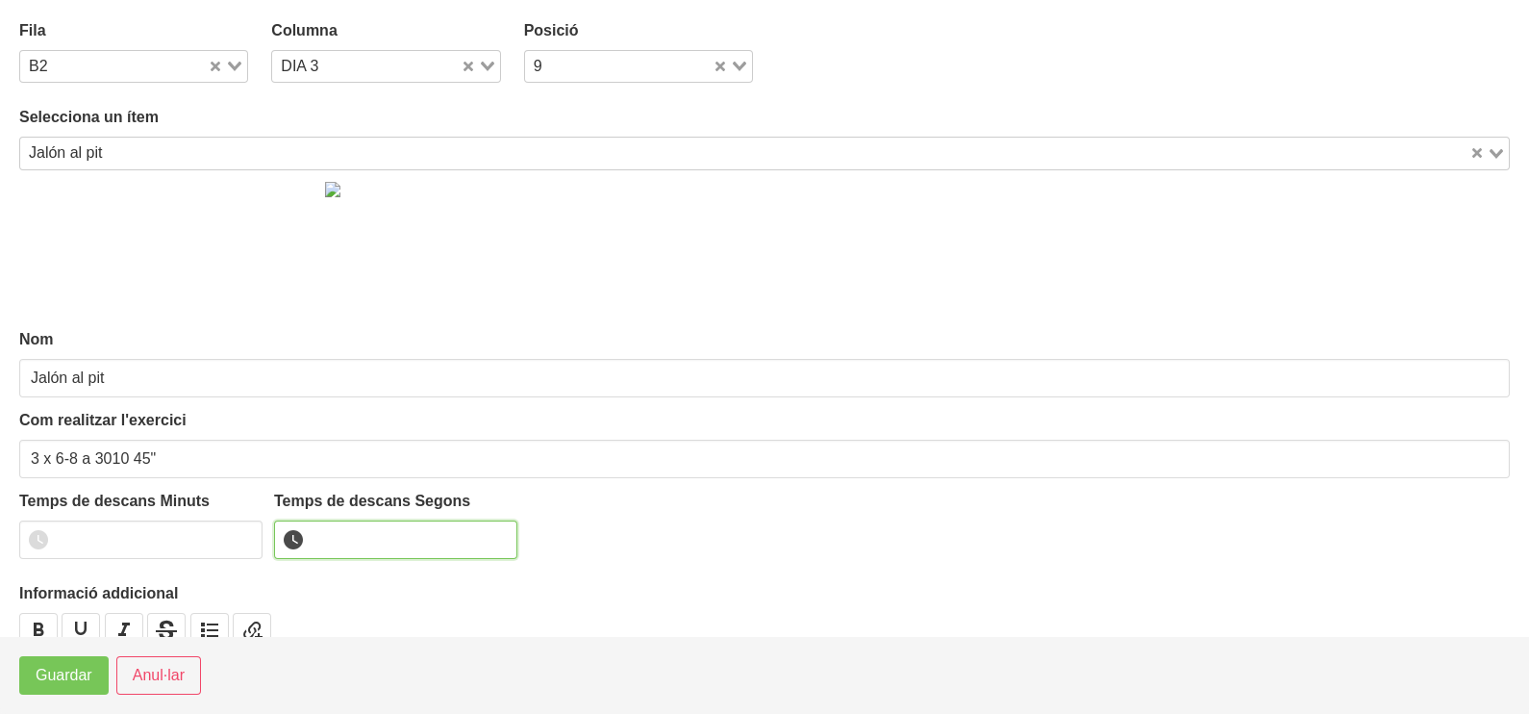
click at [367, 539] on input "number" at bounding box center [395, 539] width 243 height 38
type input "45"
click at [72, 676] on span "Guardar" at bounding box center [64, 675] width 57 height 23
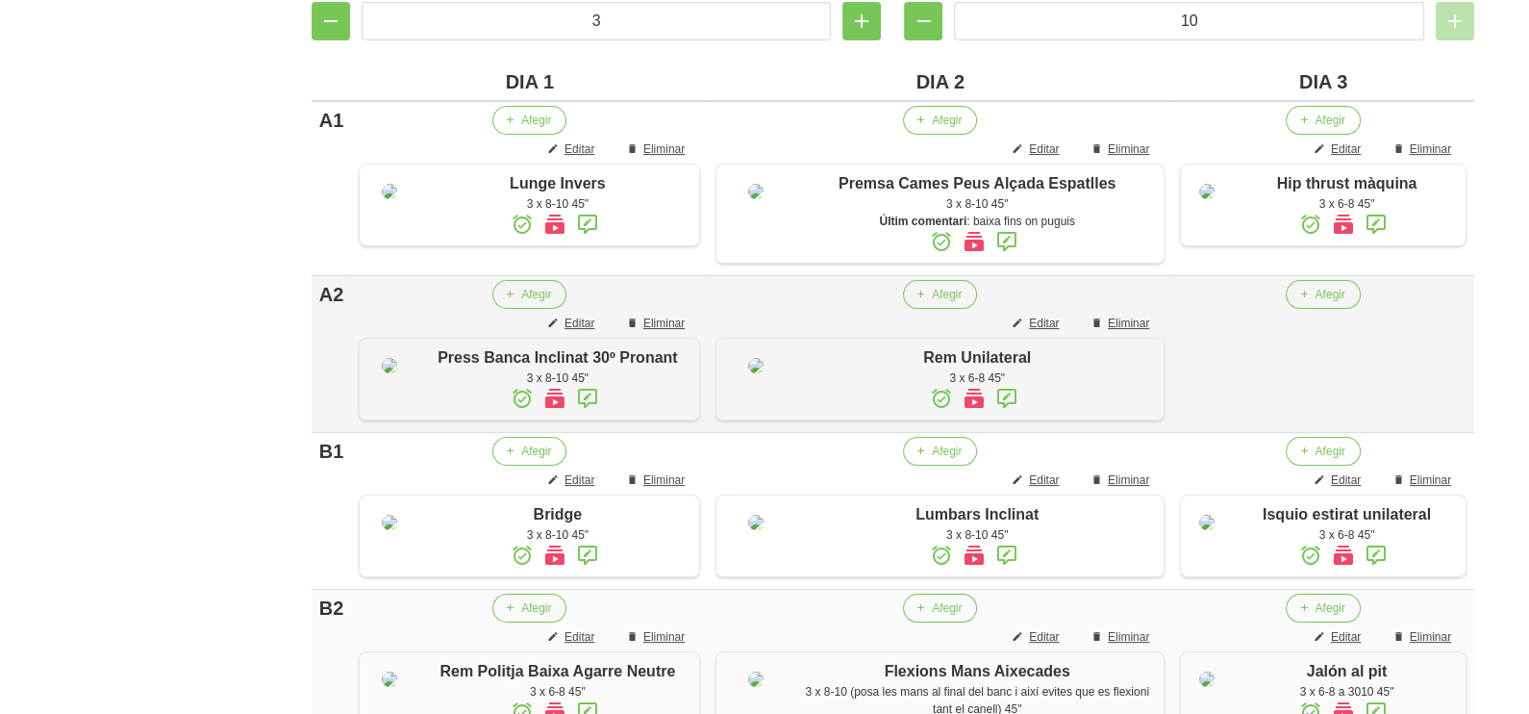
scroll to position [480, 0]
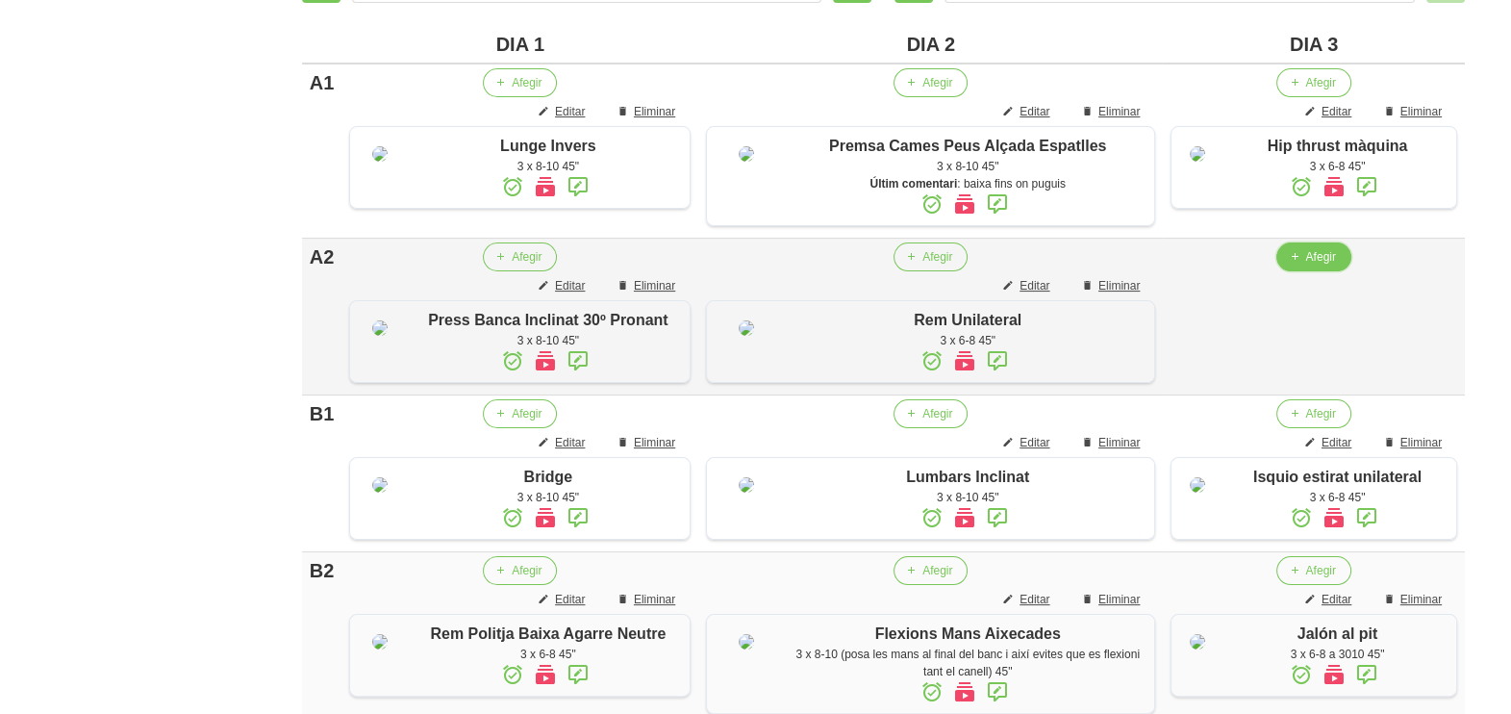
click at [1305, 265] on span "Afegir" at bounding box center [1320, 256] width 30 height 17
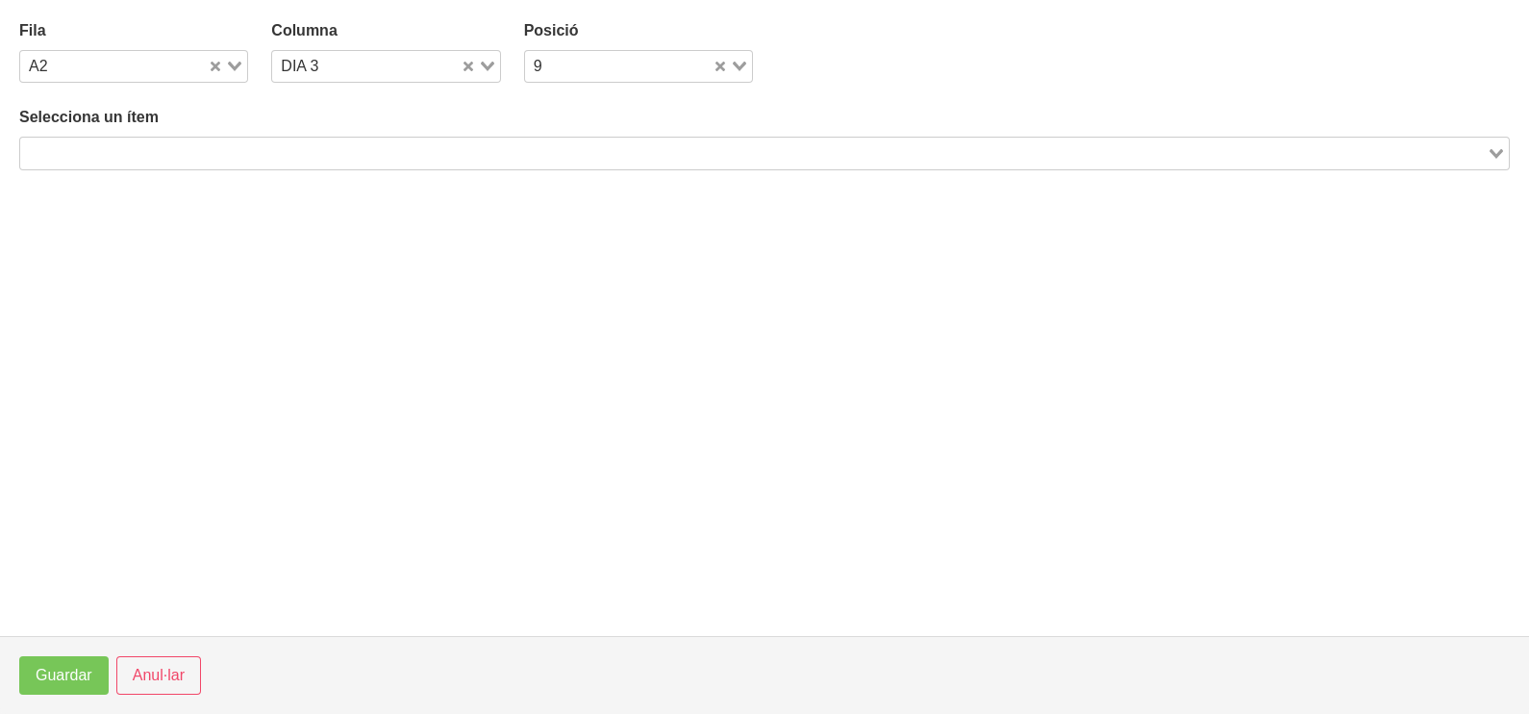
click at [274, 149] on input "Search for option" at bounding box center [753, 152] width 1463 height 23
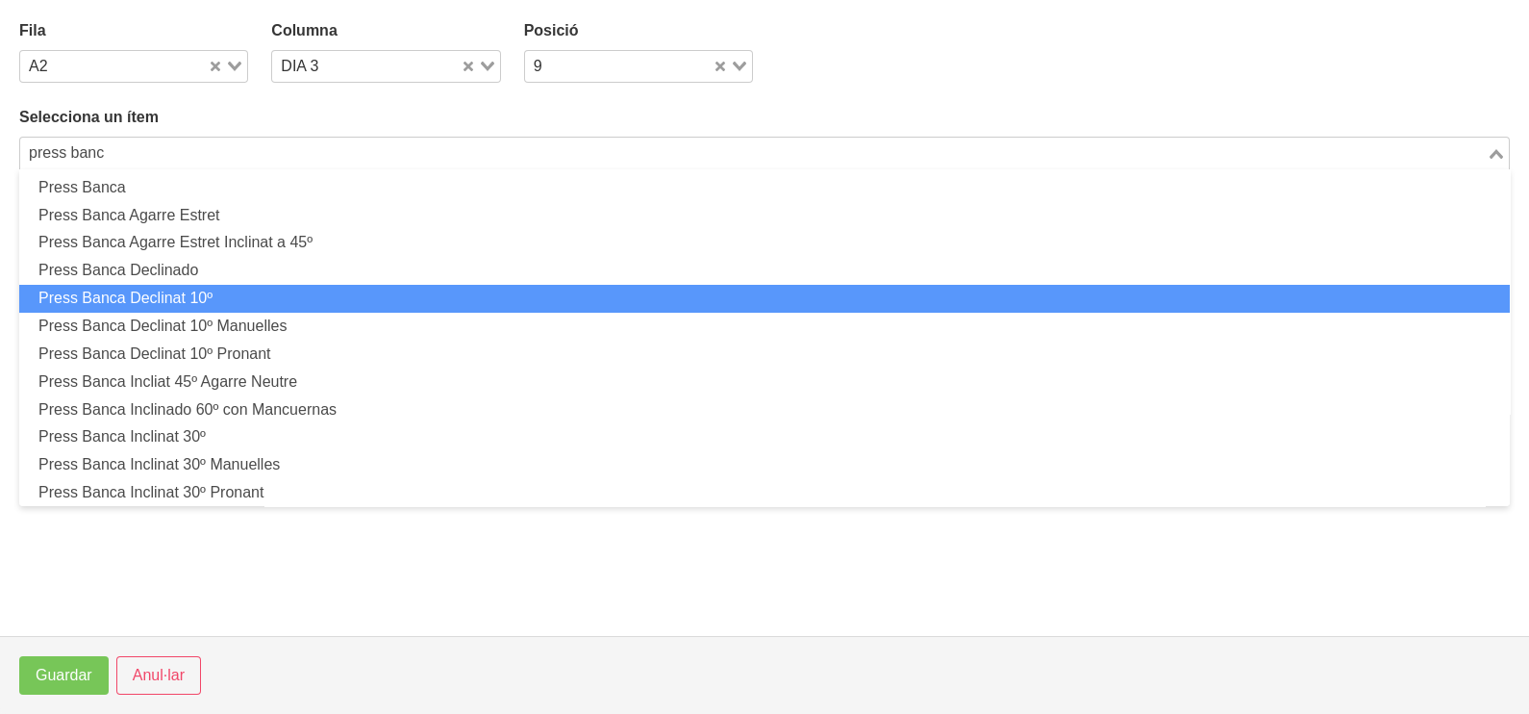
scroll to position [240, 0]
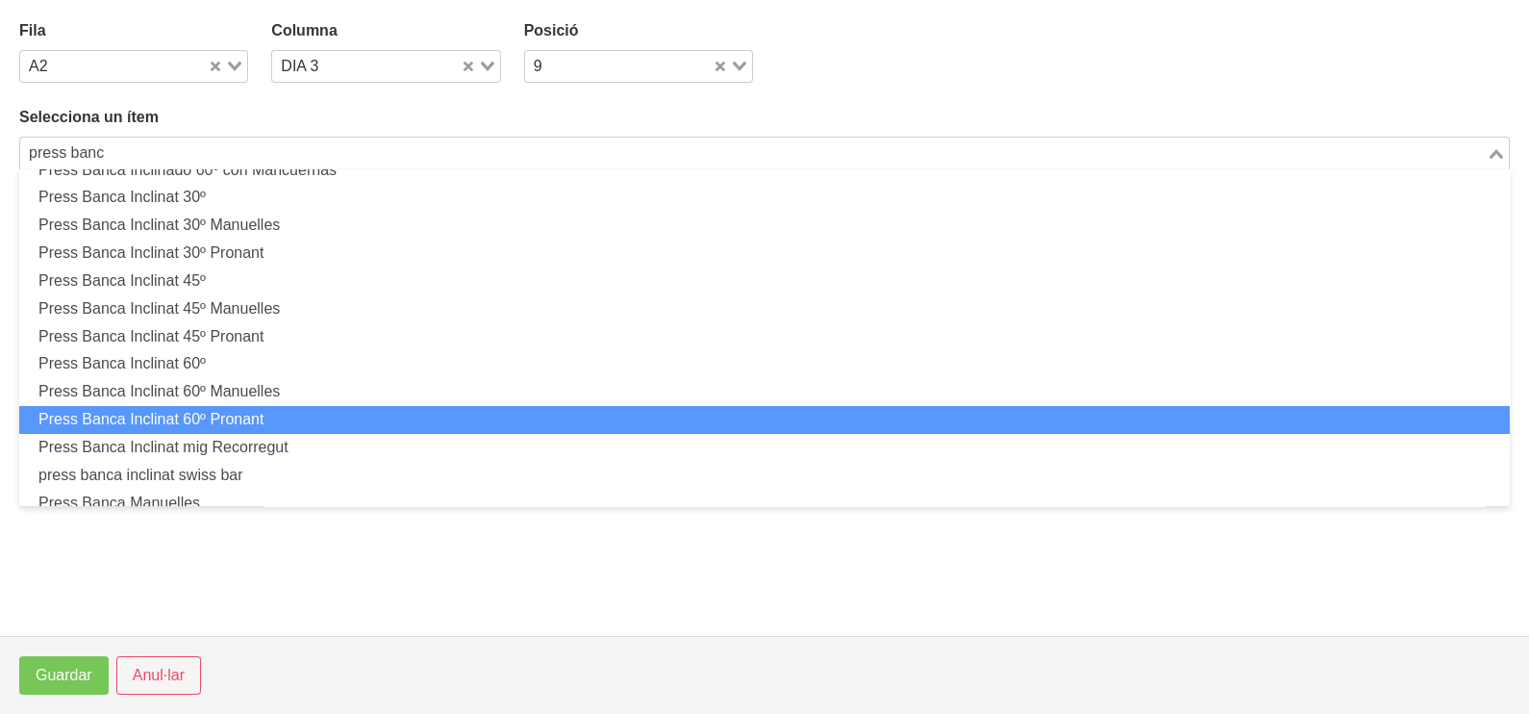
click at [268, 418] on li "Press Banca Inclinat 60º Pronant" at bounding box center [764, 420] width 1491 height 28
type input "press banc"
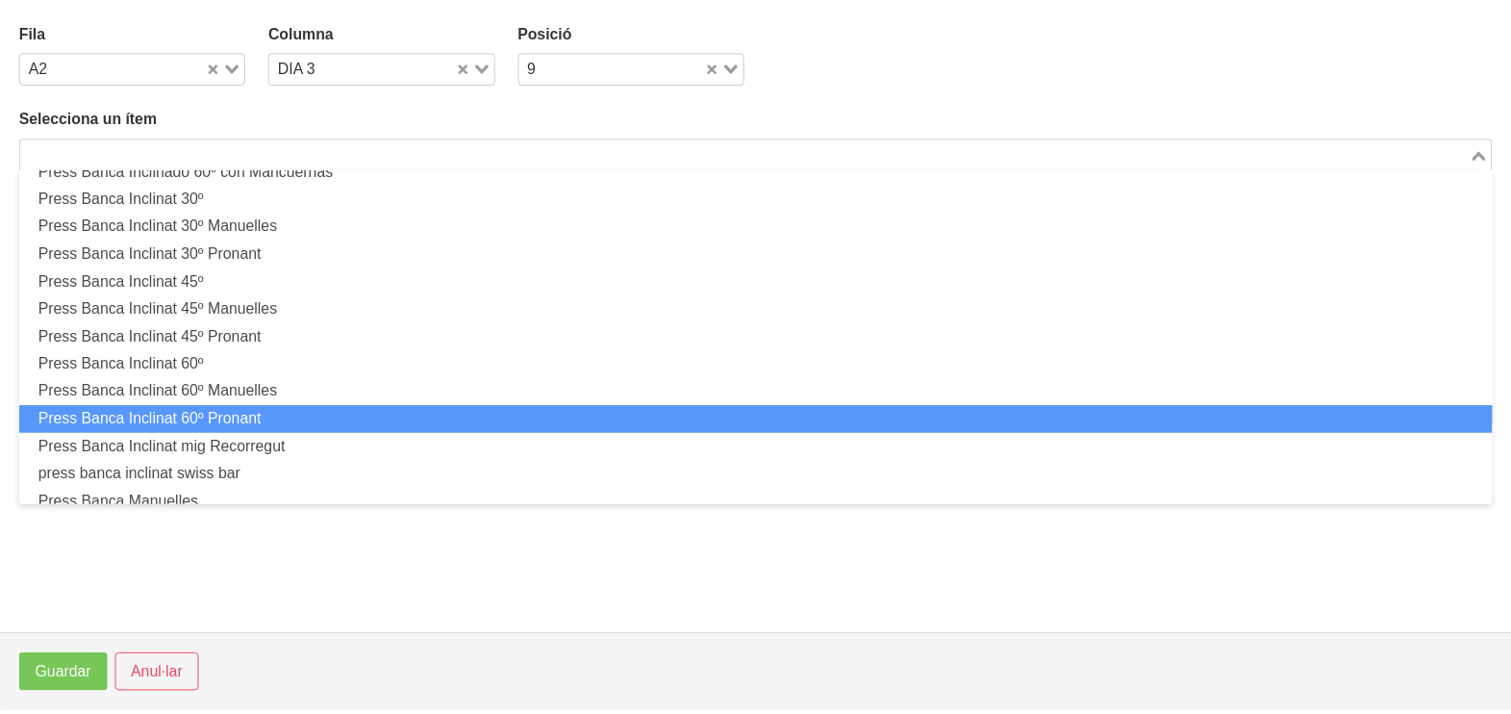
scroll to position [5, 0]
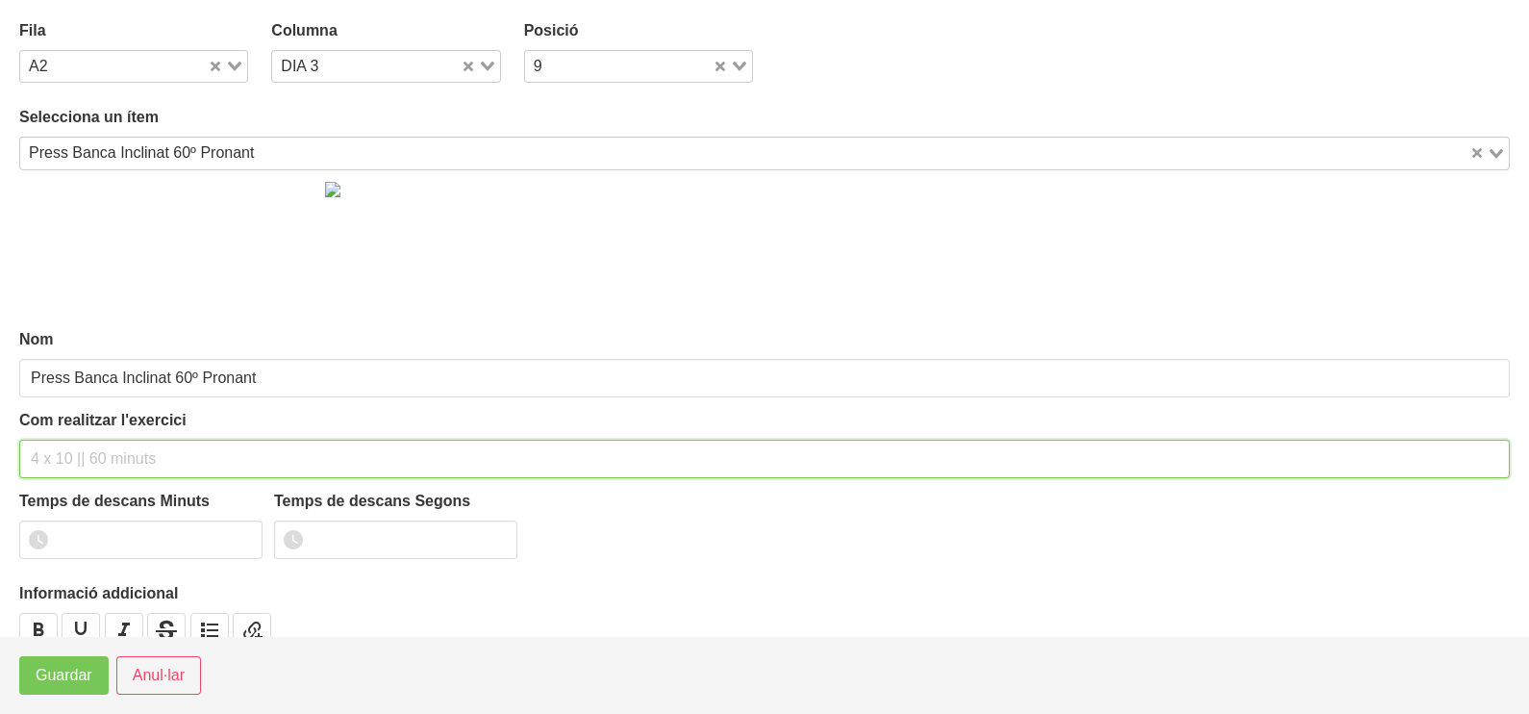
click at [114, 454] on input "text" at bounding box center [764, 459] width 1491 height 38
type input "3 x 8-10 45""
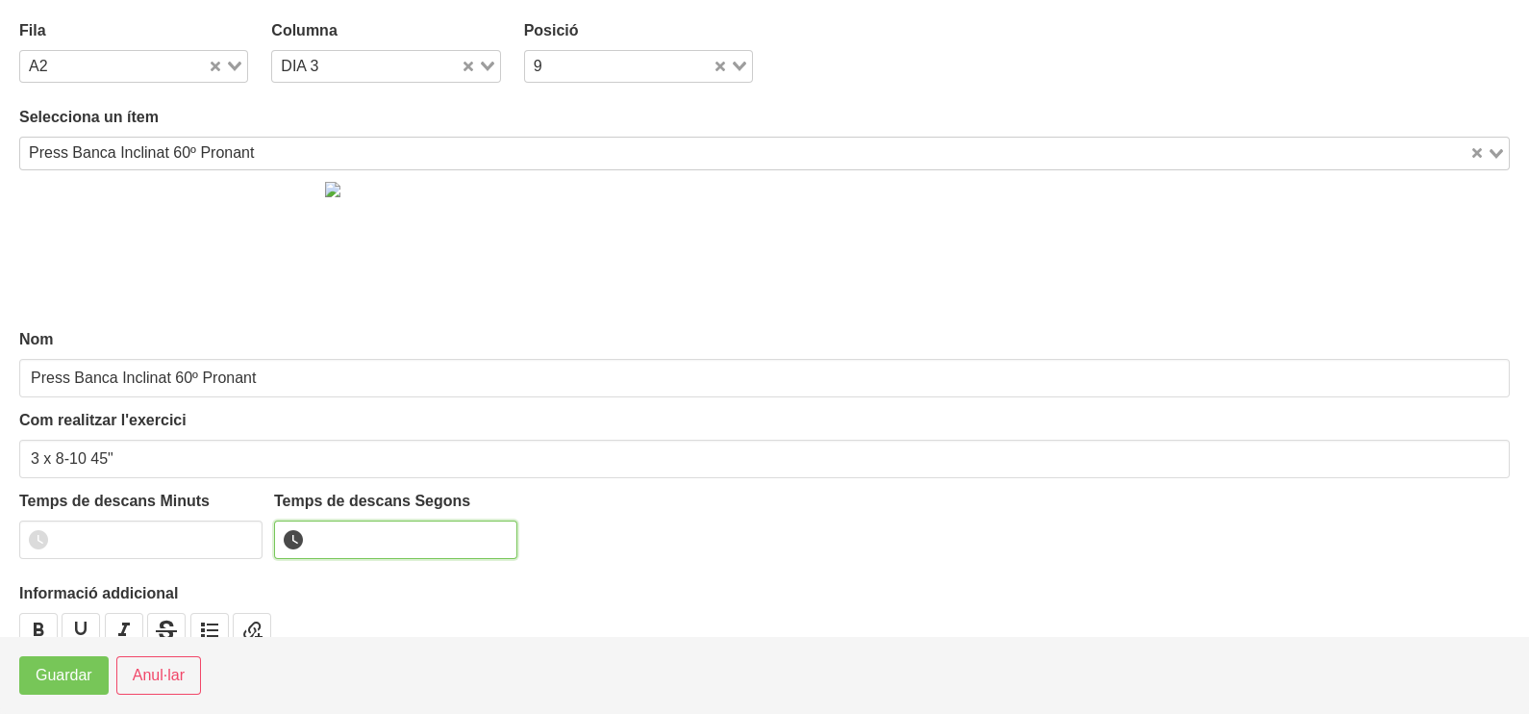
click at [324, 534] on input "number" at bounding box center [395, 539] width 243 height 38
type input "45"
click at [48, 678] on span "Guardar" at bounding box center [64, 675] width 57 height 23
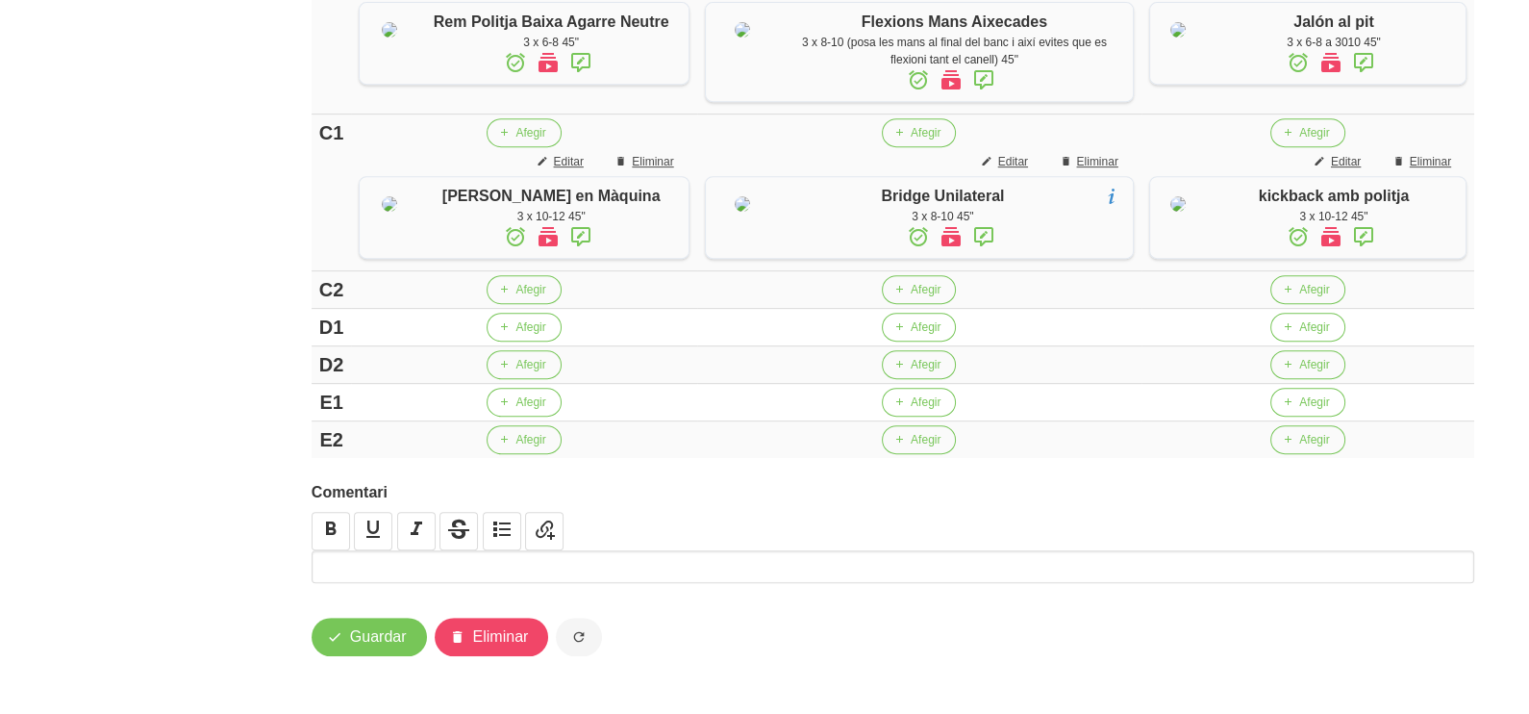
scroll to position [1300, 0]
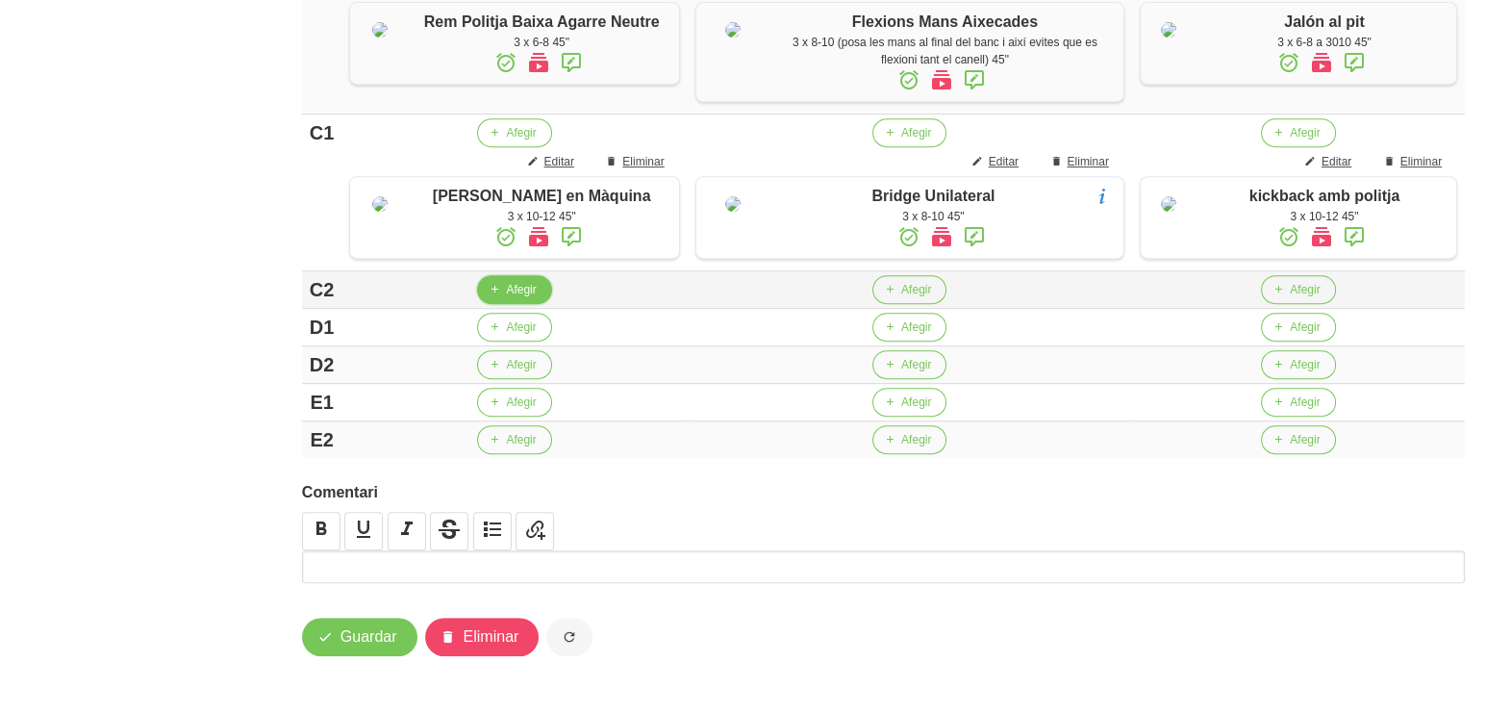
click at [506, 290] on span "Afegir" at bounding box center [521, 289] width 30 height 17
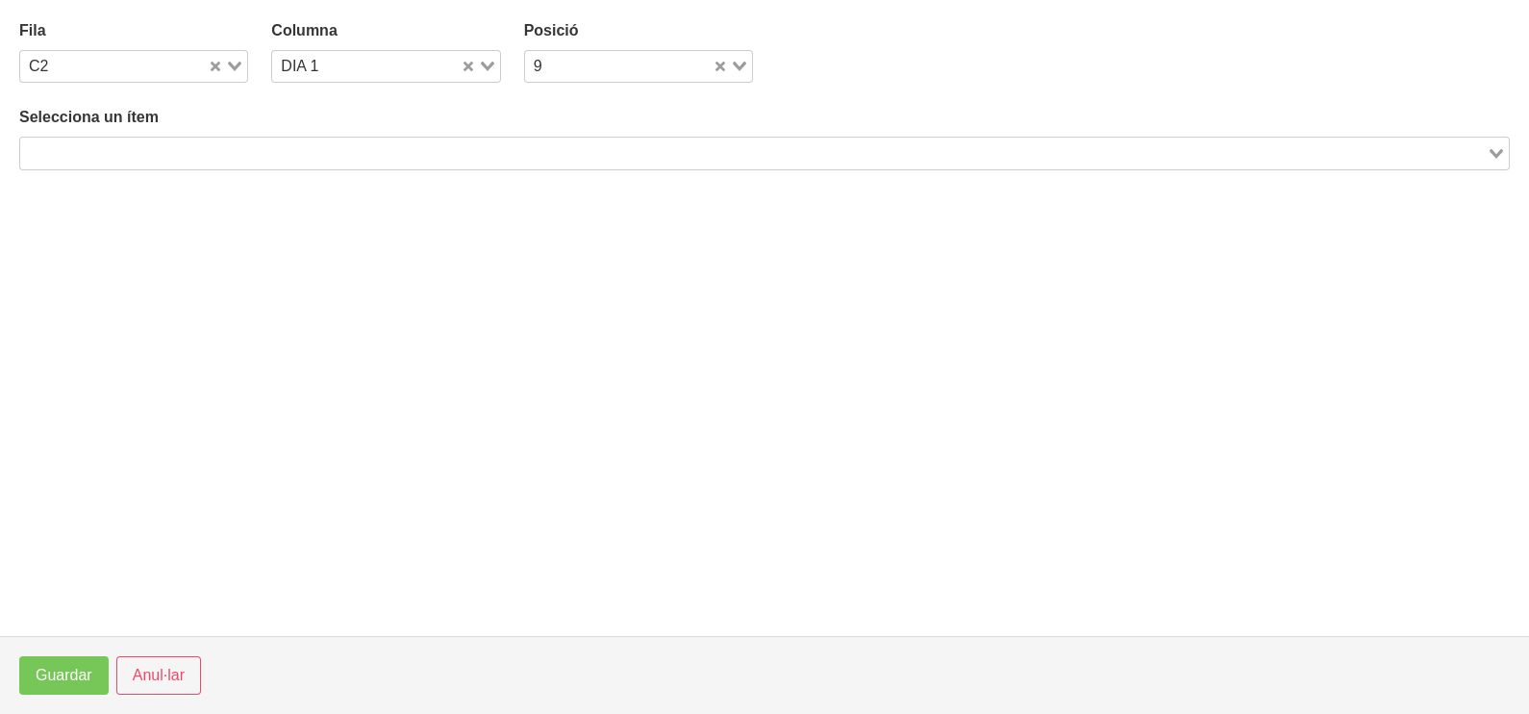
click at [245, 152] on input "Search for option" at bounding box center [753, 152] width 1463 height 23
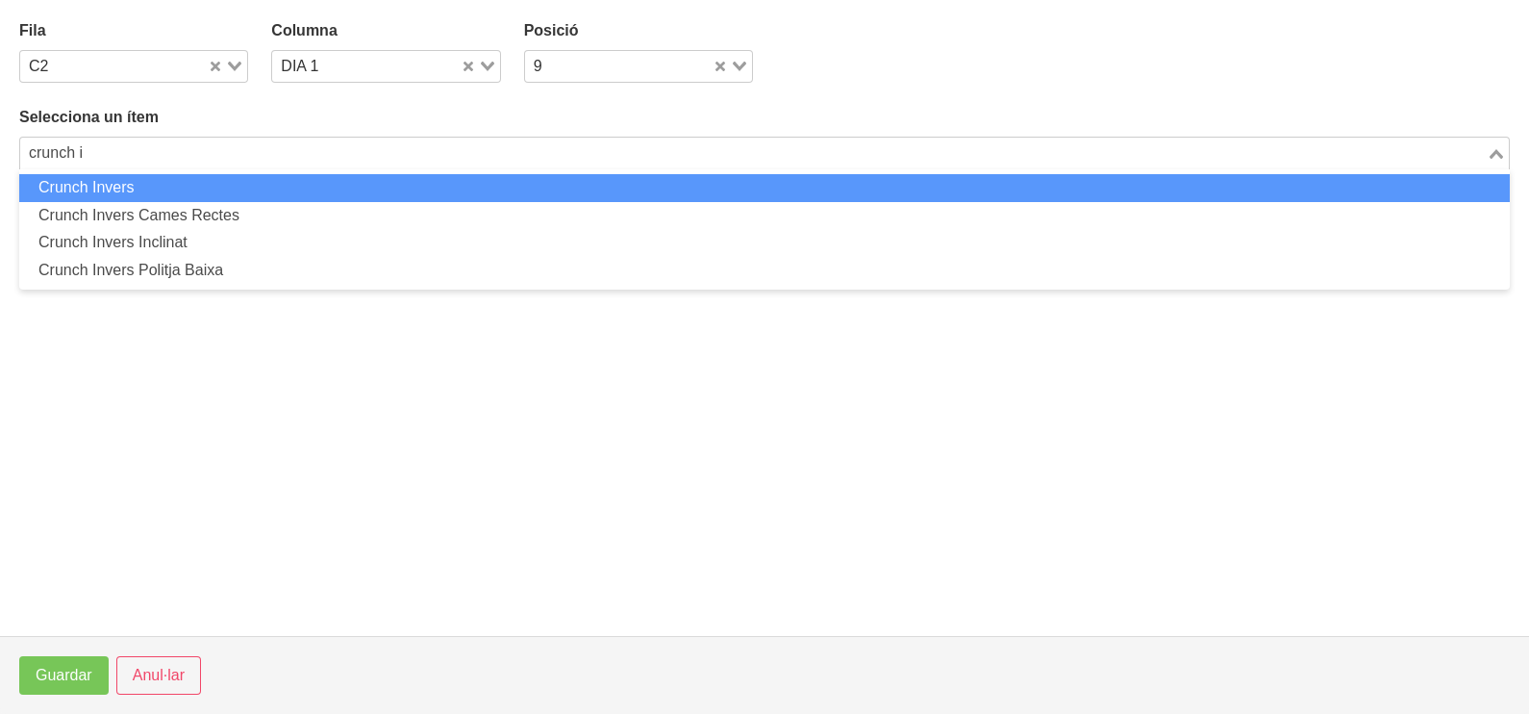
click at [201, 188] on li "Crunch Invers" at bounding box center [764, 188] width 1491 height 28
type input "crunch i"
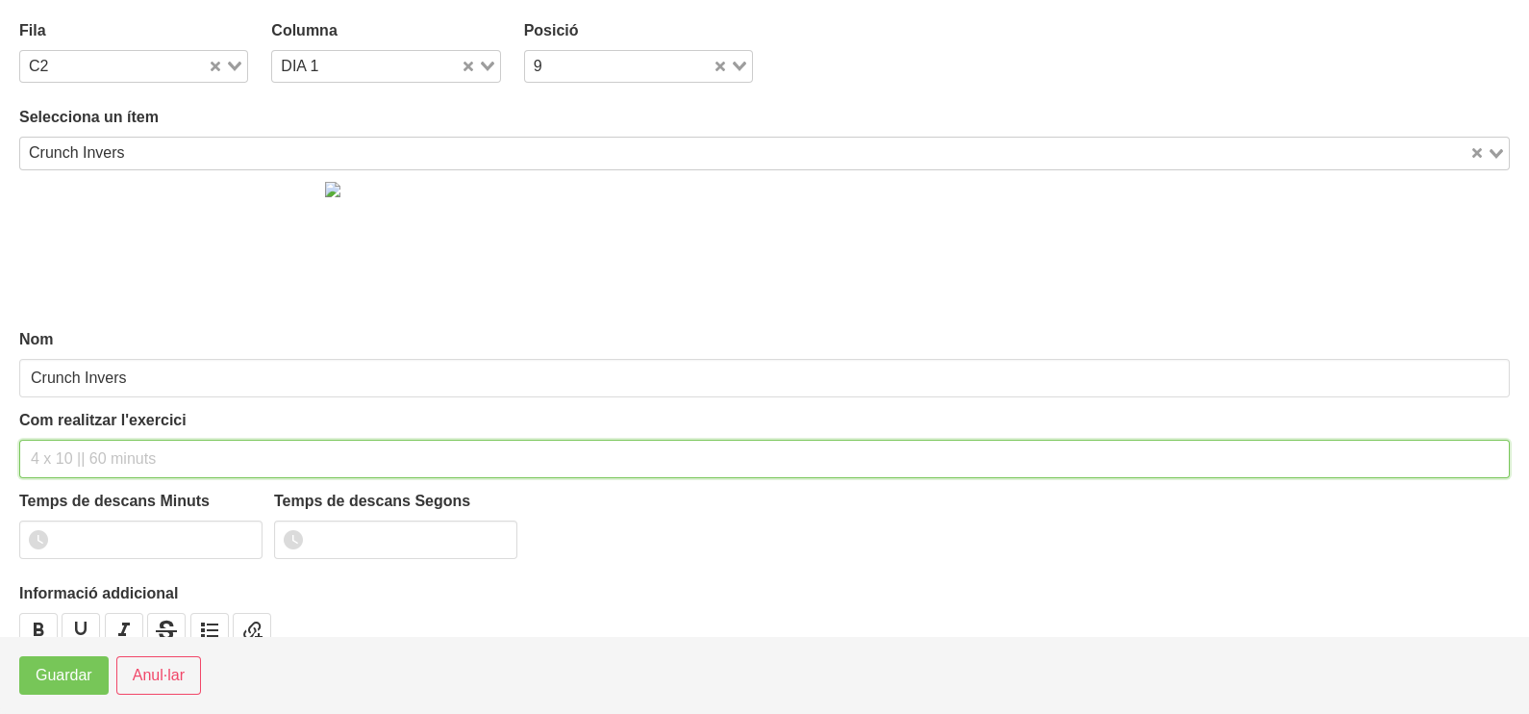
click at [98, 459] on input "text" at bounding box center [764, 459] width 1491 height 38
type input "3 x 10-12 45""
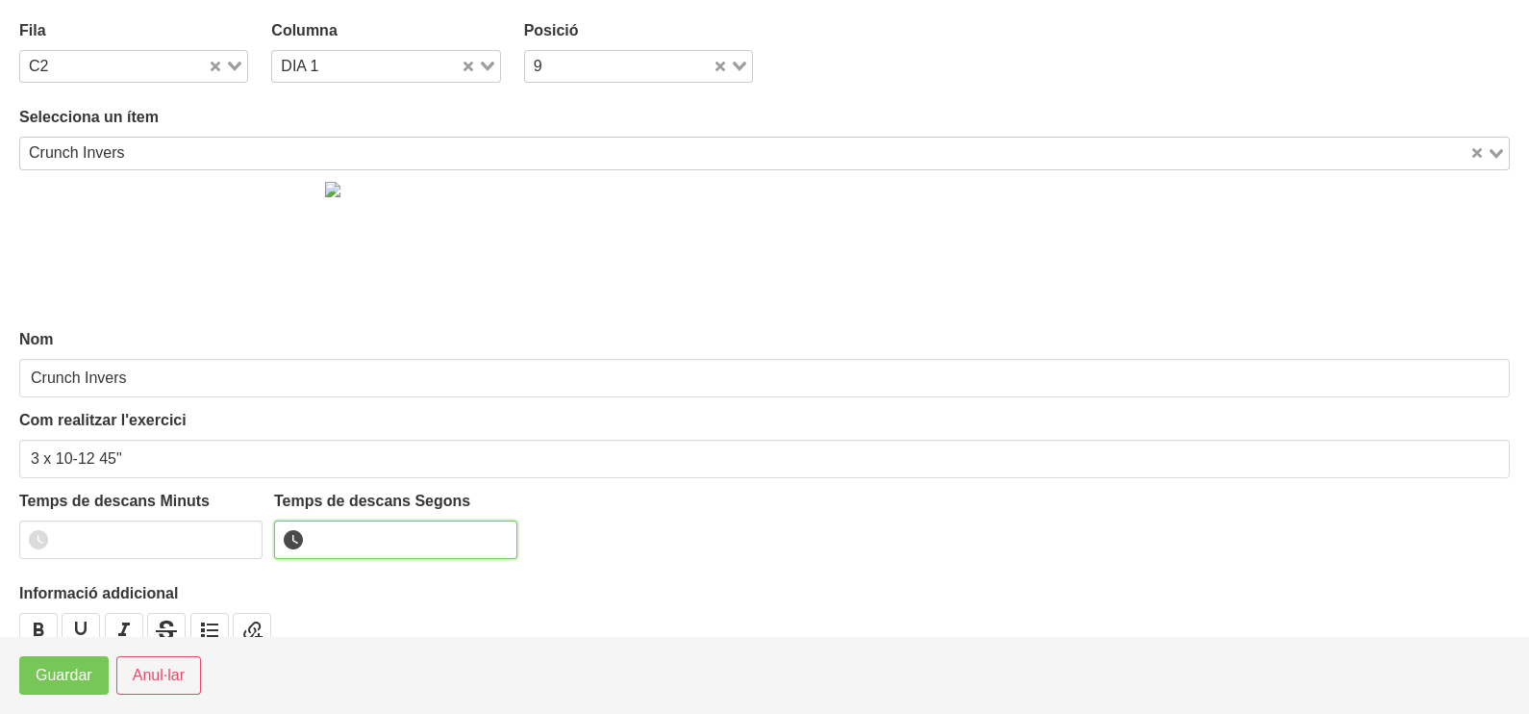
click at [355, 534] on input "number" at bounding box center [395, 539] width 243 height 38
type input "45"
click at [63, 669] on span "Guardar" at bounding box center [64, 675] width 57 height 23
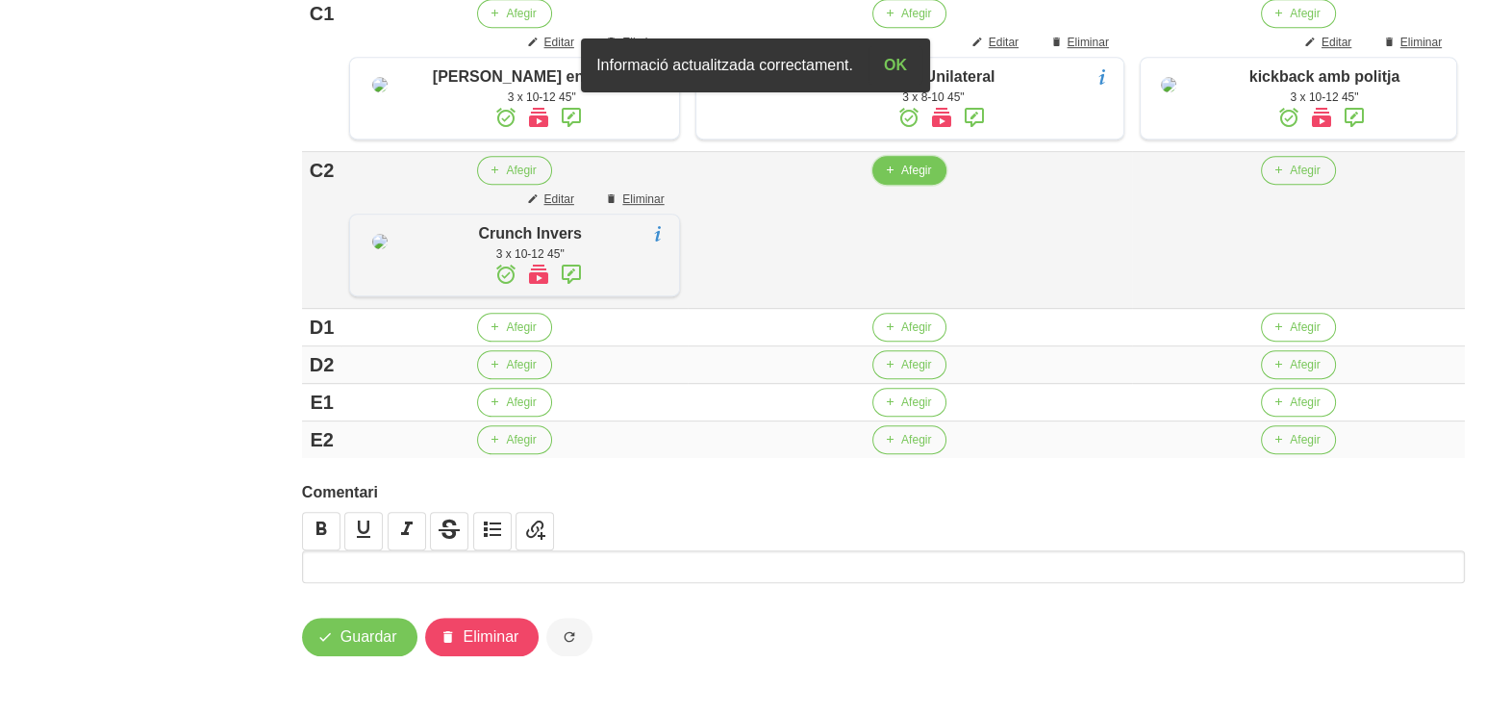
click at [904, 179] on span "Afegir" at bounding box center [916, 170] width 30 height 17
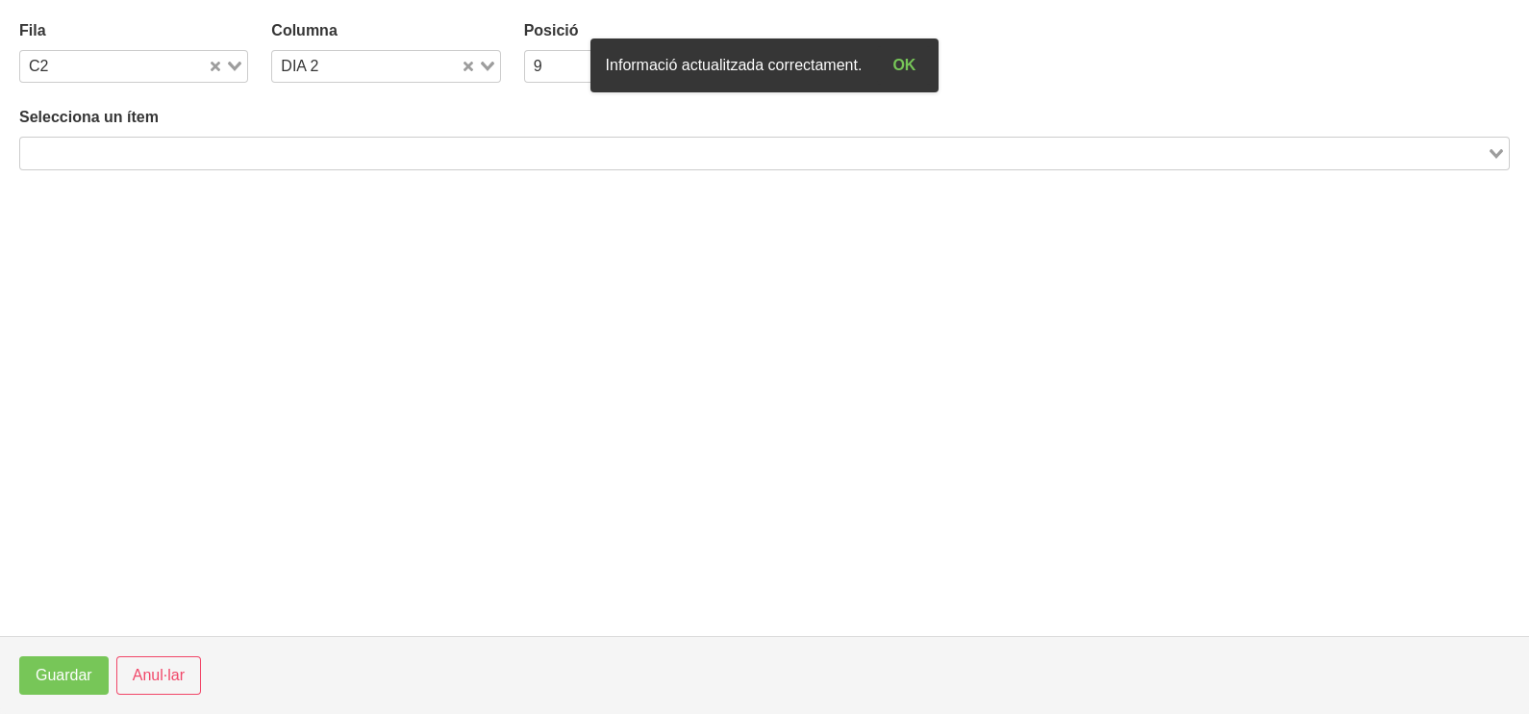
drag, startPoint x: 393, startPoint y: 150, endPoint x: 391, endPoint y: 139, distance: 10.8
click at [391, 141] on input "Search for option" at bounding box center [753, 152] width 1463 height 23
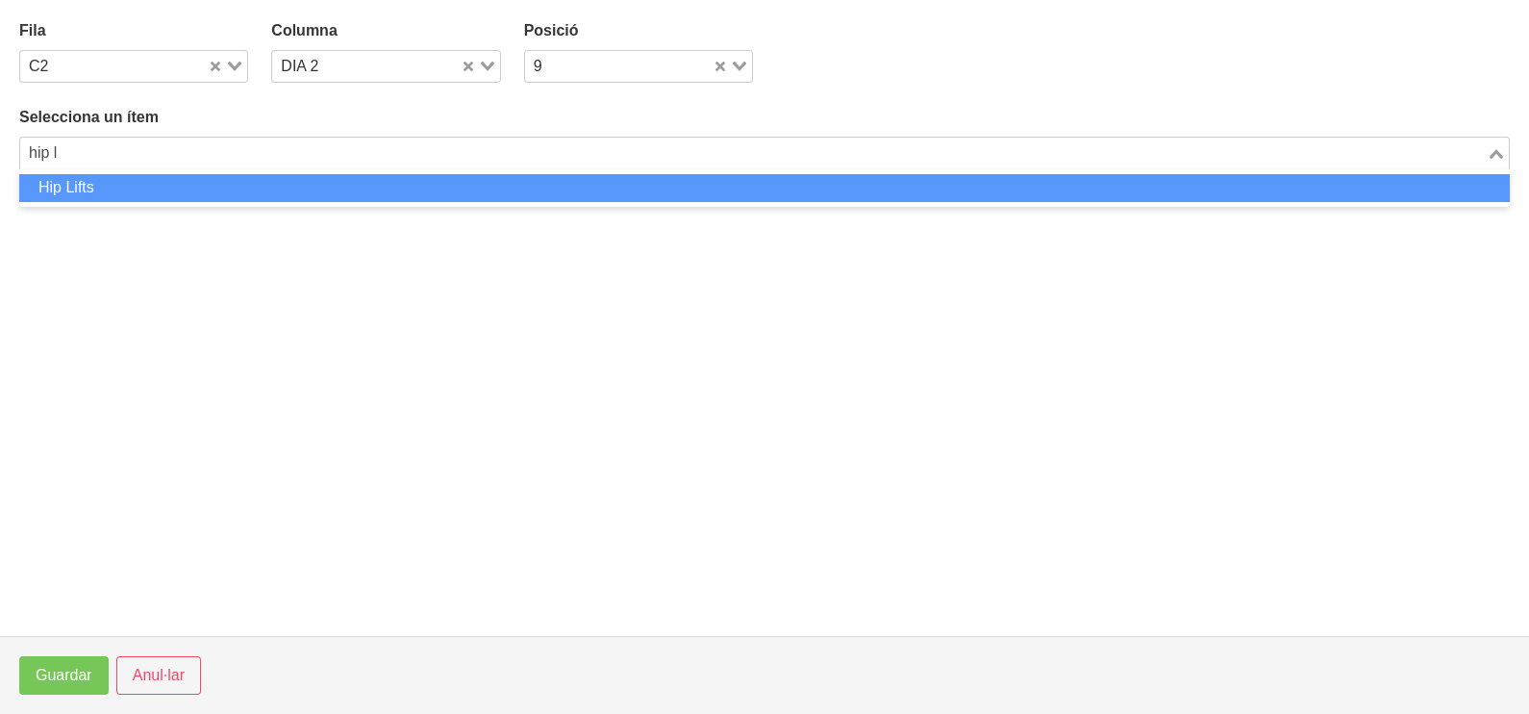
drag, startPoint x: 363, startPoint y: 177, endPoint x: 360, endPoint y: 188, distance: 11.0
click at [360, 188] on li "Hip Lifts" at bounding box center [764, 188] width 1491 height 28
type input "hip l"
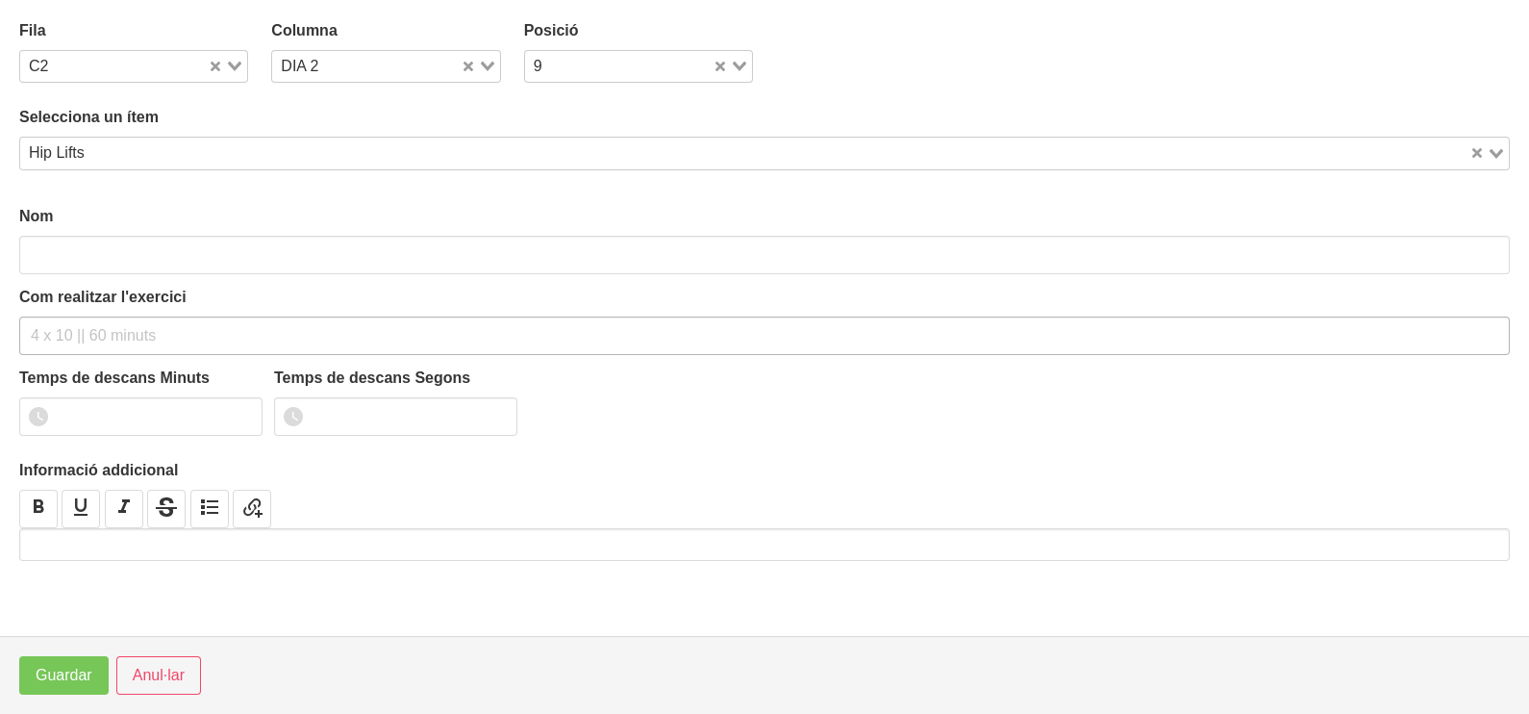
type input "Hip Lifts"
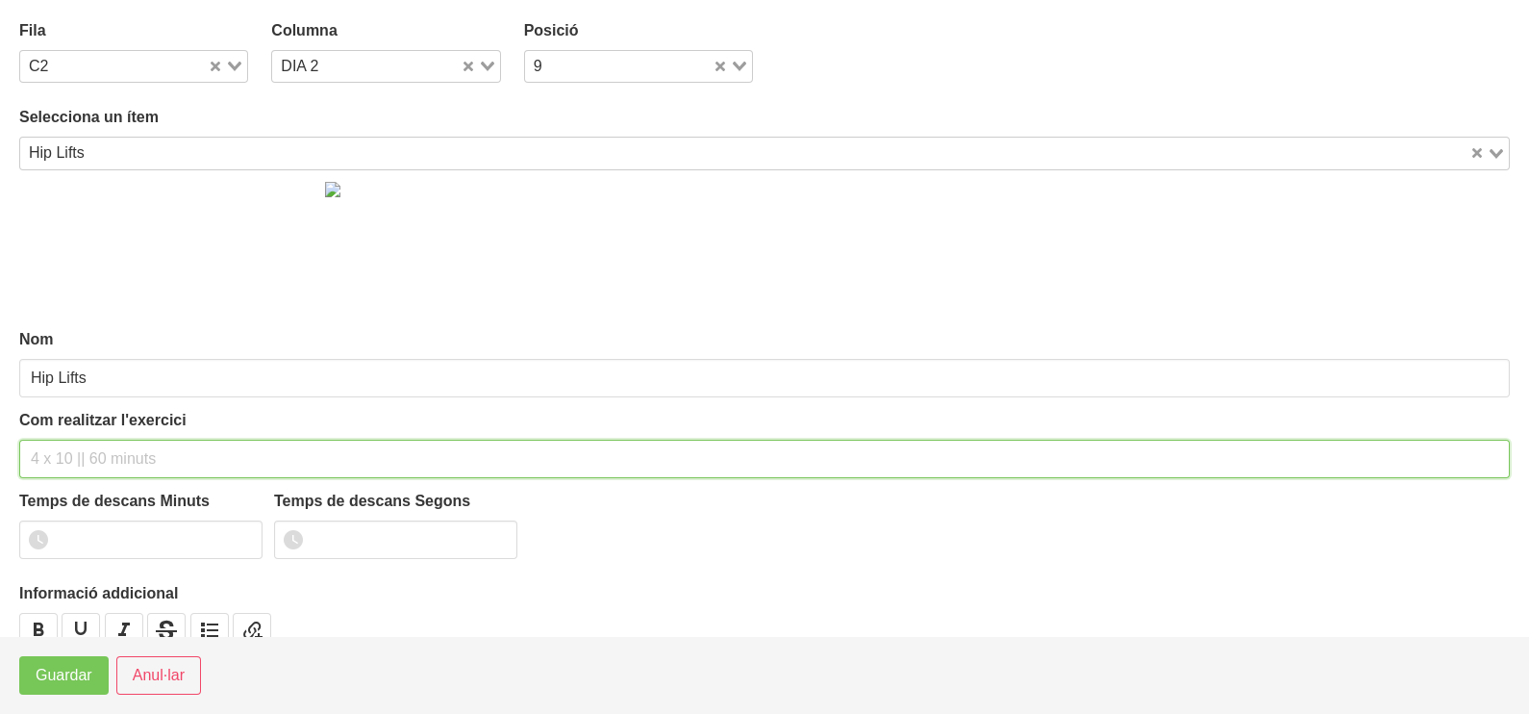
click at [81, 467] on input "text" at bounding box center [764, 459] width 1491 height 38
type input "3 x 10-12 45""
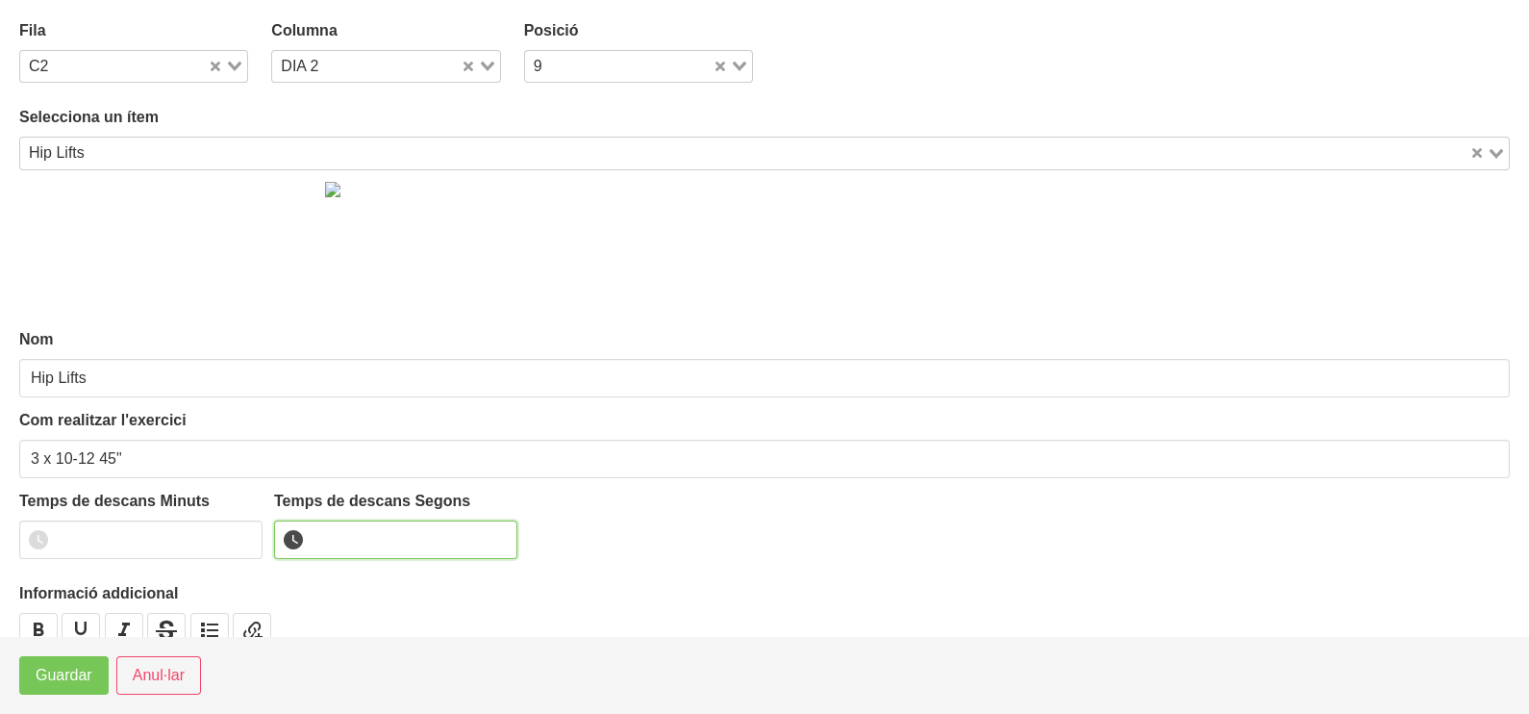
click at [369, 533] on input "number" at bounding box center [395, 539] width 243 height 38
type input "45"
click at [64, 672] on span "Guardar" at bounding box center [64, 675] width 57 height 23
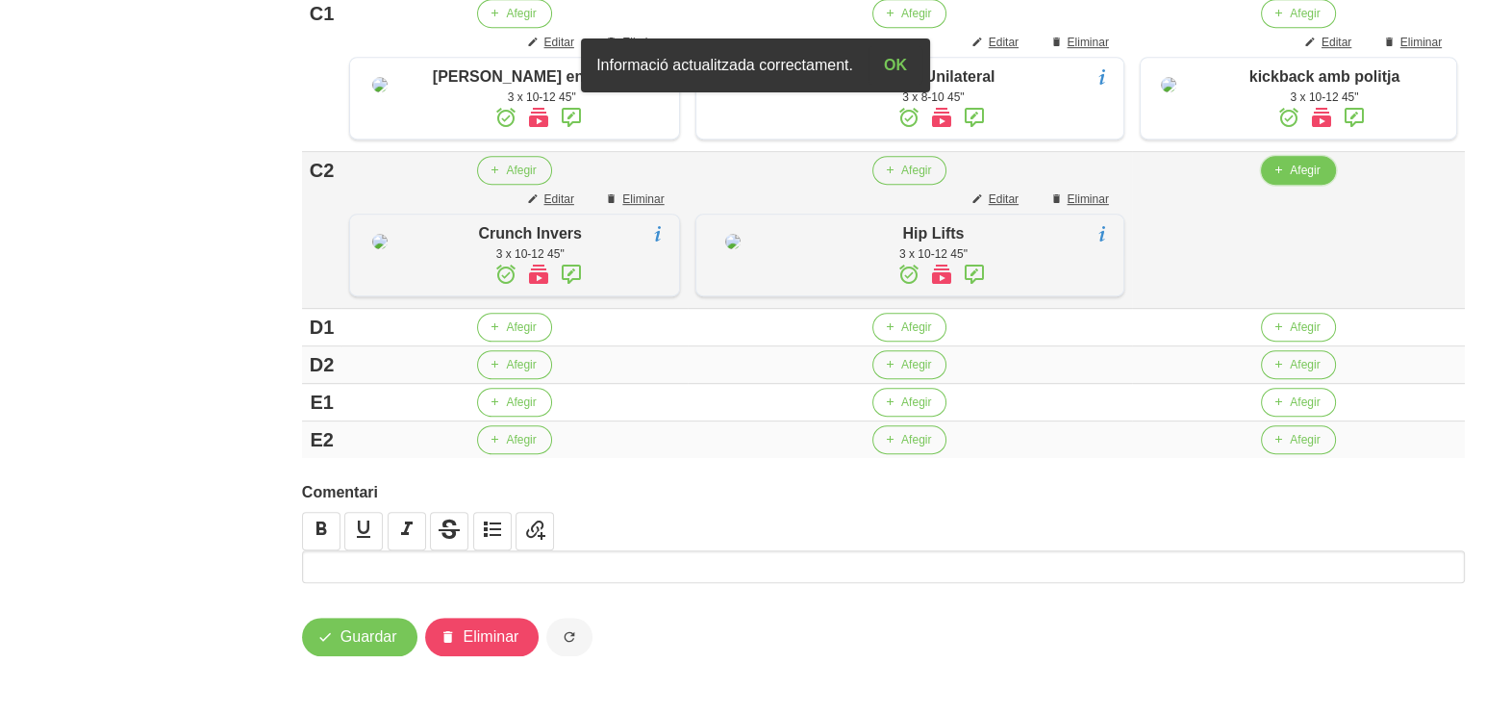
click at [1294, 179] on span "Afegir" at bounding box center [1305, 170] width 30 height 17
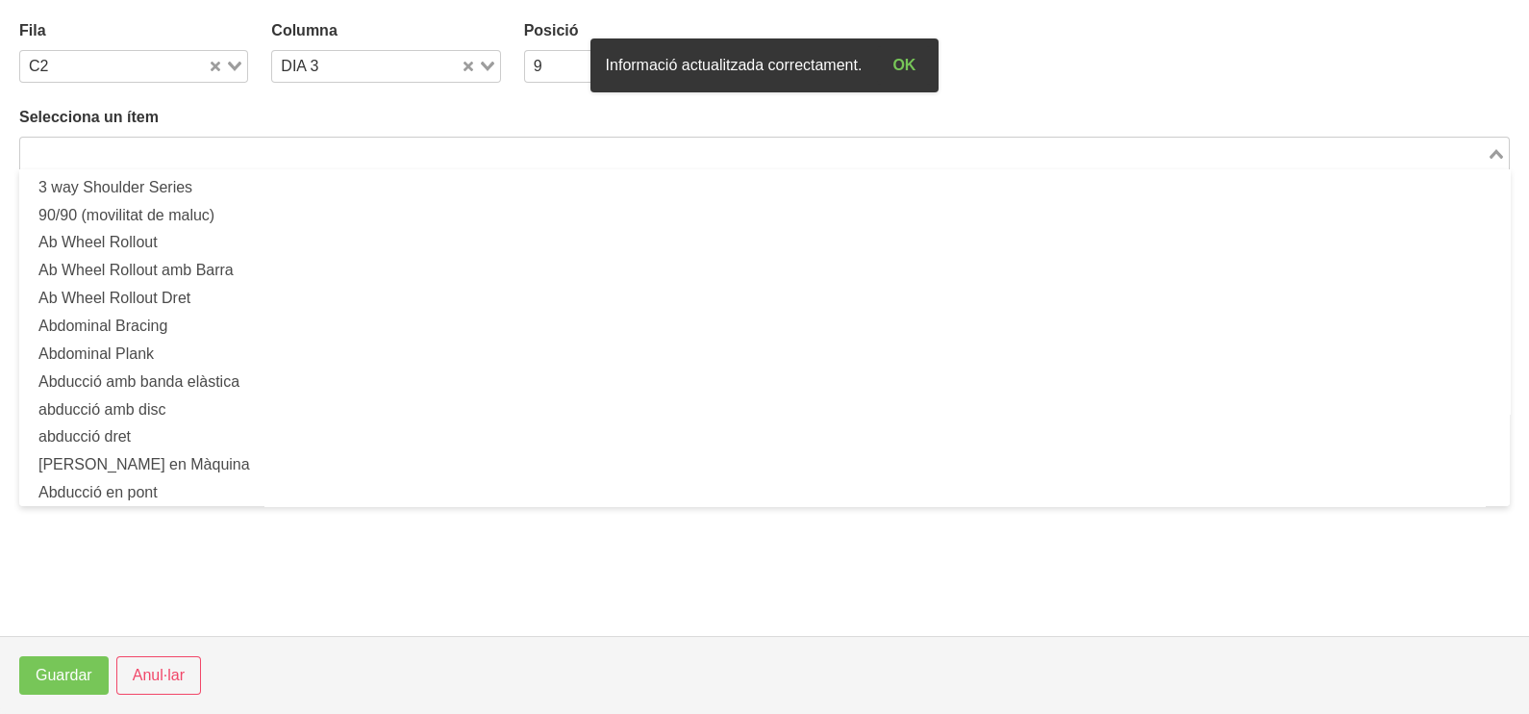
drag, startPoint x: 348, startPoint y: 148, endPoint x: 352, endPoint y: 113, distance: 35.8
click at [347, 147] on input "Search for option" at bounding box center [753, 152] width 1463 height 23
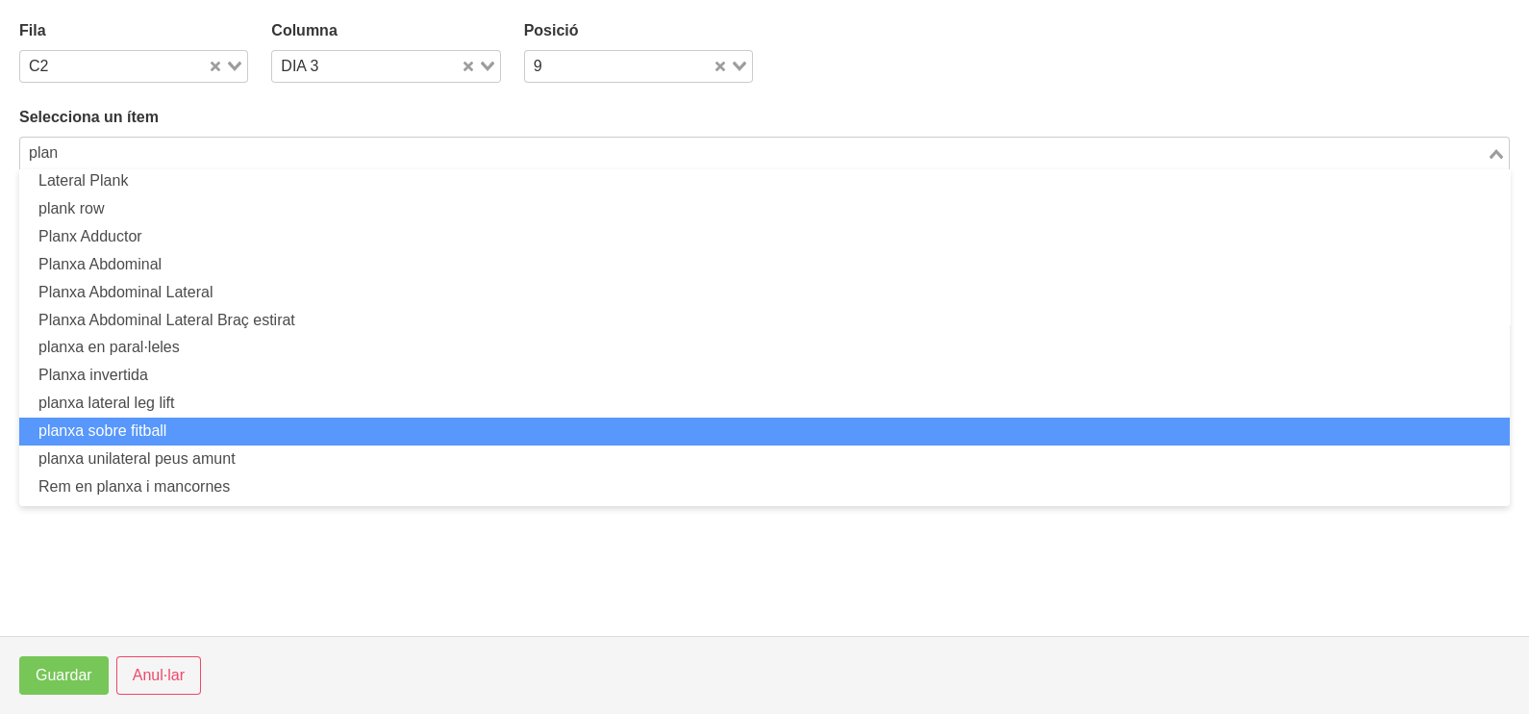
click at [184, 424] on li "planxa sobre fitball" at bounding box center [764, 431] width 1491 height 28
type input "plan"
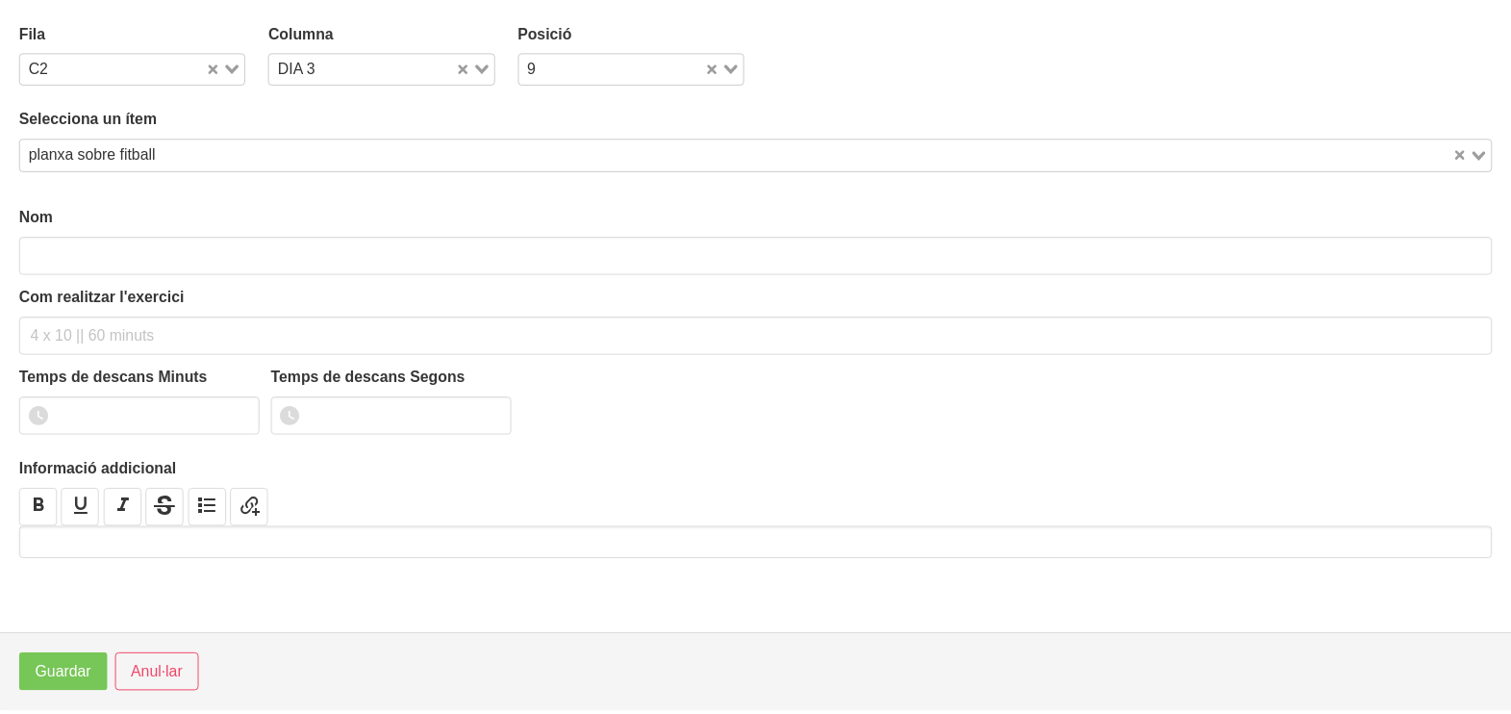
scroll to position [5, 0]
type input "planxa sobre fitball"
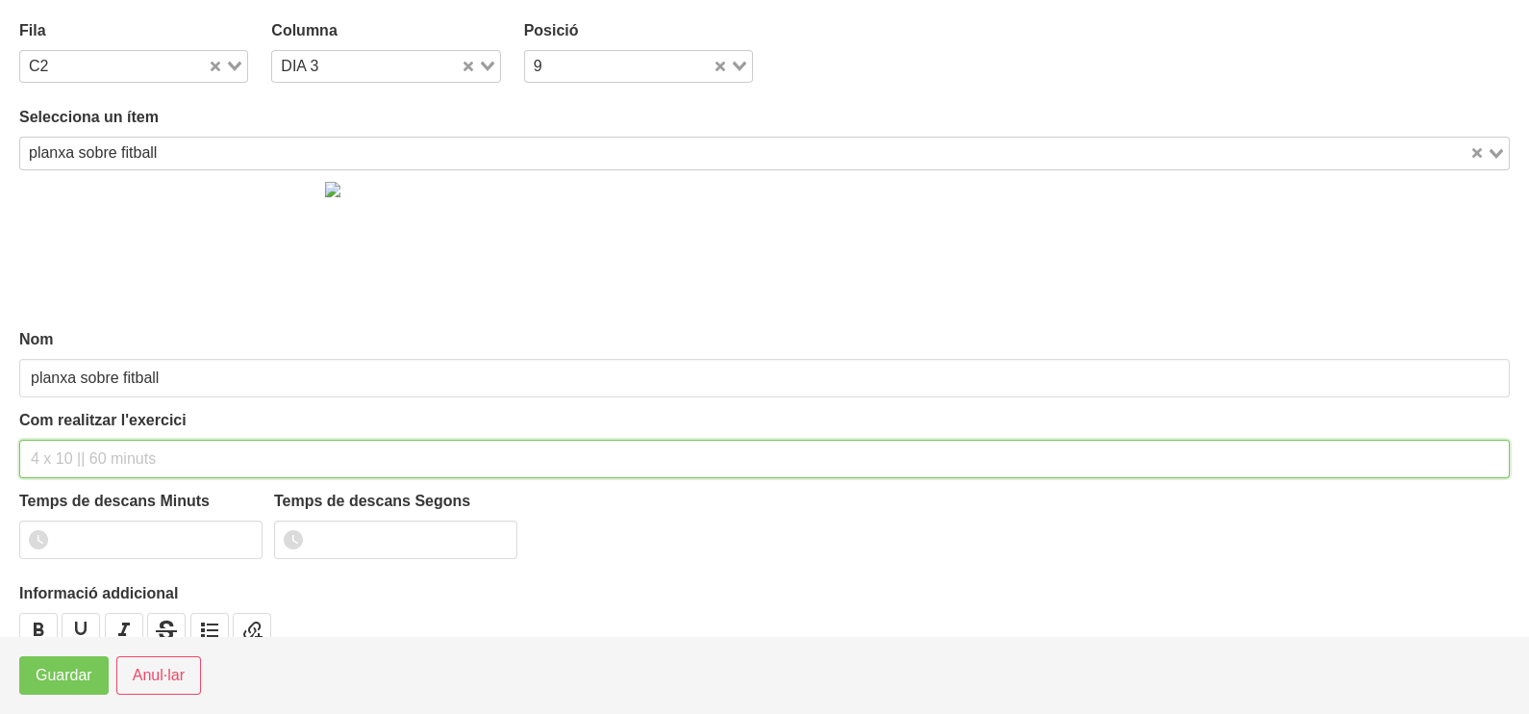
click at [105, 444] on input "text" at bounding box center [764, 459] width 1491 height 38
type input "3 x 60" 45""
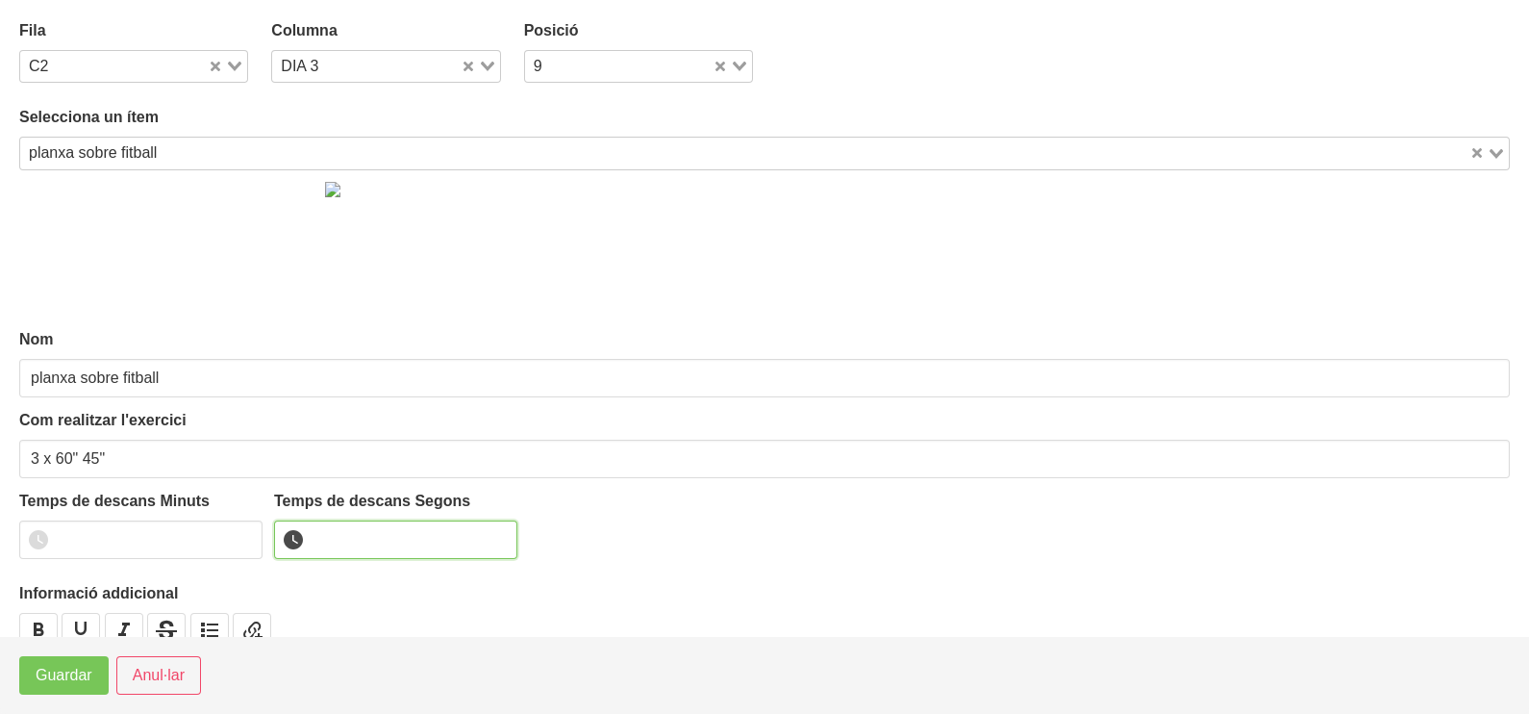
click at [335, 535] on input "number" at bounding box center [395, 539] width 243 height 38
type input "45"
click at [72, 683] on span "Guardar" at bounding box center [64, 675] width 57 height 23
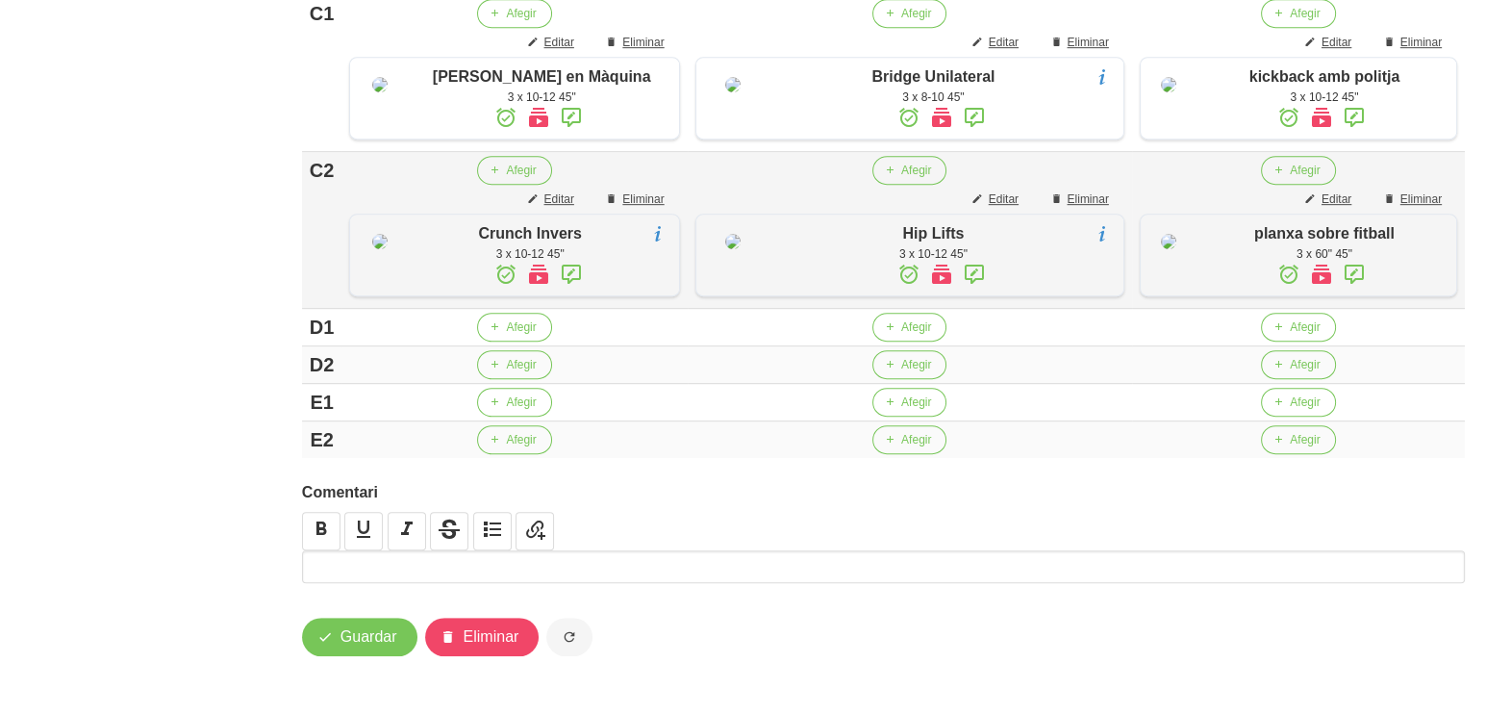
scroll to position [1481, 0]
click at [503, 321] on button "Afegir" at bounding box center [514, 327] width 74 height 29
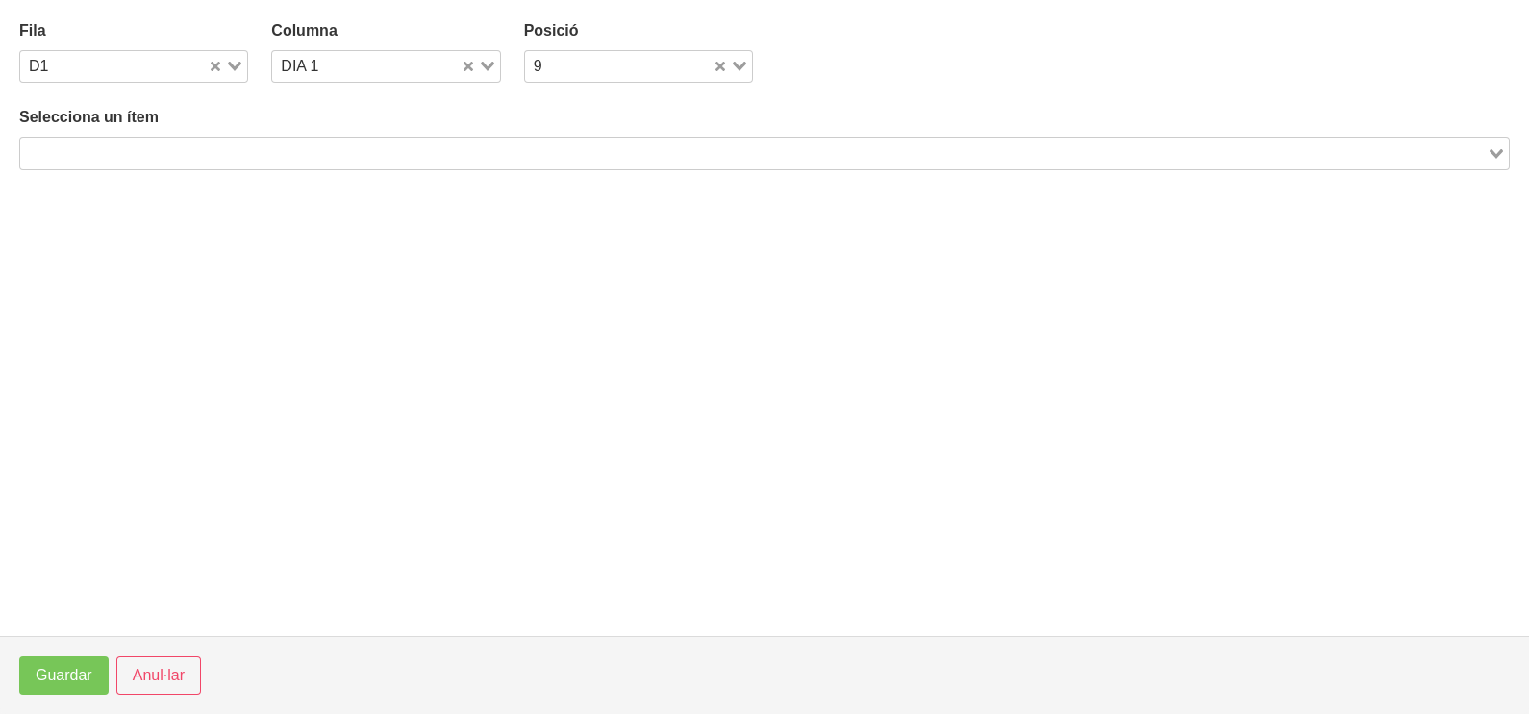
click at [284, 163] on input "Search for option" at bounding box center [753, 152] width 1463 height 23
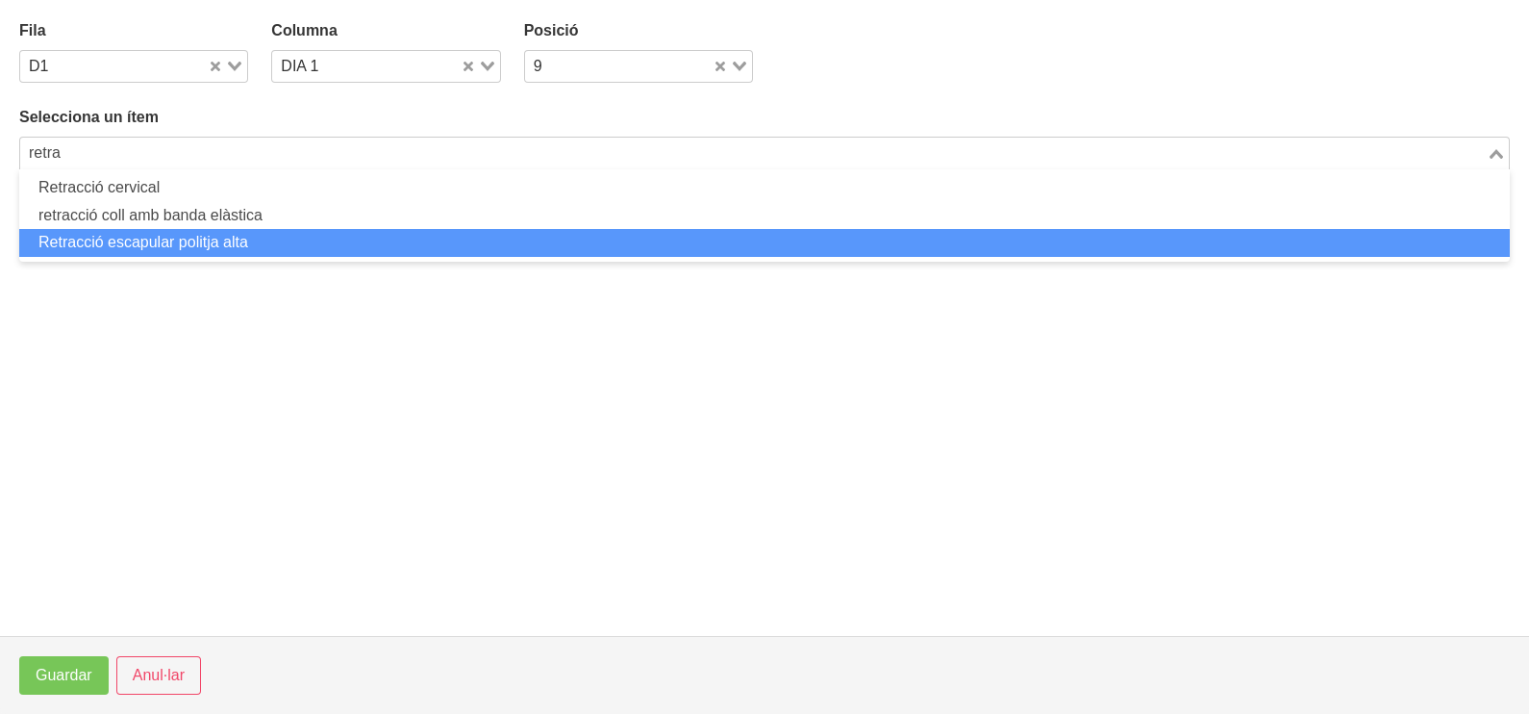
click at [215, 245] on li "Retracció escapular politja alta" at bounding box center [764, 243] width 1491 height 28
type input "retra"
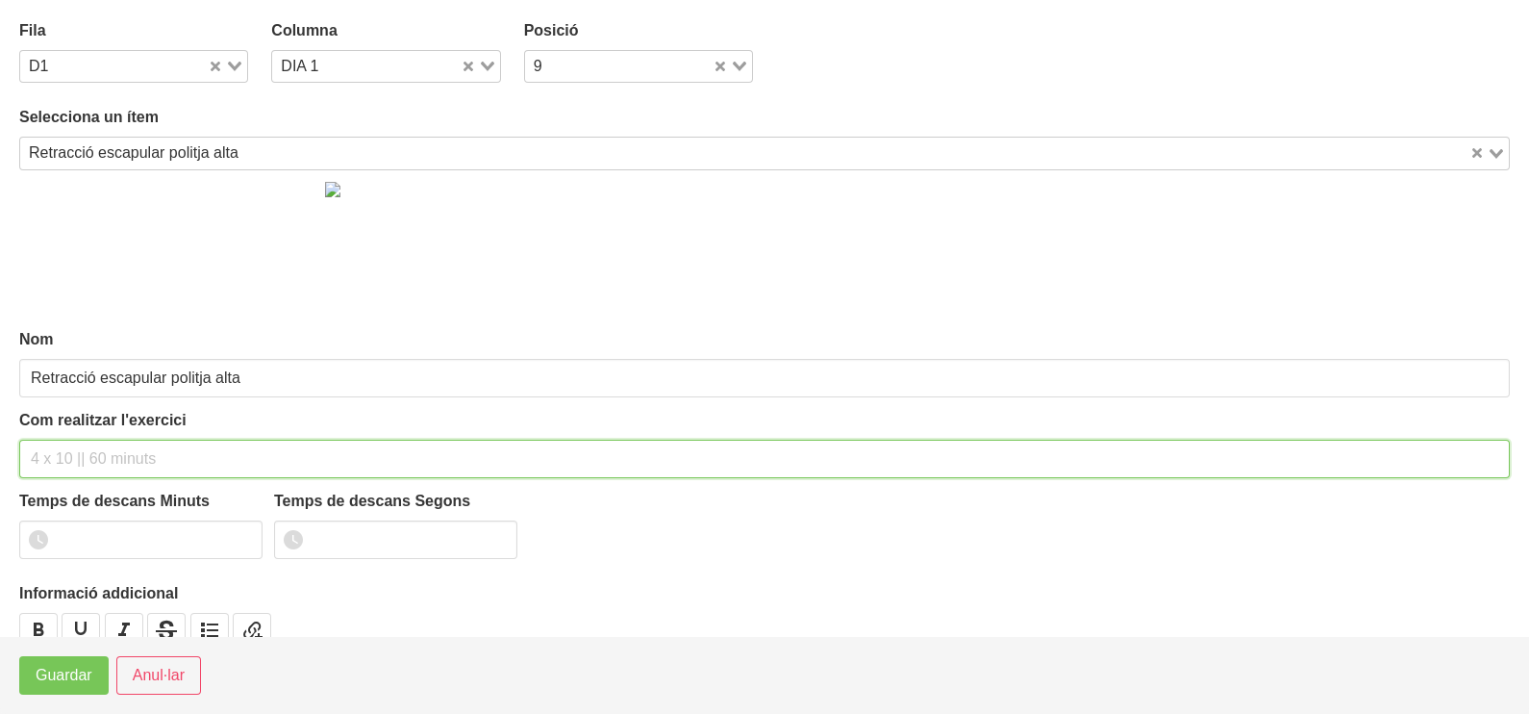
drag, startPoint x: 74, startPoint y: 443, endPoint x: 120, endPoint y: 331, distance: 121.6
click at [78, 440] on input "text" at bounding box center [764, 459] width 1491 height 38
type input "3 x 8-10 45""
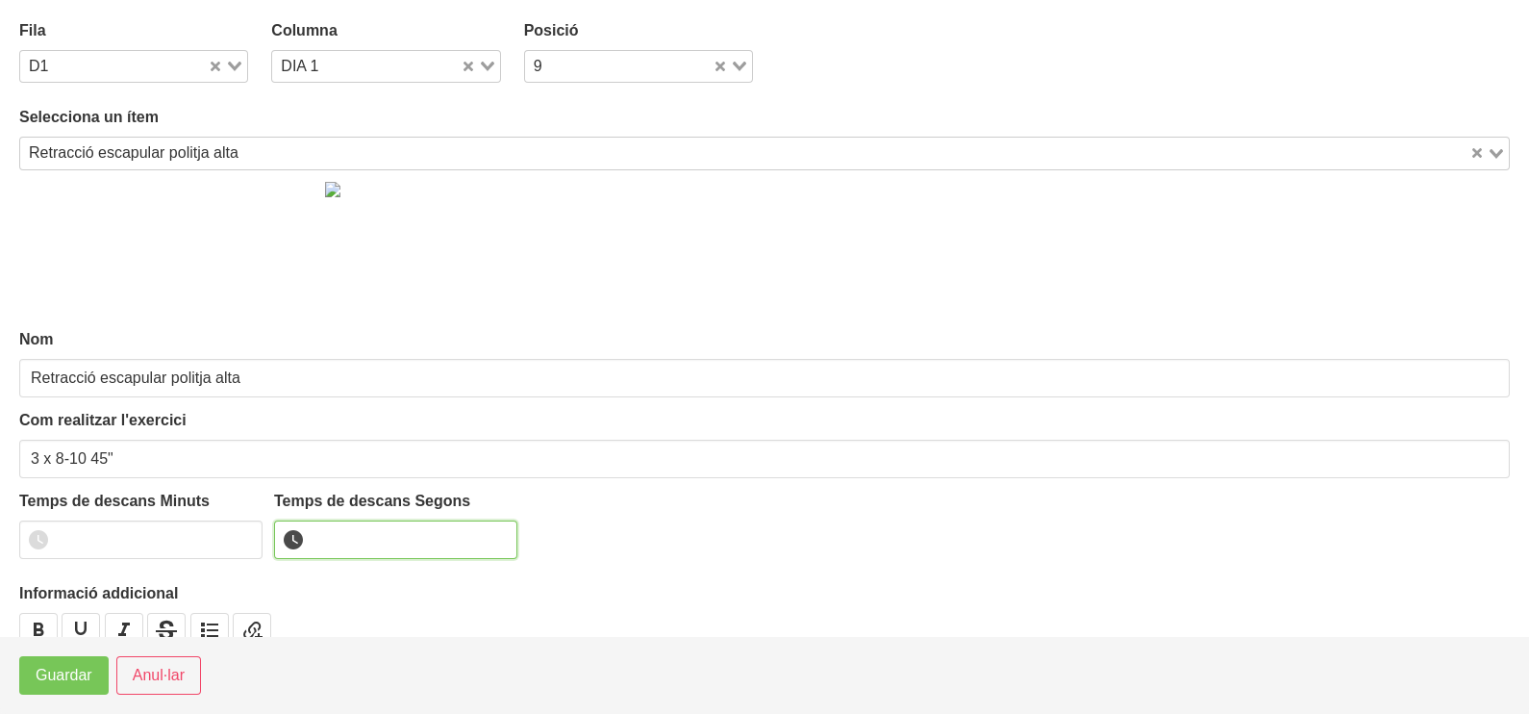
click at [354, 533] on input "number" at bounding box center [395, 539] width 243 height 38
type input "45"
click at [83, 675] on span "Guardar" at bounding box center [64, 675] width 57 height 23
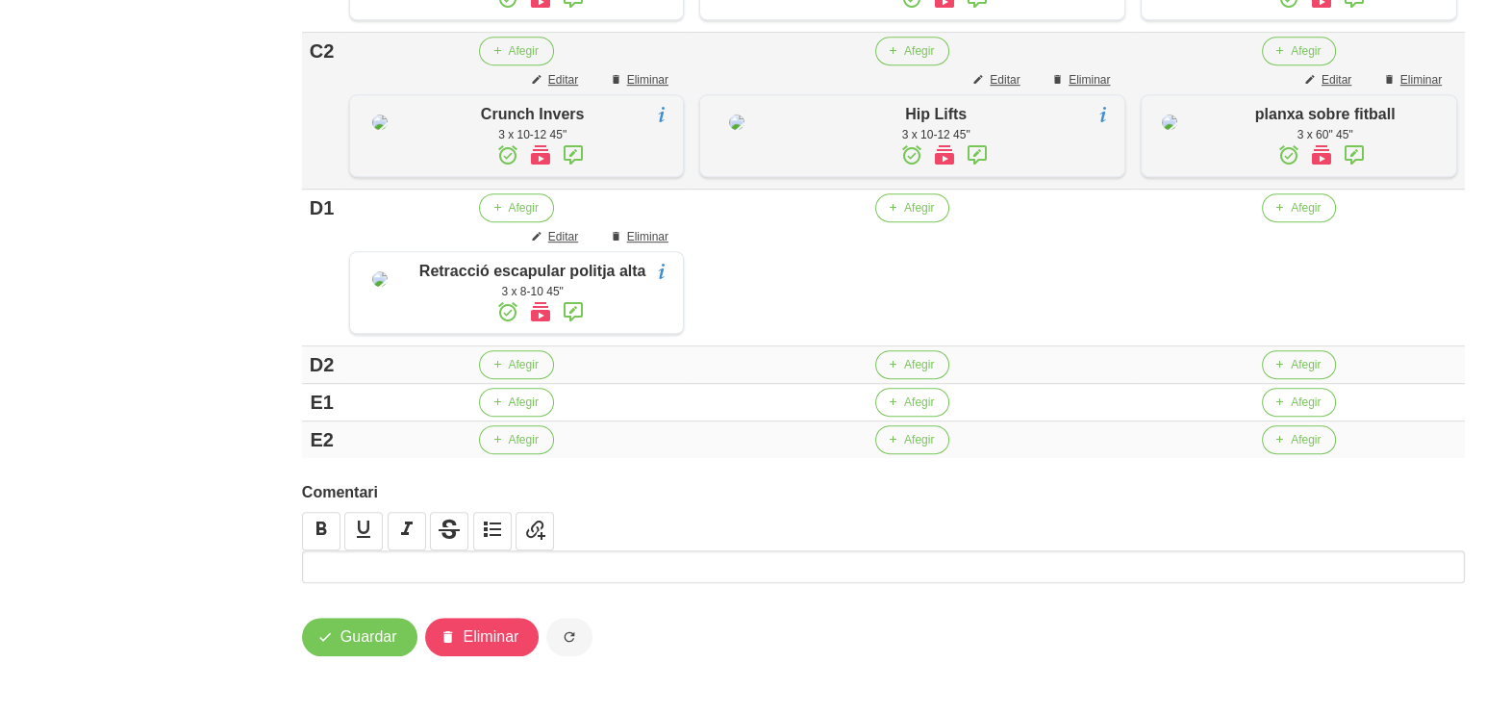
scroll to position [1634, 0]
click at [890, 199] on icon "button" at bounding box center [893, 207] width 12 height 17
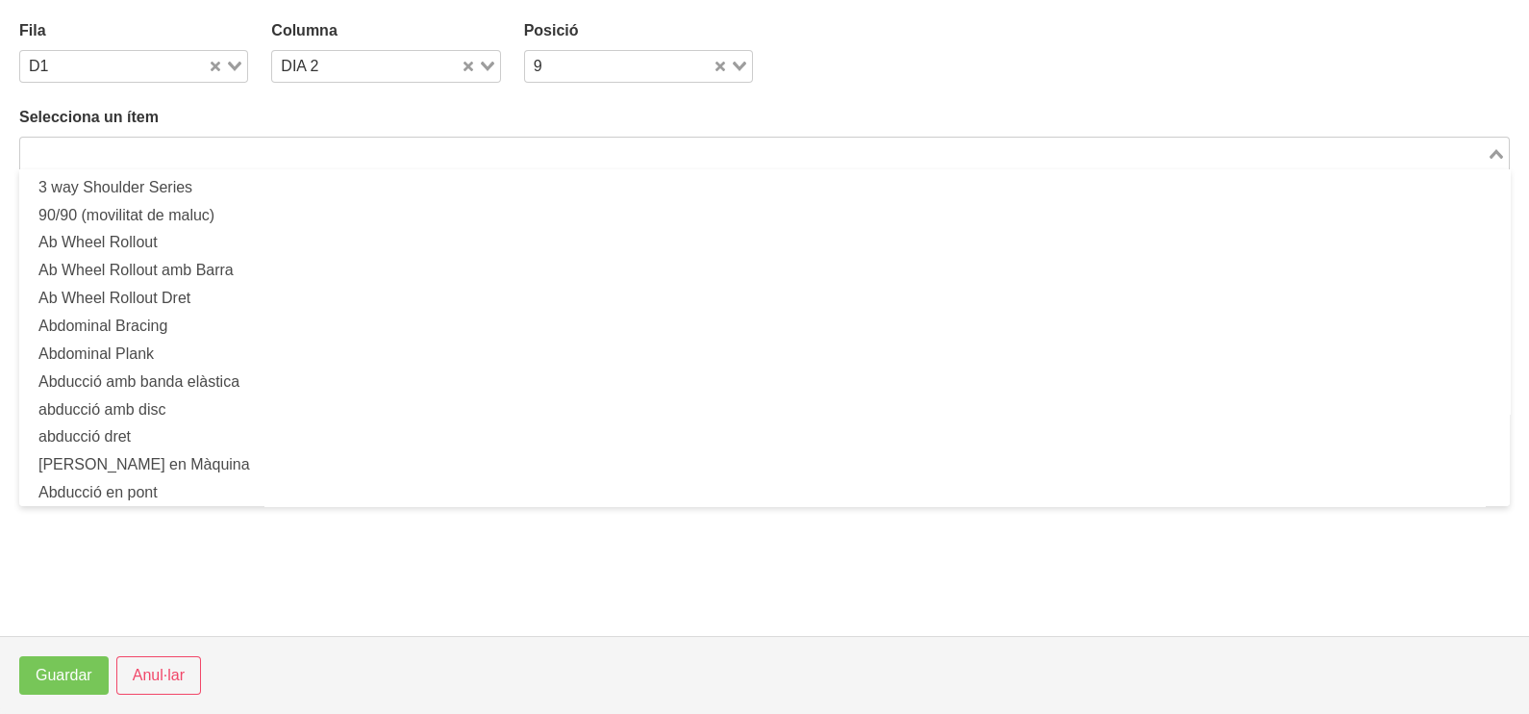
click at [365, 154] on input "Search for option" at bounding box center [753, 152] width 1463 height 23
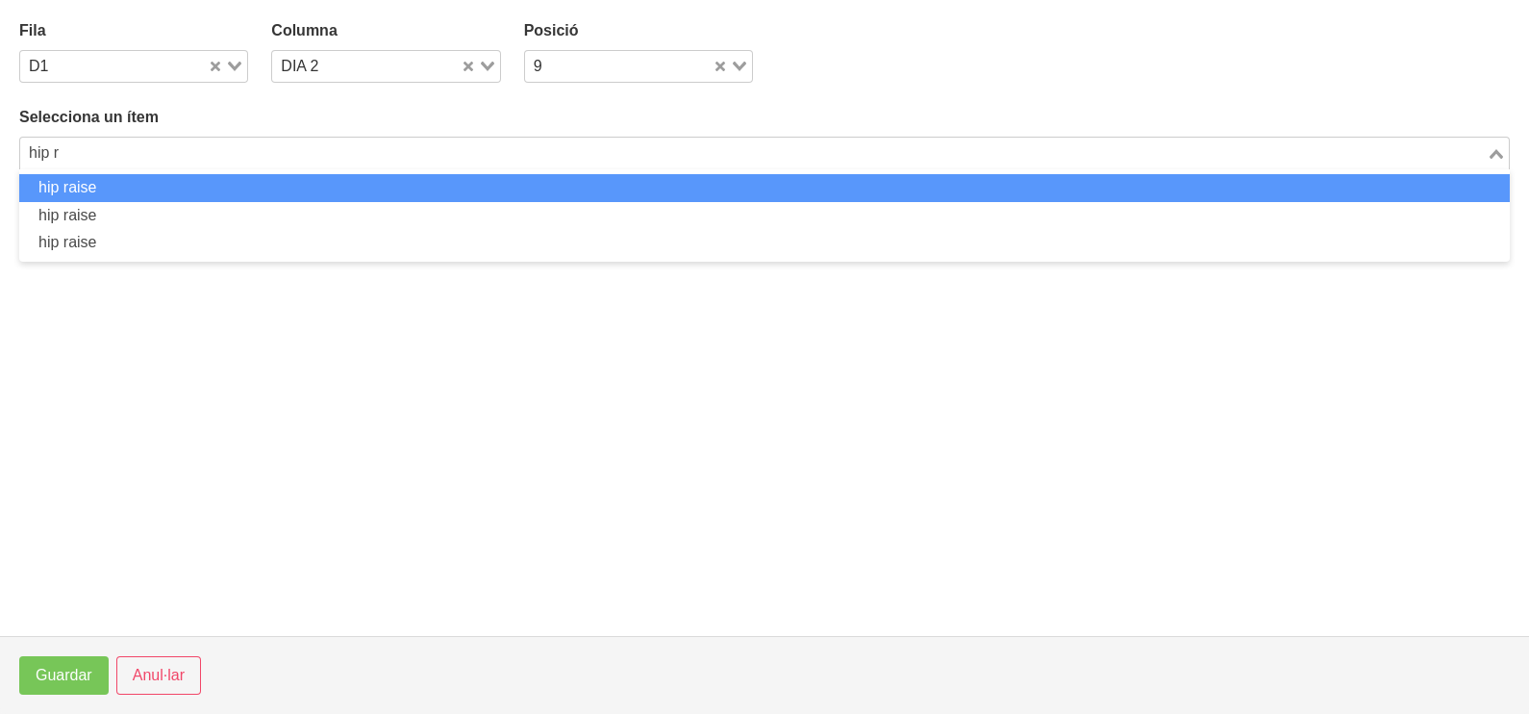
click at [211, 182] on li "hip raise" at bounding box center [764, 188] width 1491 height 28
type input "hip r"
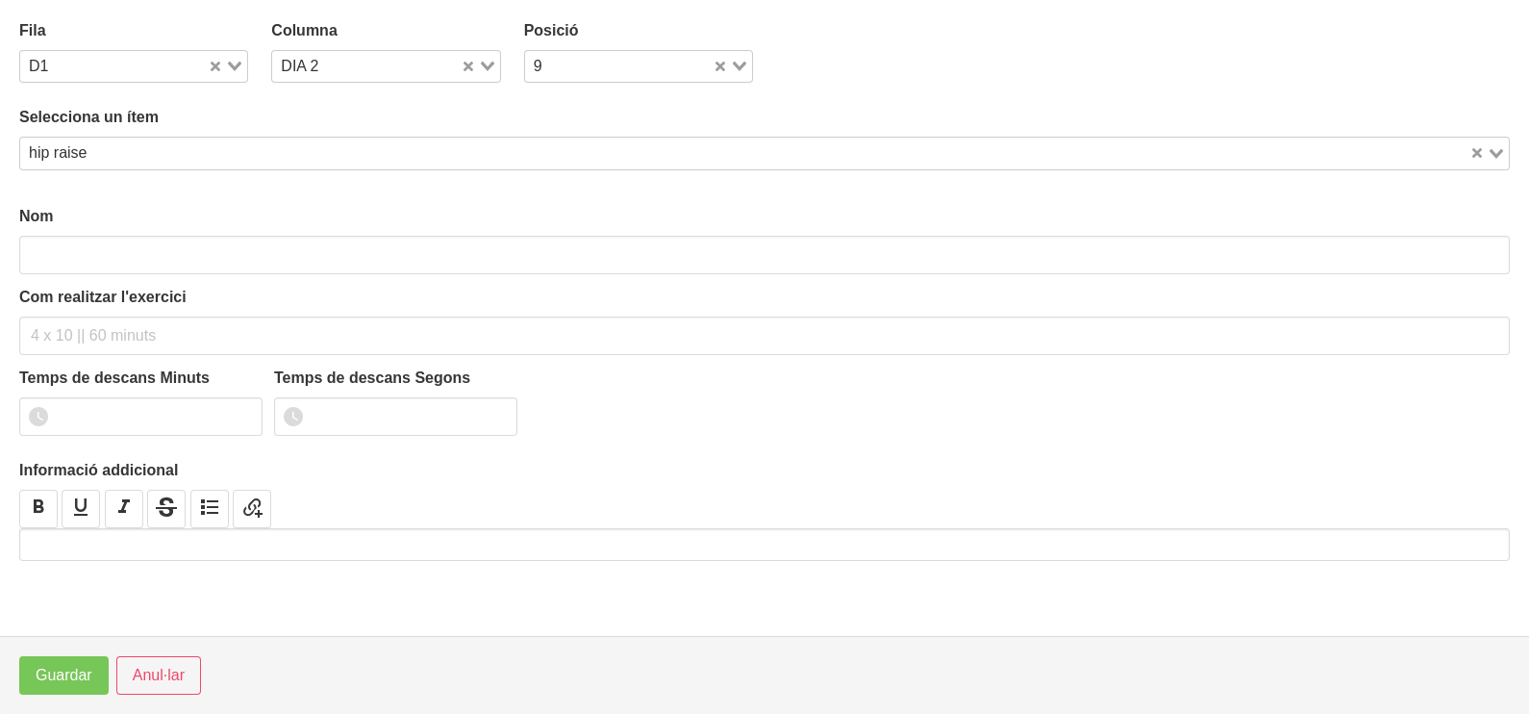
type input "hip raise"
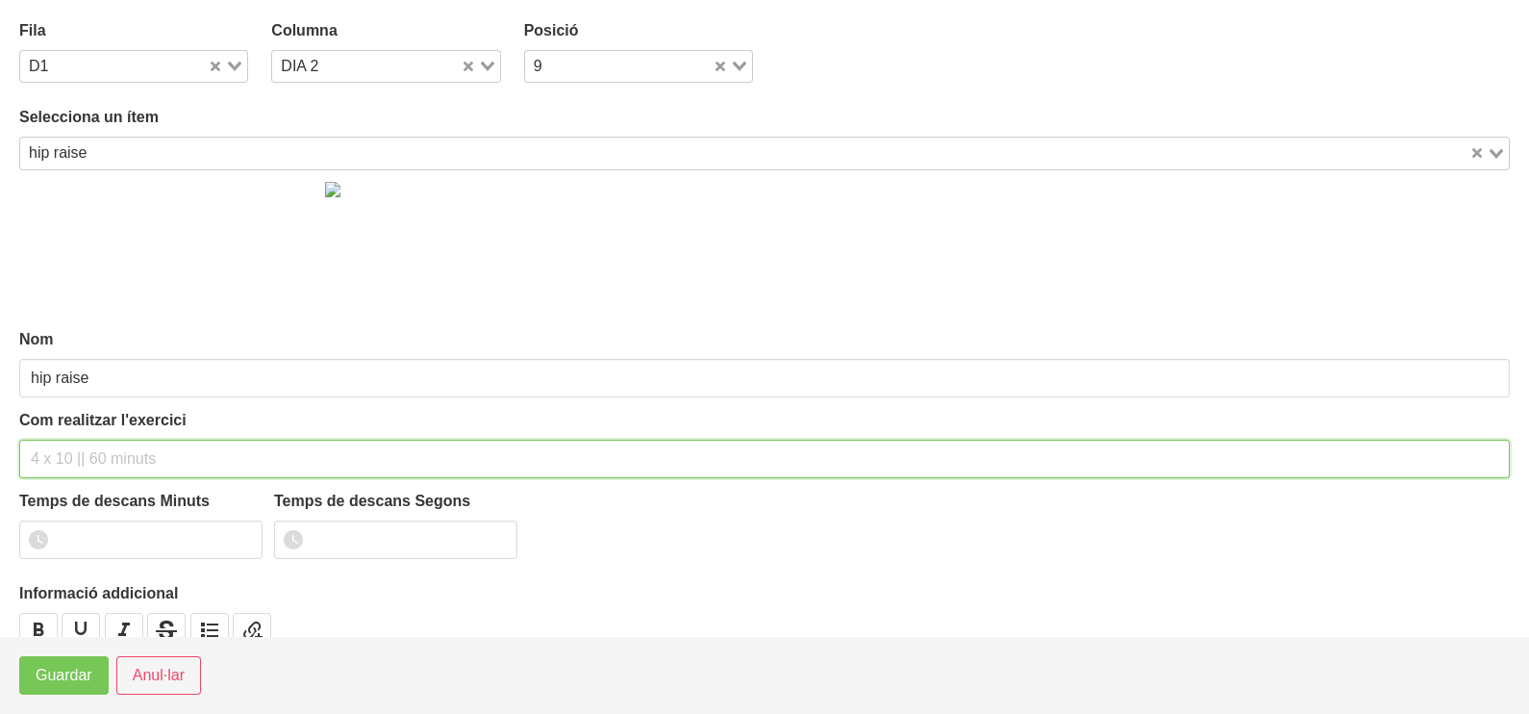
drag, startPoint x: 96, startPoint y: 447, endPoint x: 106, endPoint y: 438, distance: 13.6
click at [106, 440] on input "text" at bounding box center [764, 459] width 1491 height 38
type input "3 x 10-12 45""
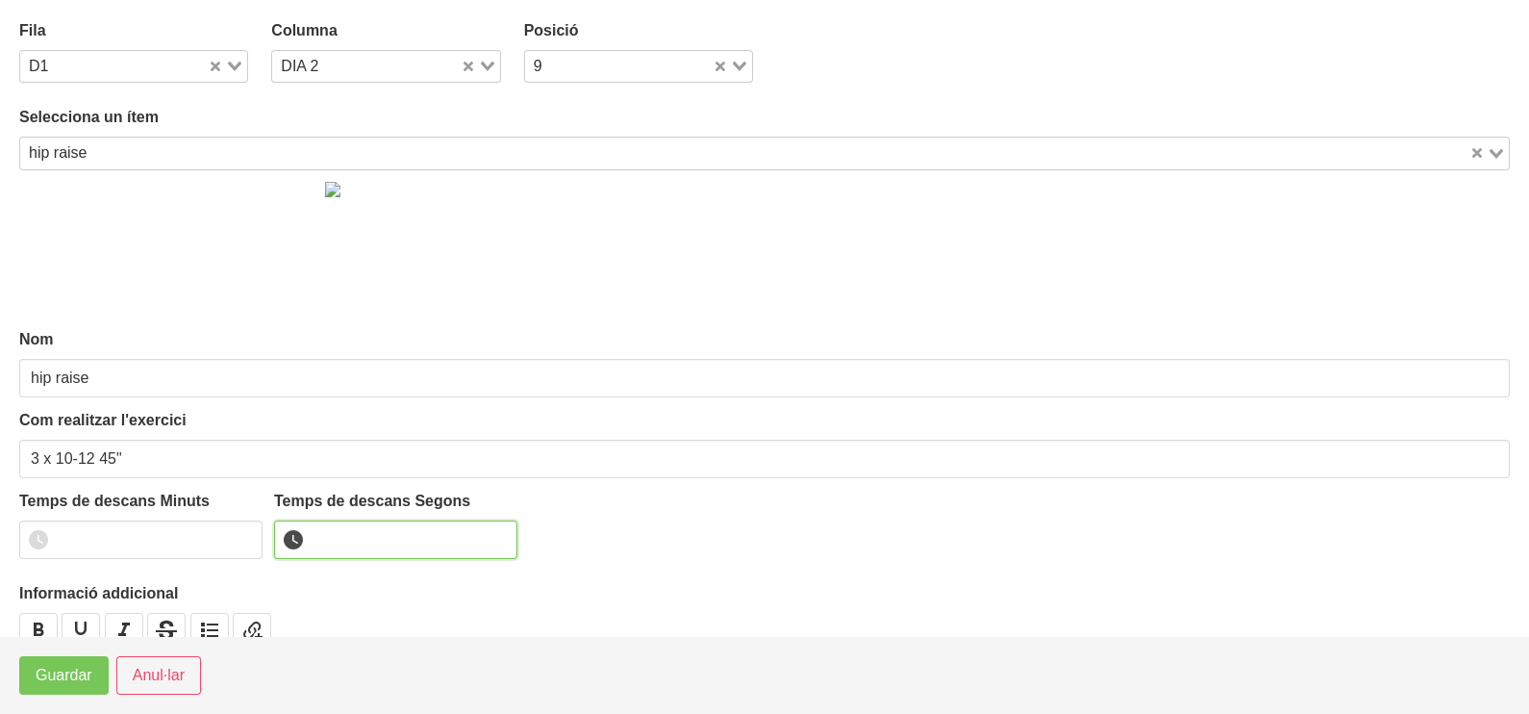
click at [375, 534] on input "number" at bounding box center [395, 539] width 243 height 38
type input "45"
click at [39, 673] on span "Guardar" at bounding box center [64, 675] width 57 height 23
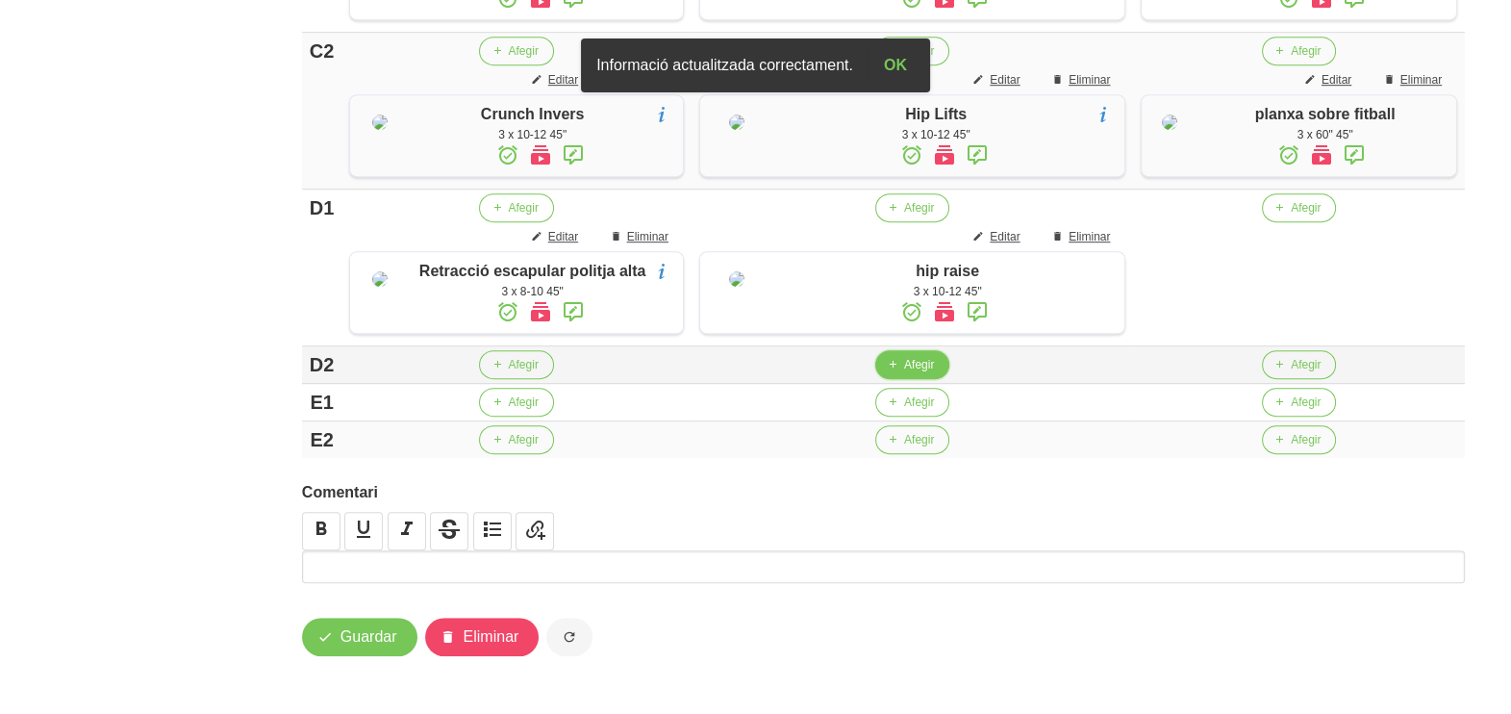
click at [904, 357] on span "Afegir" at bounding box center [919, 364] width 30 height 17
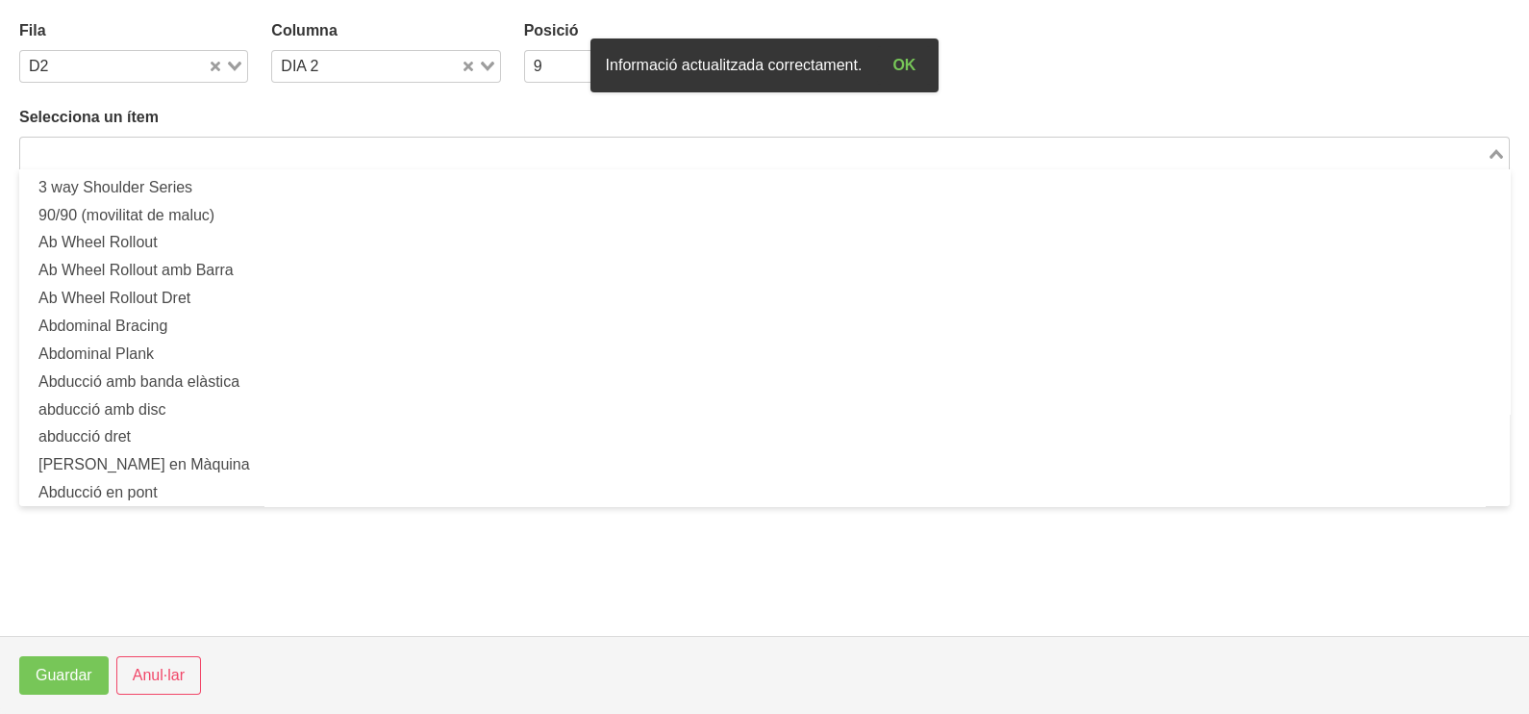
drag, startPoint x: 215, startPoint y: 150, endPoint x: 343, endPoint y: 44, distance: 166.0
click at [215, 149] on input "Search for option" at bounding box center [753, 152] width 1463 height 23
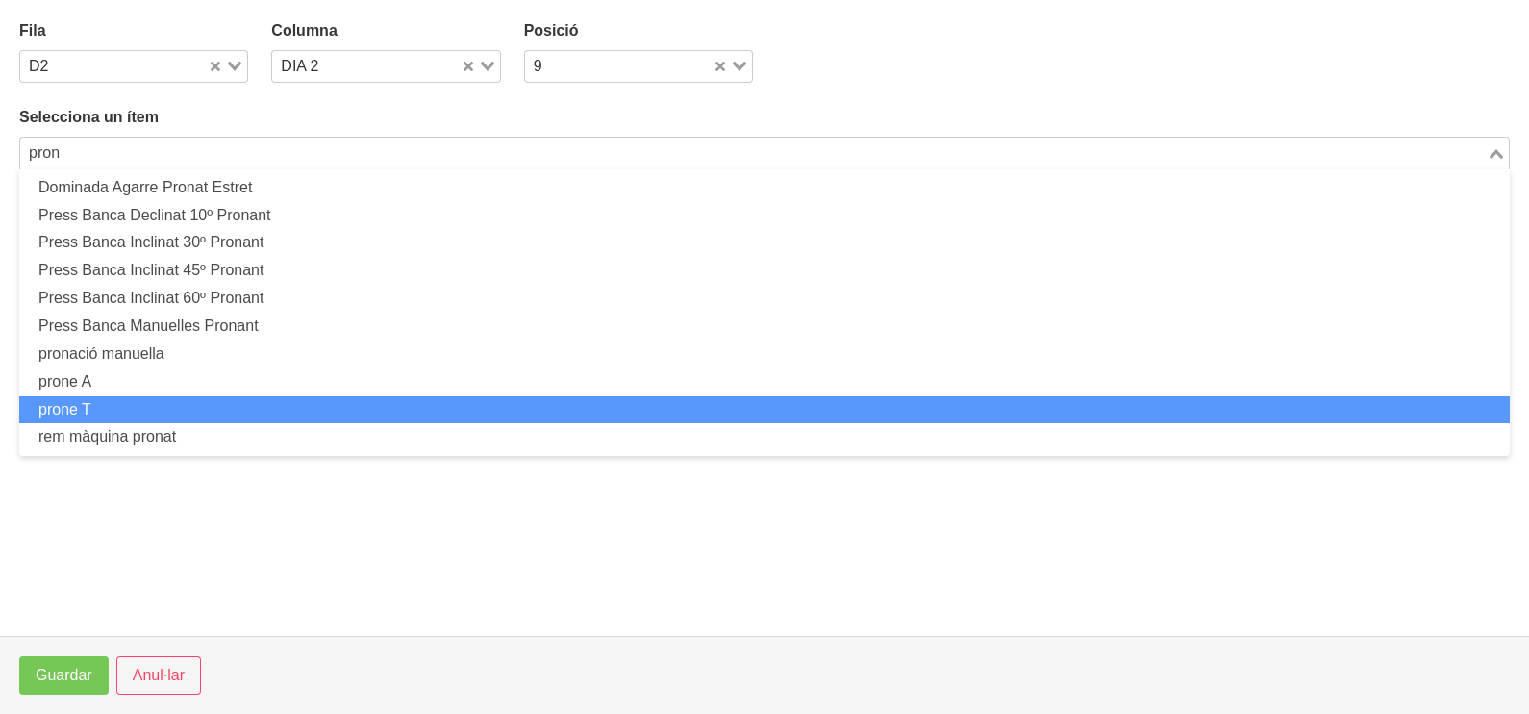
click at [139, 404] on li "prone T" at bounding box center [764, 410] width 1491 height 28
type input "pron"
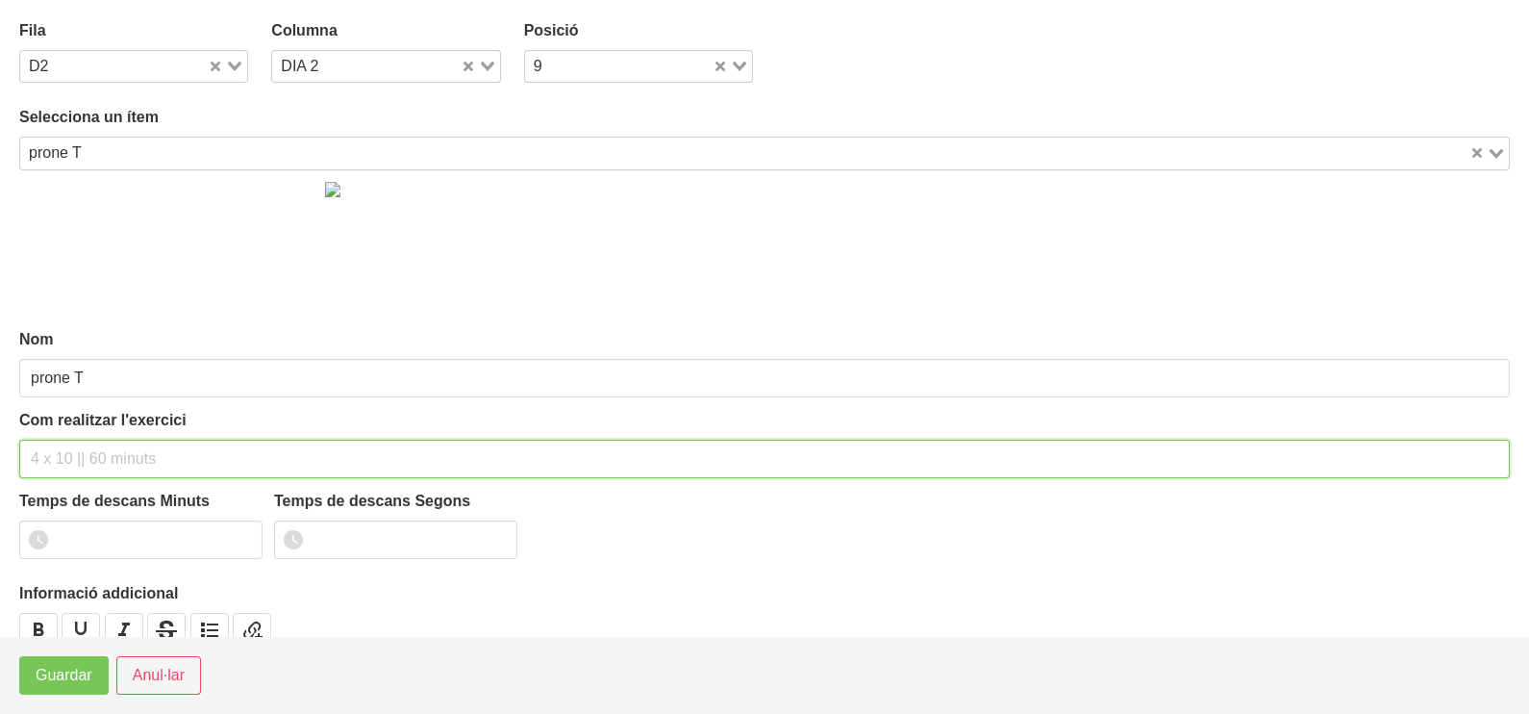
drag, startPoint x: 62, startPoint y: 454, endPoint x: 117, endPoint y: 308, distance: 156.5
click at [72, 423] on div "Com realitzar l'exercici" at bounding box center [764, 443] width 1491 height 69
type input "3 x 10-12 45""
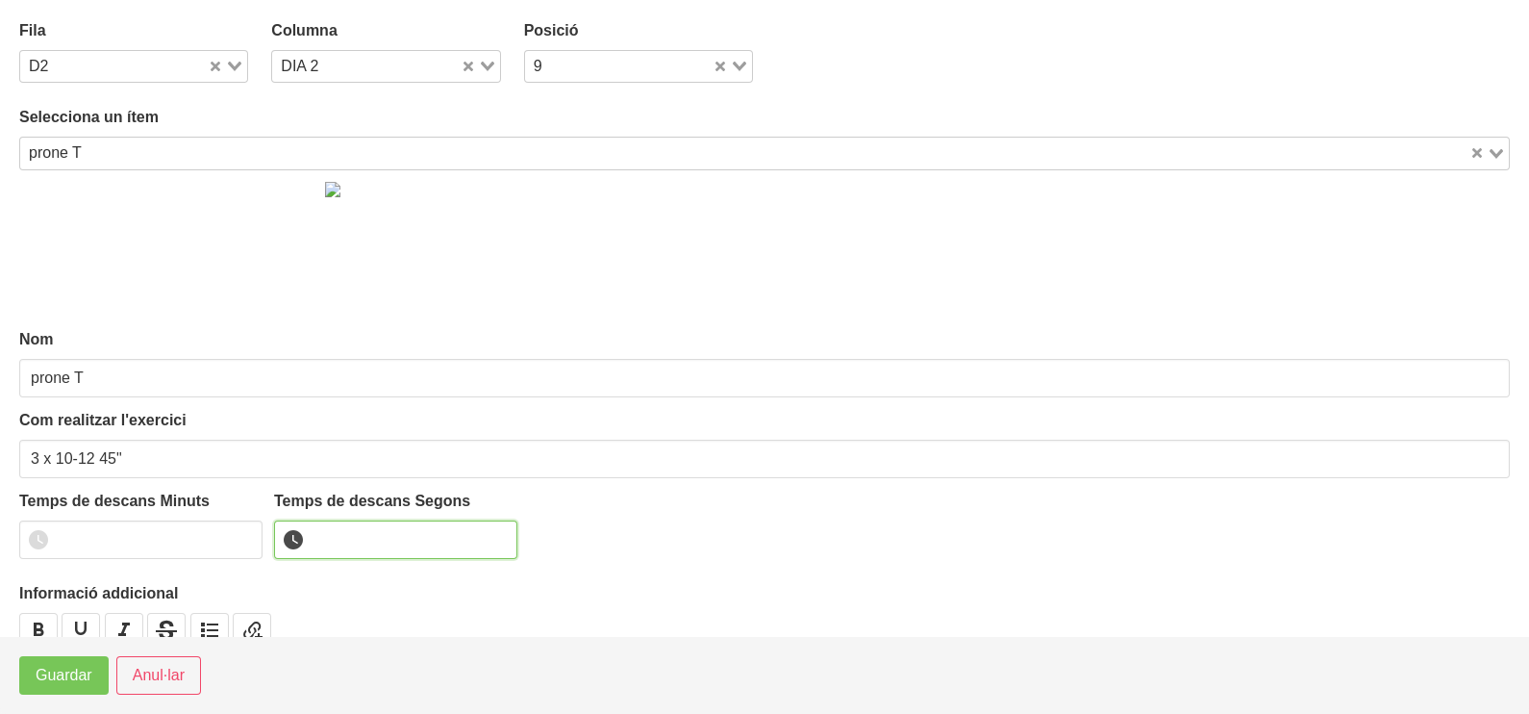
drag, startPoint x: 374, startPoint y: 526, endPoint x: 357, endPoint y: 527, distance: 17.3
click at [373, 526] on input "number" at bounding box center [395, 539] width 243 height 38
type input "45"
click at [72, 678] on span "Guardar" at bounding box center [64, 675] width 57 height 23
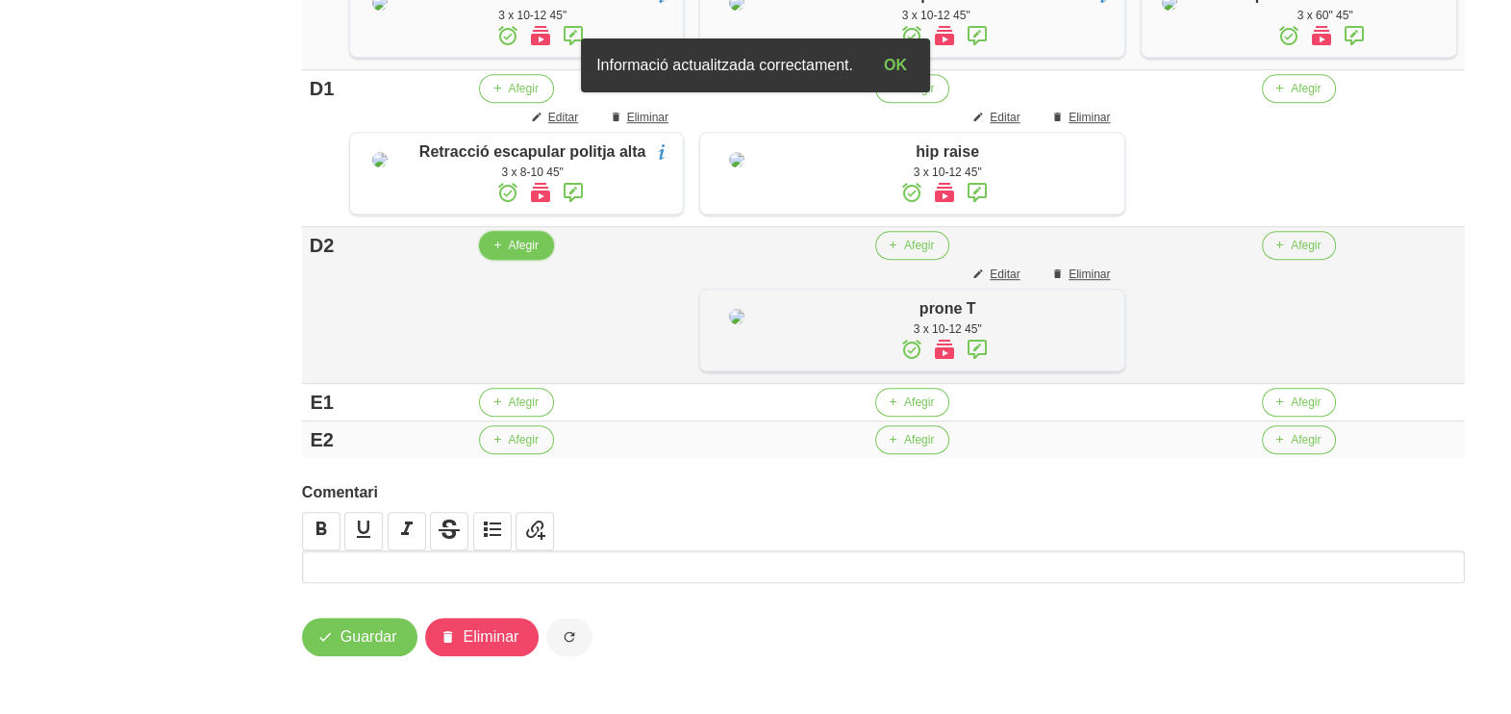
click at [511, 254] on span "Afegir" at bounding box center [523, 245] width 30 height 17
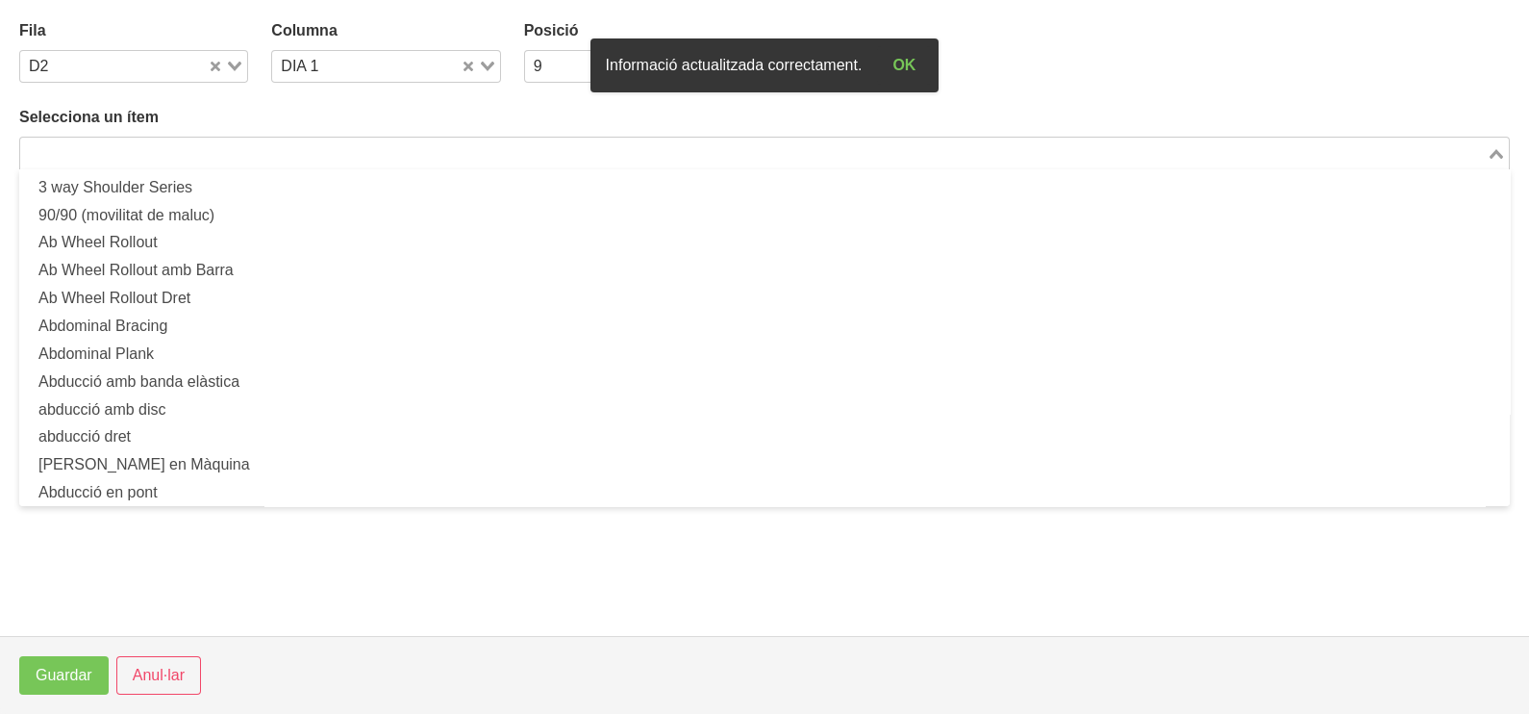
drag, startPoint x: 191, startPoint y: 148, endPoint x: 206, endPoint y: 114, distance: 37.5
click at [191, 145] on input "Search for option" at bounding box center [753, 152] width 1463 height 23
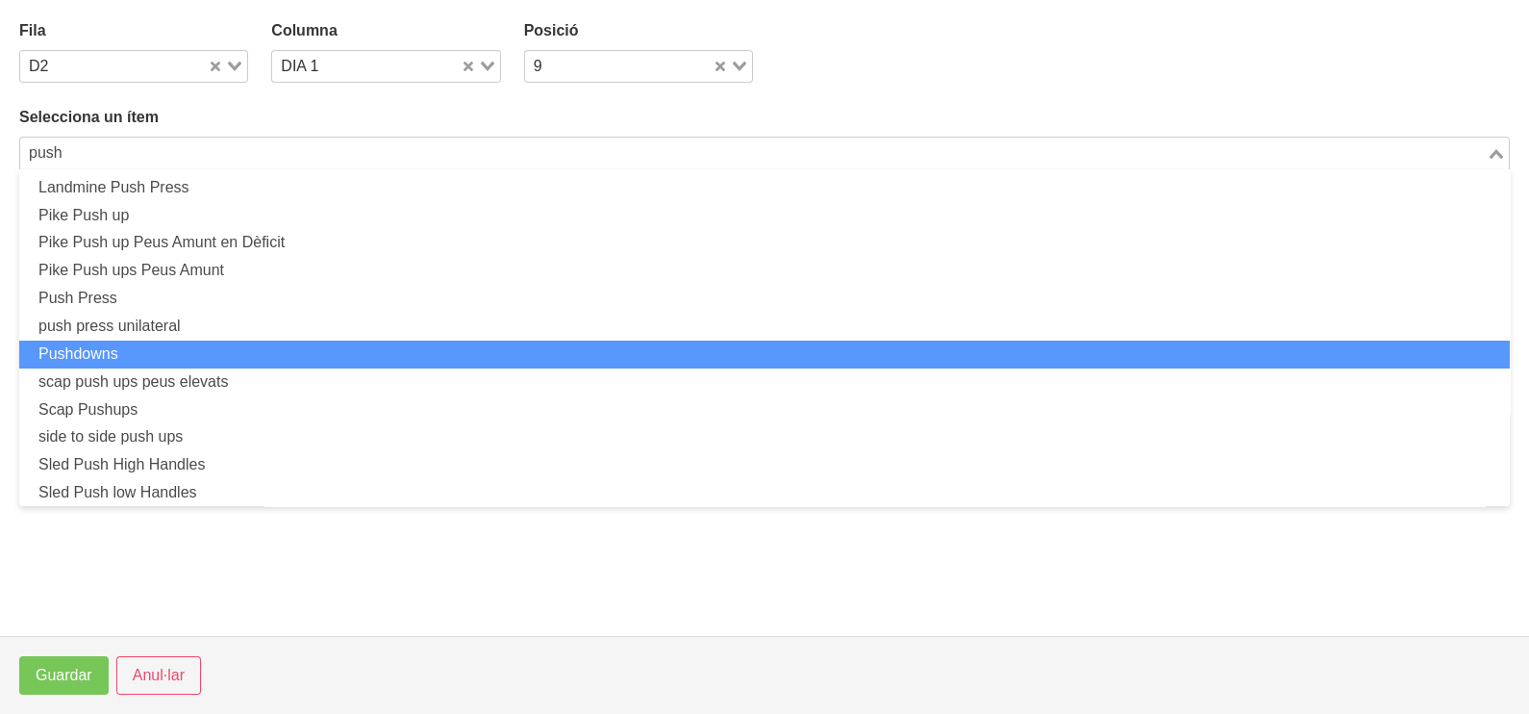
click at [141, 352] on li "Pushdowns" at bounding box center [764, 355] width 1491 height 28
type input "push"
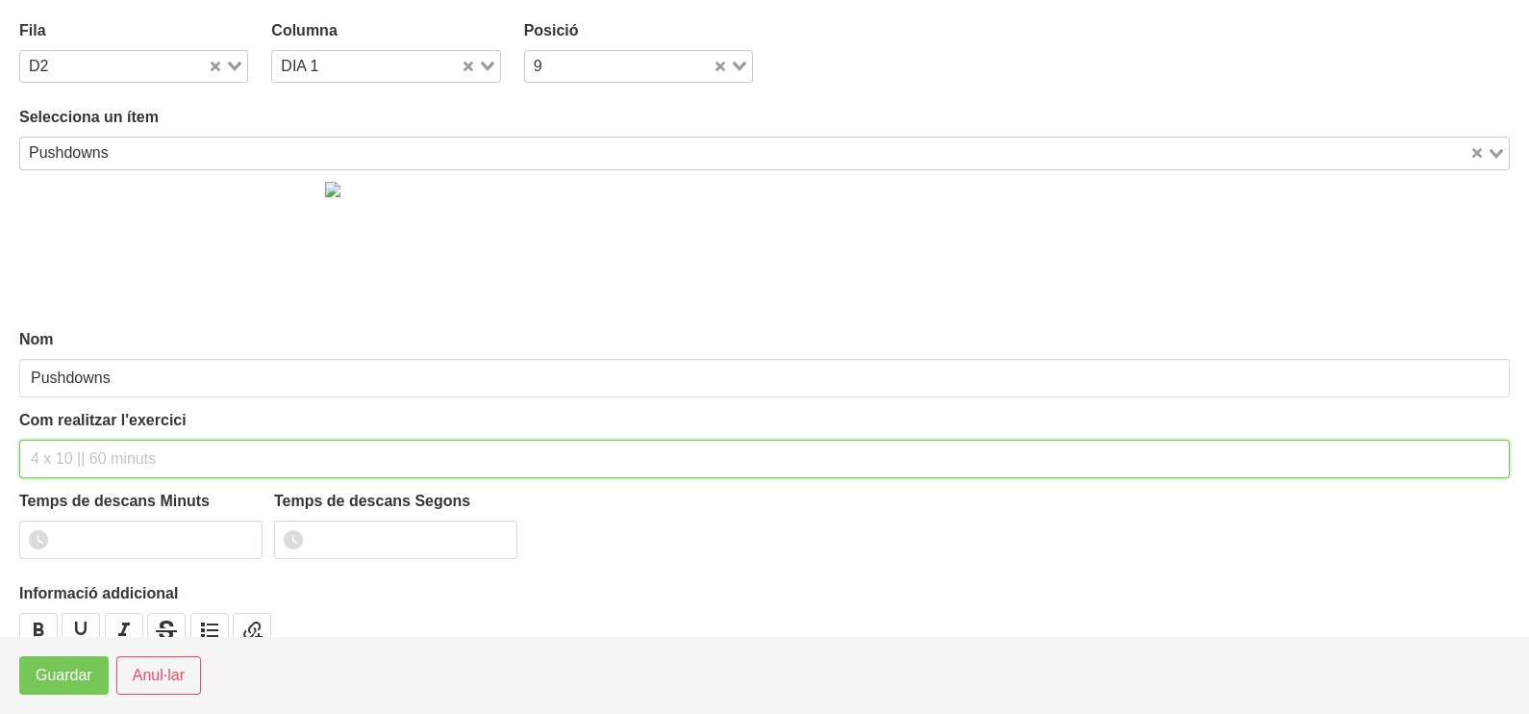
click at [60, 457] on input "text" at bounding box center [764, 459] width 1491 height 38
type input "3 x 8-10 45""
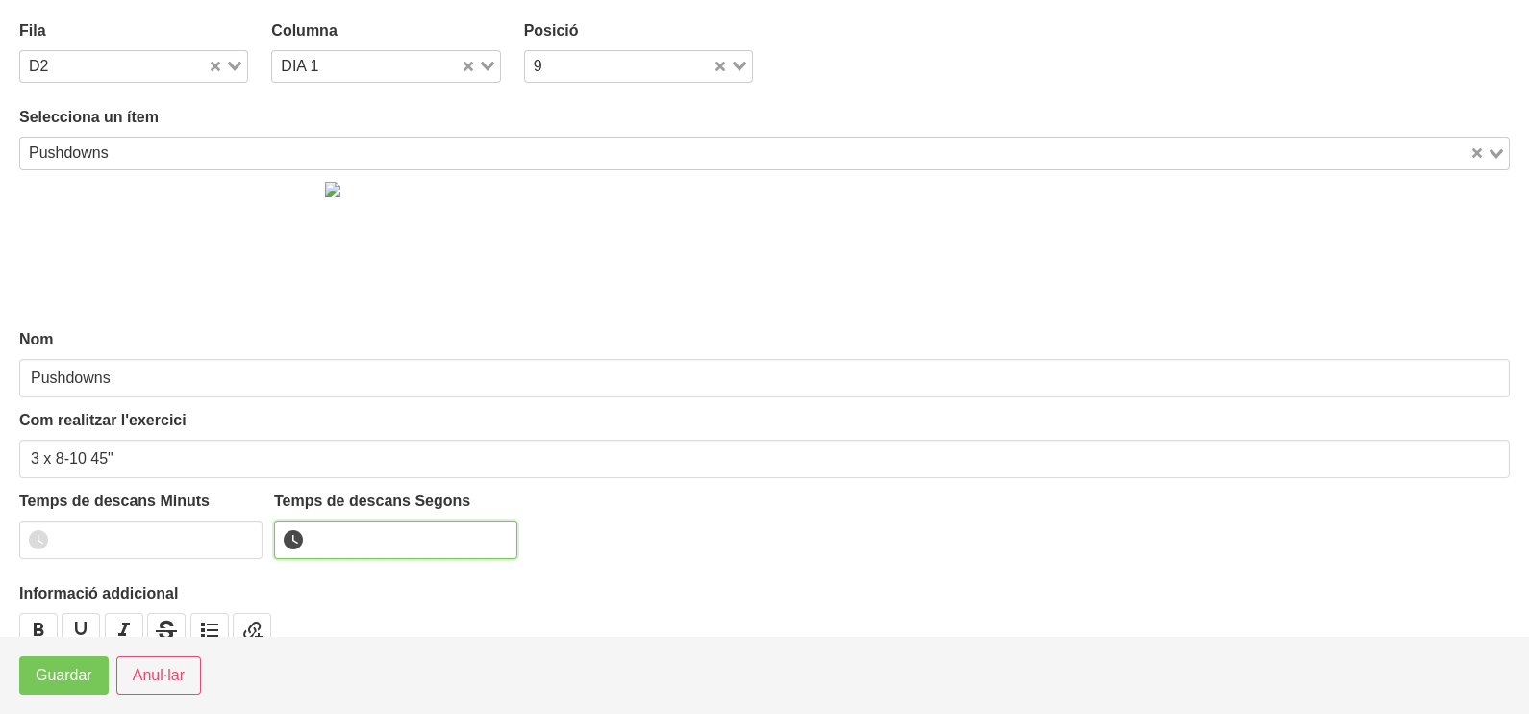
click at [341, 541] on input "number" at bounding box center [395, 539] width 243 height 38
type input "45"
click at [82, 677] on span "Guardar" at bounding box center [64, 675] width 57 height 23
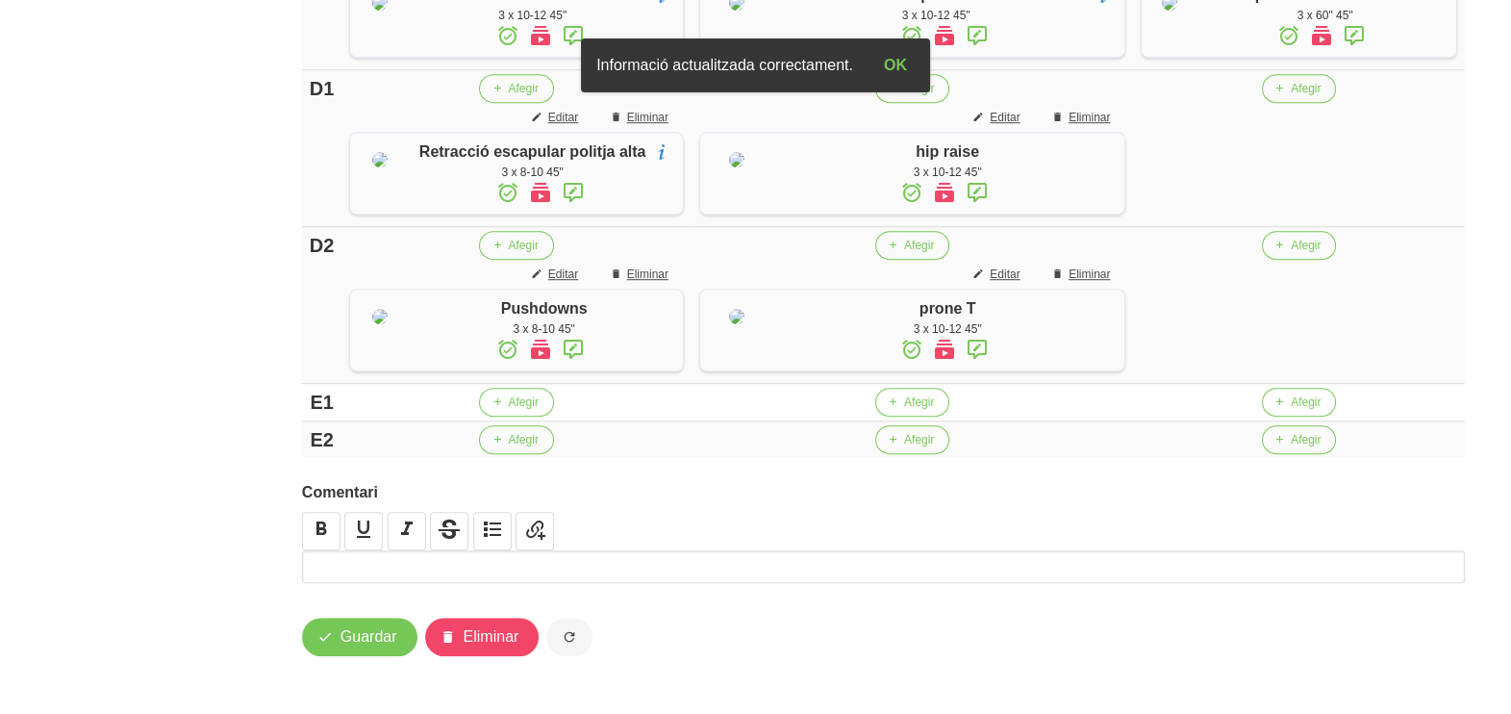
scroll to position [1395, 0]
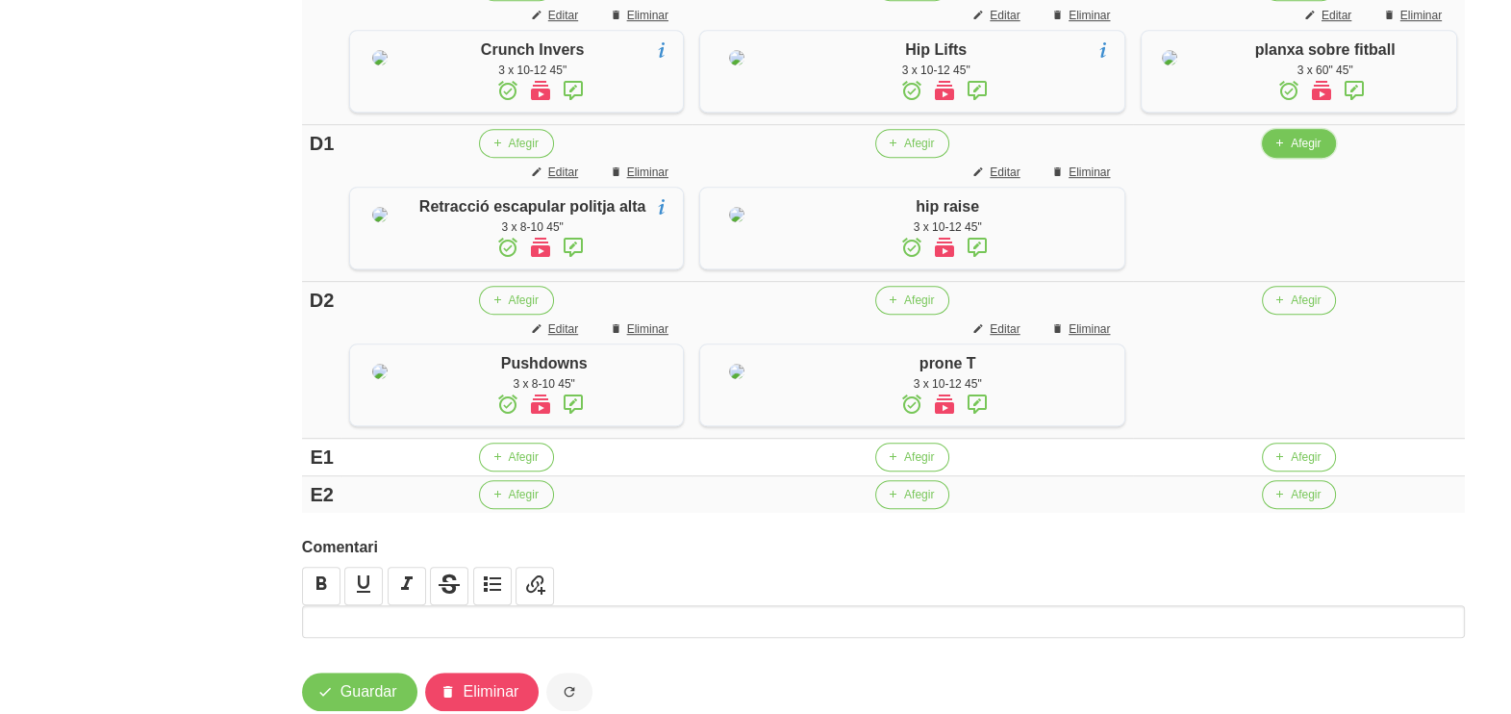
click at [1281, 152] on span "button" at bounding box center [1279, 143] width 17 height 17
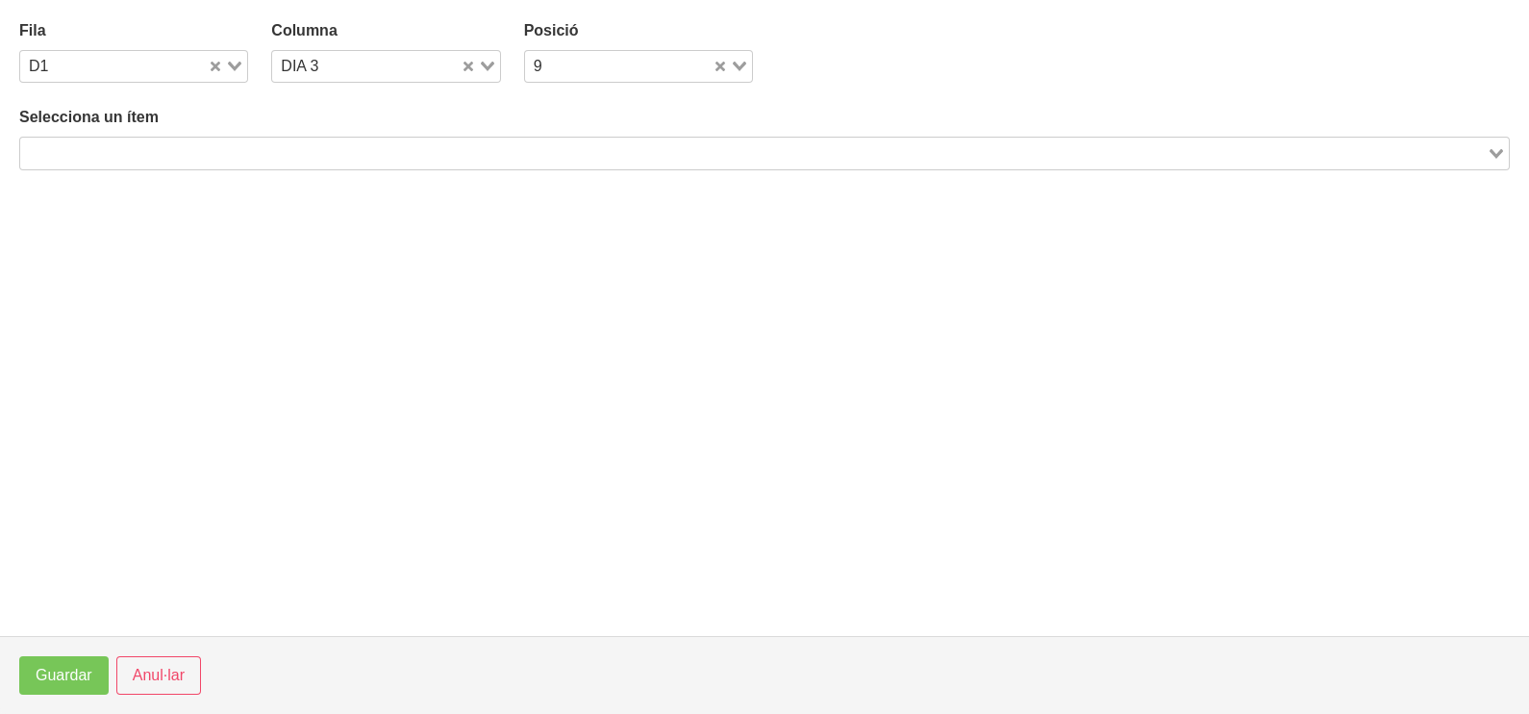
click at [423, 152] on input "Search for option" at bounding box center [753, 152] width 1463 height 23
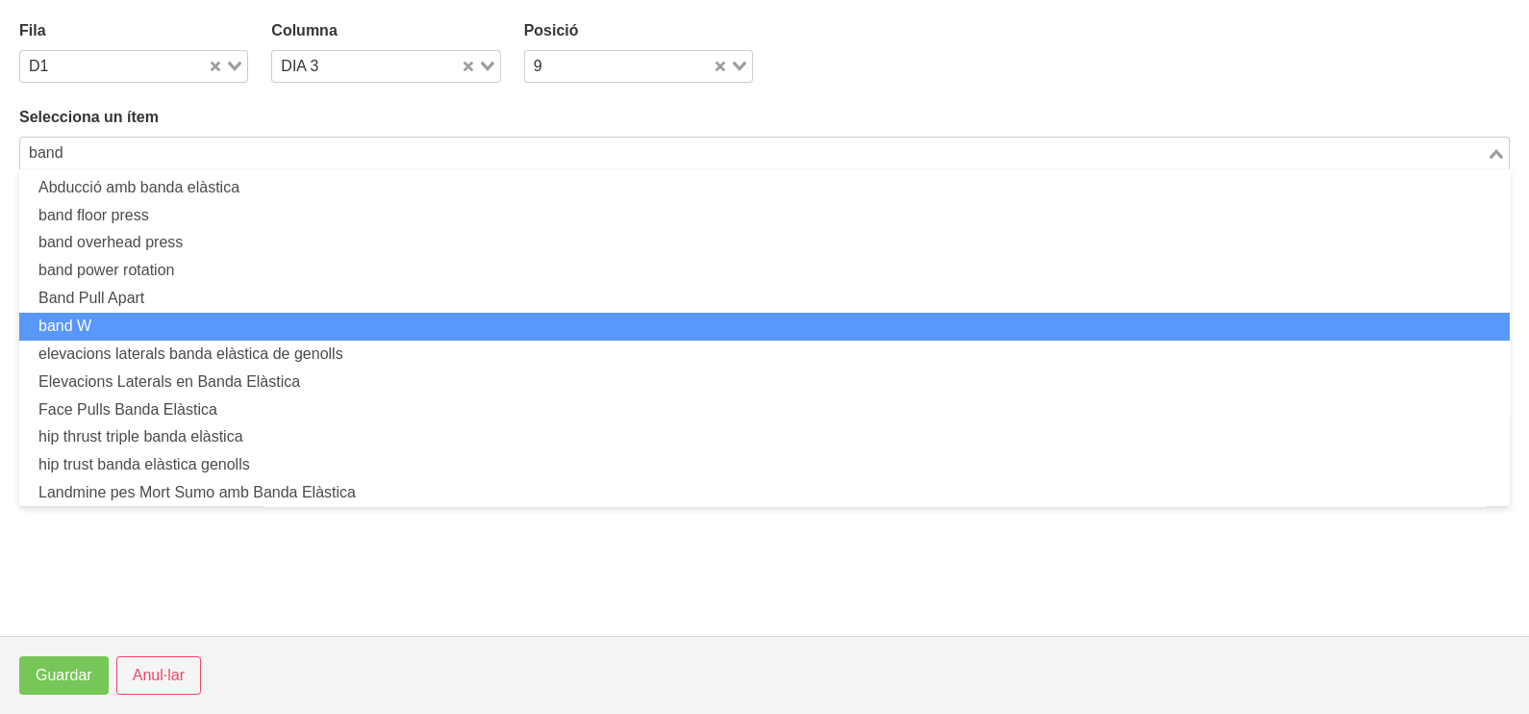
click at [290, 313] on li "band W" at bounding box center [764, 327] width 1491 height 28
type input "band"
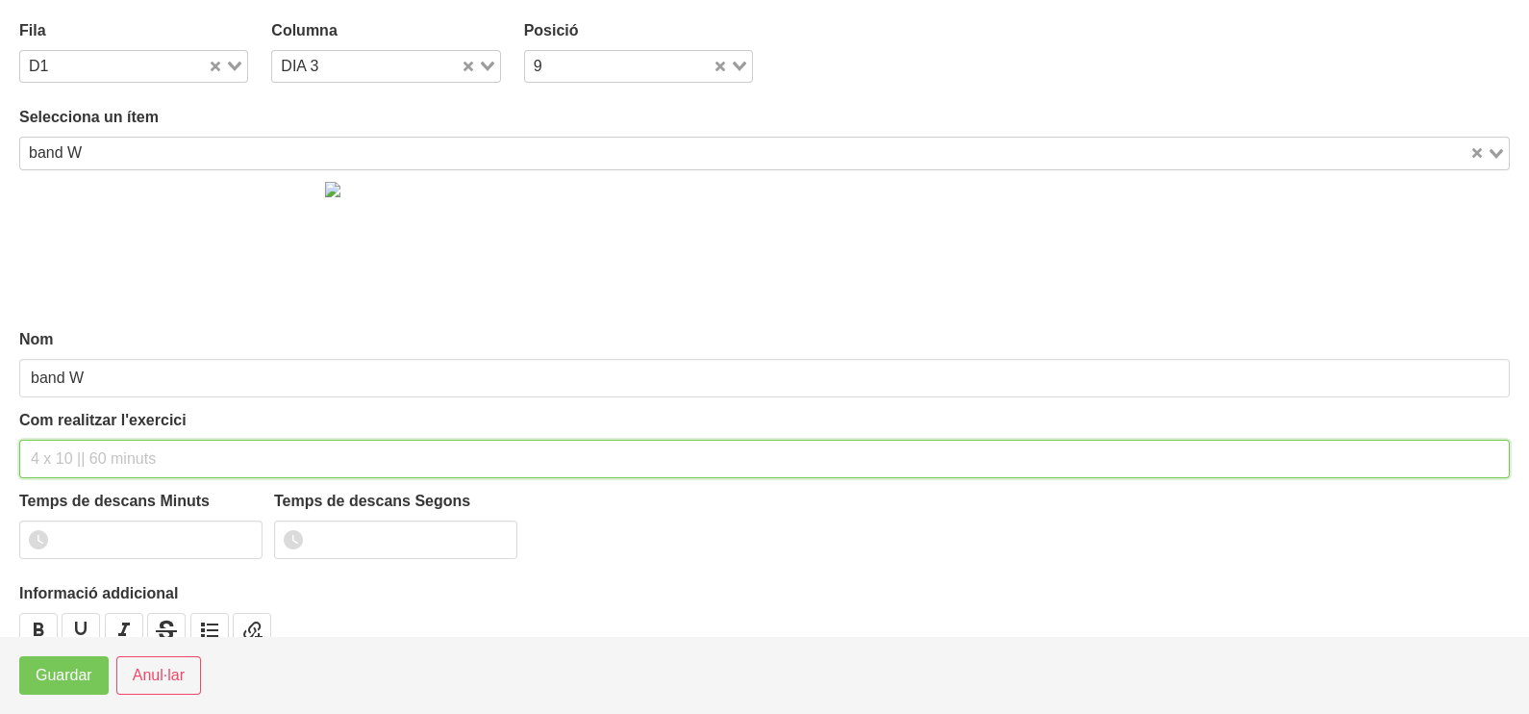
click at [105, 452] on input "text" at bounding box center [764, 459] width 1491 height 38
type input "3 x 10-12 45""
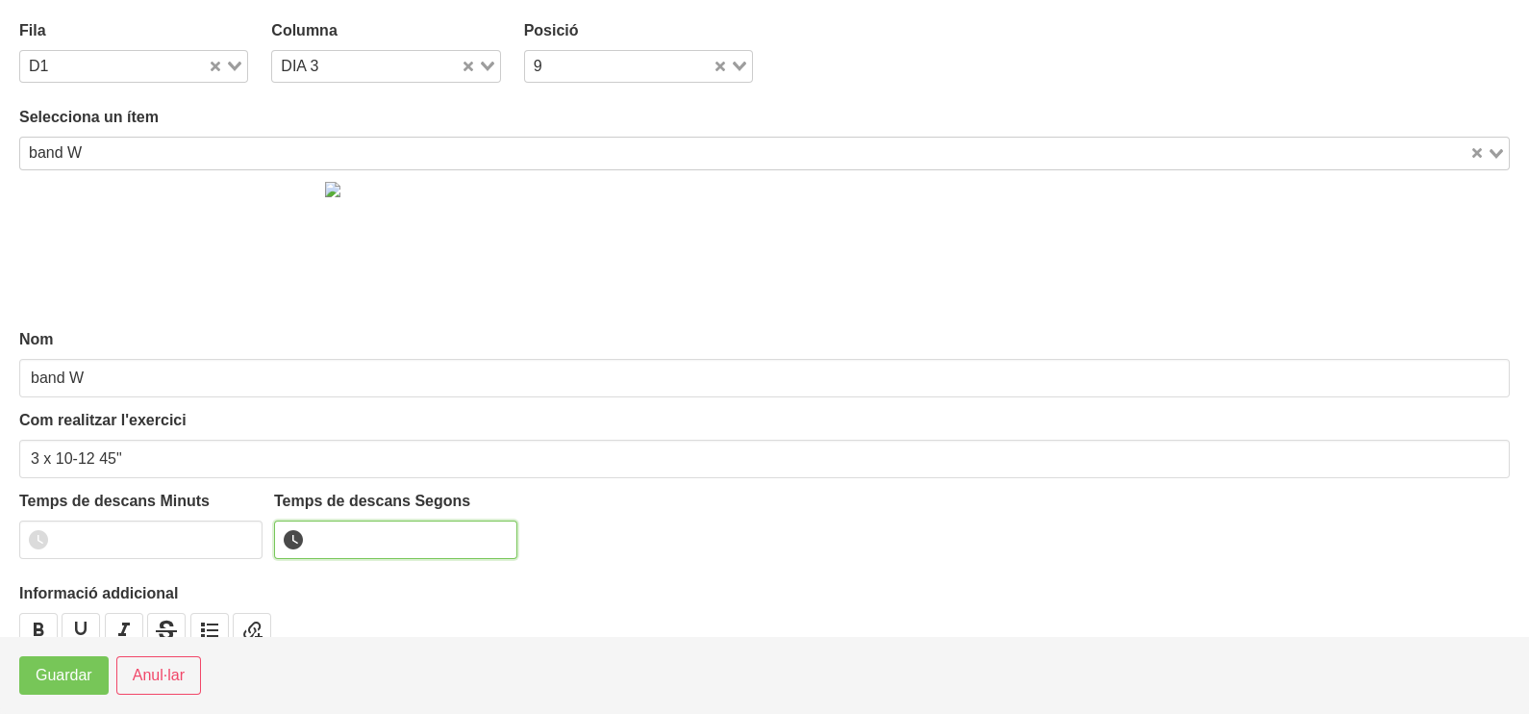
click at [372, 537] on input "number" at bounding box center [395, 539] width 243 height 38
type input "45"
click at [75, 683] on span "Guardar" at bounding box center [64, 675] width 57 height 23
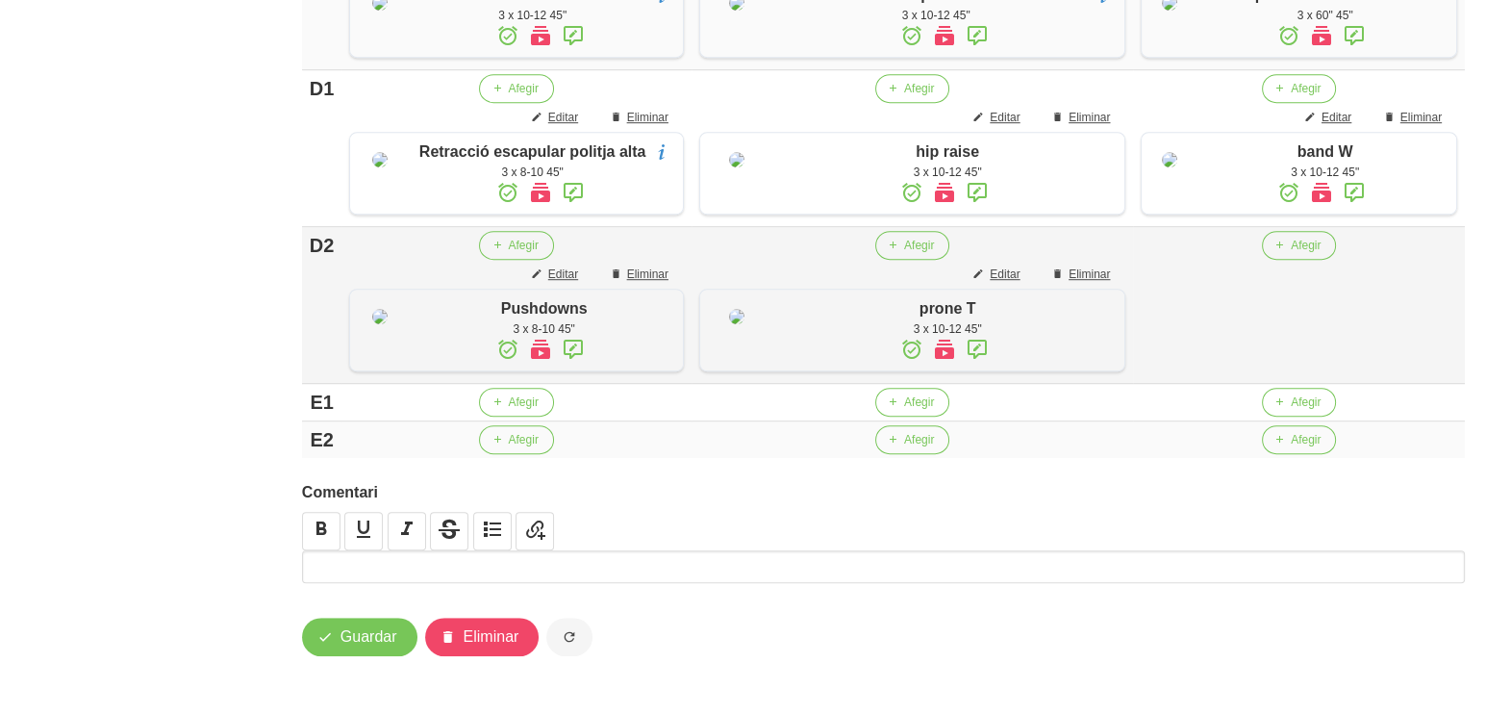
scroll to position [1634, 0]
click at [1296, 254] on span "Afegir" at bounding box center [1306, 245] width 30 height 17
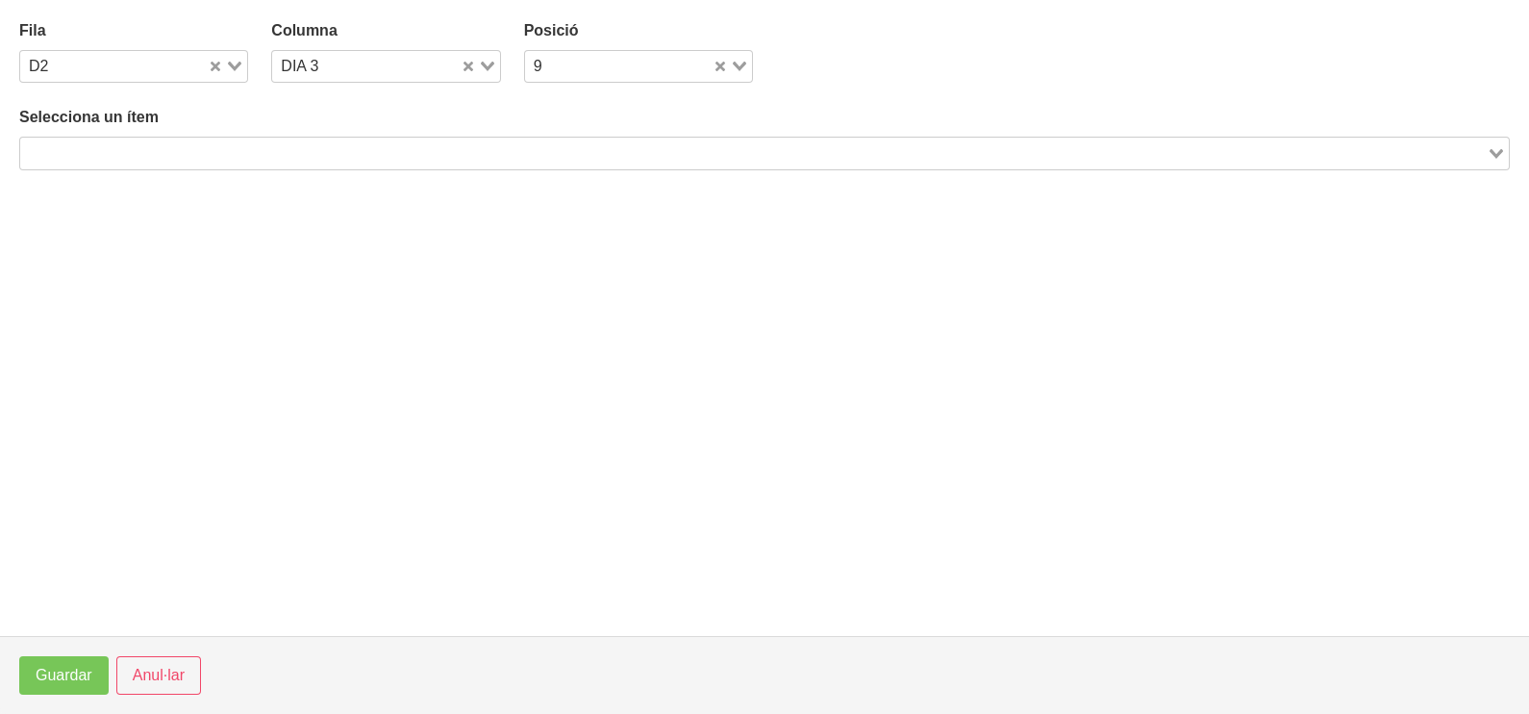
drag, startPoint x: 372, startPoint y: 156, endPoint x: 382, endPoint y: 155, distance: 9.7
click at [372, 156] on input "Search for option" at bounding box center [753, 152] width 1463 height 23
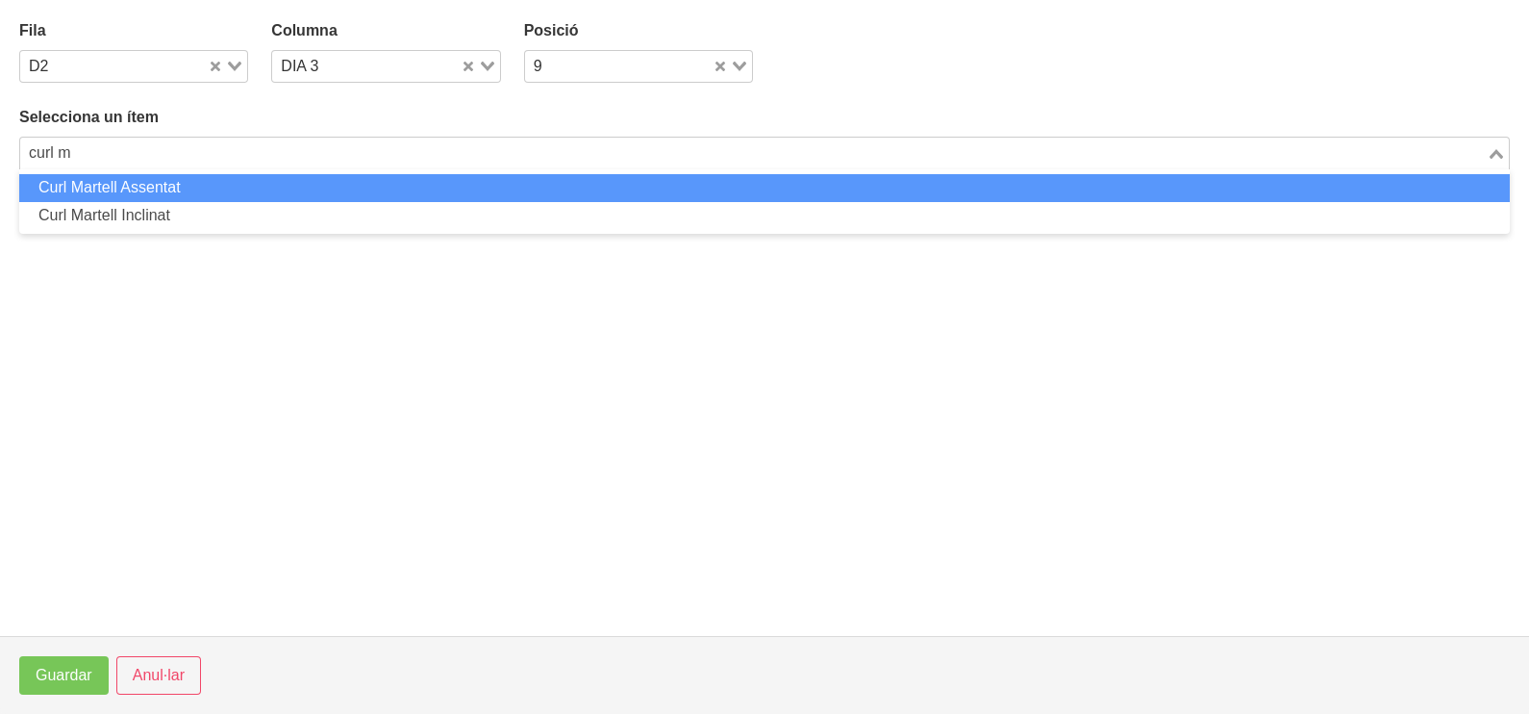
click at [252, 188] on li "Curl Martell Assentat" at bounding box center [764, 188] width 1491 height 28
type input "curl m"
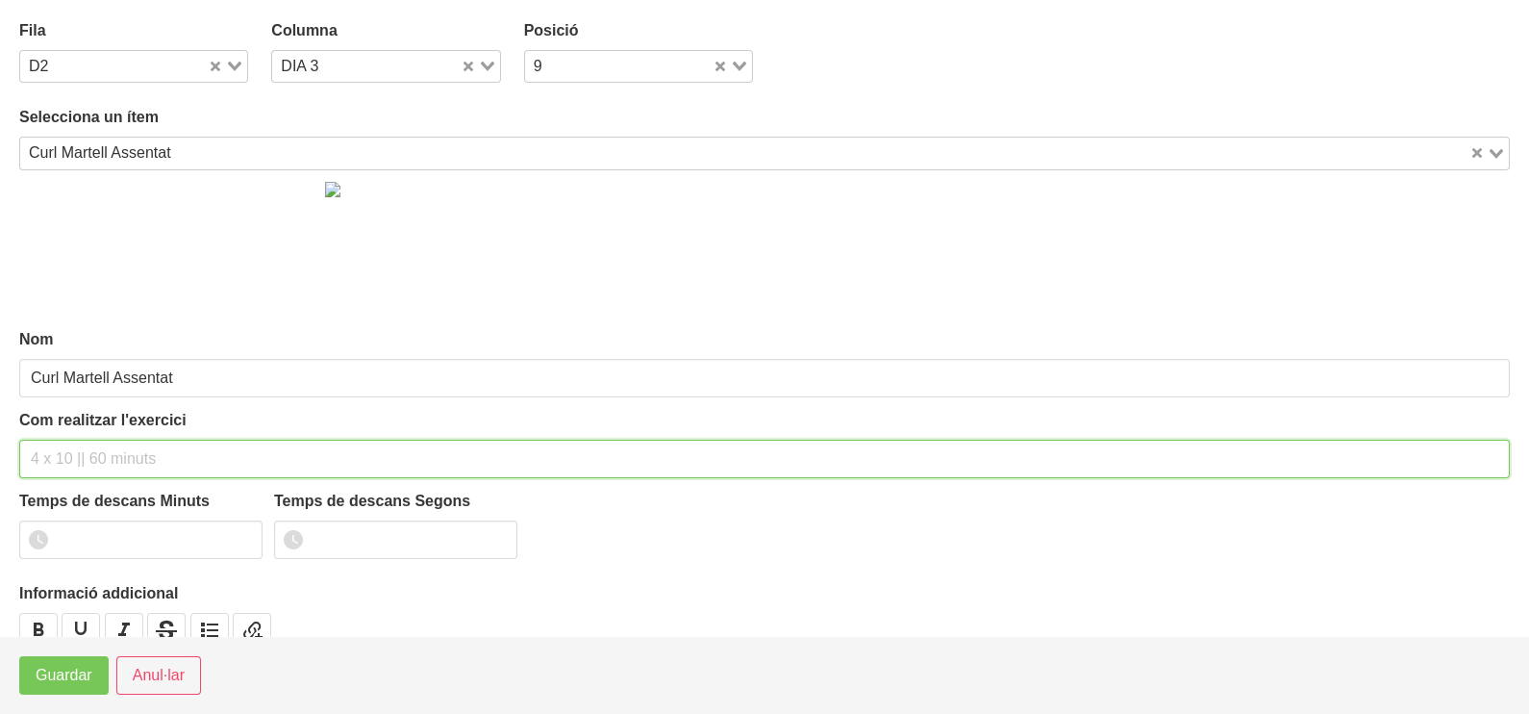
click at [103, 451] on input "text" at bounding box center [764, 459] width 1491 height 38
type input "3 x 6-8 45""
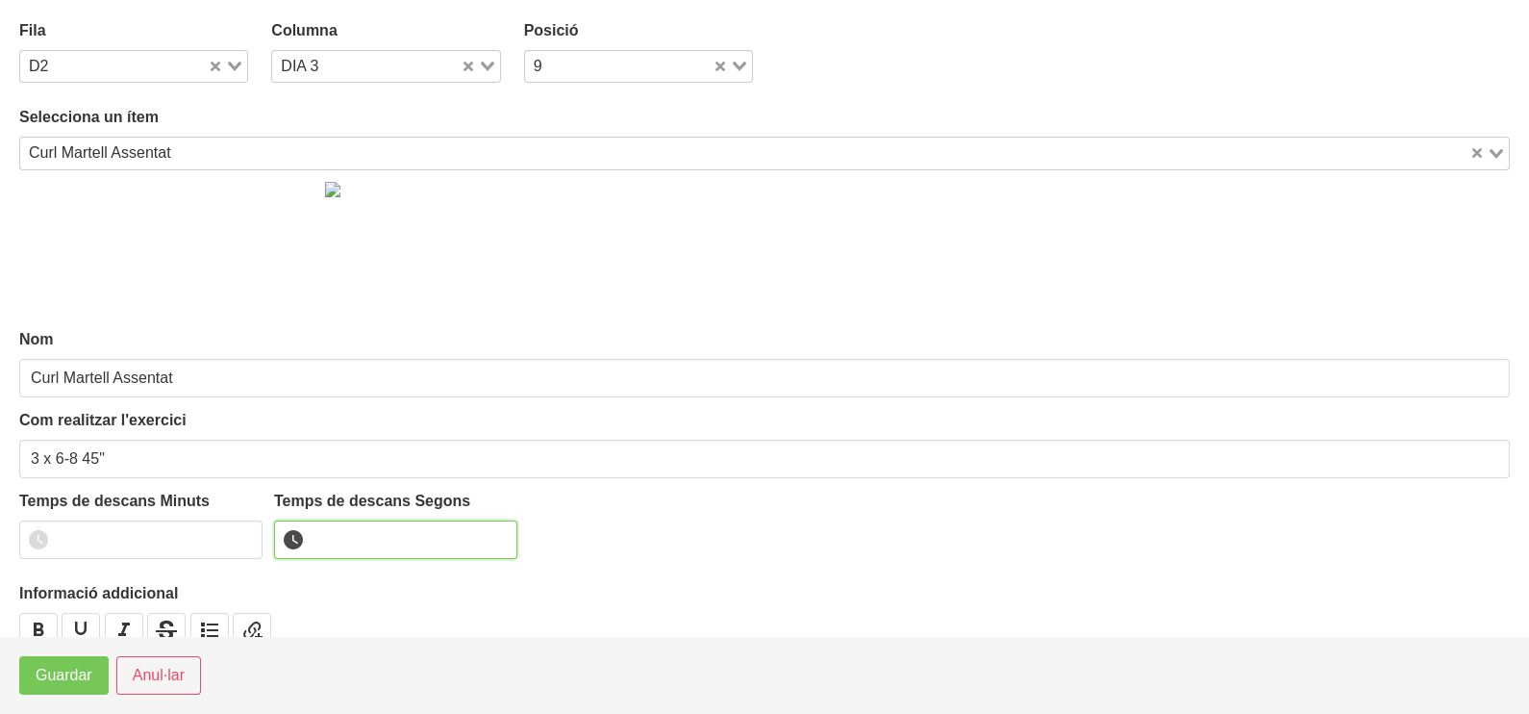
click at [354, 542] on input "number" at bounding box center [395, 539] width 243 height 38
type input "45"
click at [48, 674] on span "Guardar" at bounding box center [64, 675] width 57 height 23
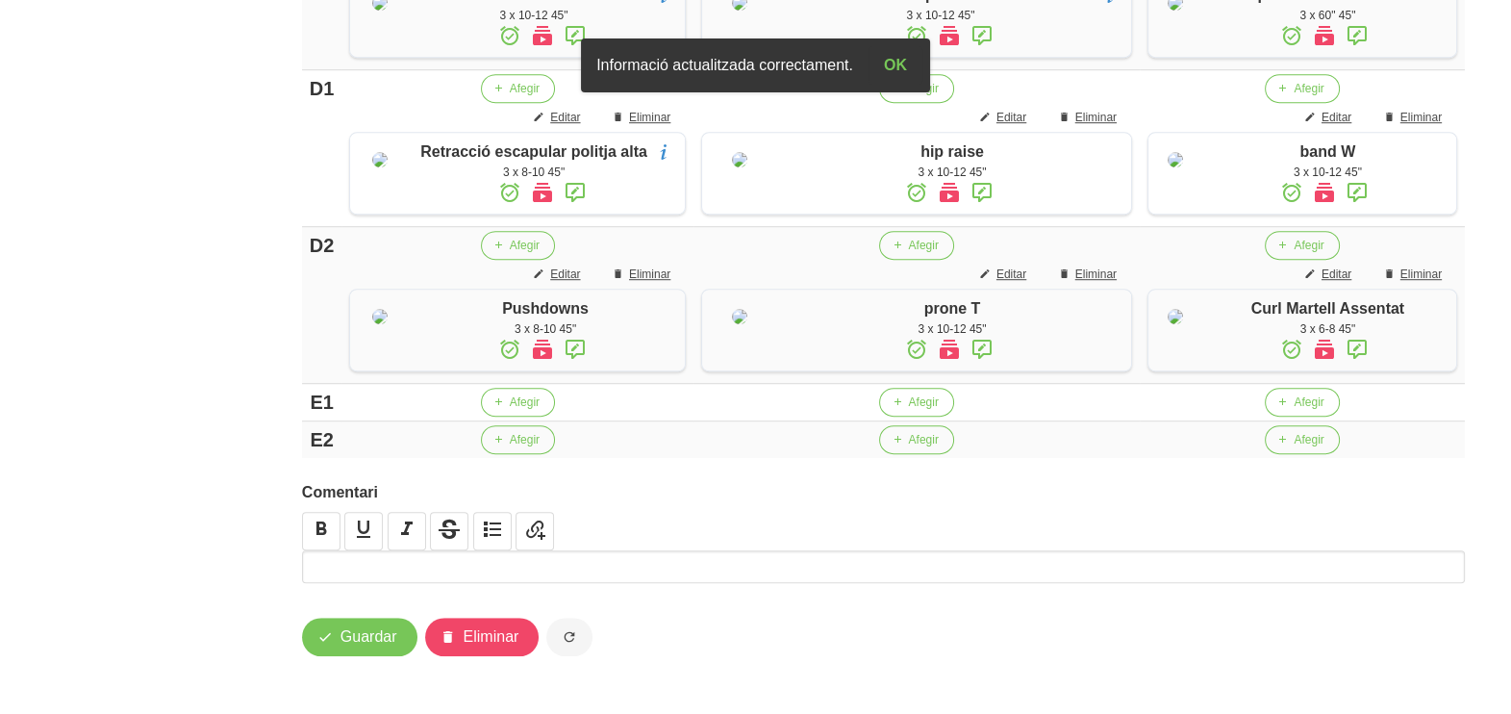
scroll to position [1779, 0]
click at [357, 644] on span "Guardar" at bounding box center [369, 636] width 57 height 23
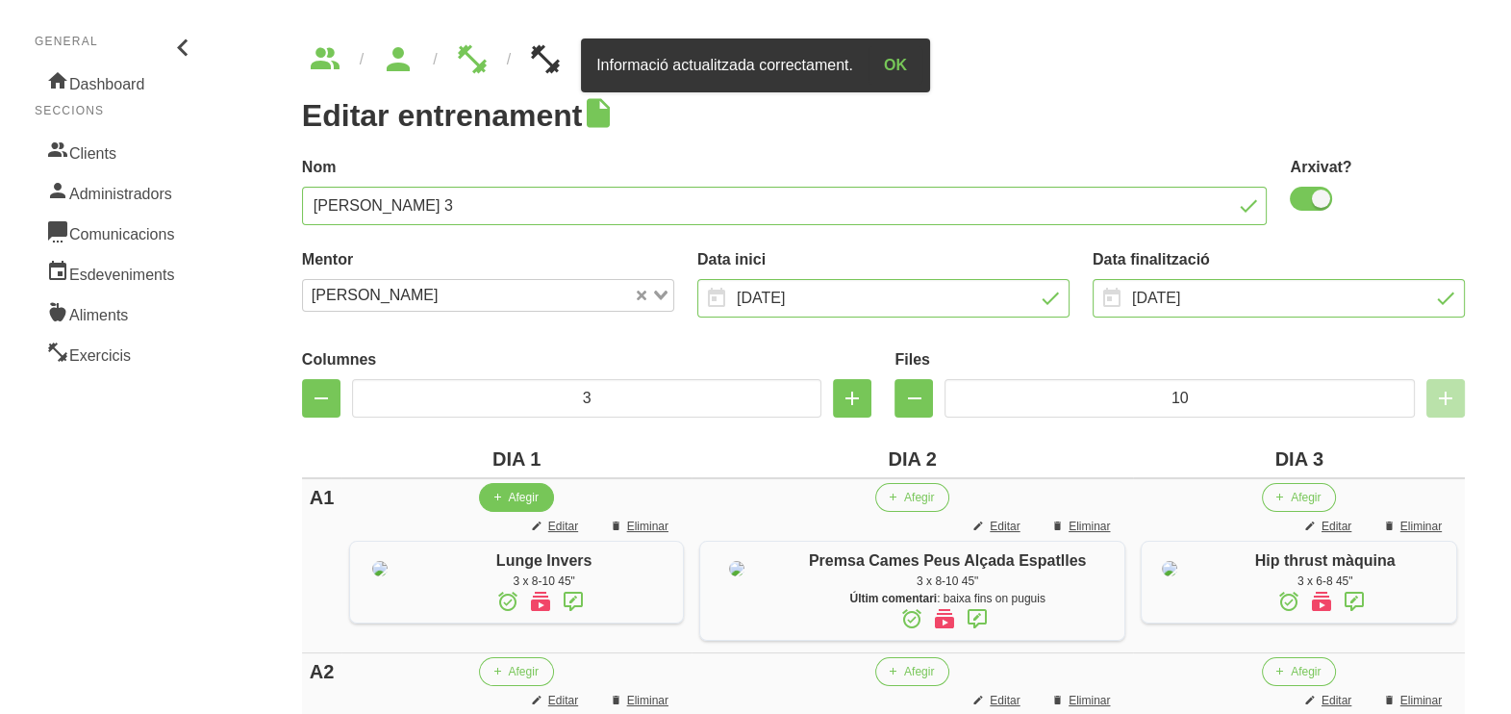
scroll to position [0, 0]
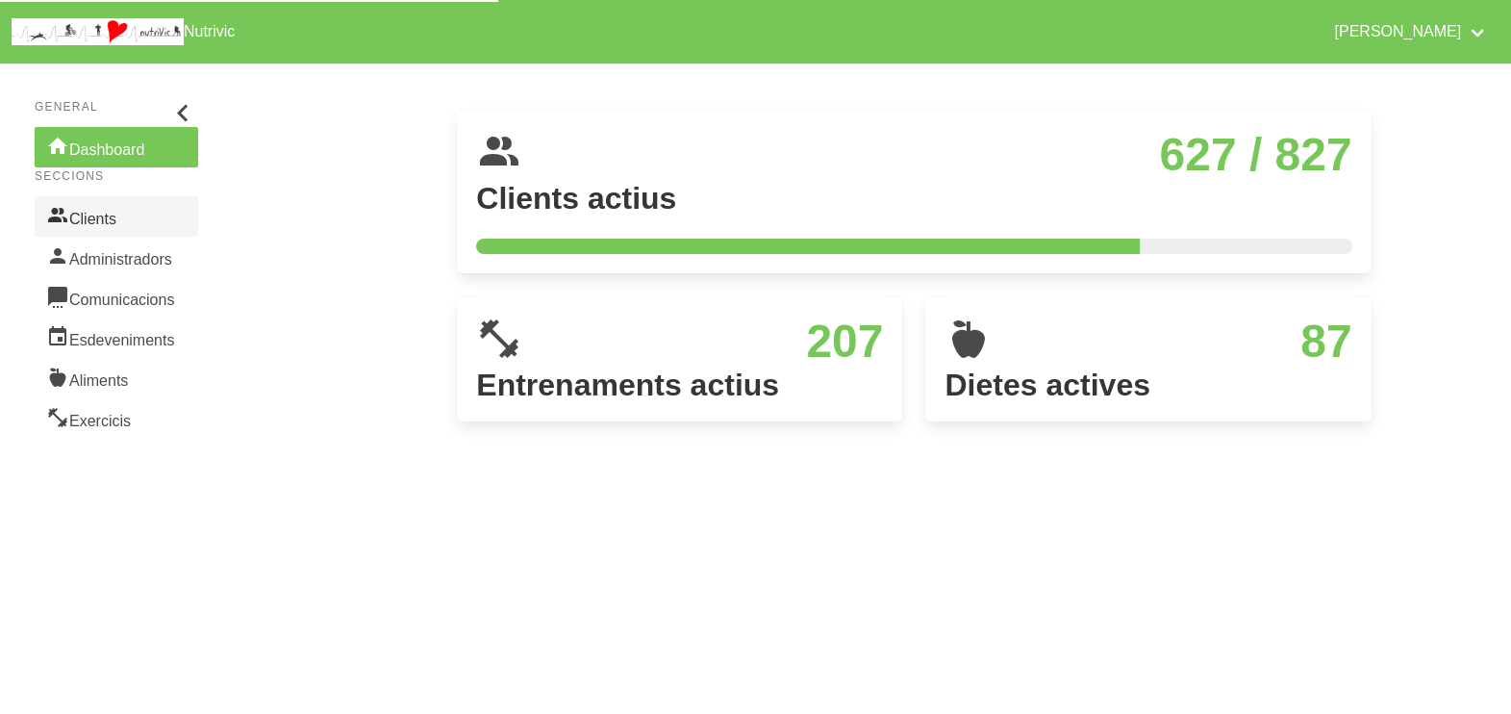
click at [93, 213] on link "Clients" at bounding box center [117, 216] width 164 height 40
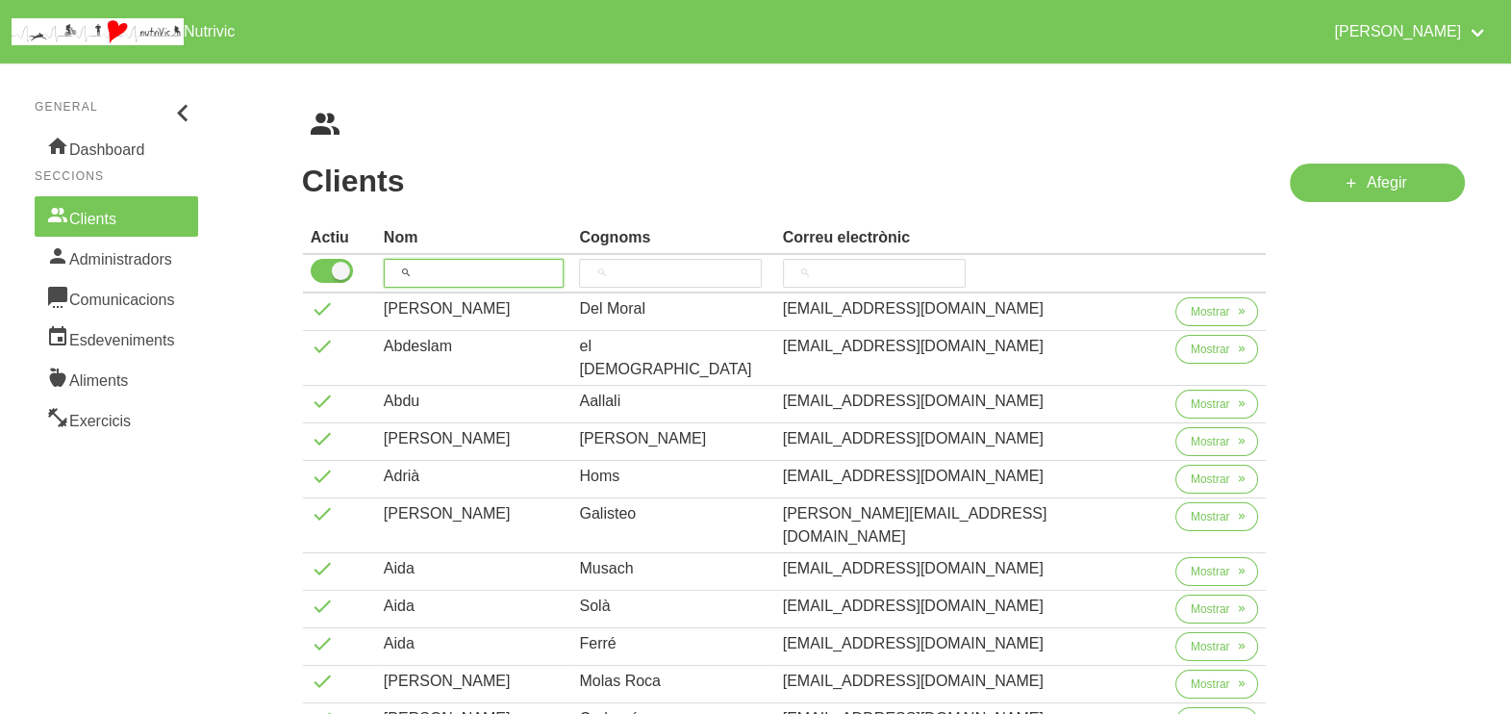
drag, startPoint x: 465, startPoint y: 260, endPoint x: 492, endPoint y: 194, distance: 70.7
click at [467, 257] on th at bounding box center [474, 274] width 196 height 38
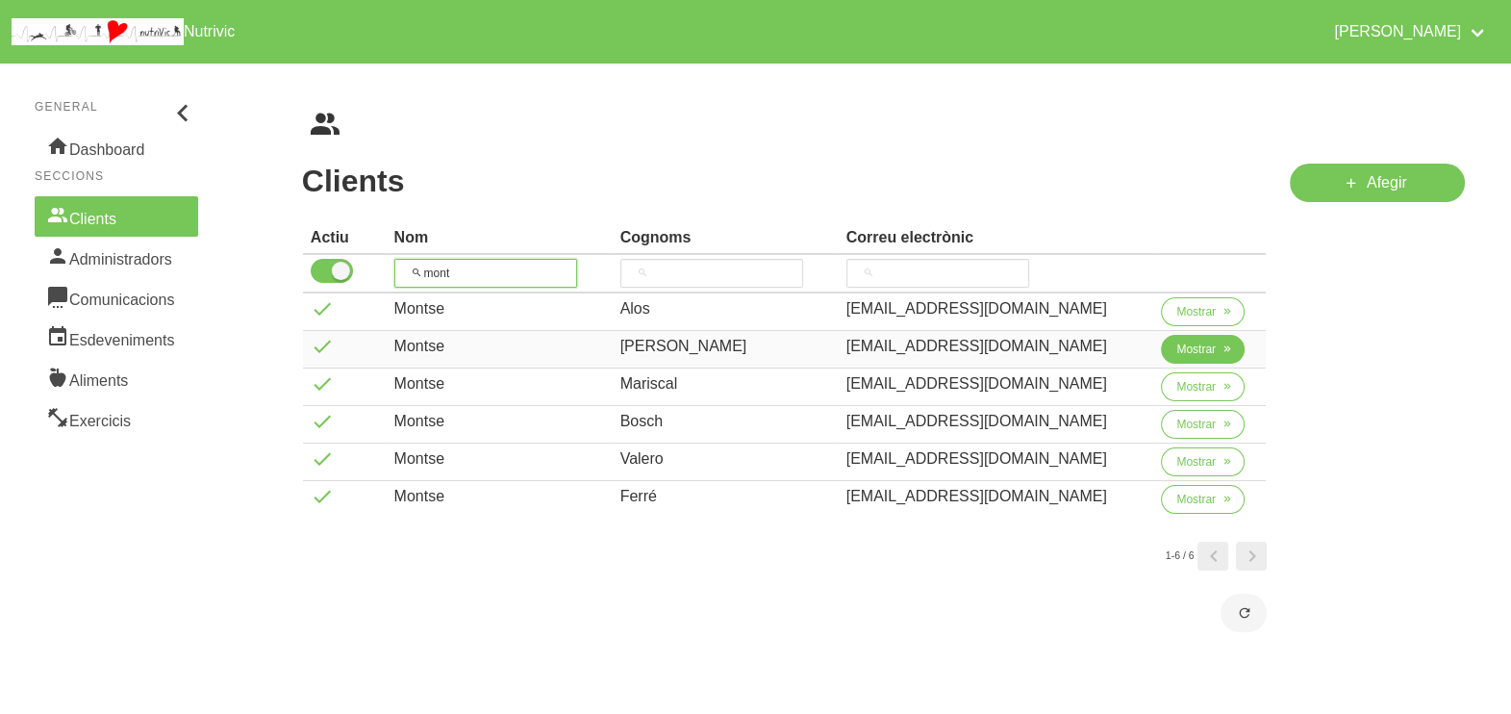
type input "mont"
click at [1188, 351] on span "Mostrar" at bounding box center [1195, 349] width 39 height 17
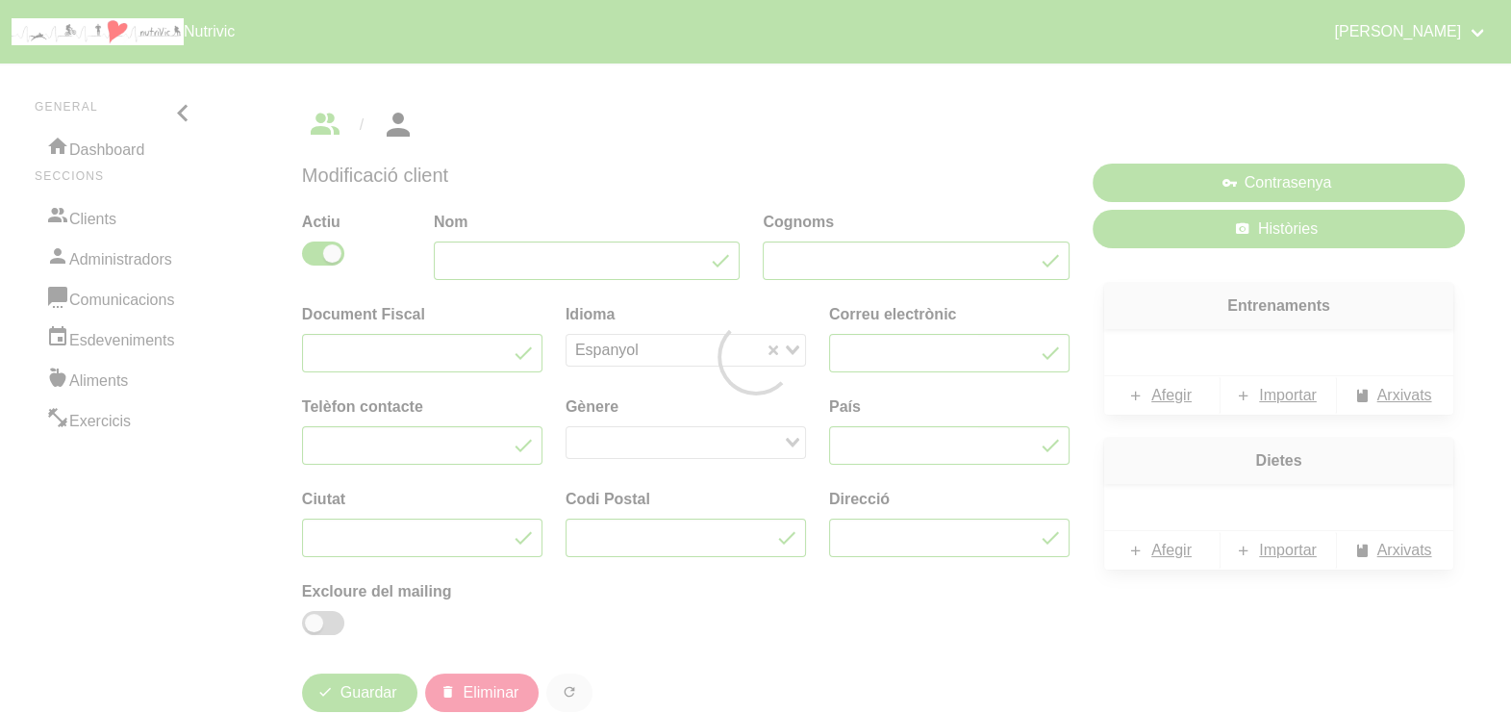
type input "Montse"
type input "[PERSON_NAME]"
type input "[EMAIL_ADDRESS][DOMAIN_NAME]"
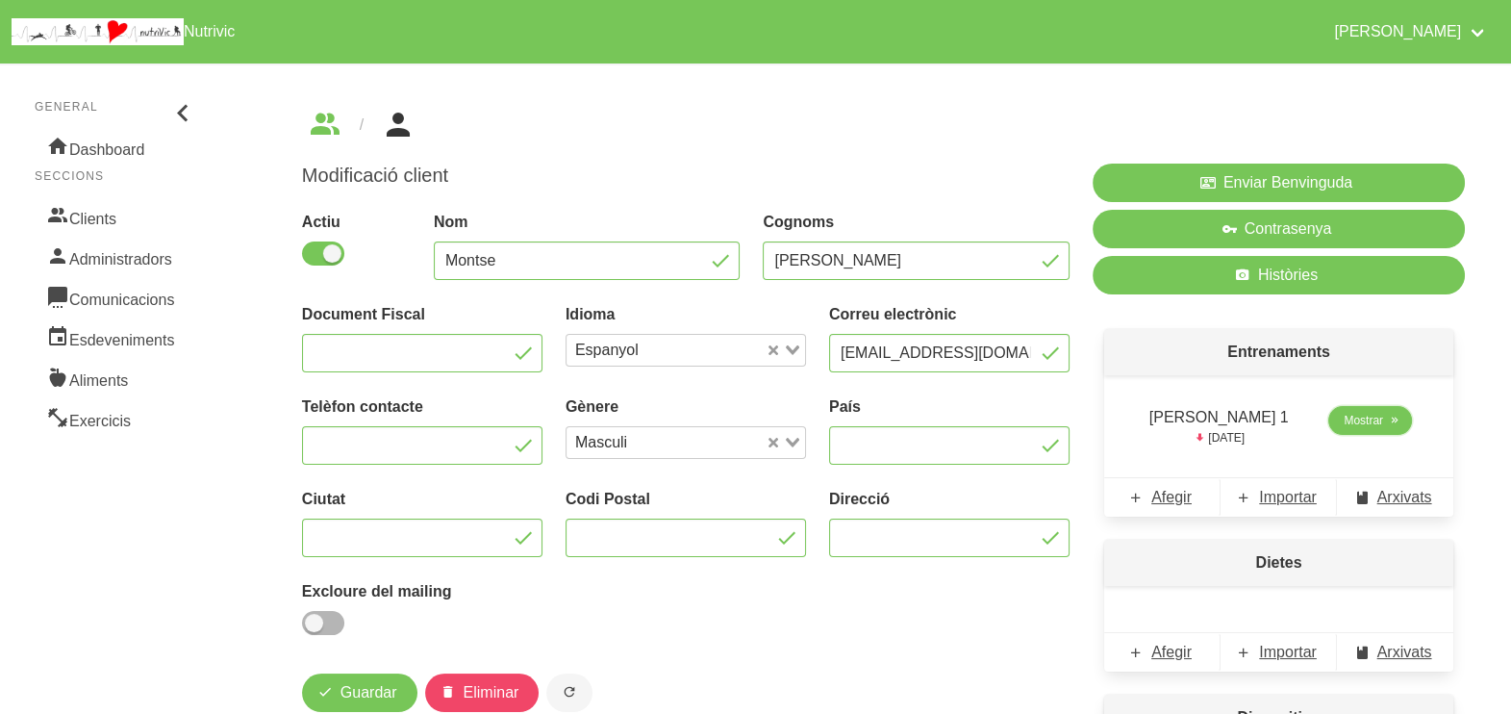
click at [1367, 427] on span "Mostrar" at bounding box center [1363, 420] width 39 height 17
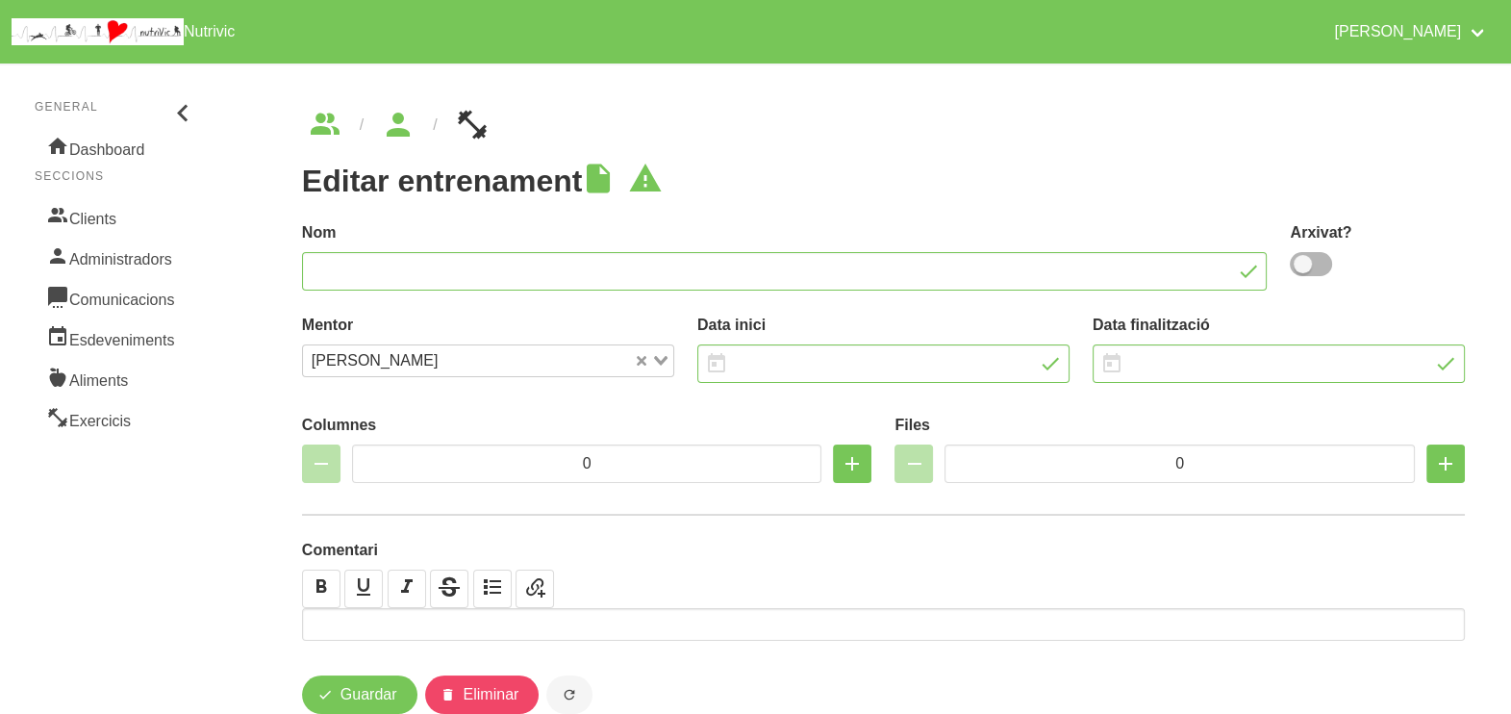
type input "[PERSON_NAME] 1"
type input "31/3/2025"
type input "31/8/2025"
type input "3"
type input "10"
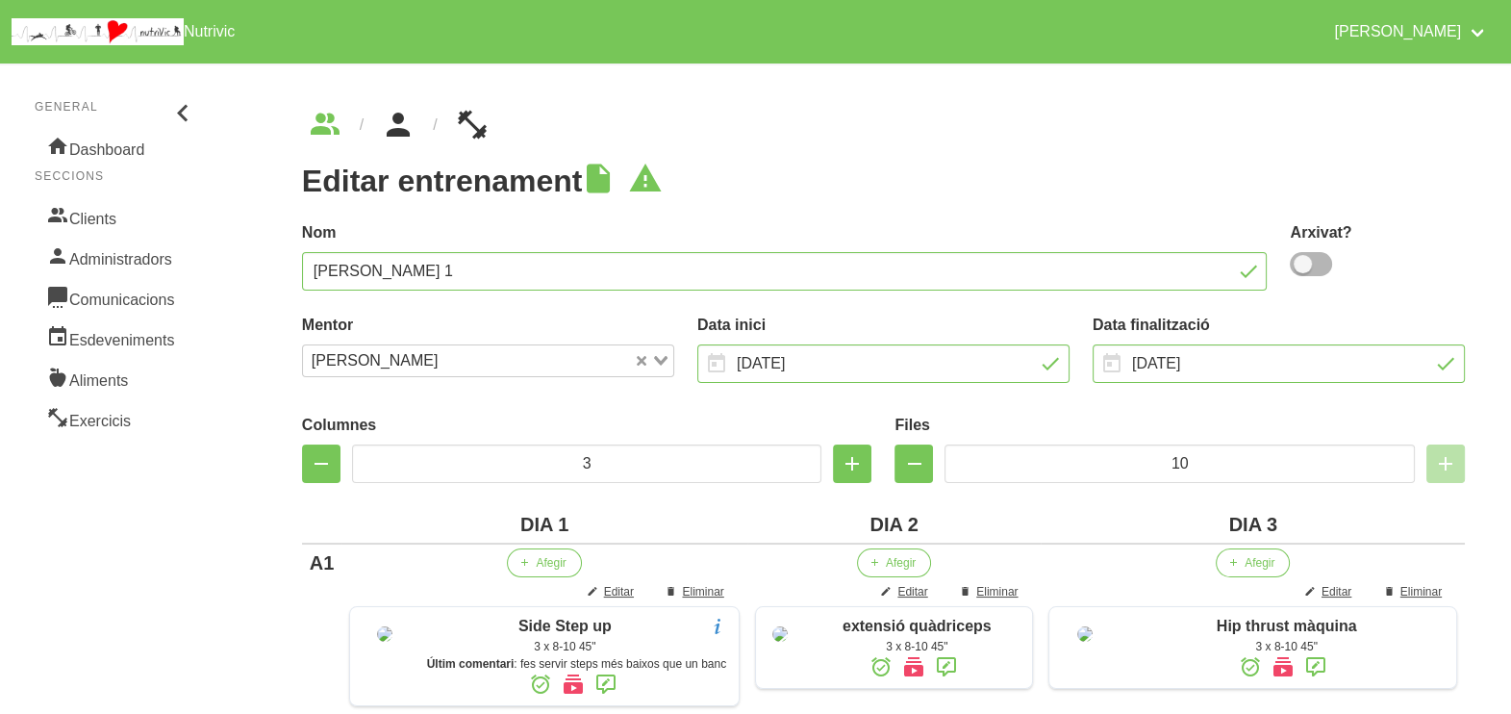
click at [398, 132] on icon "breadcrumbs" at bounding box center [398, 125] width 35 height 52
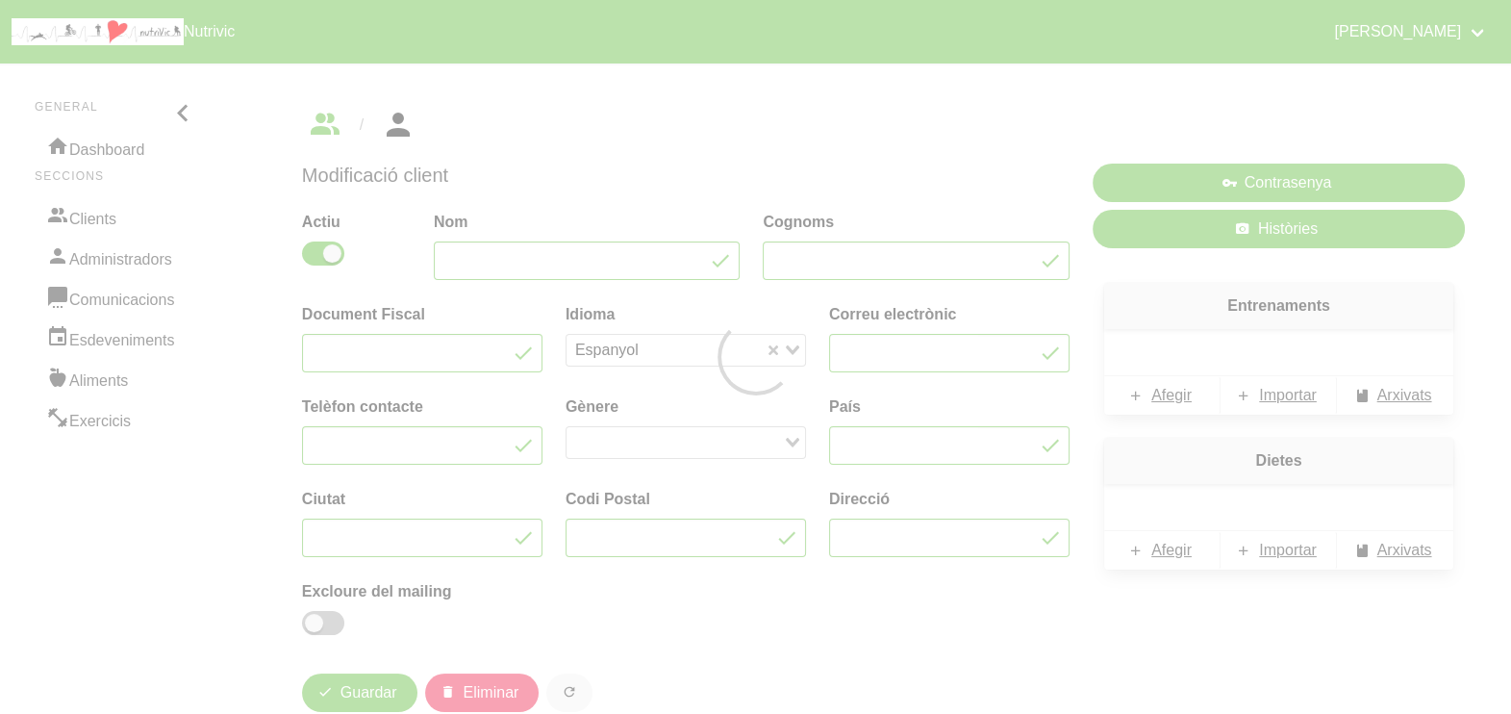
type input "Montse"
type input "[PERSON_NAME]"
type input "[EMAIL_ADDRESS][DOMAIN_NAME]"
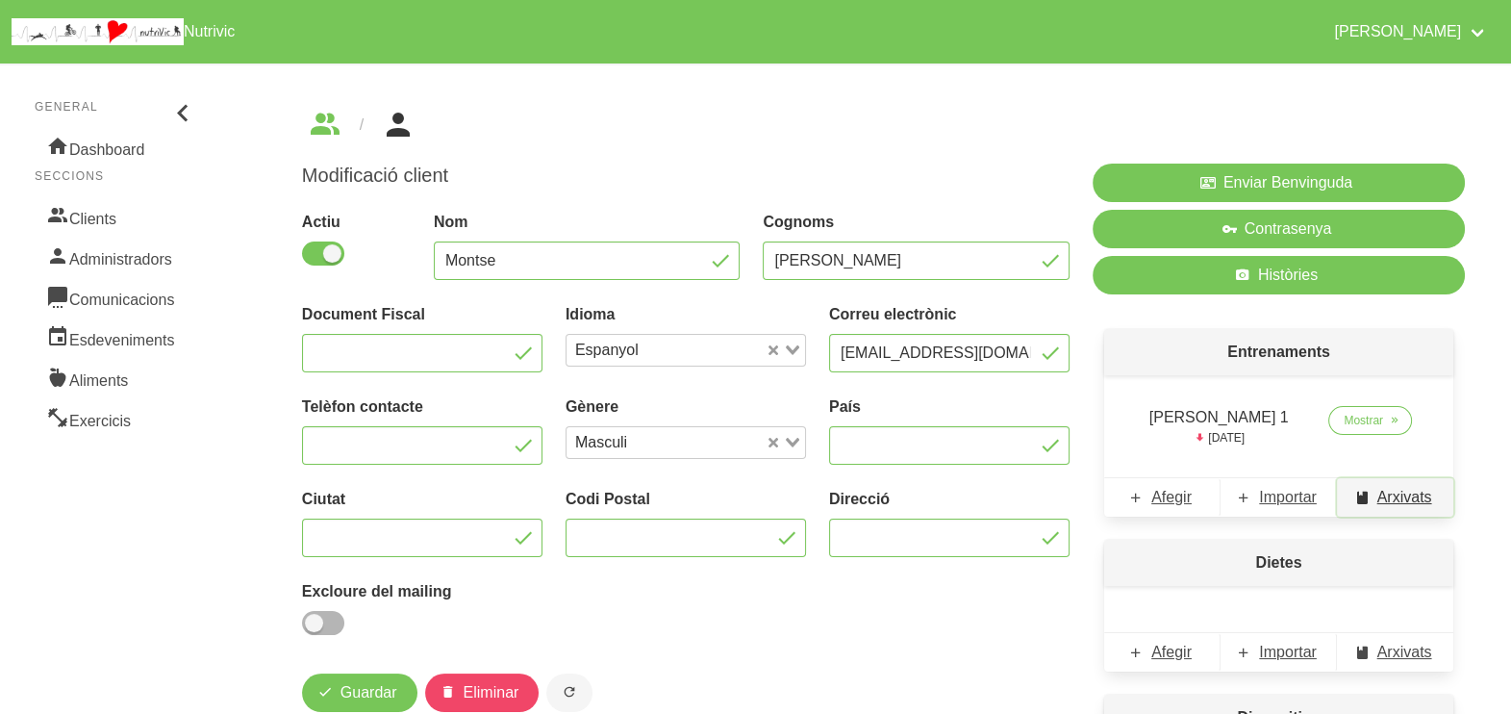
click at [1398, 500] on span "Arxivats" at bounding box center [1404, 497] width 55 height 23
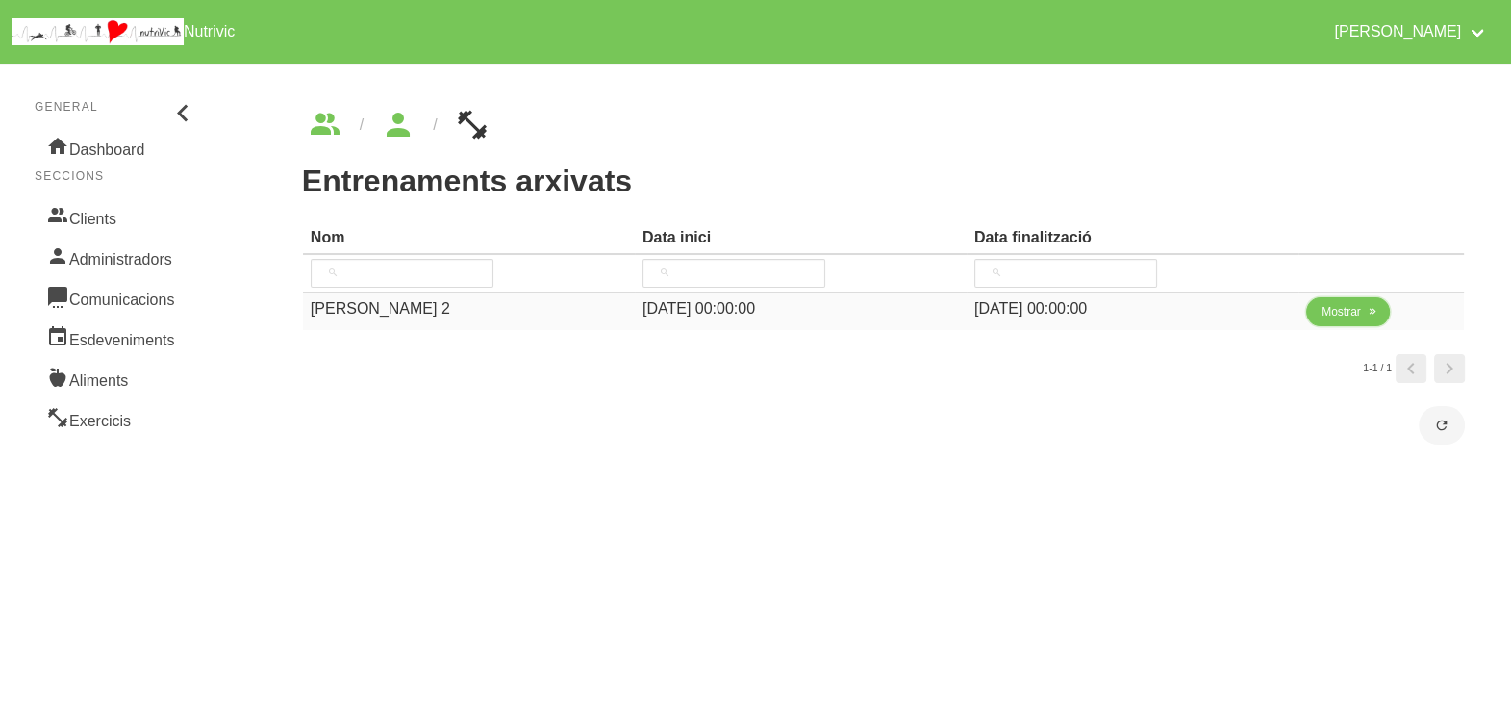
click at [1353, 308] on span "Mostrar" at bounding box center [1341, 311] width 39 height 17
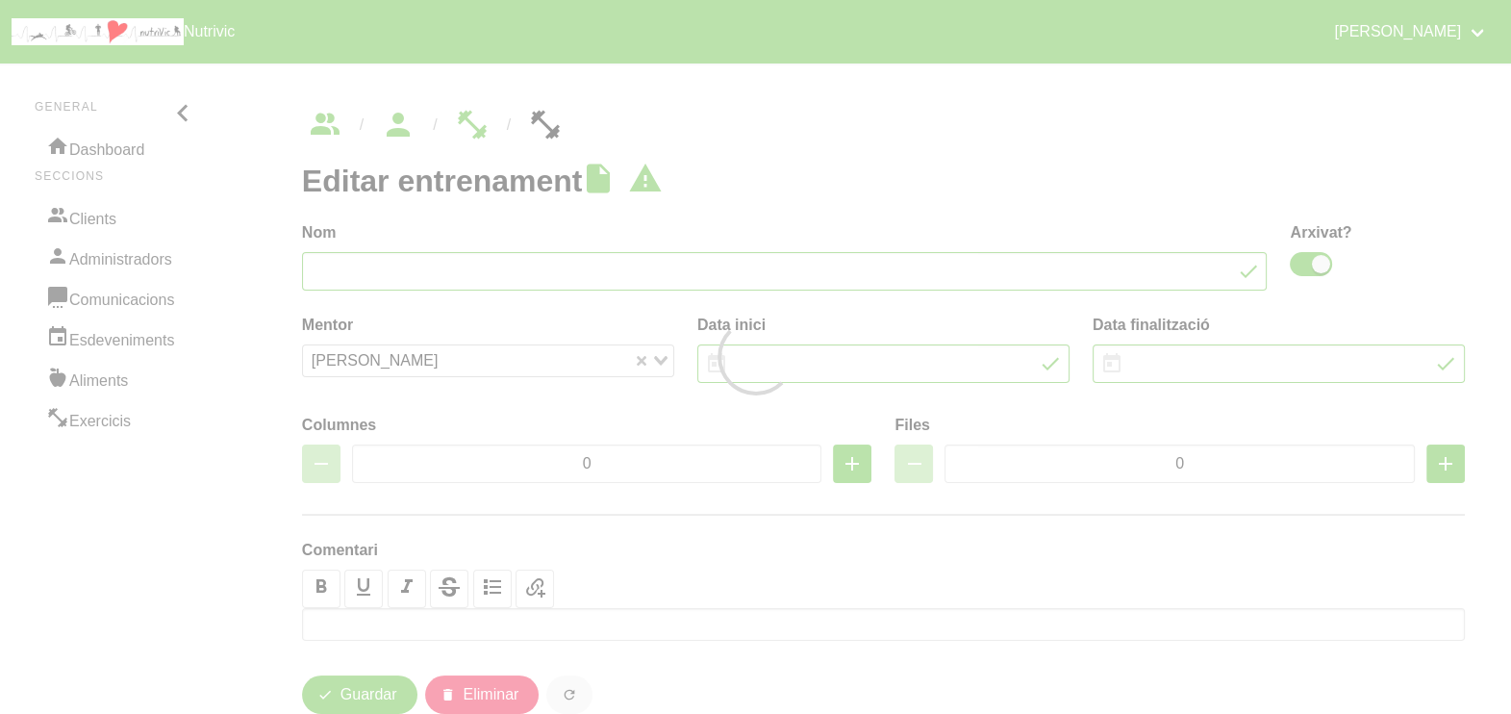
type input "[PERSON_NAME] 2"
checkbox input "true"
type input "1/6/2025"
type input "13/7/2025"
type input "3"
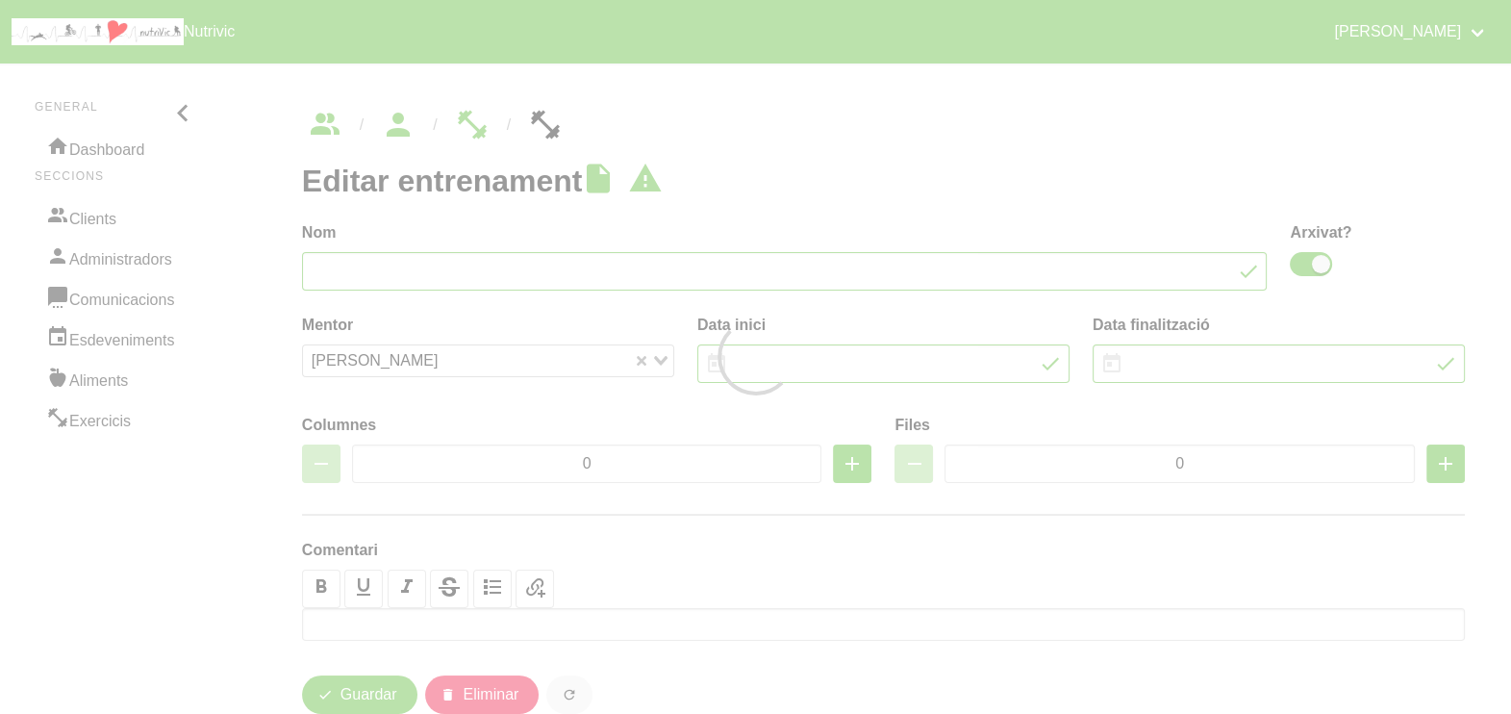
type input "10"
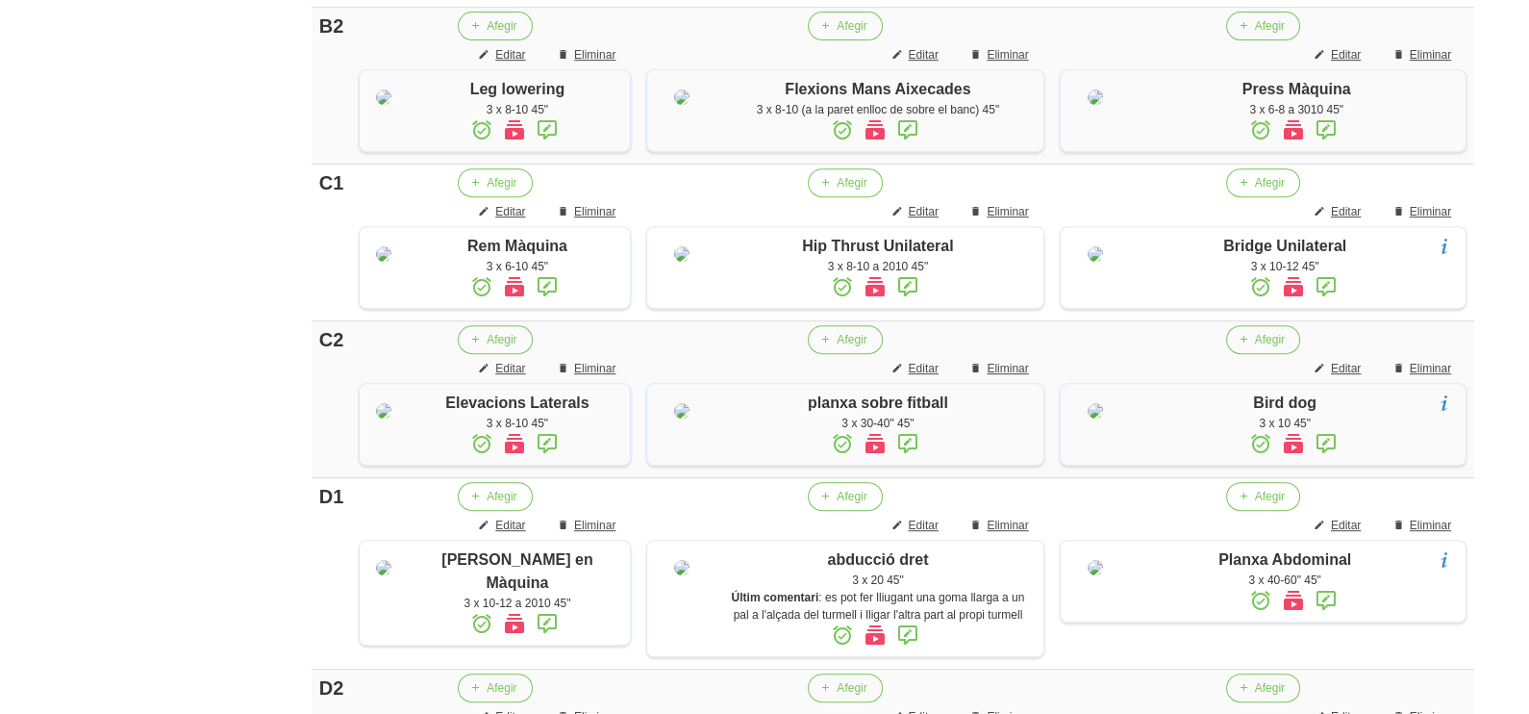
scroll to position [1193, 0]
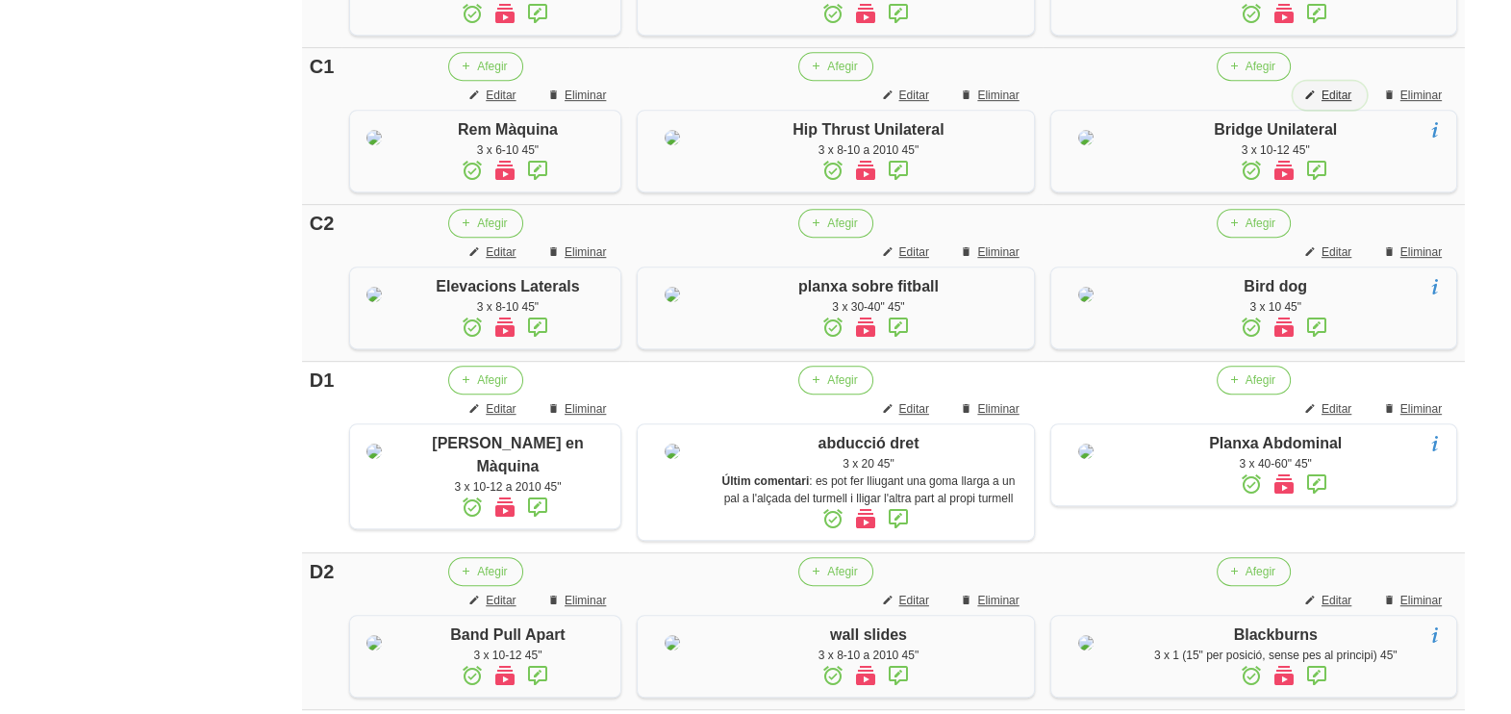
click at [1343, 104] on span "Editar" at bounding box center [1337, 95] width 30 height 17
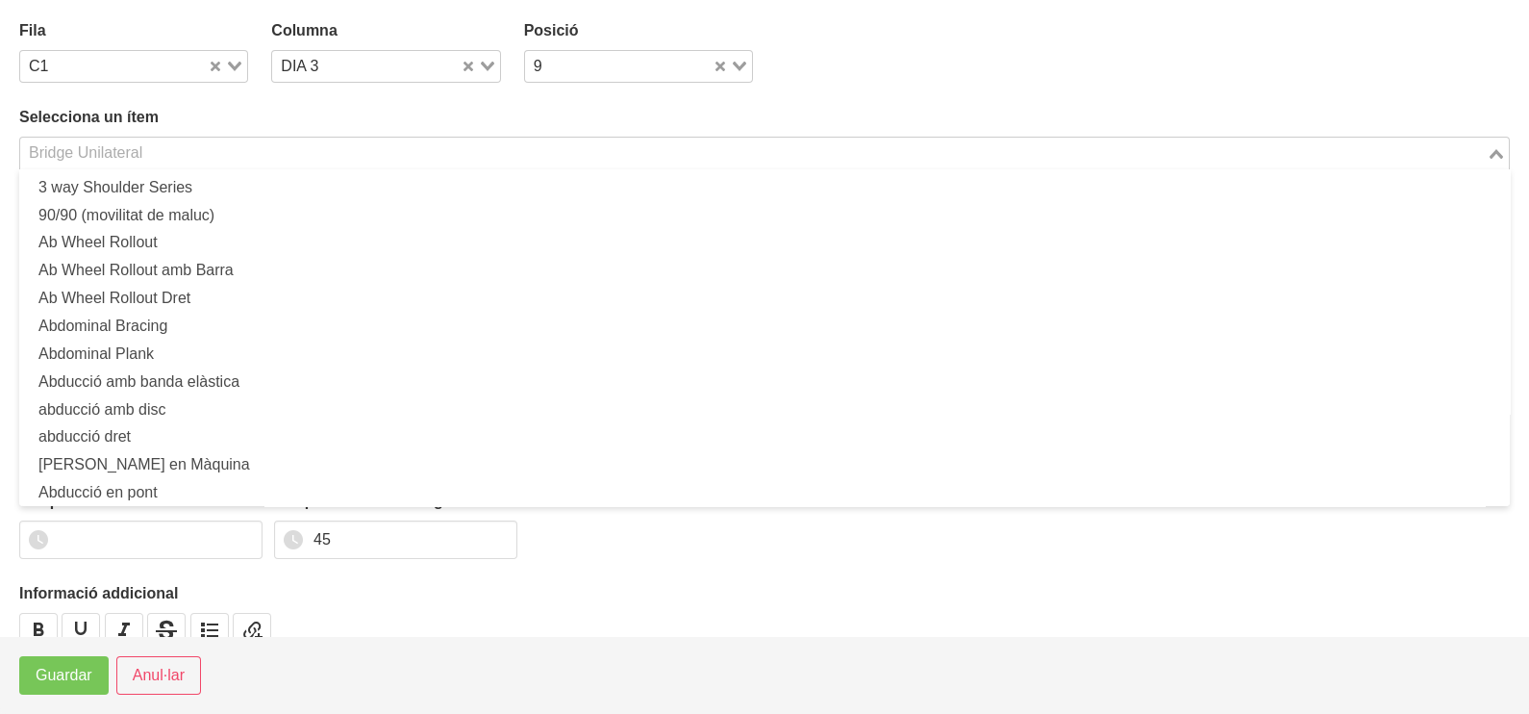
drag, startPoint x: 255, startPoint y: 149, endPoint x: 272, endPoint y: 136, distance: 21.9
click at [255, 149] on input "Search for option" at bounding box center [753, 152] width 1463 height 23
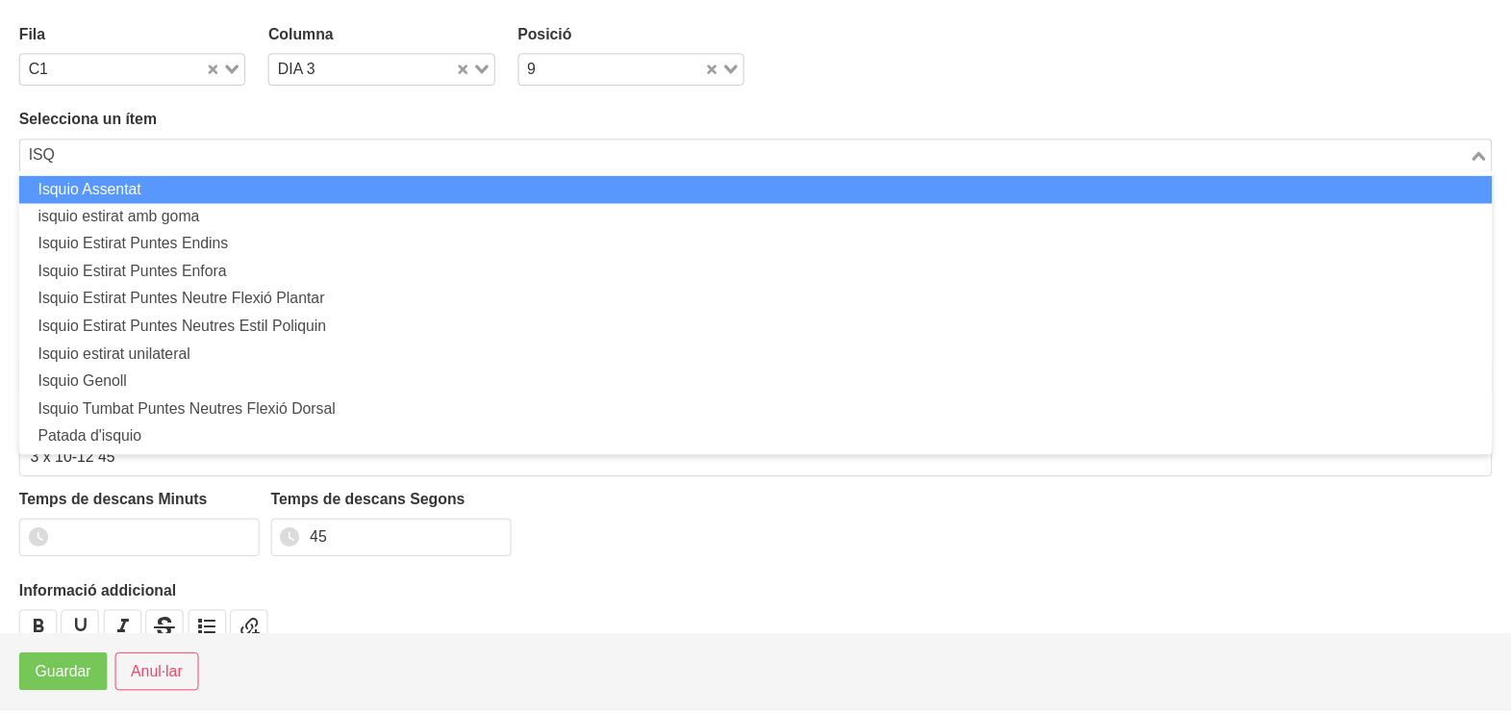
scroll to position [0, 0]
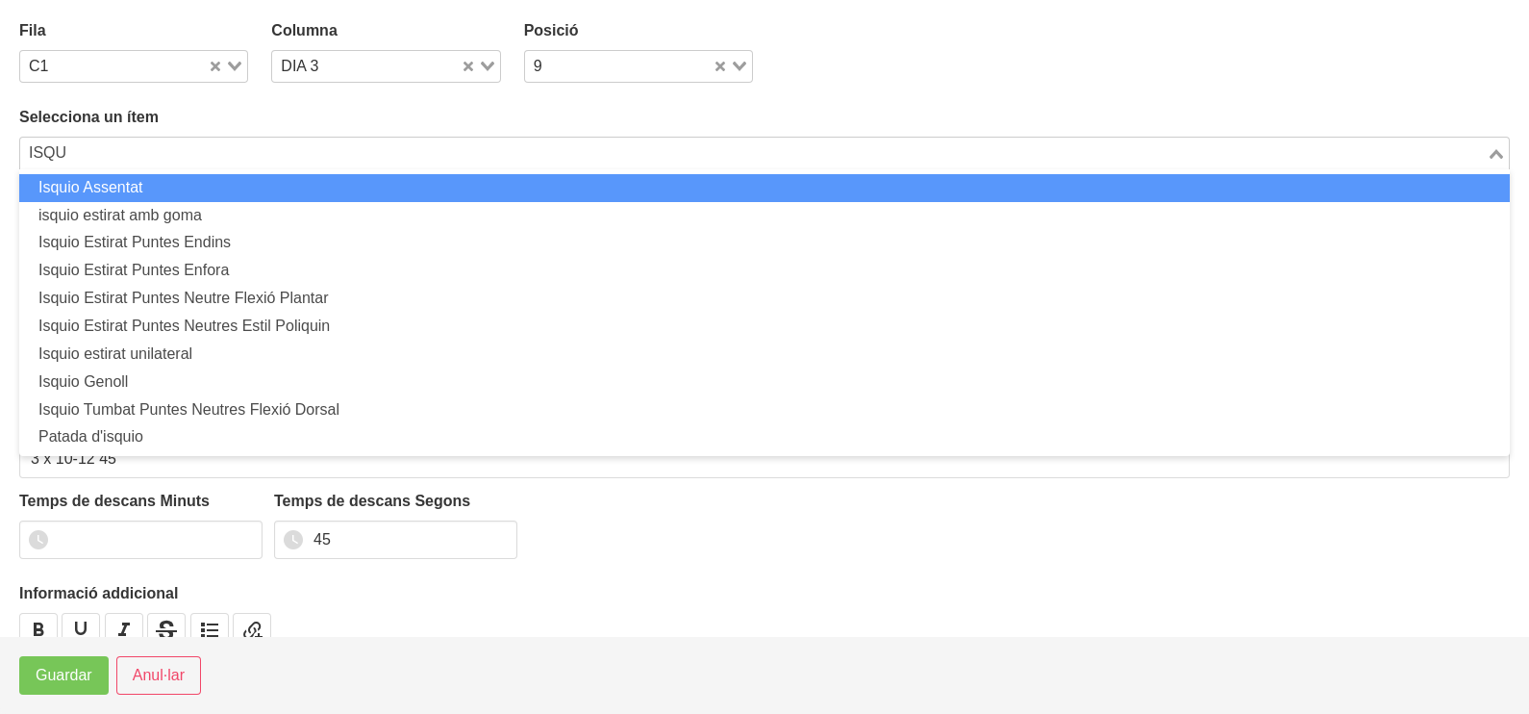
click at [147, 189] on li "Isquio Assentat" at bounding box center [764, 188] width 1491 height 28
type input "ISQU"
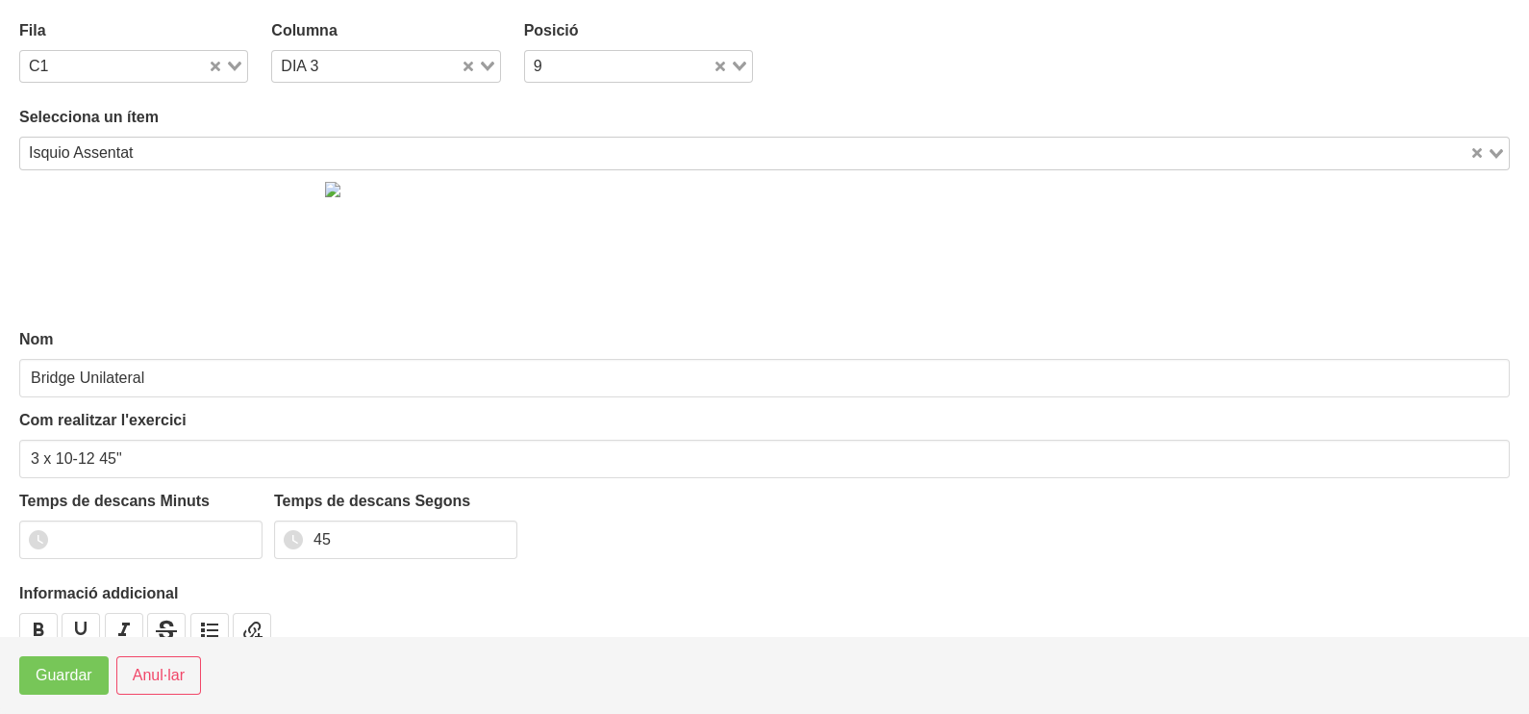
type input "Isquio Assentat"
click at [66, 685] on span "Guardar" at bounding box center [64, 675] width 57 height 23
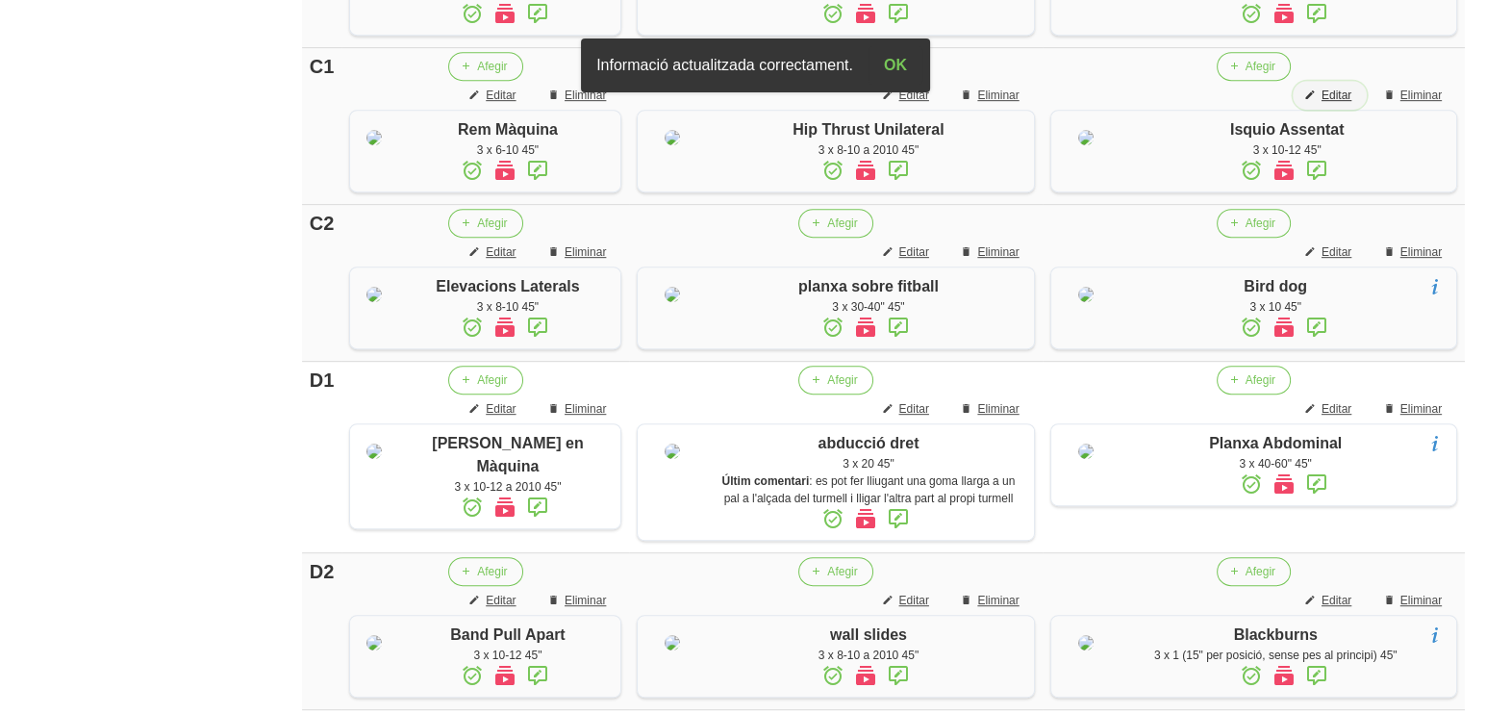
click at [1343, 104] on span "Editar" at bounding box center [1337, 95] width 30 height 17
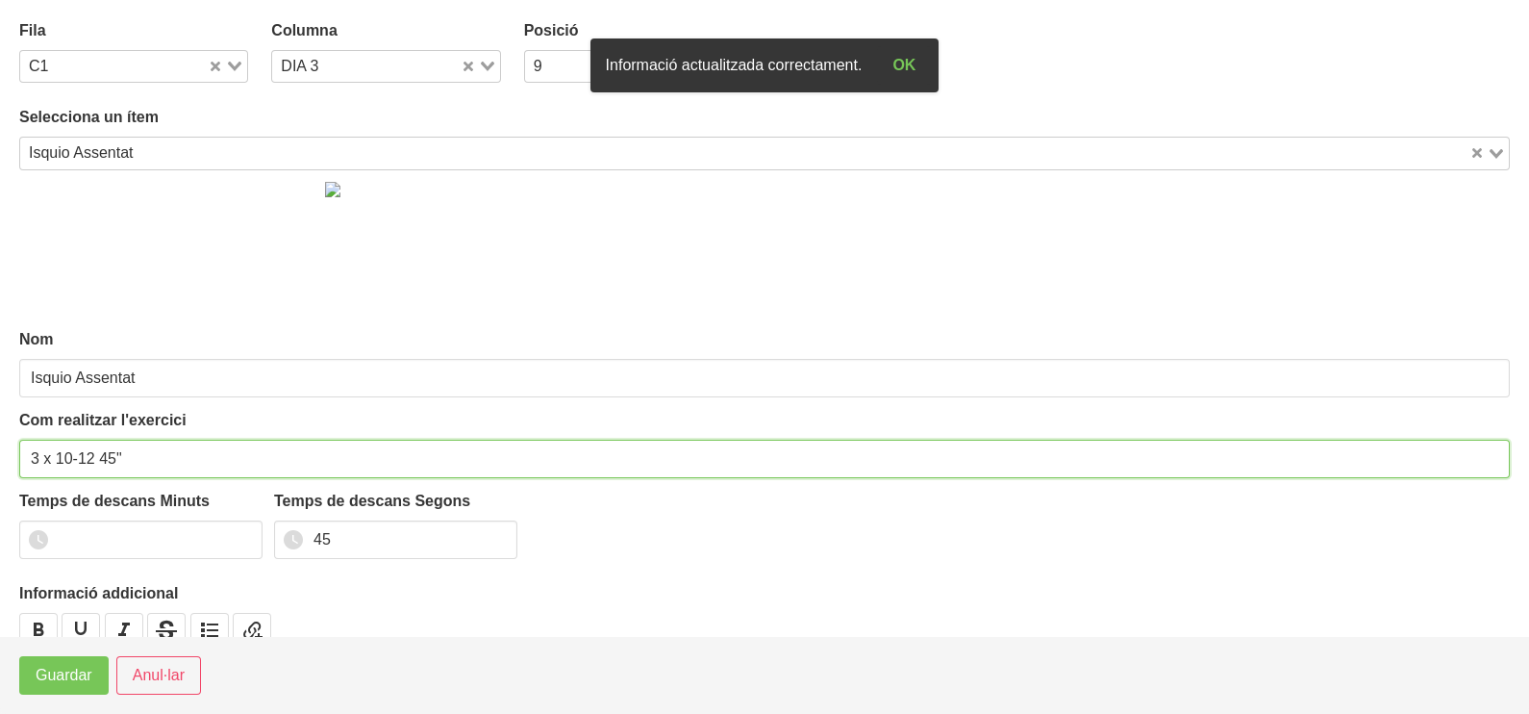
drag, startPoint x: 96, startPoint y: 458, endPoint x: 59, endPoint y: 457, distance: 37.5
click at [58, 457] on input "3 x 10-12 45"" at bounding box center [764, 459] width 1491 height 38
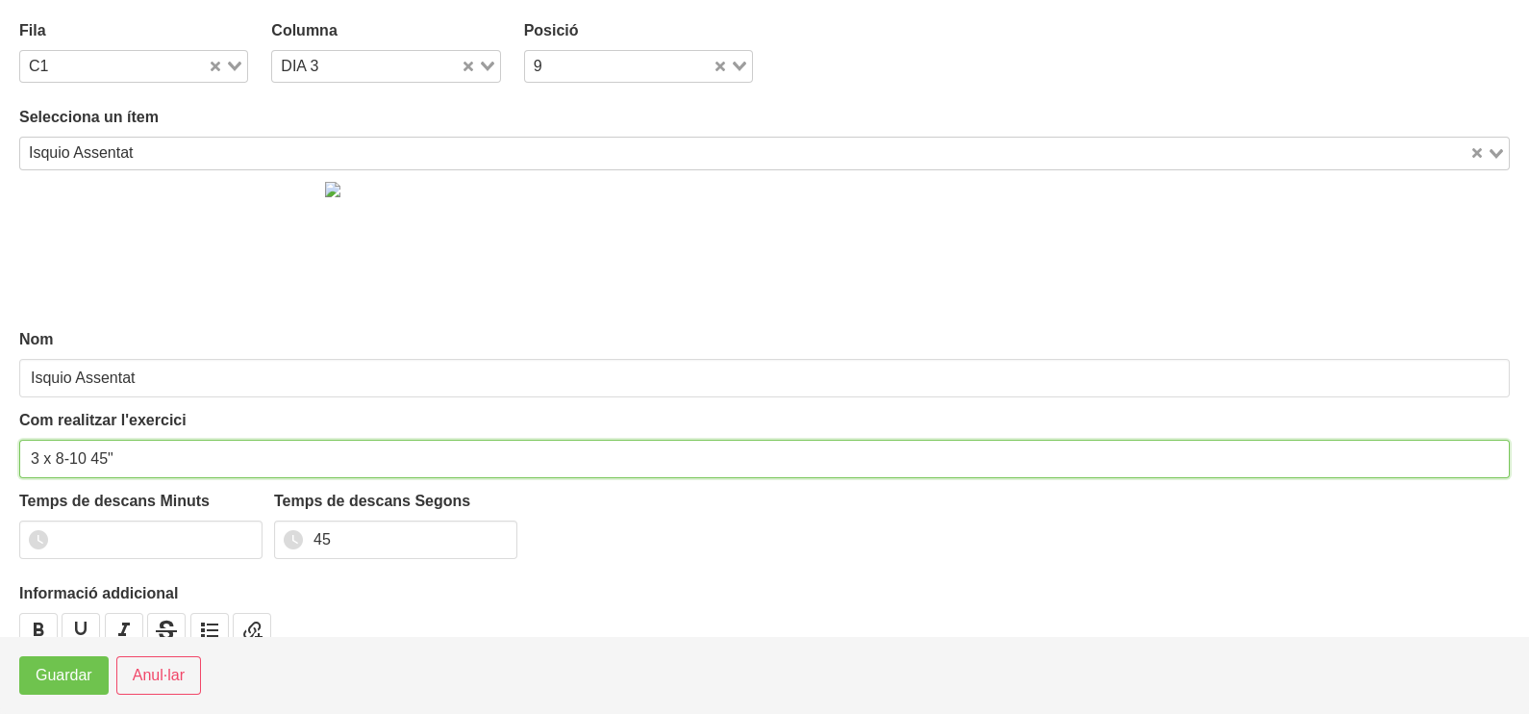
type input "3 x 8-10 45""
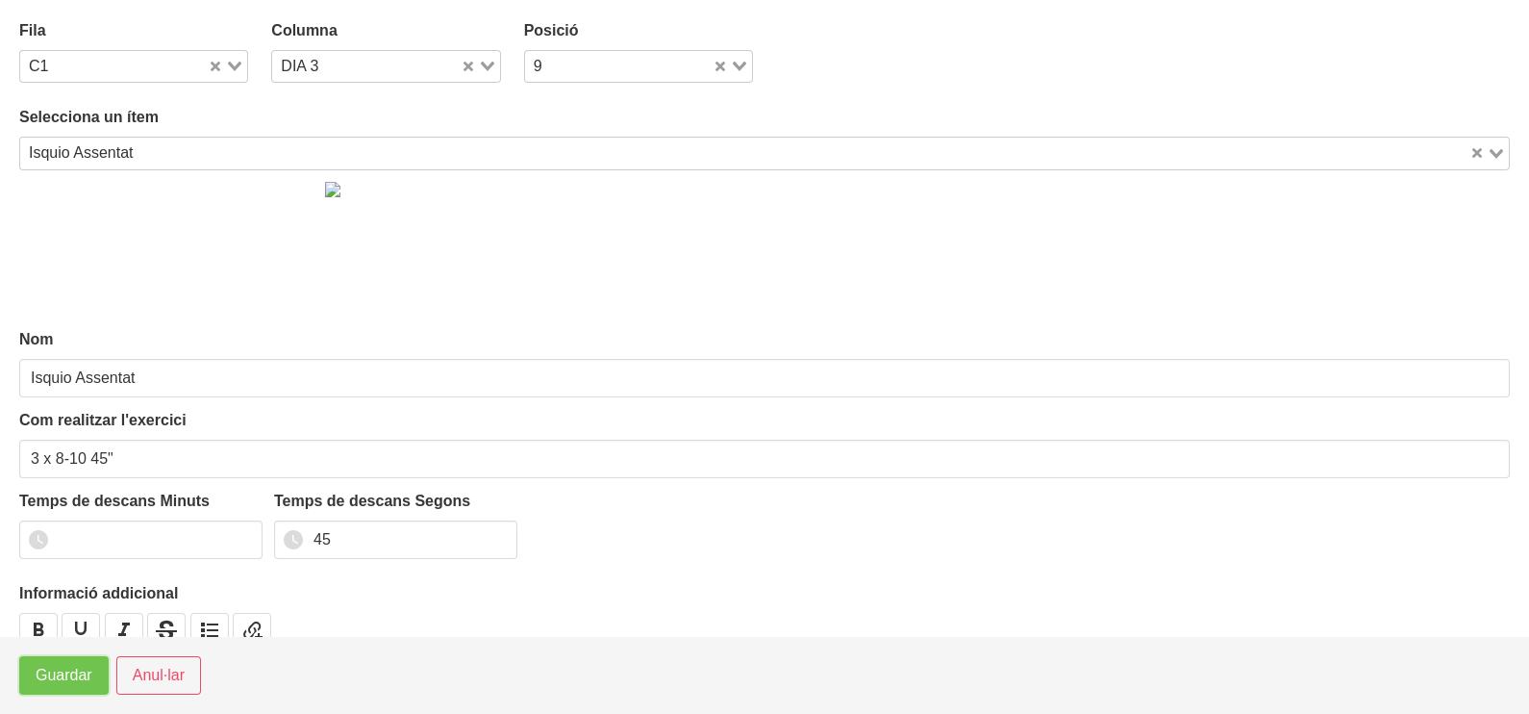
click at [64, 677] on span "Guardar" at bounding box center [64, 675] width 57 height 23
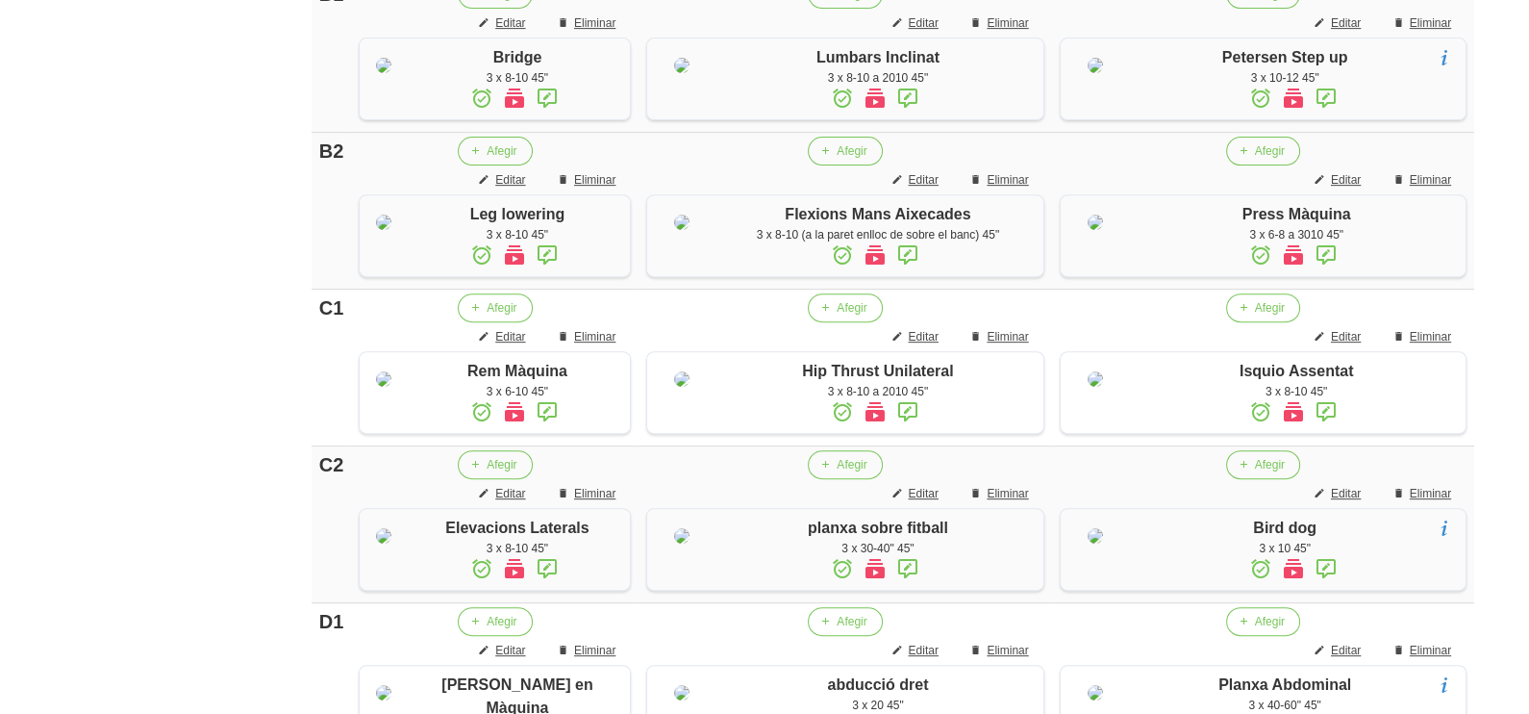
scroll to position [712, 0]
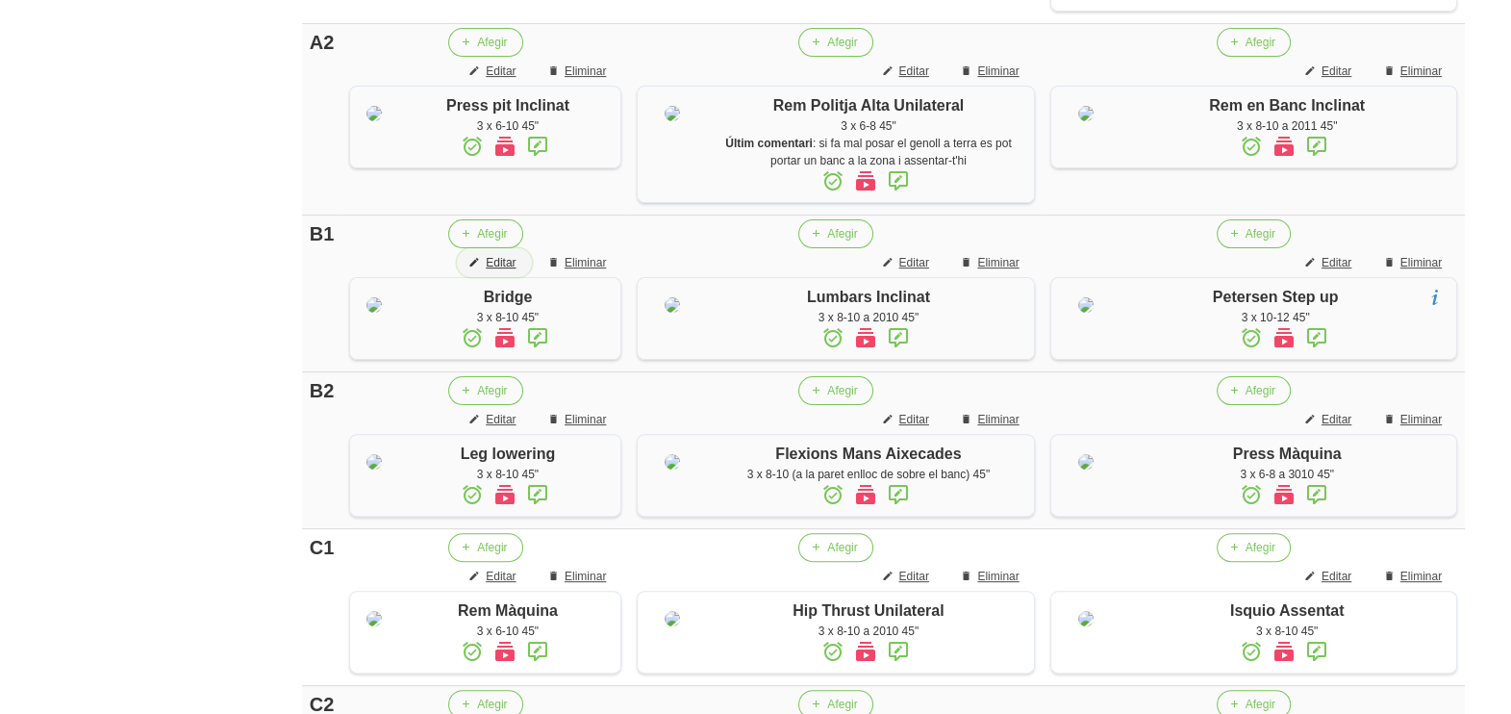
click at [494, 271] on span "Editar" at bounding box center [501, 262] width 30 height 17
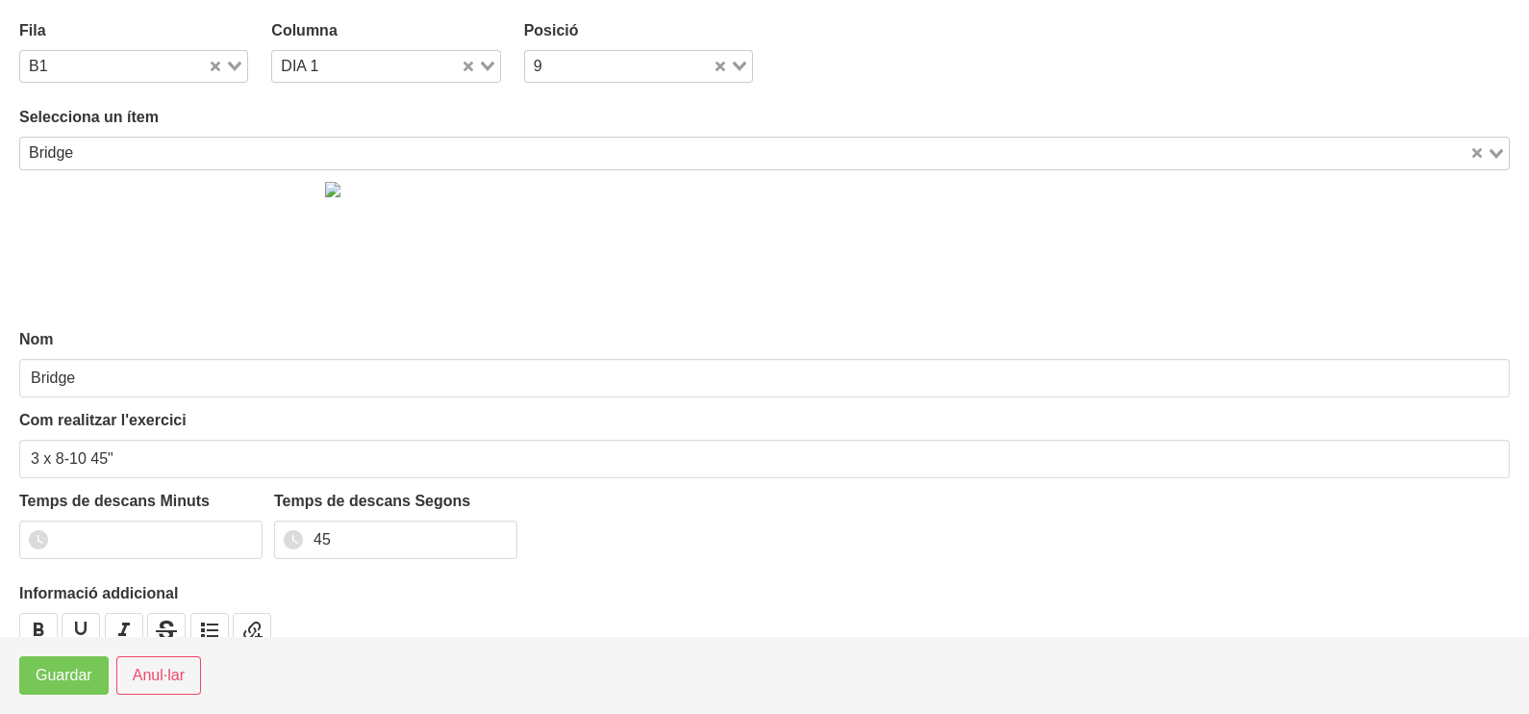
click at [134, 144] on input "Search for option" at bounding box center [774, 152] width 1388 height 23
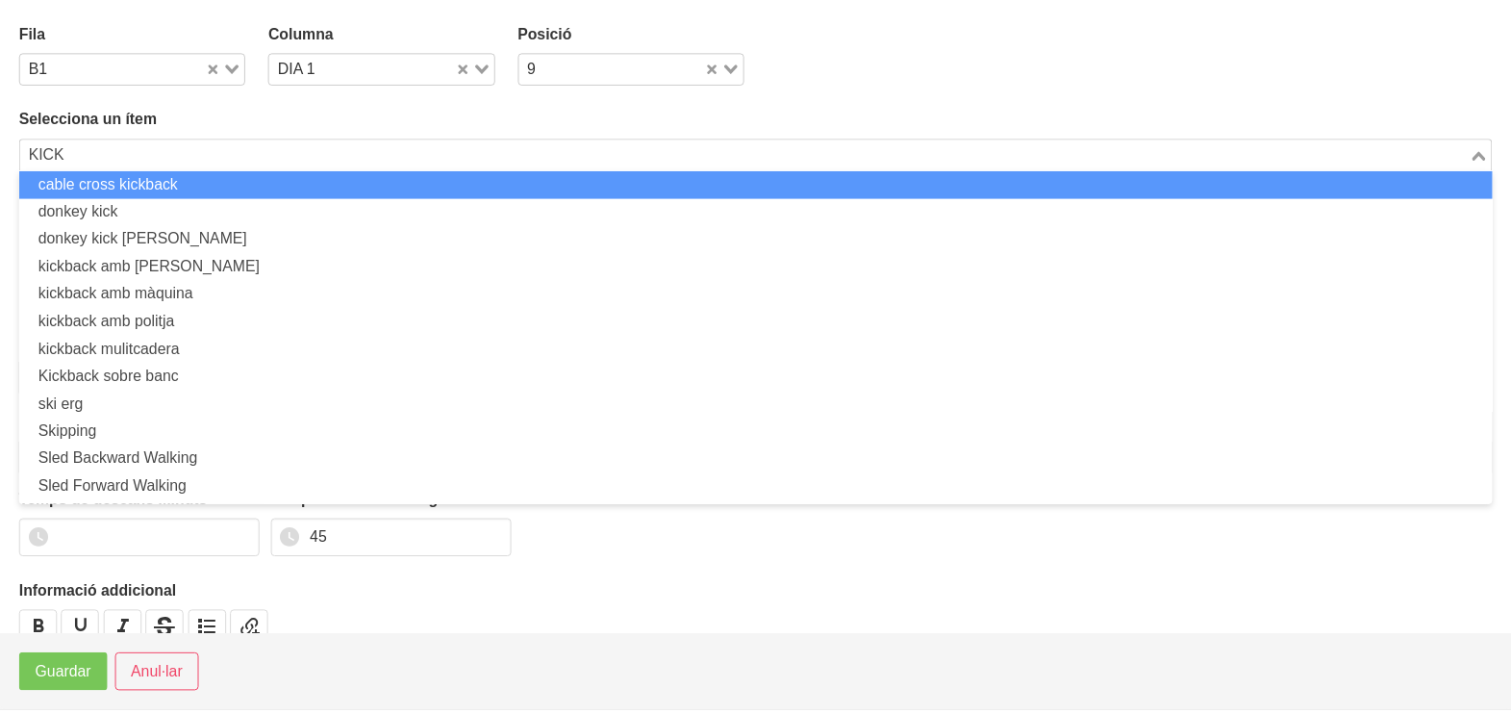
scroll to position [0, 0]
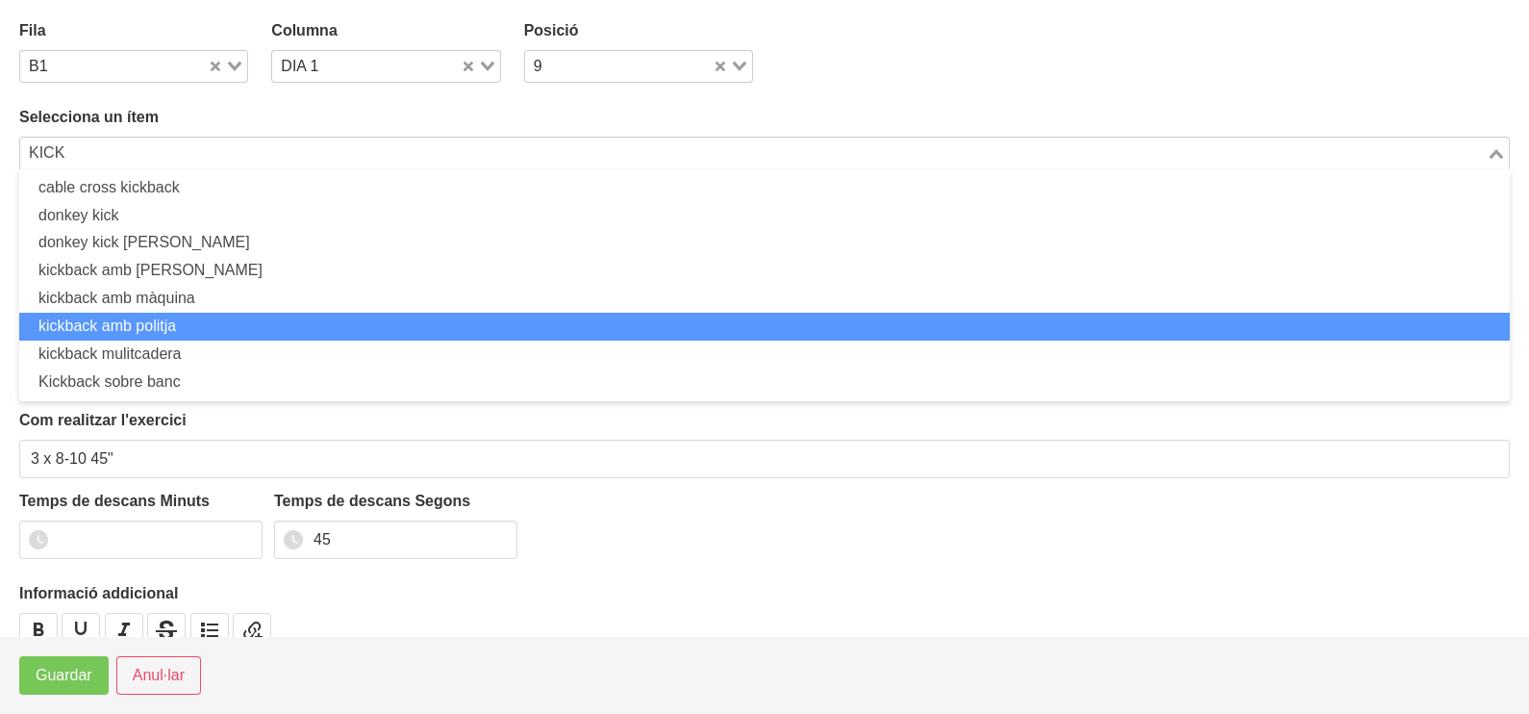
click at [125, 324] on li "kickback amb politja" at bounding box center [764, 327] width 1491 height 28
type input "KICK"
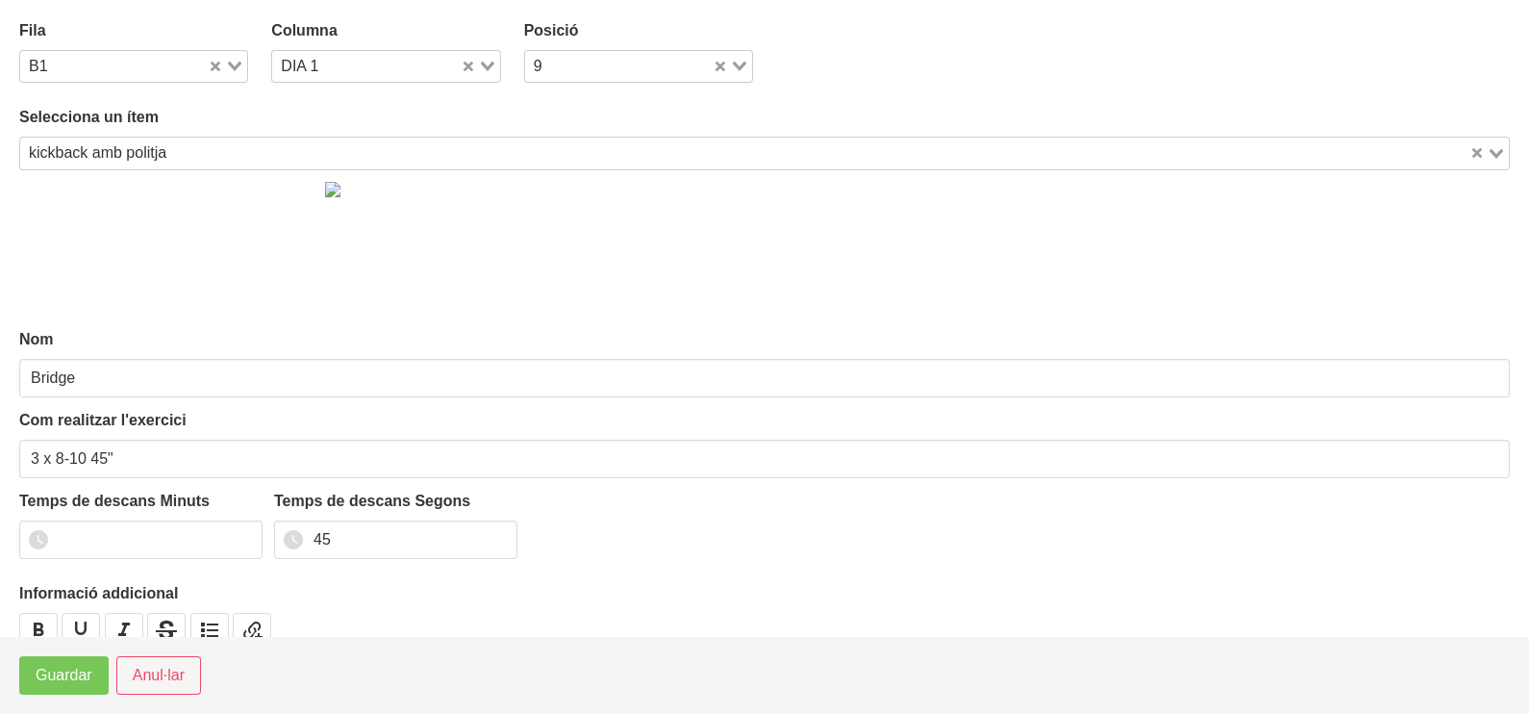
type input "kickback amb politja"
click at [59, 683] on span "Guardar" at bounding box center [64, 675] width 57 height 23
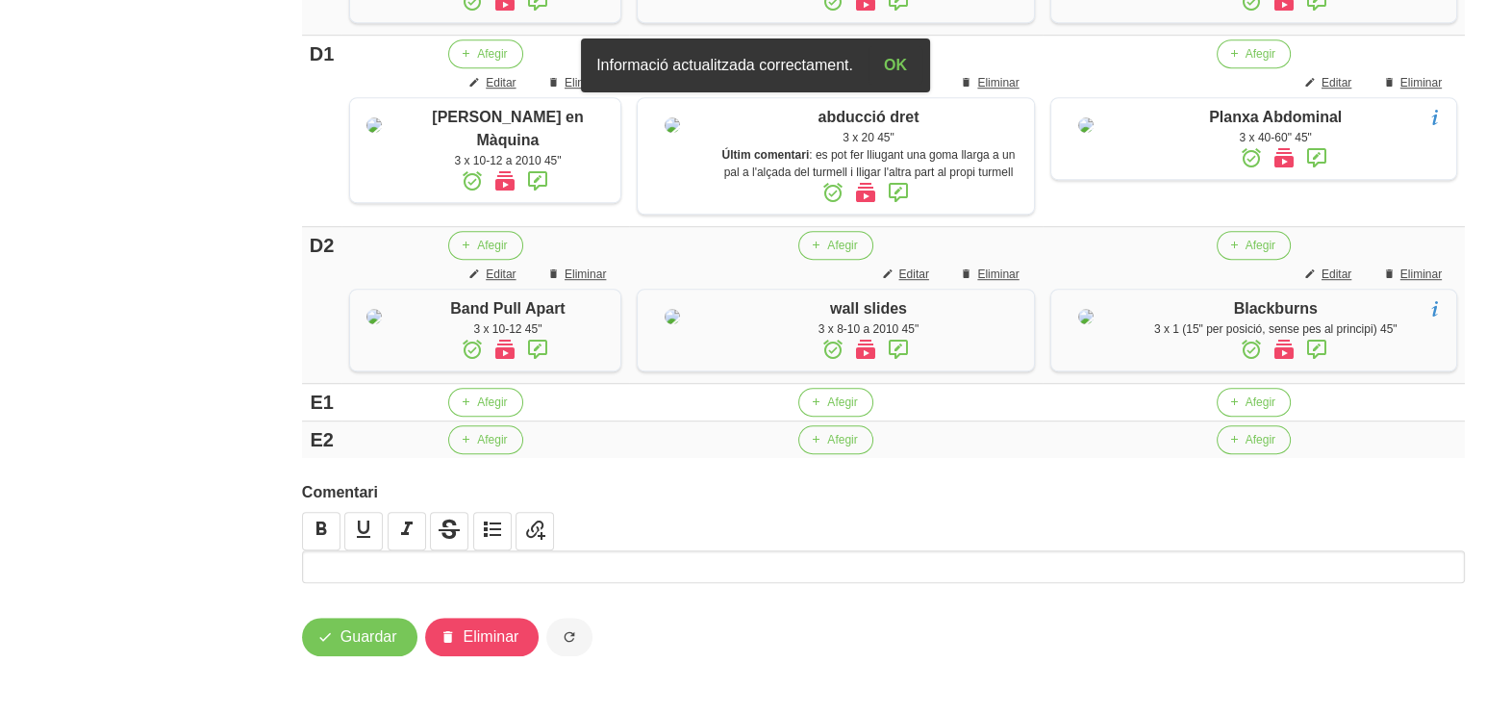
scroll to position [1793, 0]
click at [362, 640] on span "Guardar" at bounding box center [369, 636] width 57 height 23
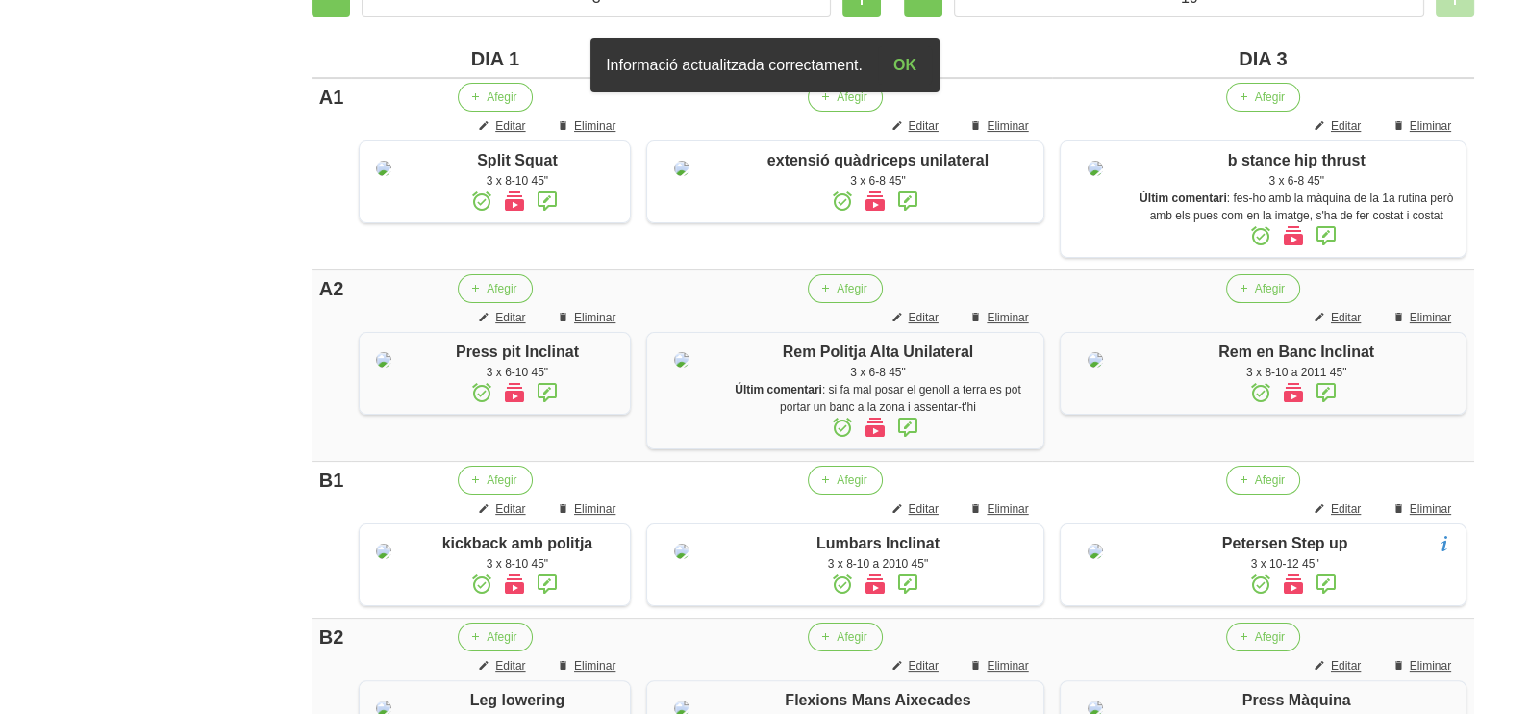
scroll to position [110, 0]
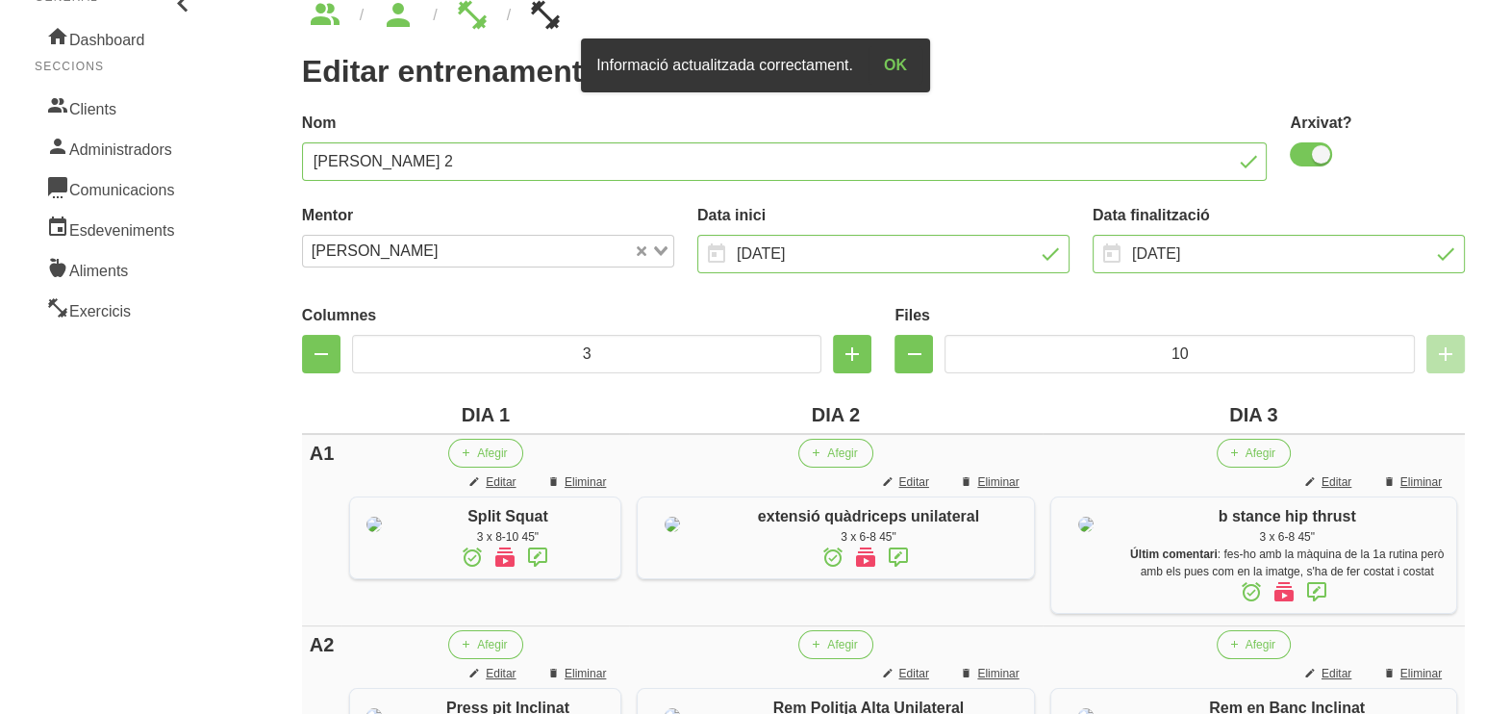
click at [534, 558] on icon at bounding box center [537, 557] width 23 height 35
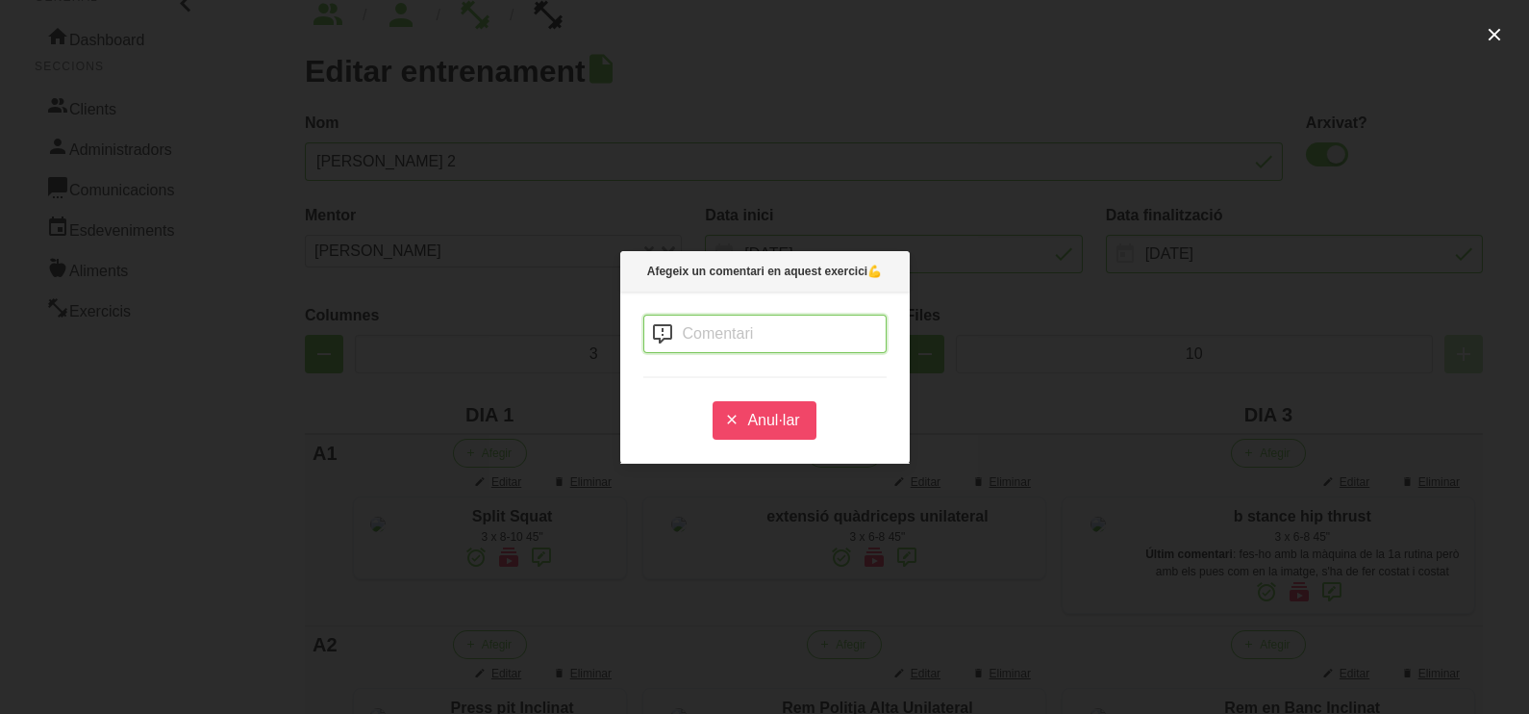
click at [682, 329] on input "text" at bounding box center [765, 334] width 243 height 38
type input "B"
type input "baixa fins on et permeti el genoll"
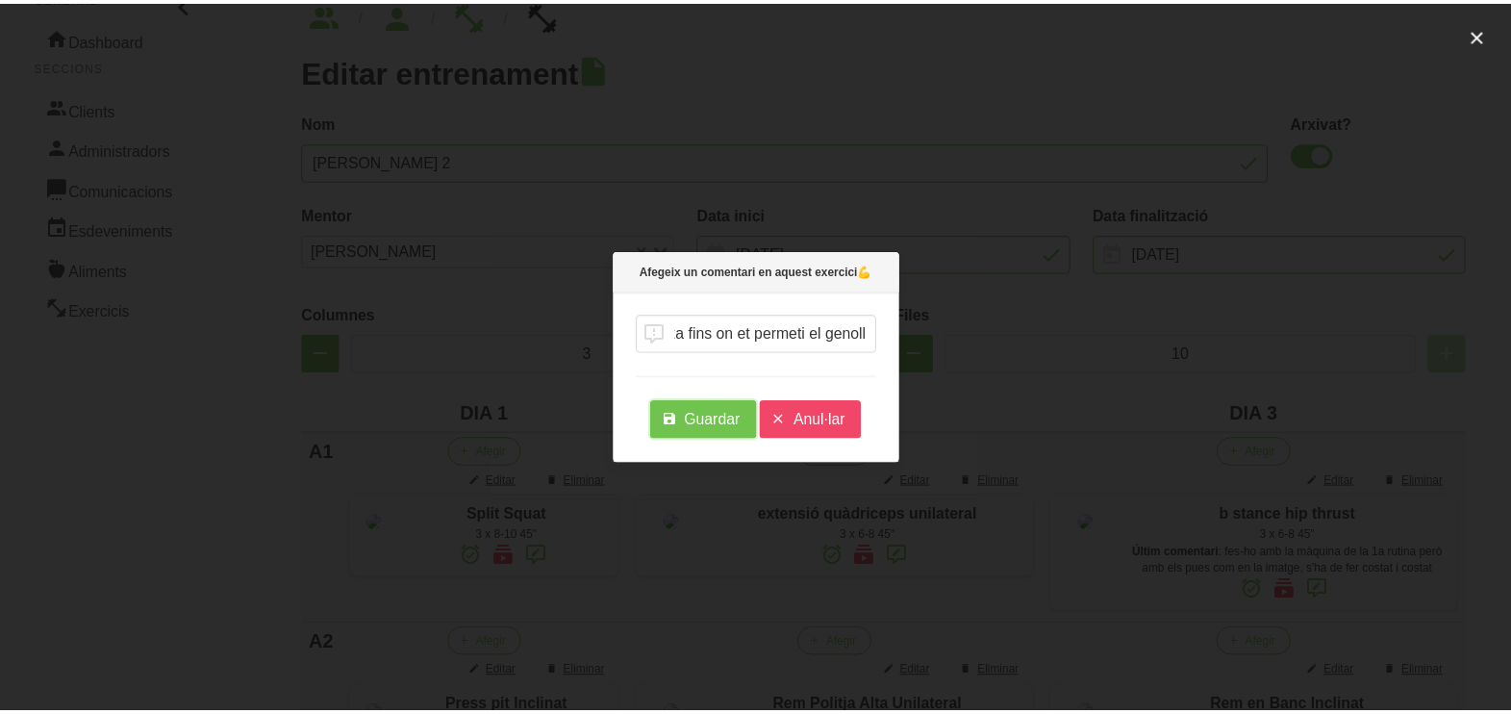
scroll to position [0, 0]
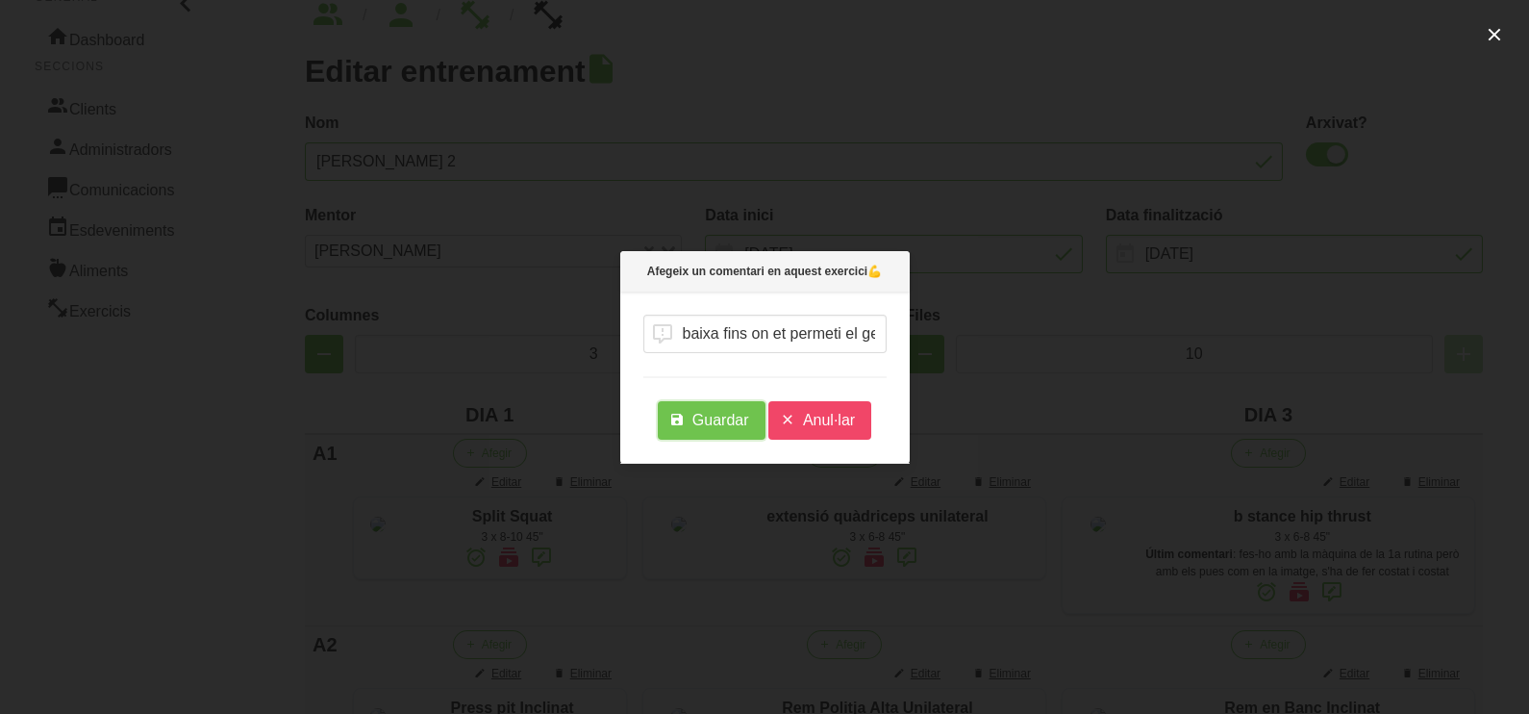
click at [713, 421] on span "Guardar" at bounding box center [721, 420] width 57 height 23
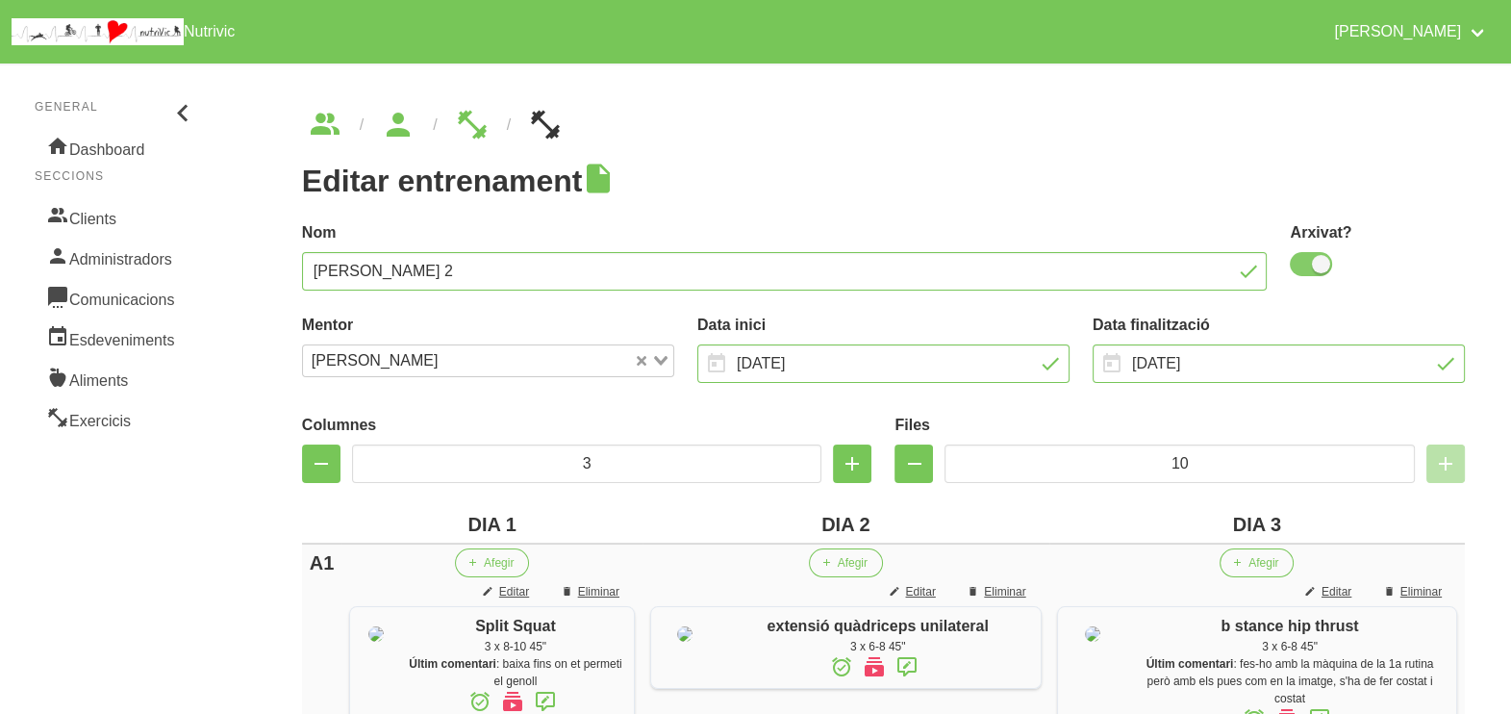
click at [1299, 265] on span at bounding box center [1311, 264] width 42 height 24
click at [1299, 265] on input "checkbox" at bounding box center [1296, 264] width 13 height 13
checkbox input "false"
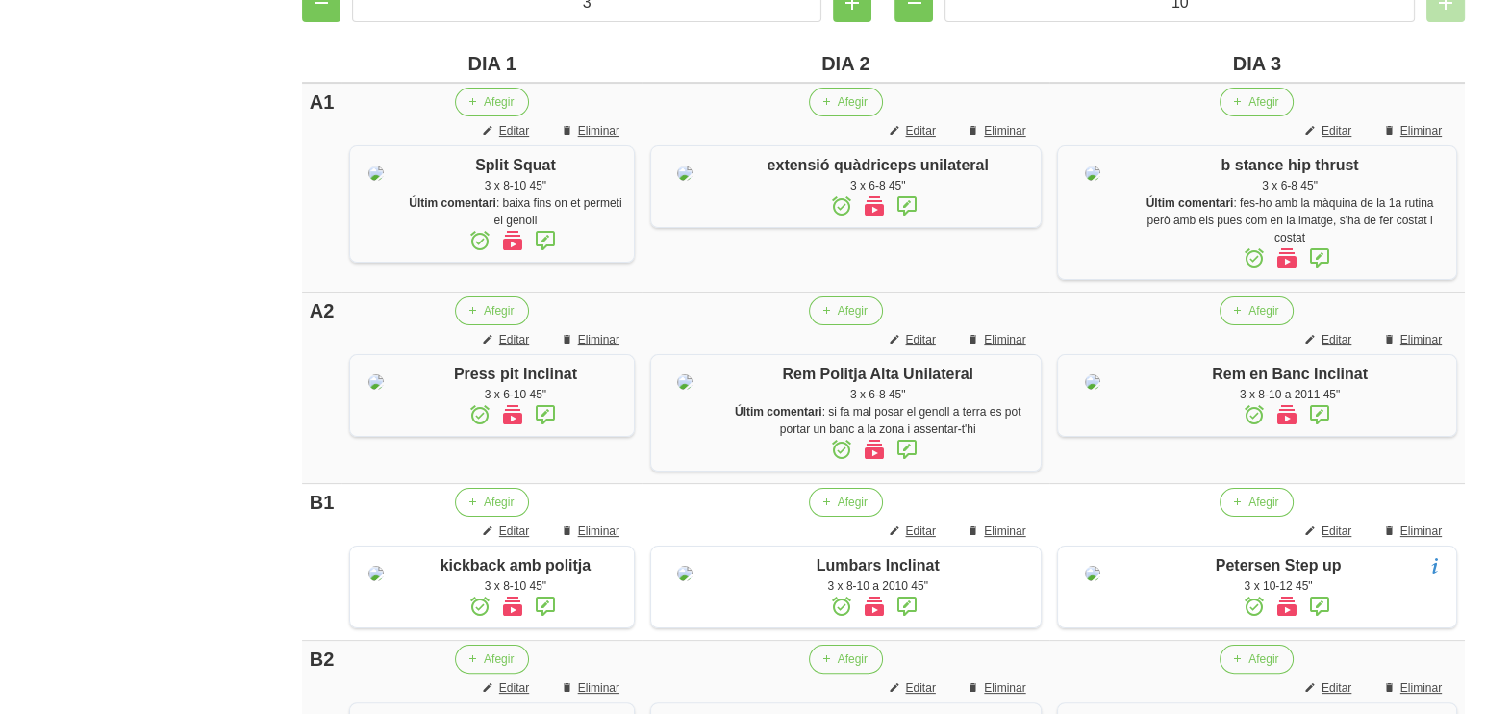
scroll to position [110, 0]
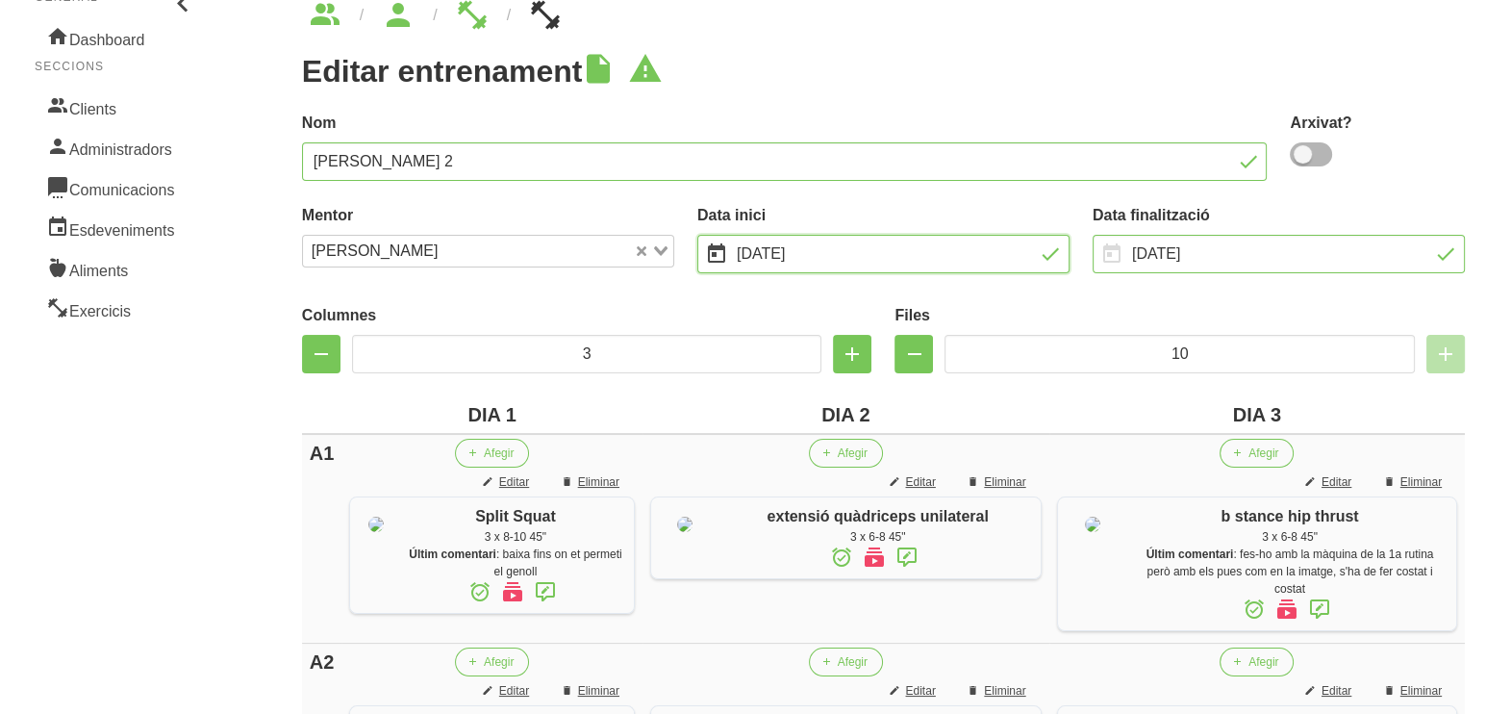
click at [837, 255] on input "1/6/2025" at bounding box center [883, 254] width 372 height 38
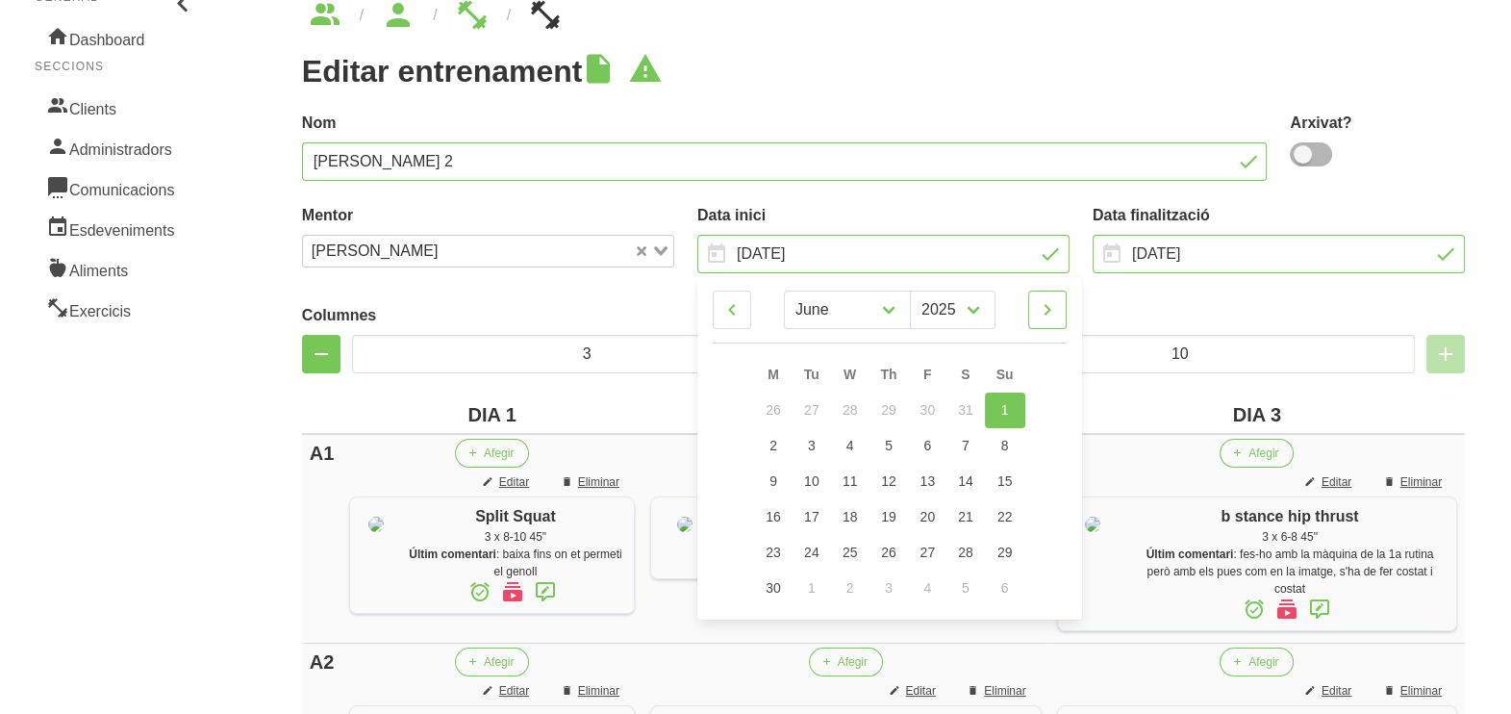
click at [1040, 307] on icon at bounding box center [1047, 309] width 23 height 35
select select "7"
click at [1003, 555] on span "31" at bounding box center [1005, 552] width 15 height 15
type input "31/8/2025"
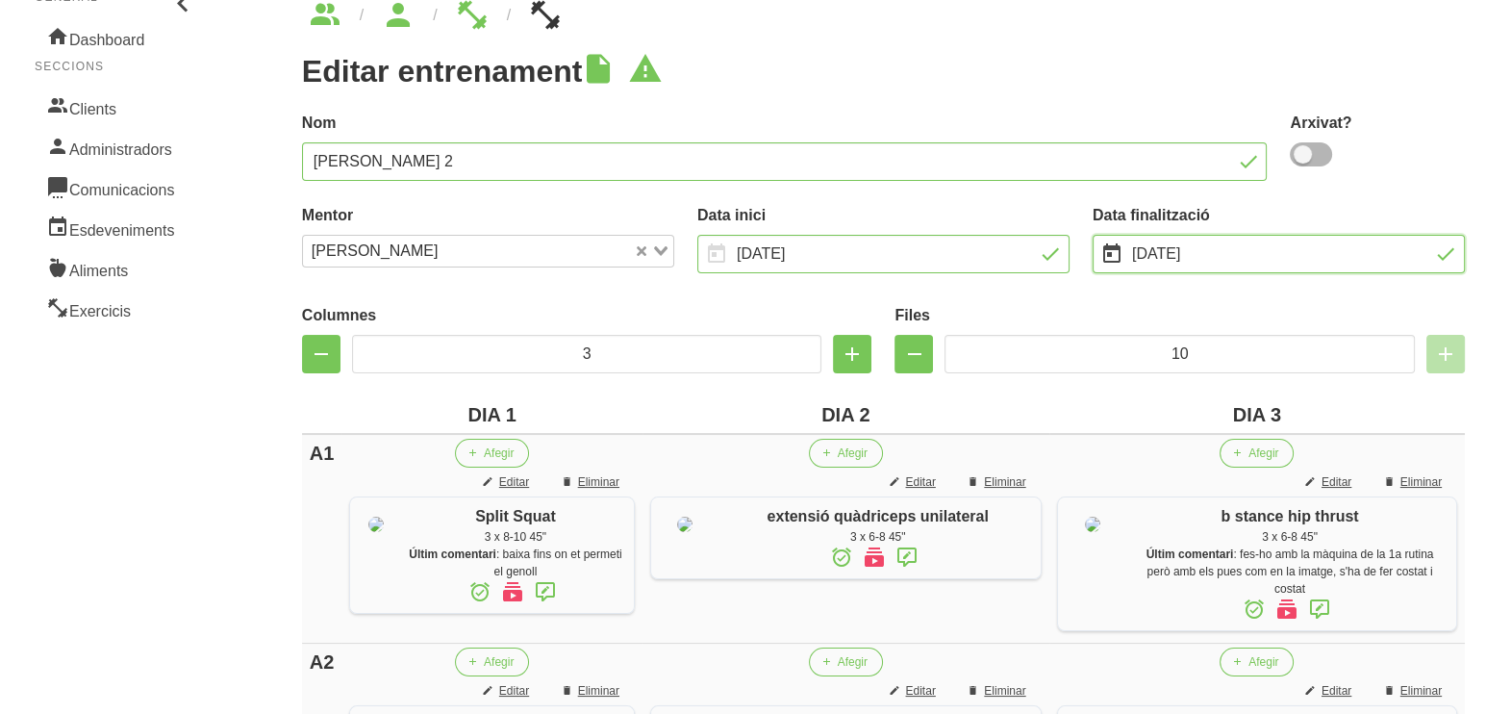
click at [1170, 251] on input "13/7/2025" at bounding box center [1279, 254] width 372 height 38
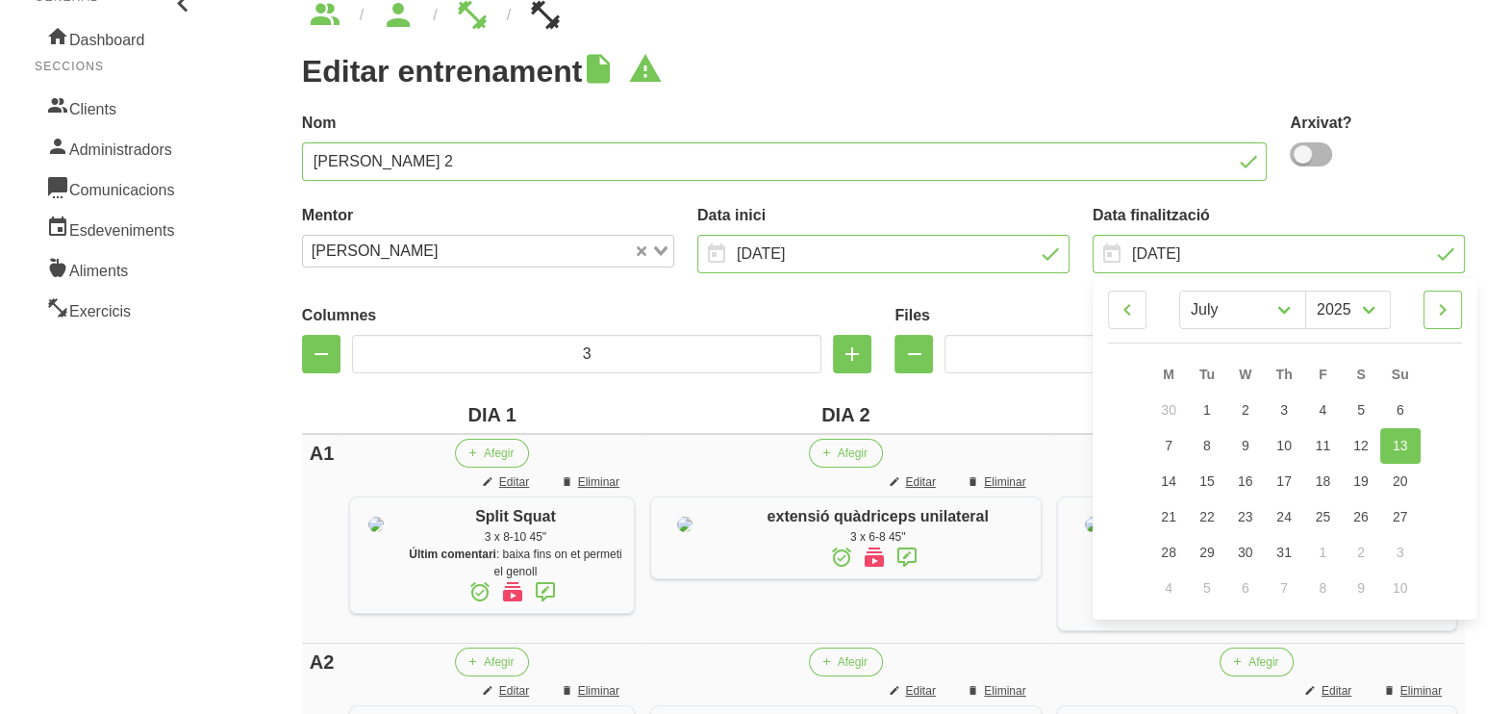
click at [1439, 318] on icon at bounding box center [1442, 309] width 23 height 35
click at [1439, 317] on icon at bounding box center [1442, 309] width 23 height 35
click at [1450, 300] on icon at bounding box center [1442, 309] width 23 height 35
select select "9"
click at [1404, 428] on link "12" at bounding box center [1400, 446] width 40 height 36
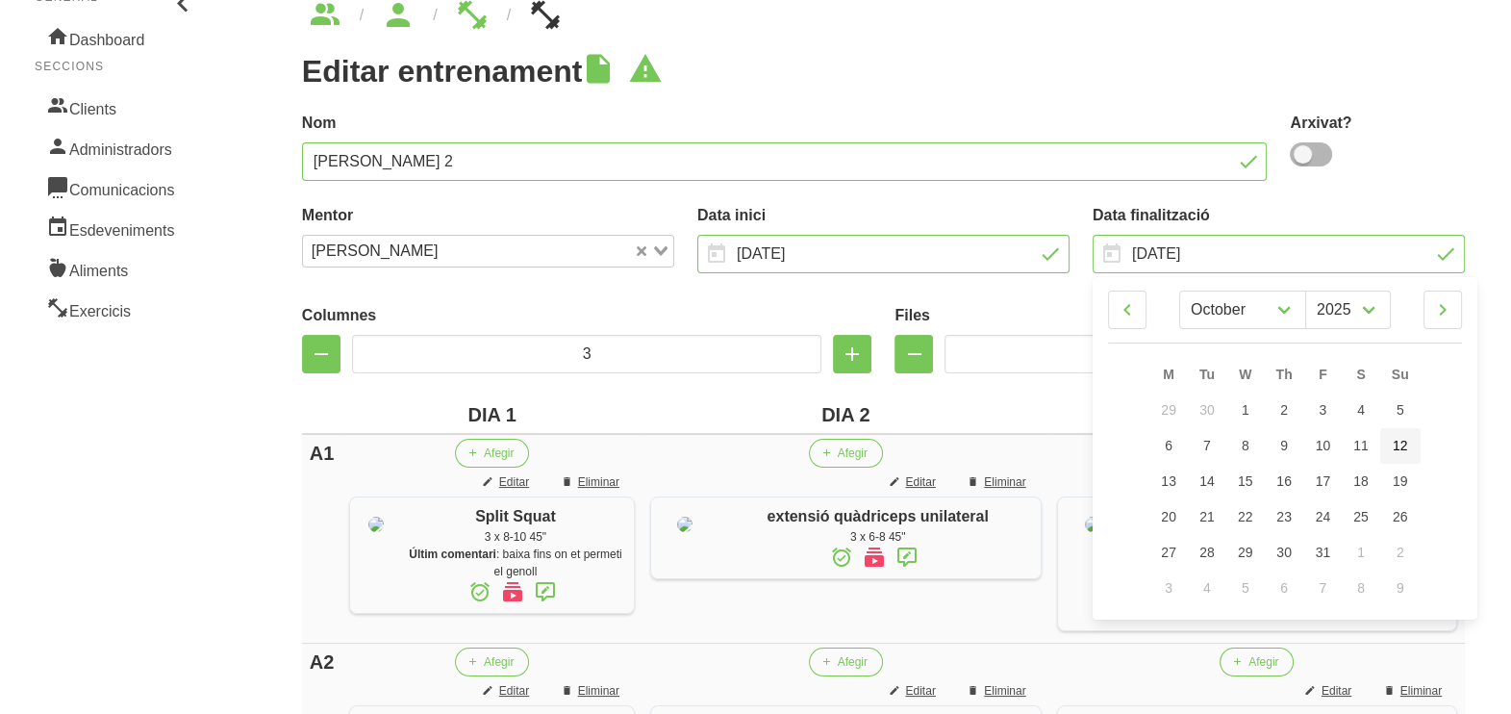
type input "[DATE]"
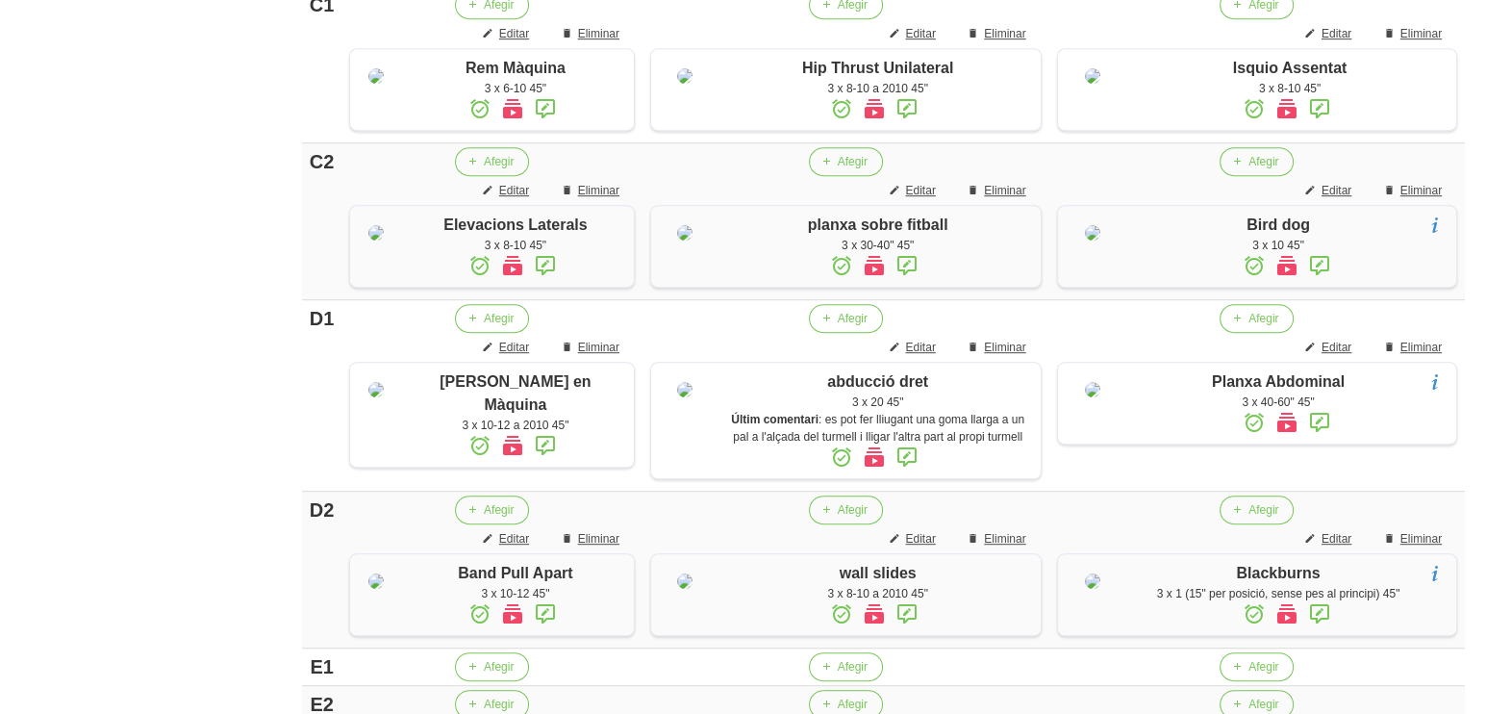
scroll to position [1793, 0]
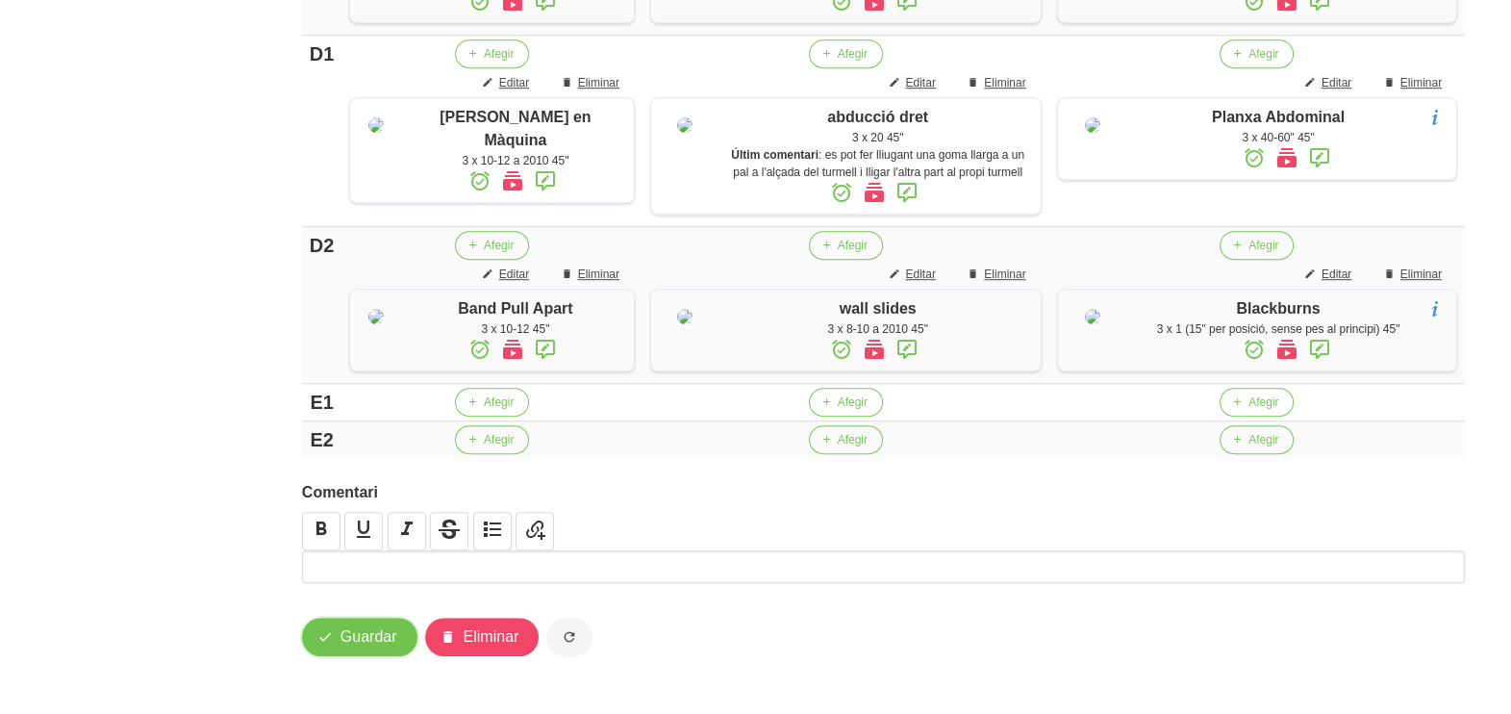
click at [363, 637] on span "Guardar" at bounding box center [369, 636] width 57 height 23
